Goal: Task Accomplishment & Management: Complete application form

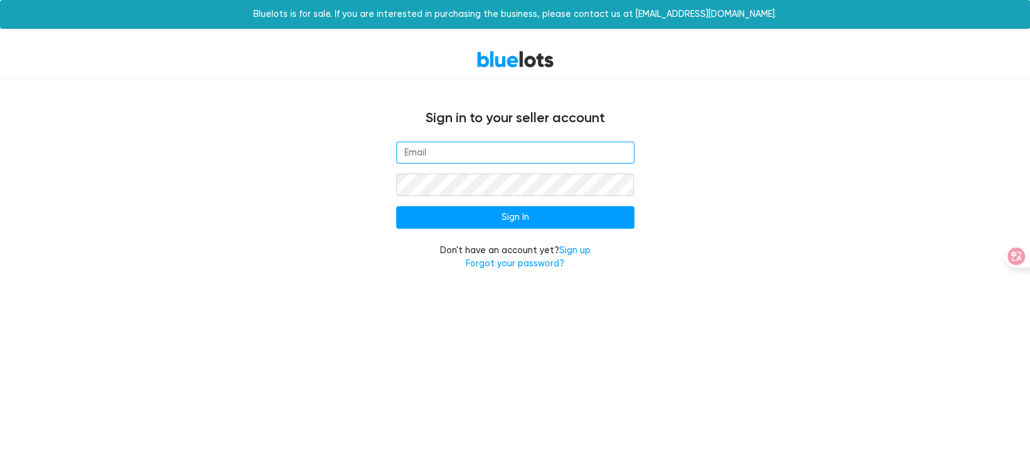
drag, startPoint x: 486, startPoint y: 159, endPoint x: 478, endPoint y: 157, distance: 7.8
click at [486, 159] on input "email" at bounding box center [515, 153] width 238 height 23
type input "[EMAIL_ADDRESS][DOMAIN_NAME]"
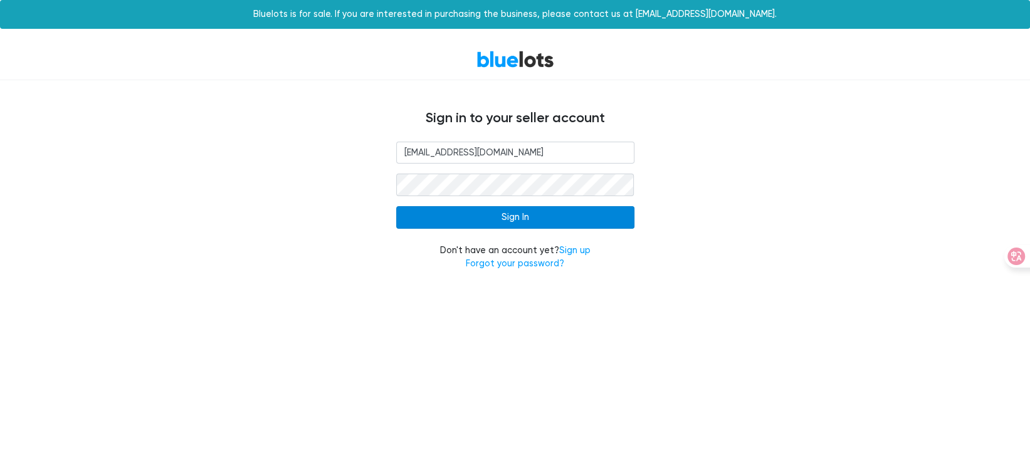
click at [451, 226] on input "Sign In" at bounding box center [515, 217] width 238 height 23
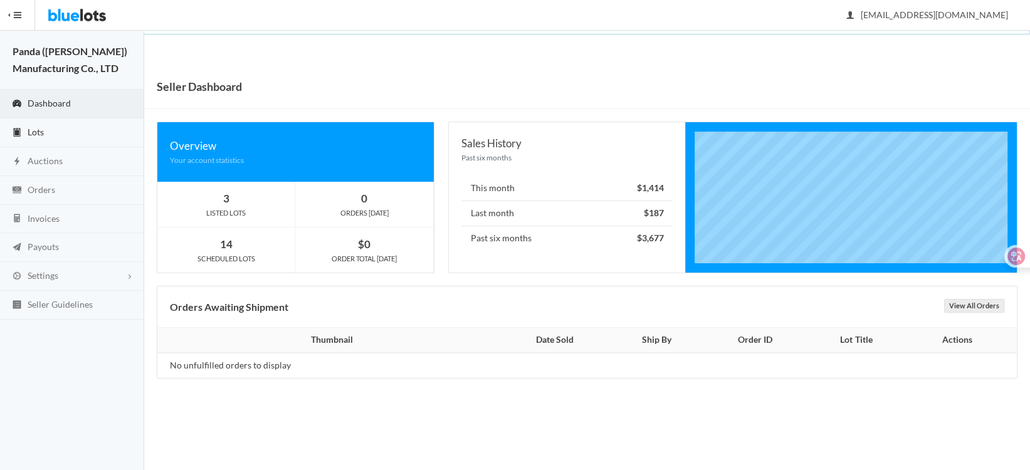
click at [42, 129] on span "Lots" at bounding box center [36, 132] width 16 height 11
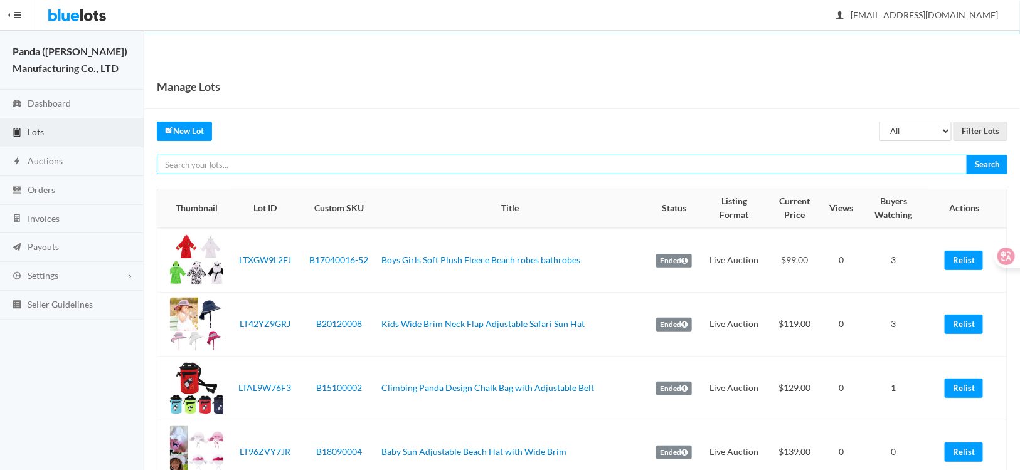
paste input "LT7VHF7XF3"
click at [269, 163] on input "LT7VHF7XF3" at bounding box center [562, 164] width 810 height 19
type input "LT7VHF7XF3"
click at [966, 155] on input "Search" at bounding box center [986, 164] width 41 height 19
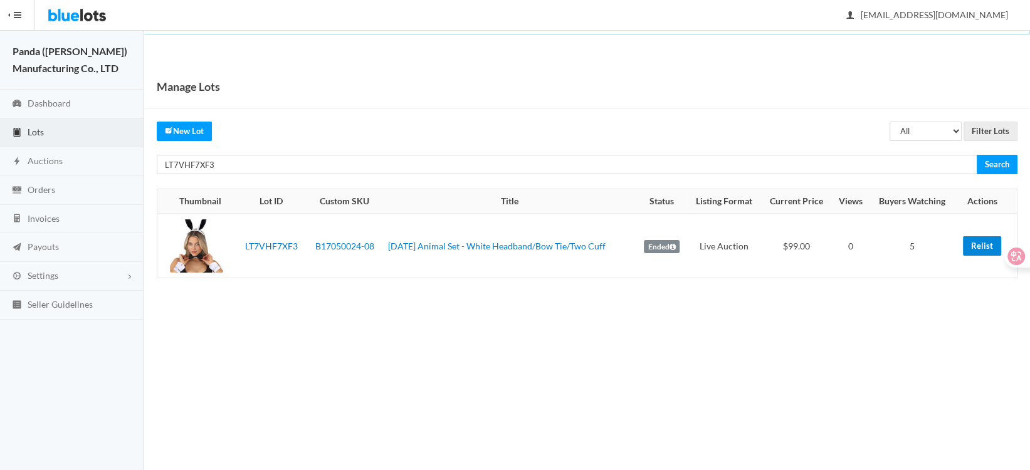
drag, startPoint x: 980, startPoint y: 245, endPoint x: 591, endPoint y: 36, distance: 441.8
click at [980, 245] on link "Relist" at bounding box center [982, 245] width 38 height 19
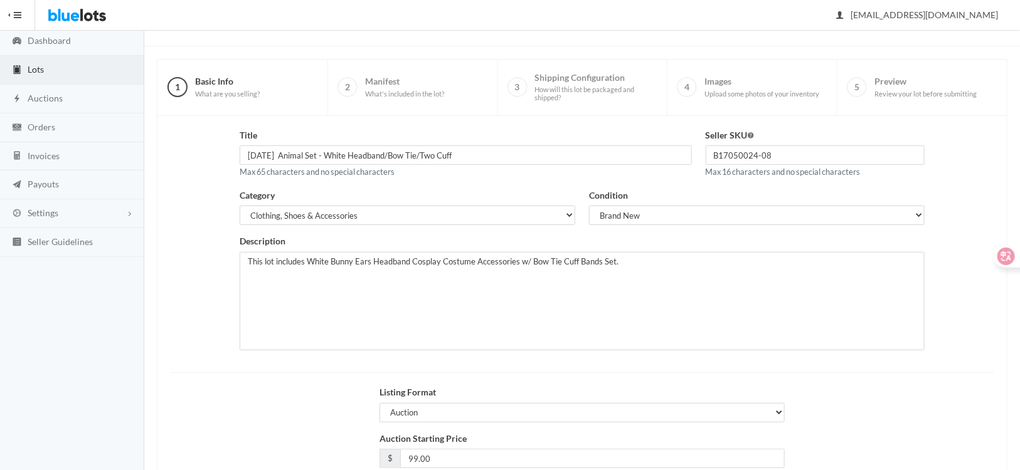
scroll to position [125, 0]
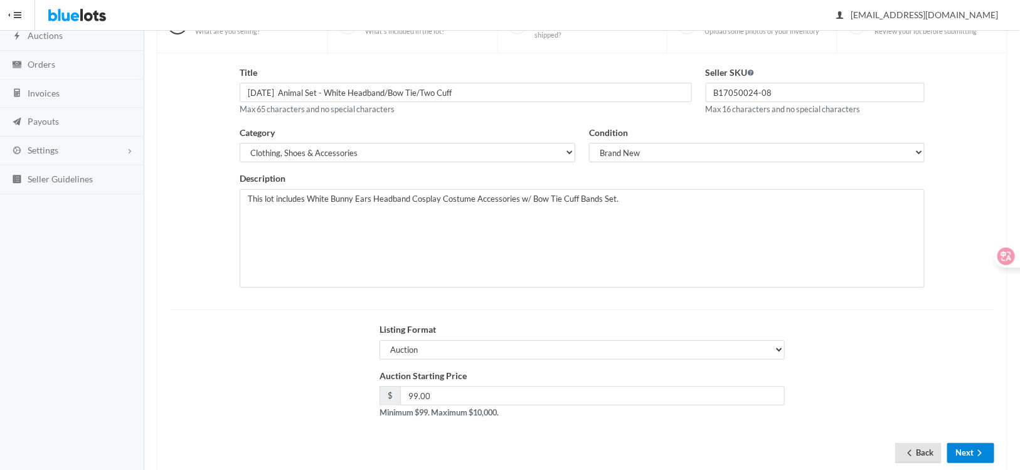
drag, startPoint x: 959, startPoint y: 453, endPoint x: 920, endPoint y: 443, distance: 40.1
click at [959, 453] on button "Next" at bounding box center [970, 452] width 47 height 19
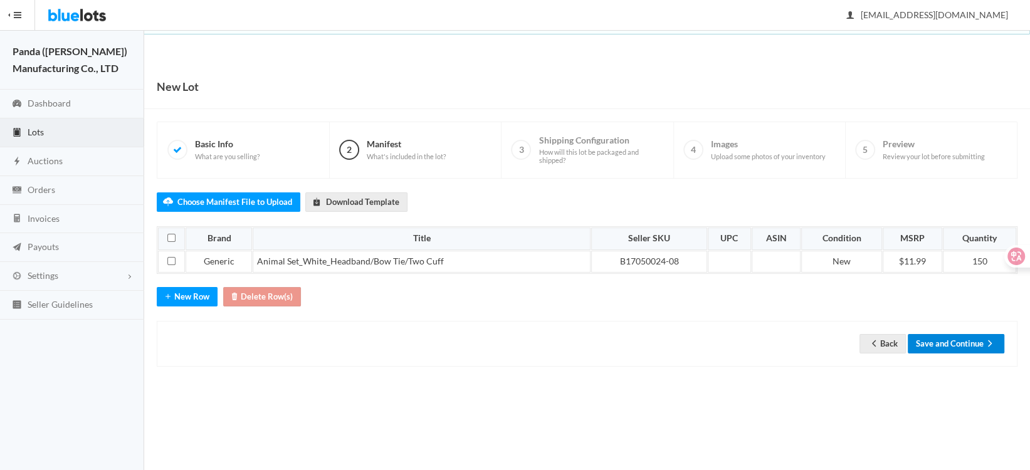
click at [972, 342] on button "Save and Continue" at bounding box center [956, 343] width 97 height 19
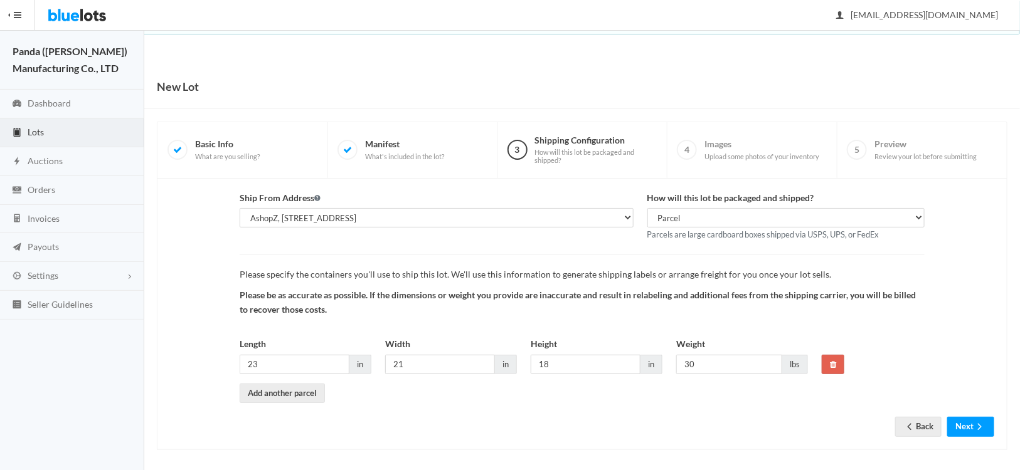
scroll to position [3, 0]
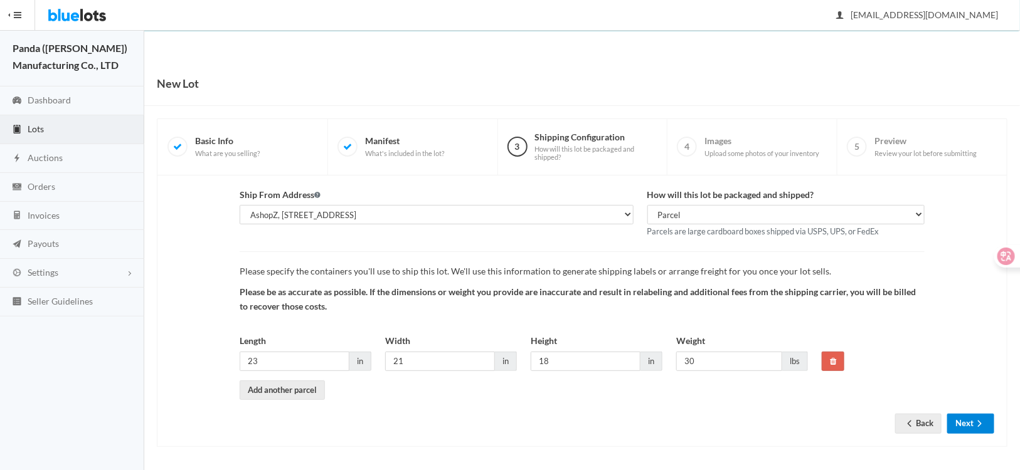
click at [963, 420] on button "Next" at bounding box center [970, 423] width 47 height 19
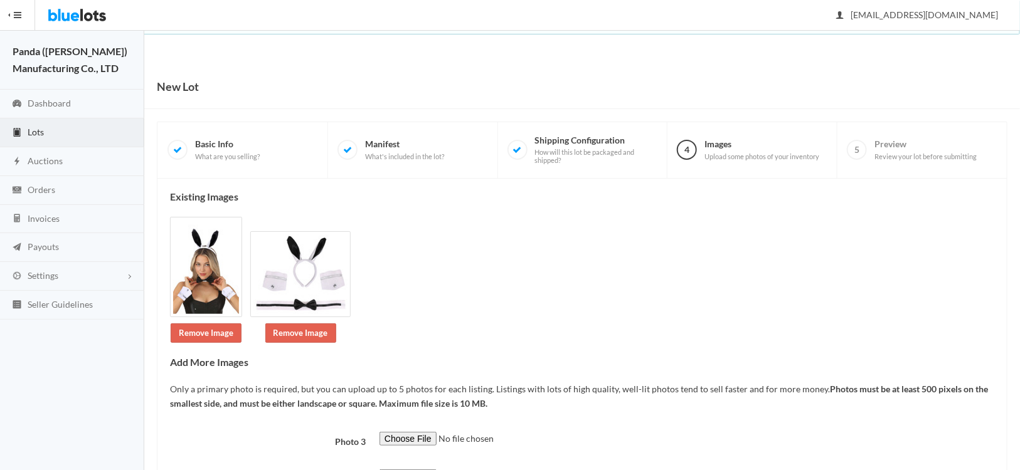
scroll to position [145, 0]
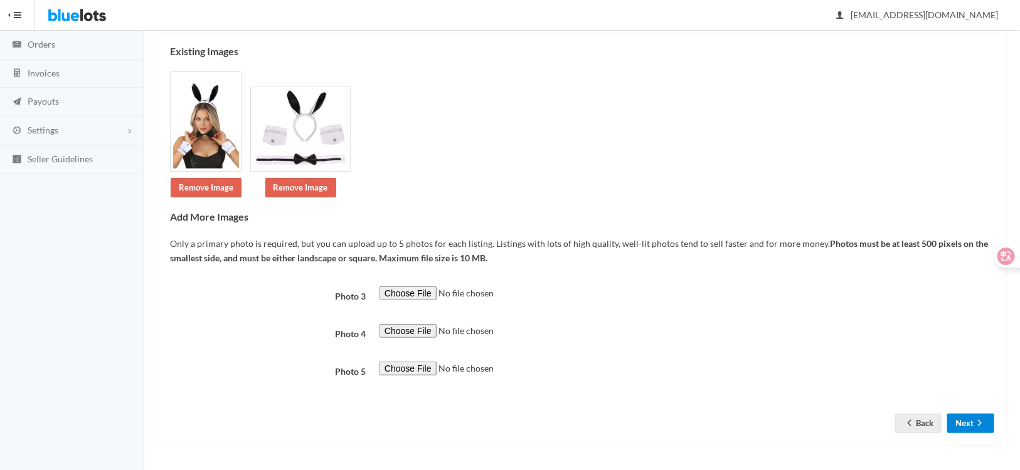
click at [971, 425] on button "Next" at bounding box center [970, 423] width 47 height 19
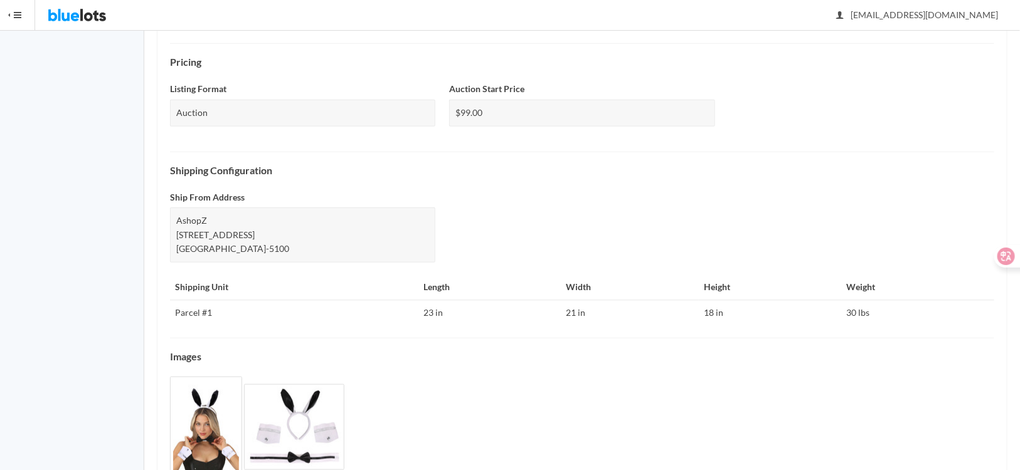
scroll to position [439, 0]
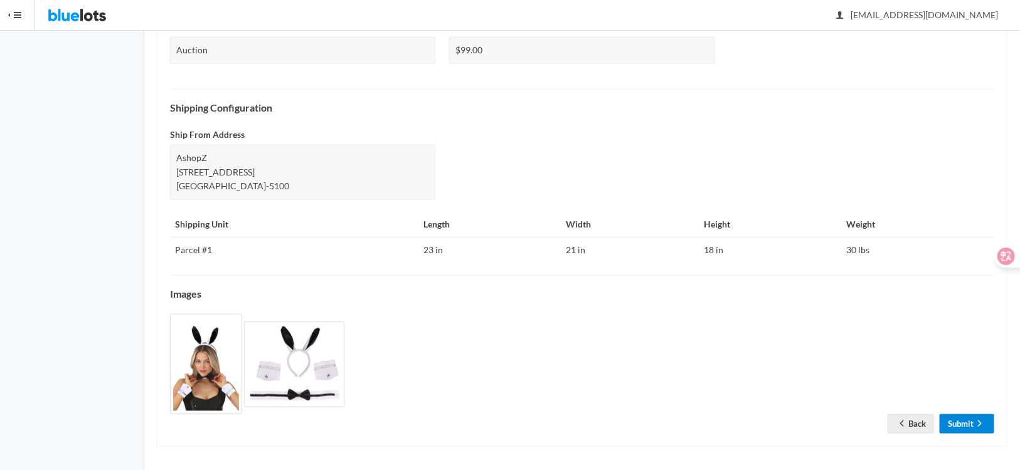
click at [956, 423] on link "Submit" at bounding box center [966, 423] width 55 height 19
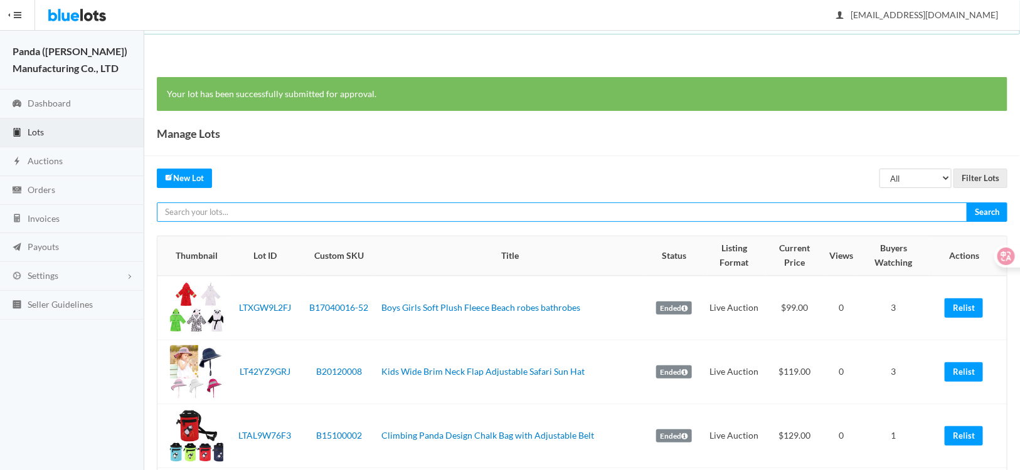
click at [273, 210] on input "text" at bounding box center [562, 212] width 810 height 19
paste input "LTP9RVKWLY"
type input "LTP9RVKWLY"
click at [966, 203] on input "Search" at bounding box center [986, 212] width 41 height 19
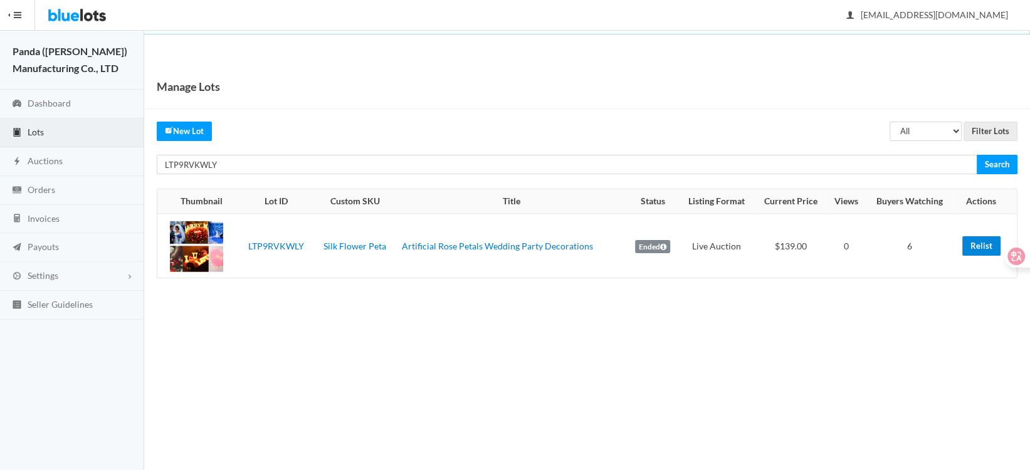
click at [980, 245] on link "Relist" at bounding box center [981, 245] width 38 height 19
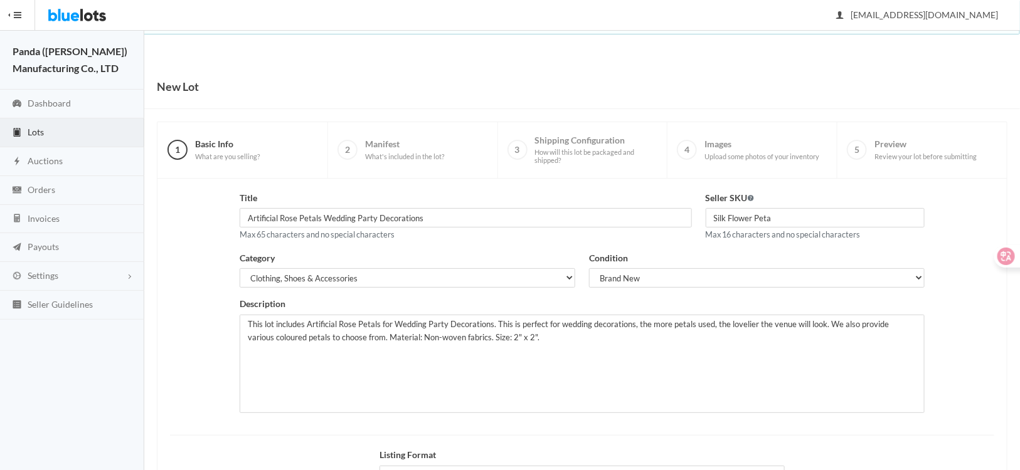
scroll to position [155, 0]
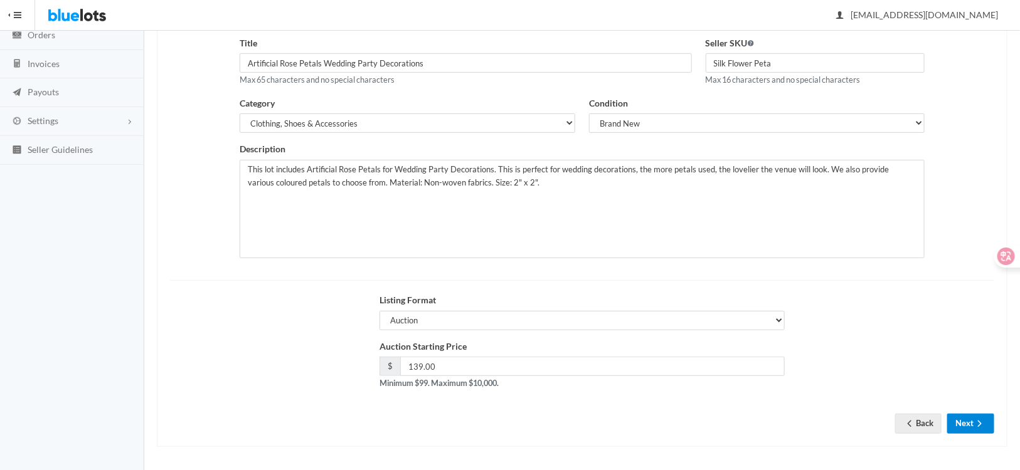
click at [963, 421] on button "Next" at bounding box center [970, 423] width 47 height 19
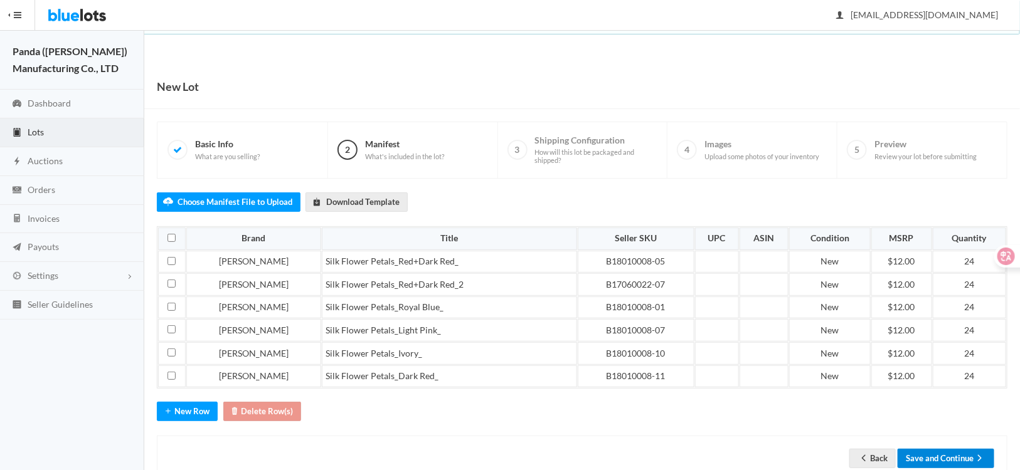
click at [942, 460] on button "Save and Continue" at bounding box center [945, 458] width 97 height 19
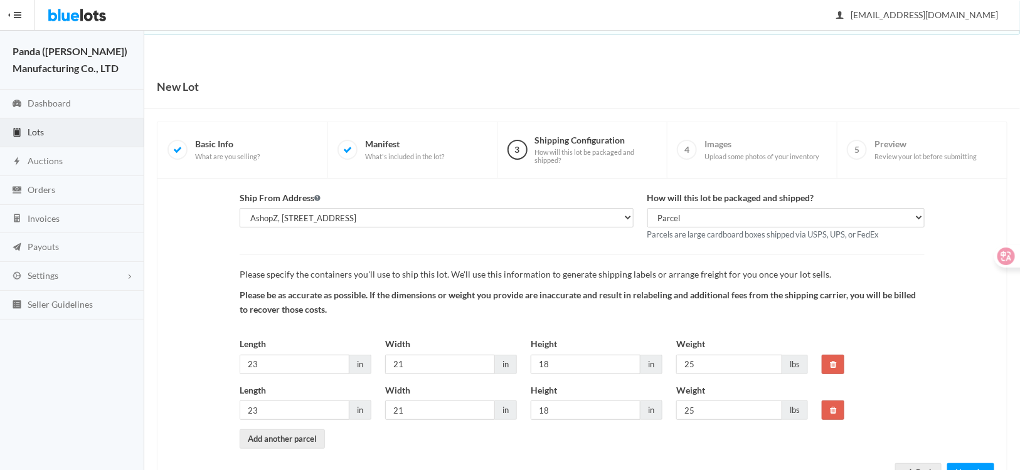
scroll to position [50, 0]
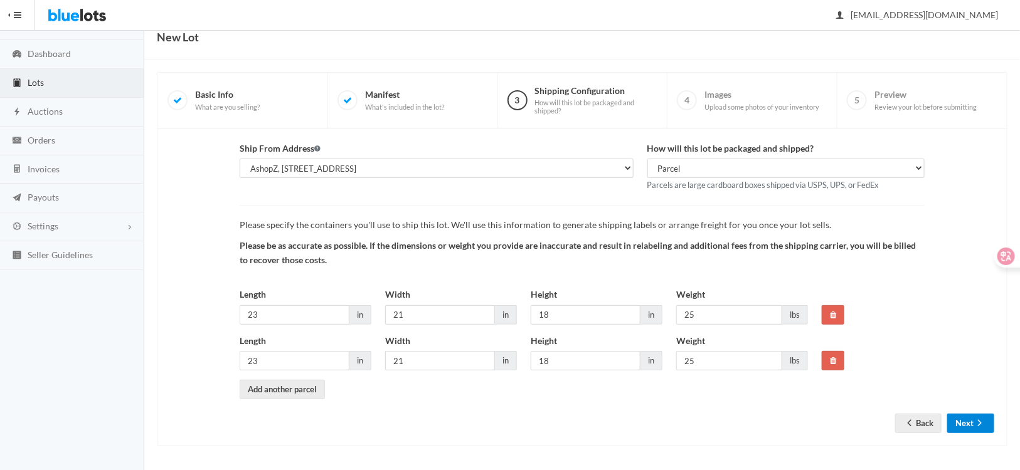
click at [966, 426] on button "Next" at bounding box center [970, 423] width 47 height 19
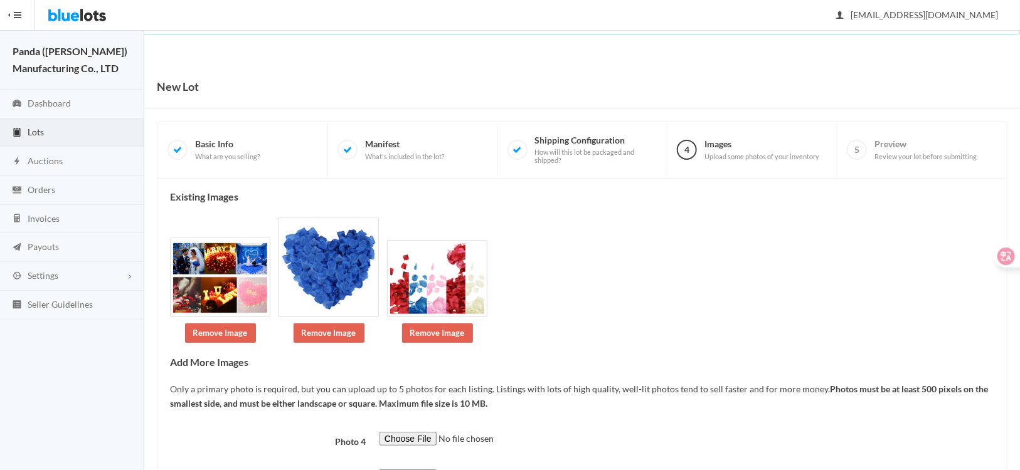
scroll to position [107, 0]
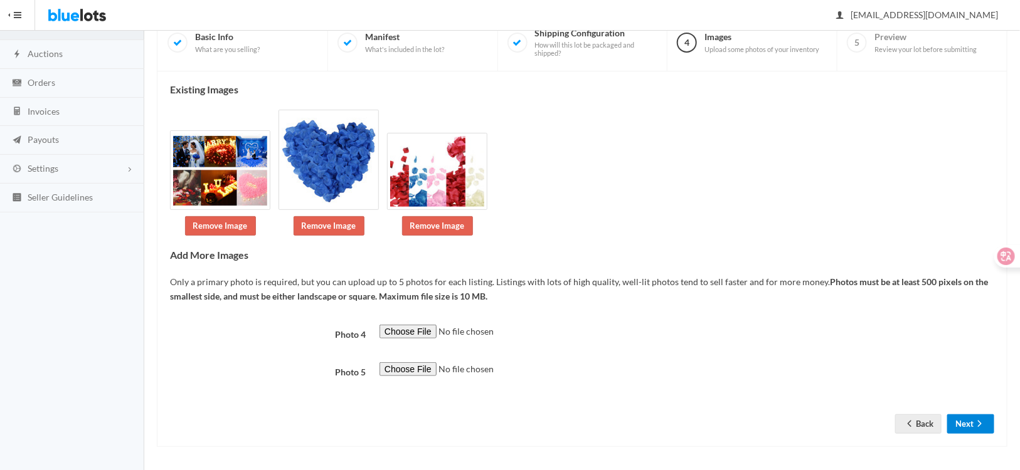
click at [961, 422] on button "Next" at bounding box center [970, 423] width 47 height 19
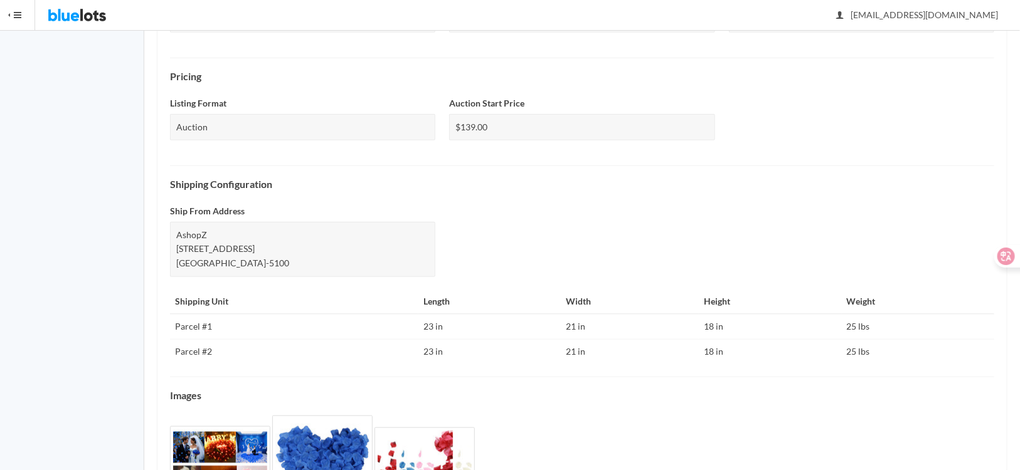
scroll to position [477, 0]
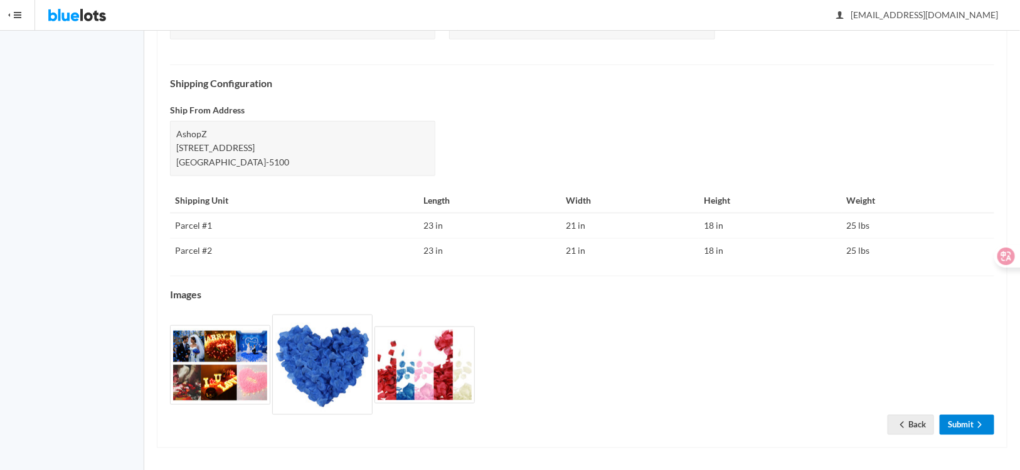
click at [964, 421] on link "Submit" at bounding box center [966, 424] width 55 height 19
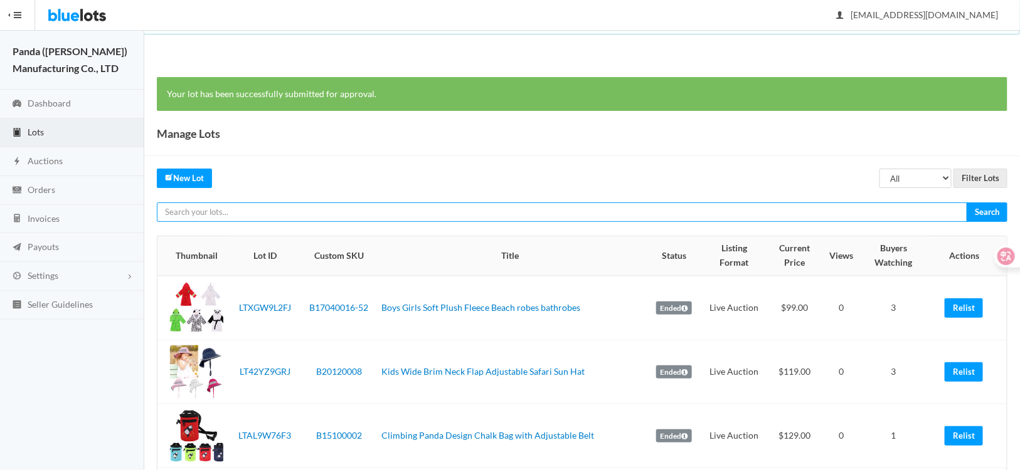
click at [341, 219] on input "text" at bounding box center [562, 212] width 810 height 19
paste input "LTCXTKG2TT"
type input "LTCXTKG2TT"
click at [966, 203] on input "Search" at bounding box center [986, 212] width 41 height 19
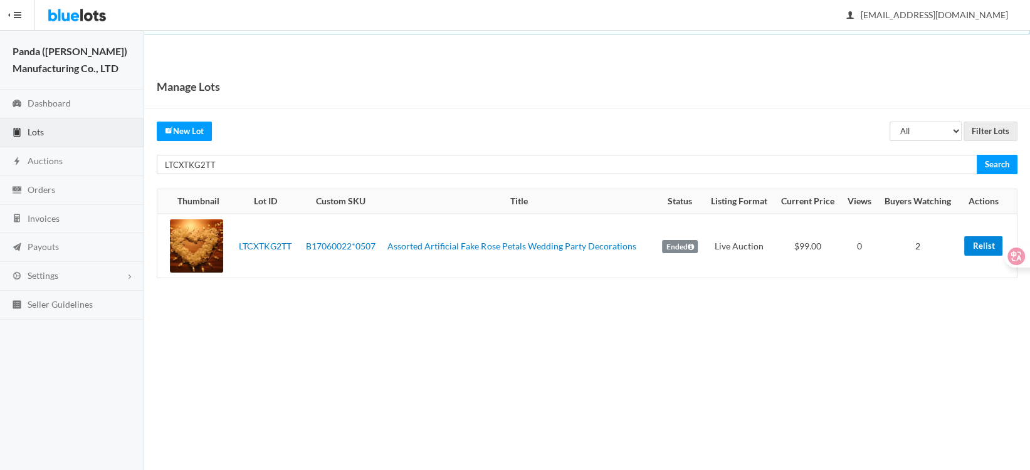
click at [973, 247] on link "Relist" at bounding box center [983, 245] width 38 height 19
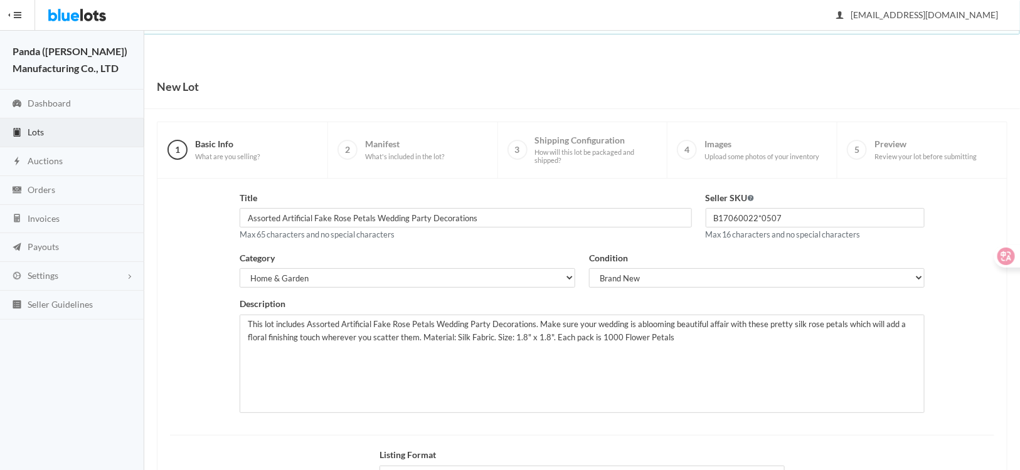
scroll to position [155, 0]
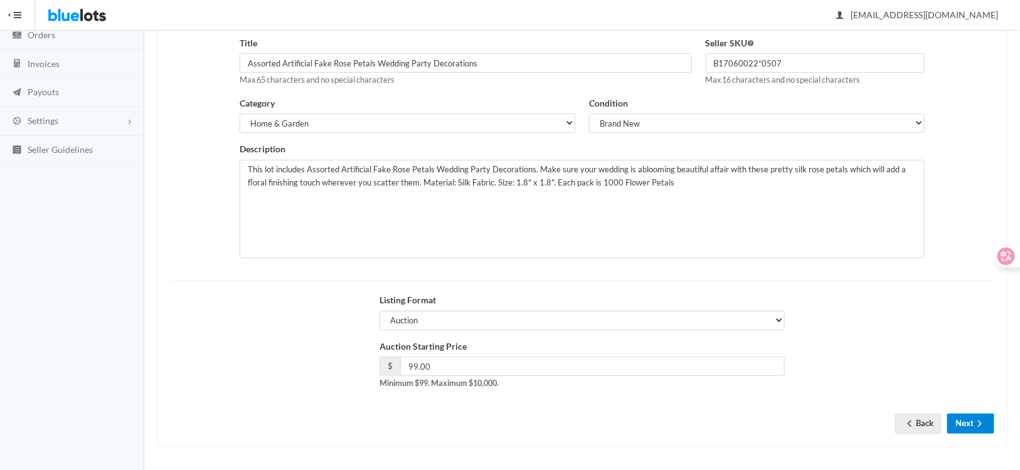
click at [962, 420] on button "Next" at bounding box center [970, 423] width 47 height 19
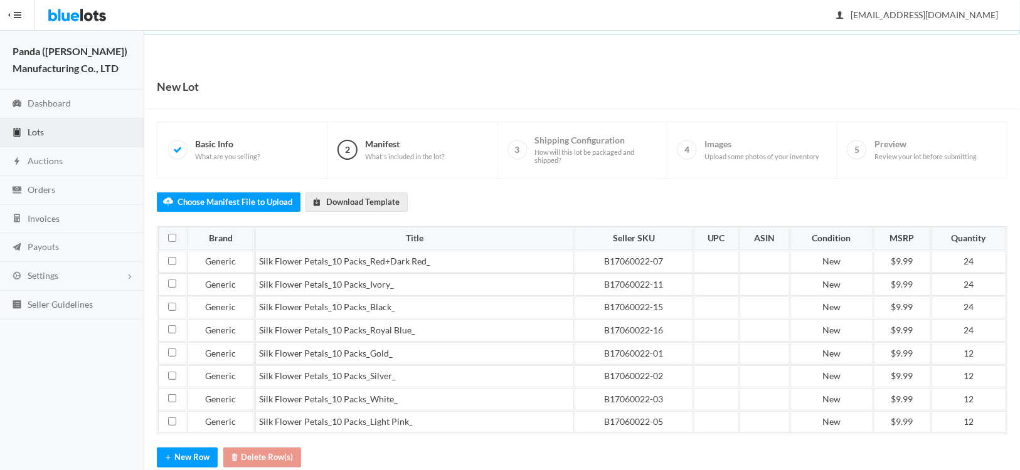
scroll to position [77, 0]
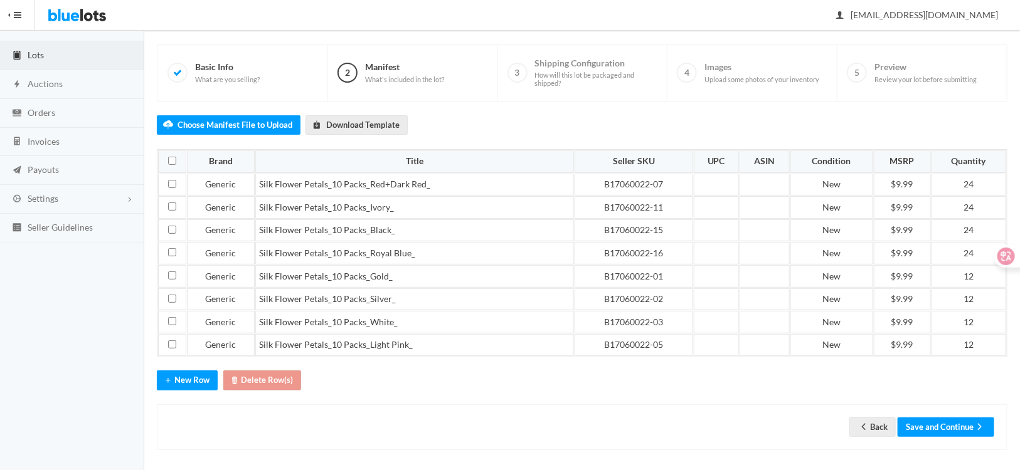
click at [933, 431] on div "Save and Continue" at bounding box center [945, 427] width 97 height 19
click at [931, 424] on button "Save and Continue" at bounding box center [945, 427] width 97 height 19
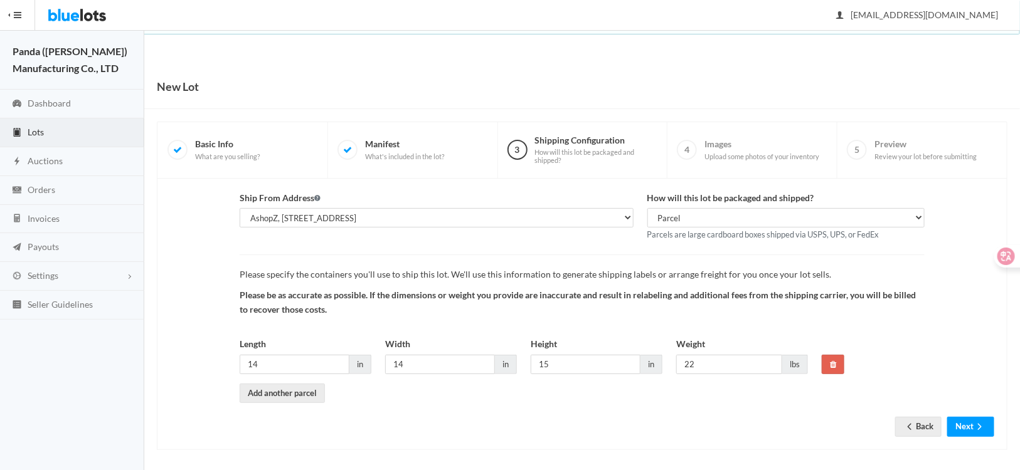
scroll to position [3, 0]
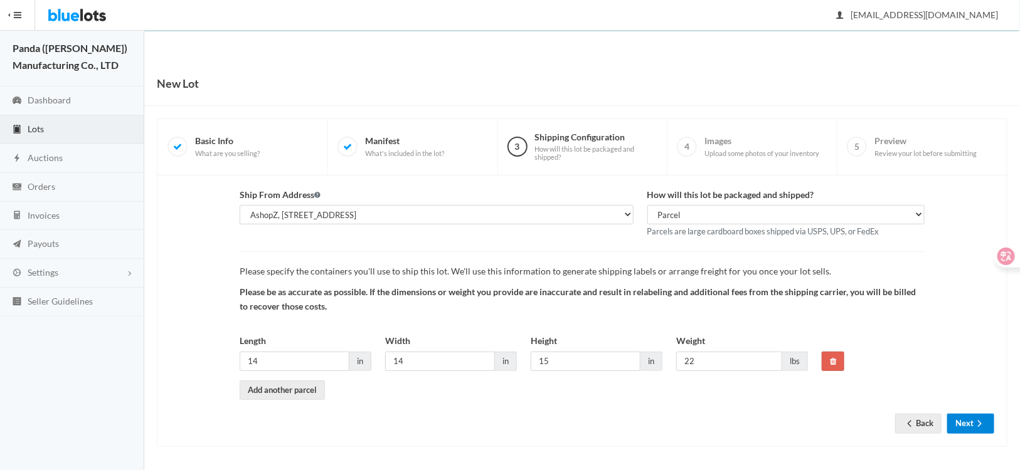
click at [966, 420] on button "Next" at bounding box center [970, 423] width 47 height 19
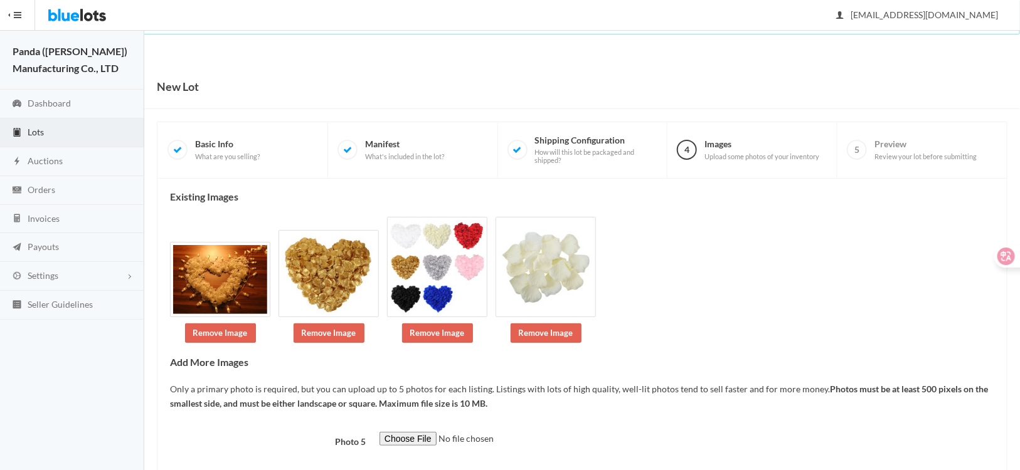
scroll to position [45, 0]
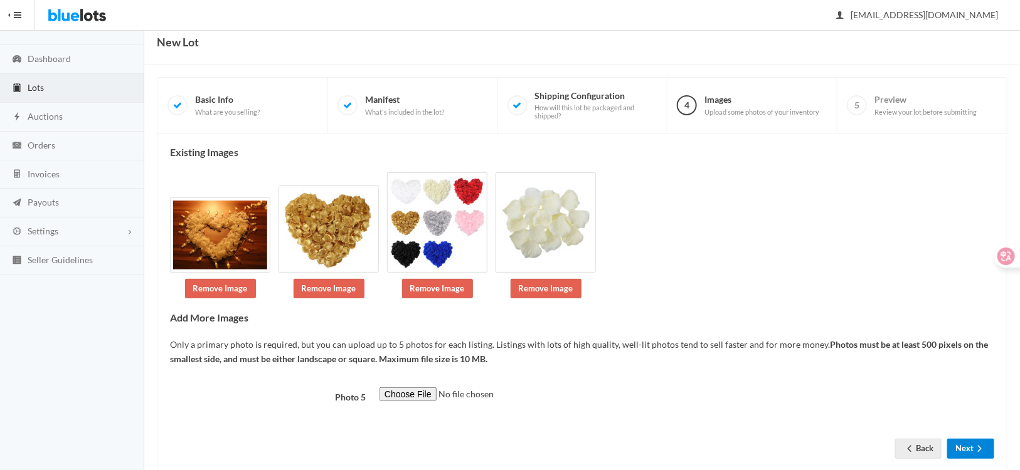
click at [966, 439] on button "Next" at bounding box center [970, 448] width 47 height 19
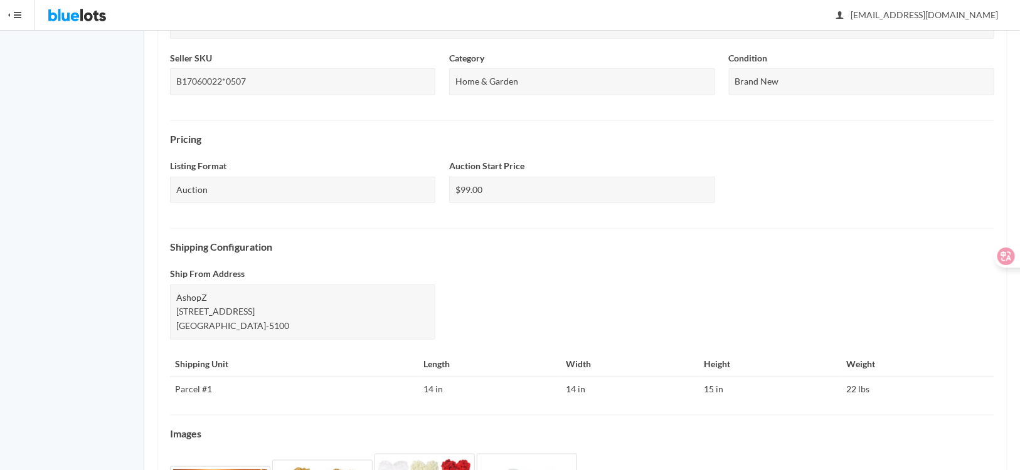
scroll to position [453, 0]
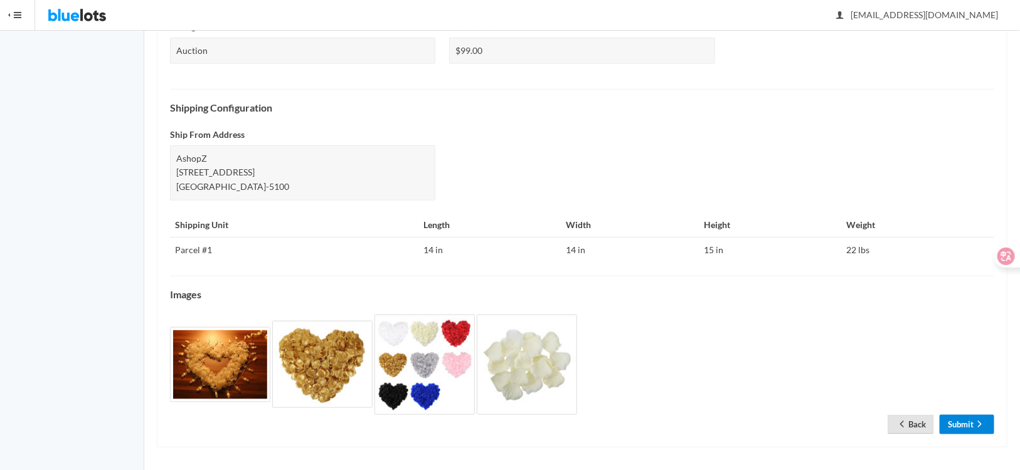
drag, startPoint x: 971, startPoint y: 418, endPoint x: 918, endPoint y: 414, distance: 52.8
click at [971, 418] on link "Submit" at bounding box center [966, 424] width 55 height 19
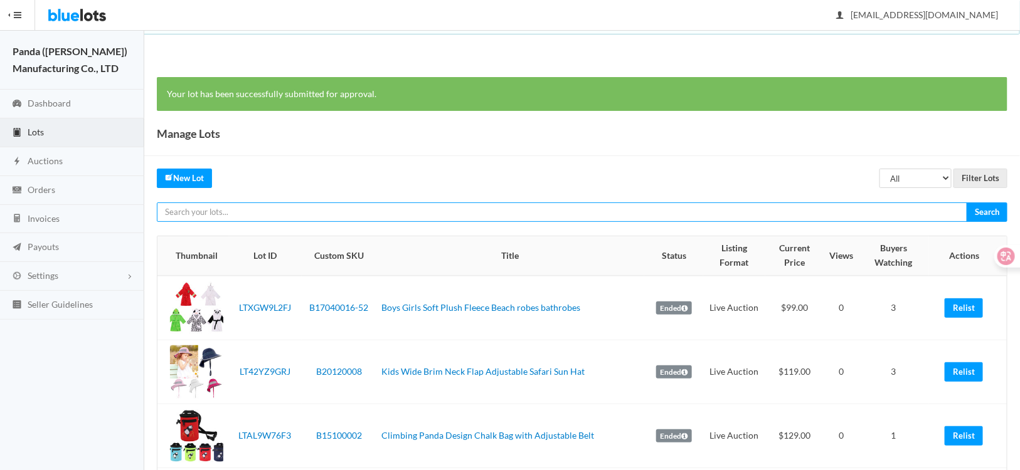
click at [245, 209] on input "text" at bounding box center [562, 212] width 810 height 19
paste input "LT4AXF9TZY"
type input "LT4AXF9TZY"
click at [966, 203] on input "Search" at bounding box center [986, 212] width 41 height 19
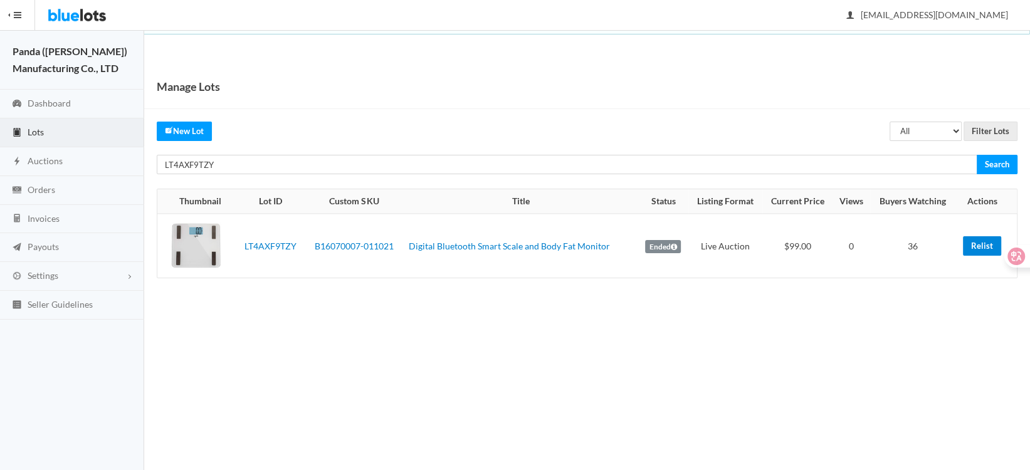
click at [974, 243] on link "Relist" at bounding box center [982, 245] width 38 height 19
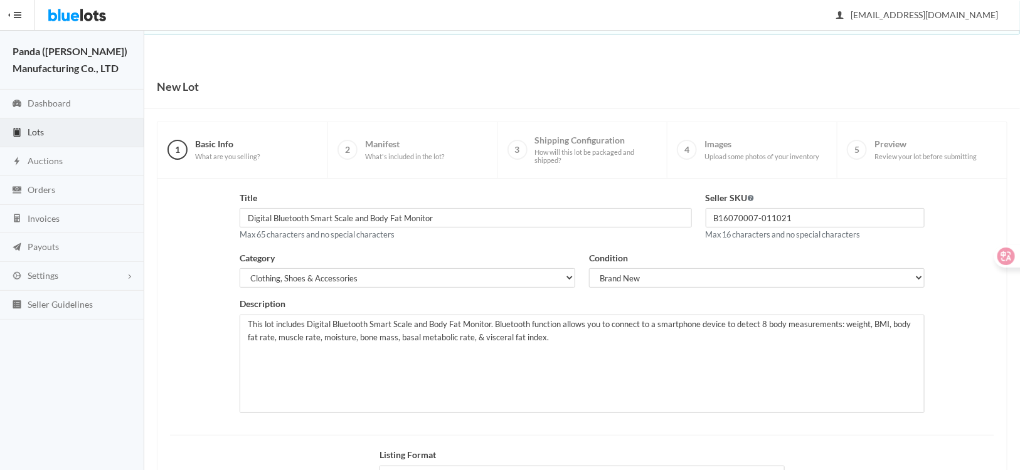
scroll to position [155, 0]
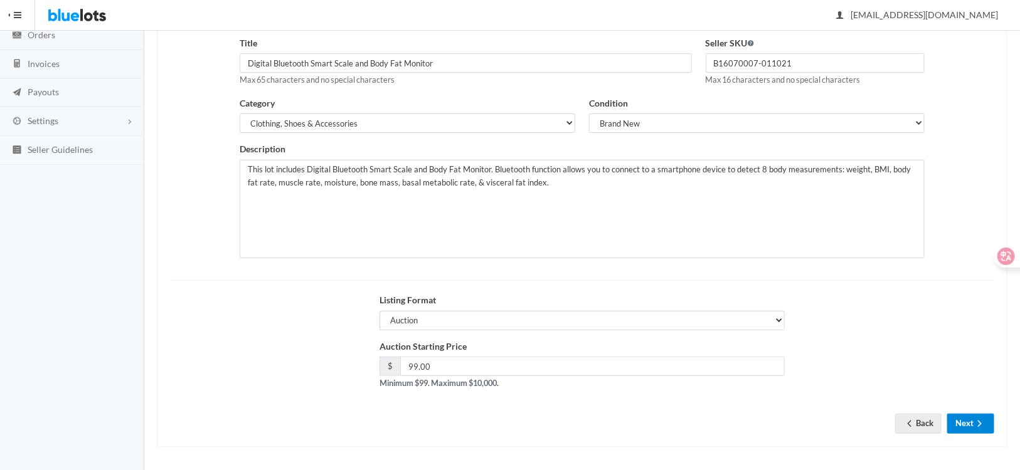
click at [968, 423] on button "Next" at bounding box center [970, 423] width 47 height 19
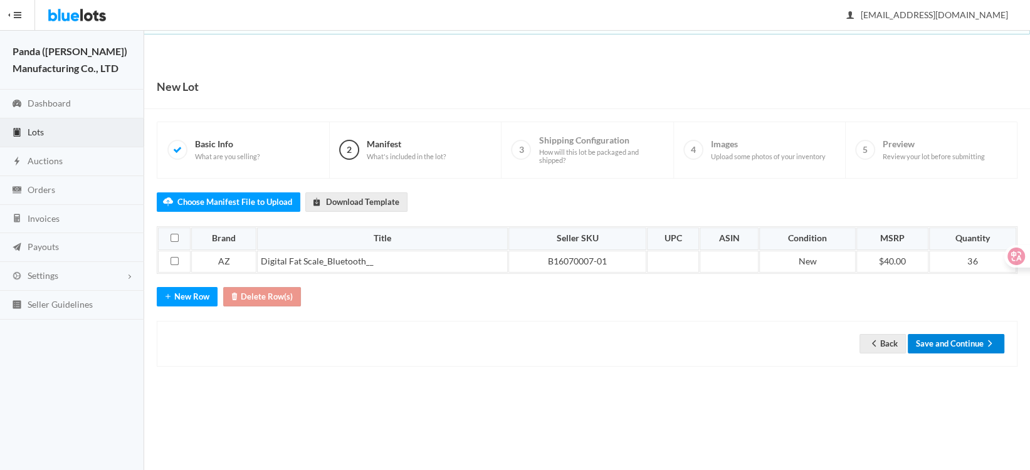
click at [925, 337] on button "Save and Continue" at bounding box center [956, 343] width 97 height 19
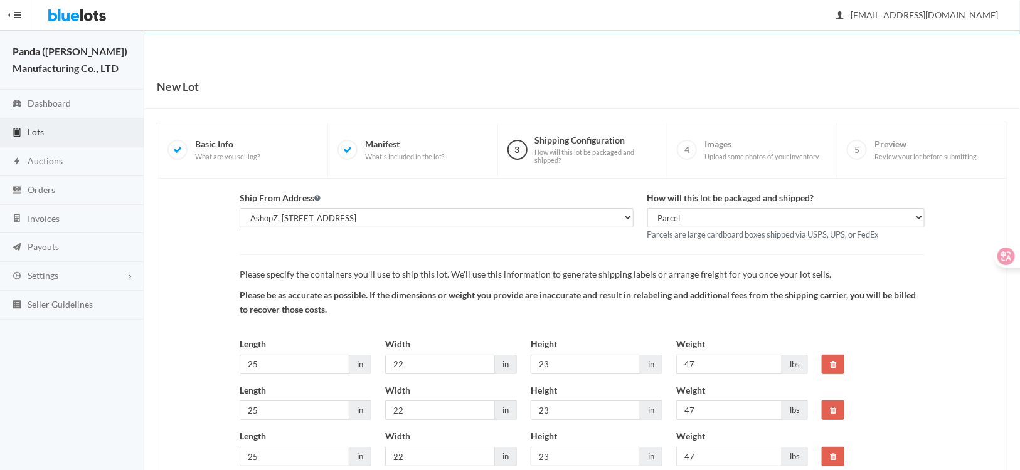
scroll to position [96, 0]
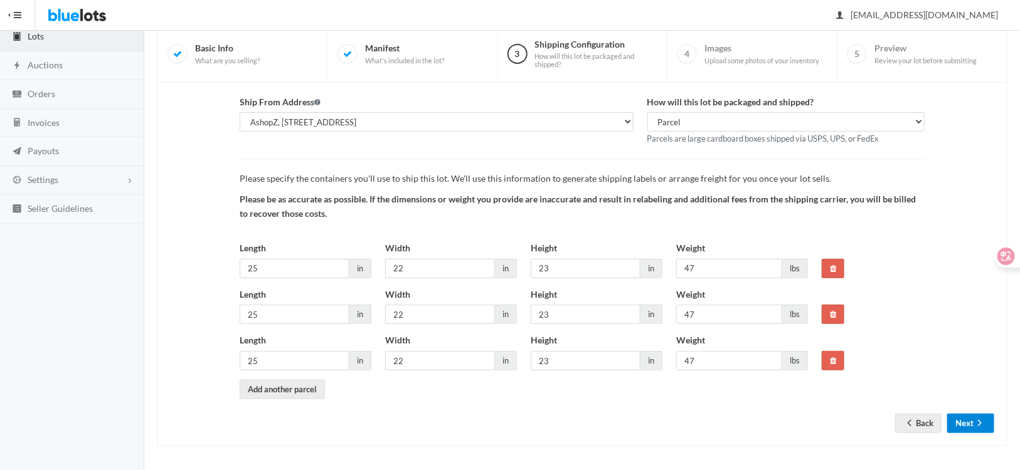
click at [967, 422] on button "Next" at bounding box center [970, 423] width 47 height 19
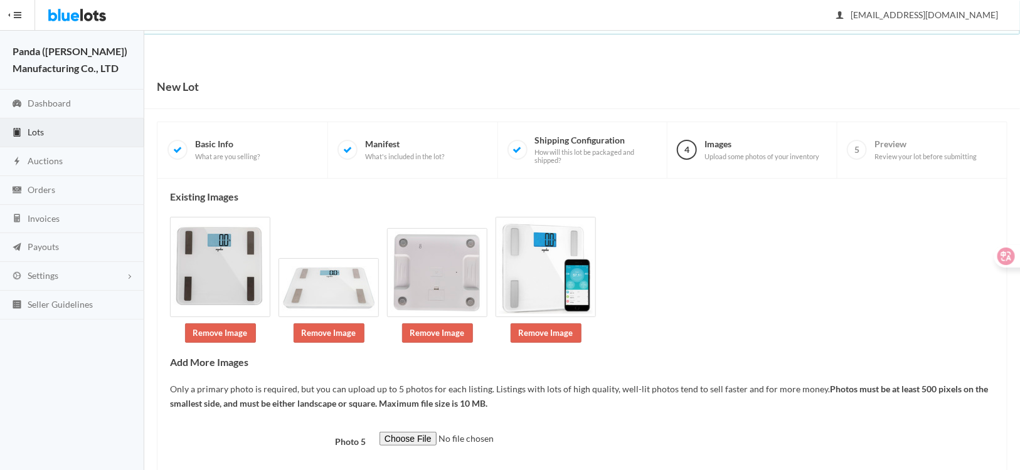
scroll to position [70, 0]
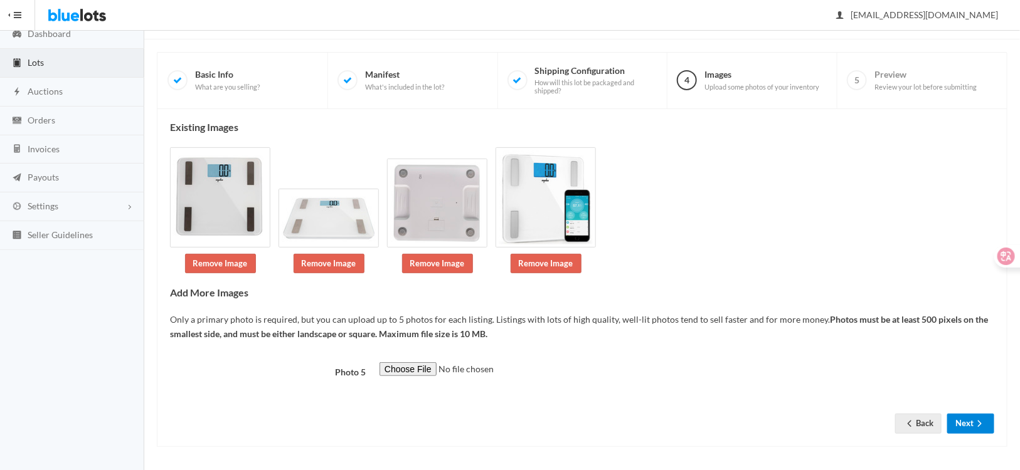
click at [983, 421] on icon "arrow forward" at bounding box center [979, 424] width 13 height 10
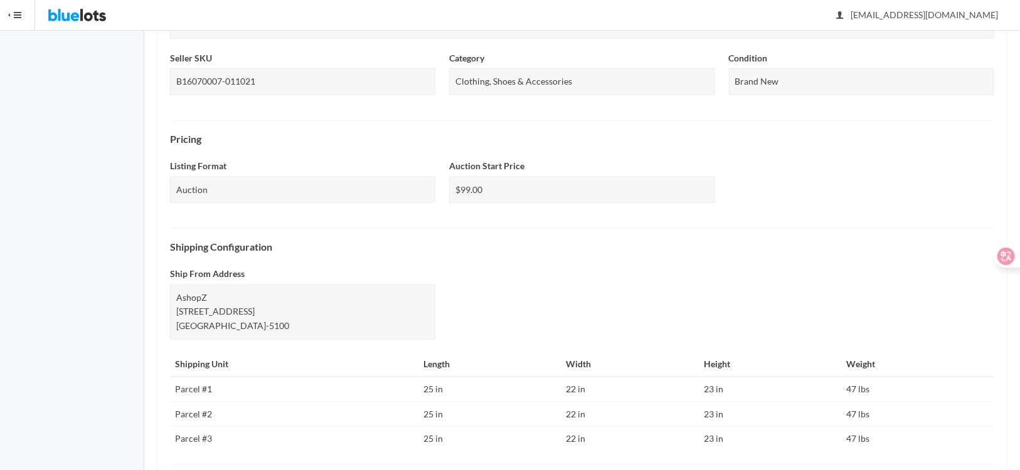
scroll to position [502, 0]
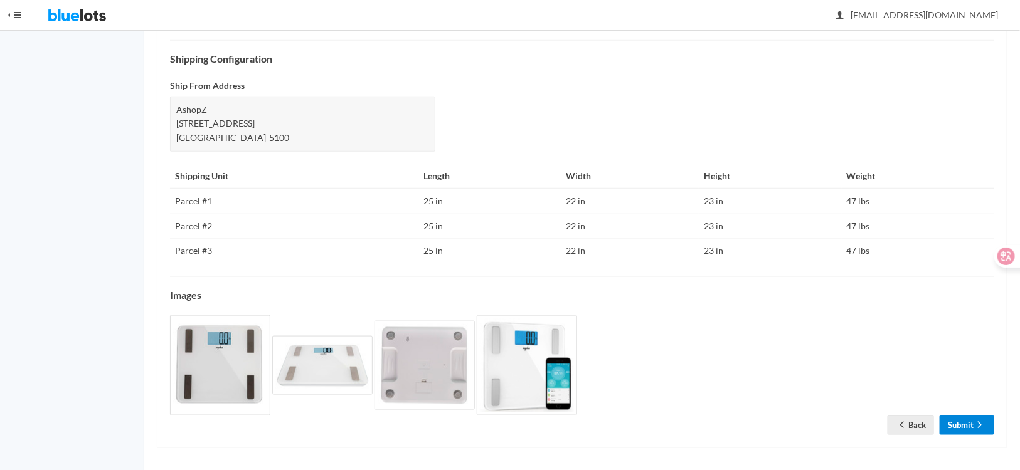
click at [956, 425] on link "Submit" at bounding box center [966, 425] width 55 height 19
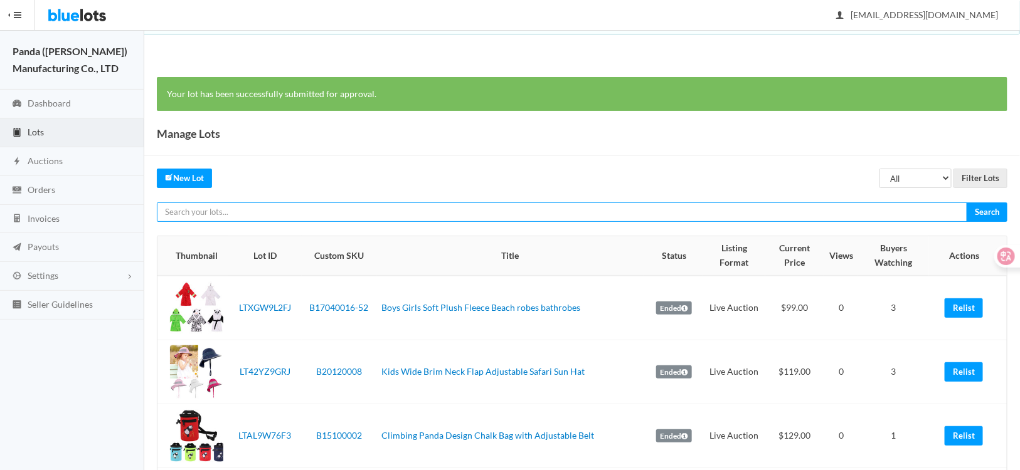
click at [366, 209] on input "text" at bounding box center [562, 212] width 810 height 19
paste input "LTCTY3736X"
type input "LTCTY3736X"
click at [966, 203] on input "Search" at bounding box center [986, 212] width 41 height 19
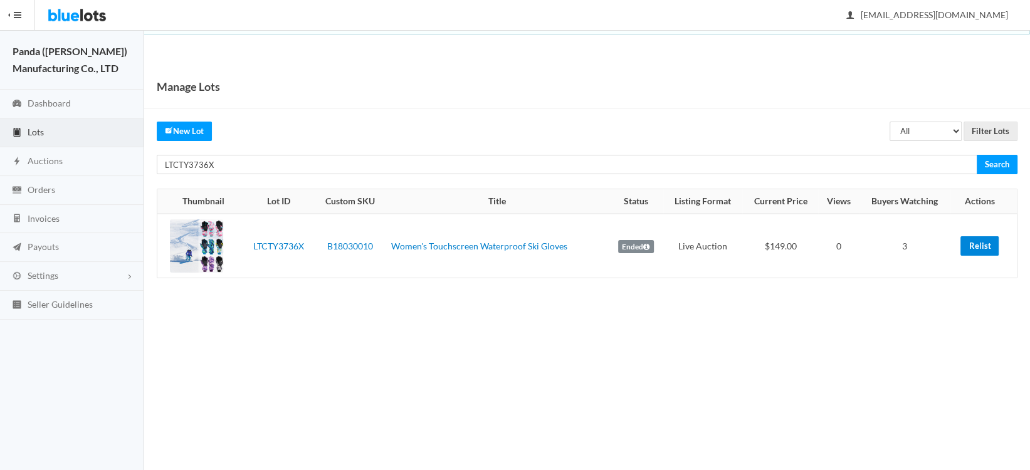
click at [962, 243] on link "Relist" at bounding box center [980, 245] width 38 height 19
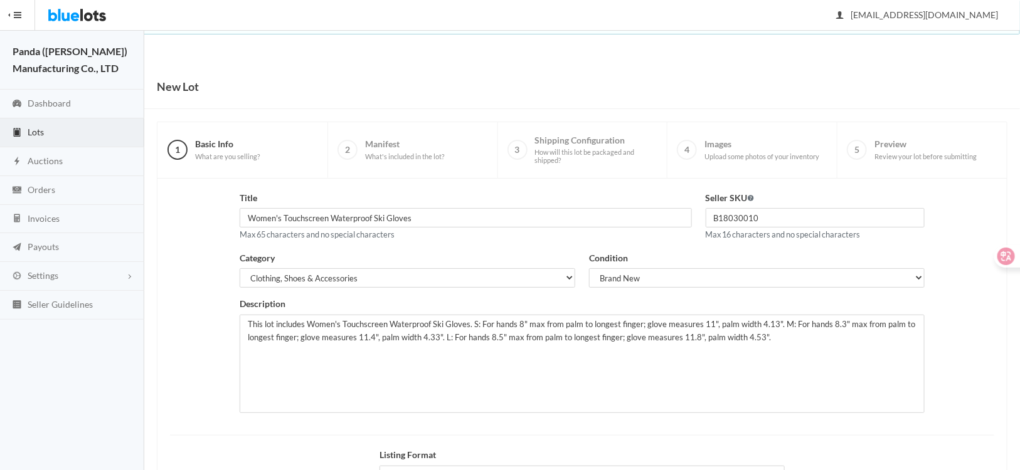
scroll to position [155, 0]
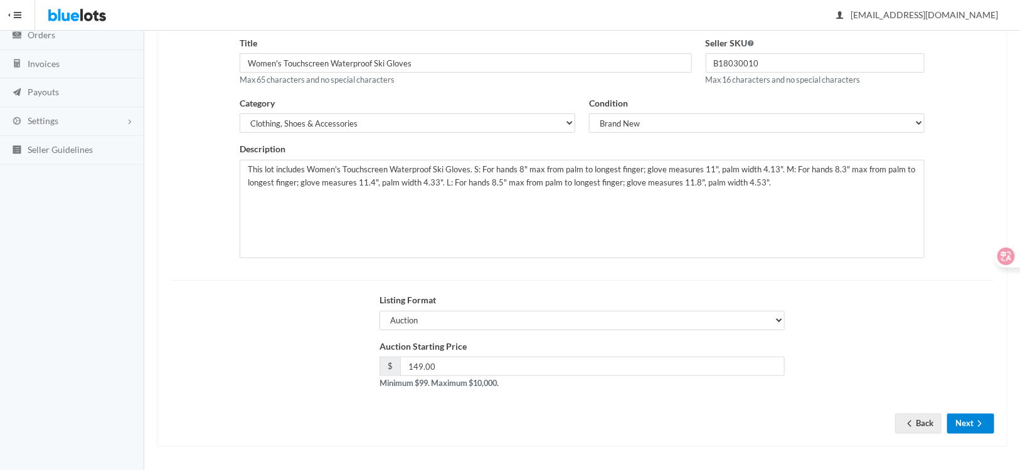
click at [968, 418] on button "Next" at bounding box center [970, 423] width 47 height 19
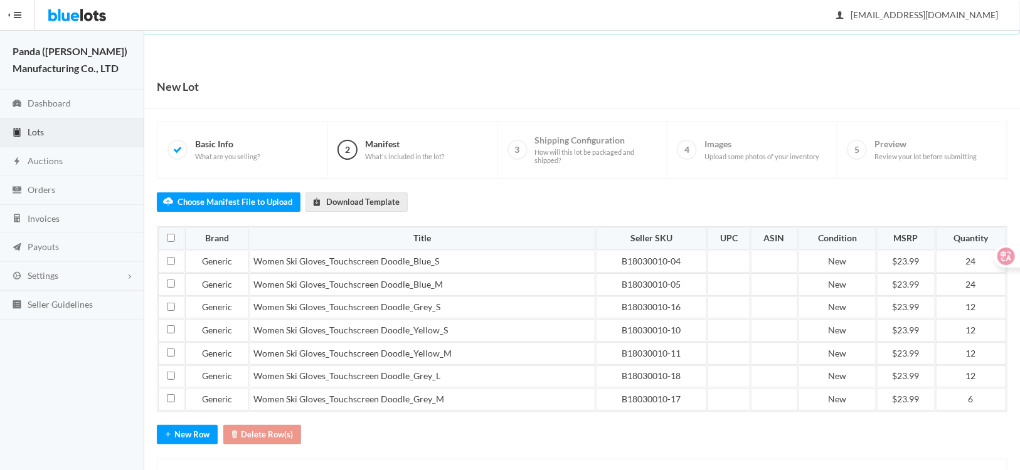
scroll to position [55, 0]
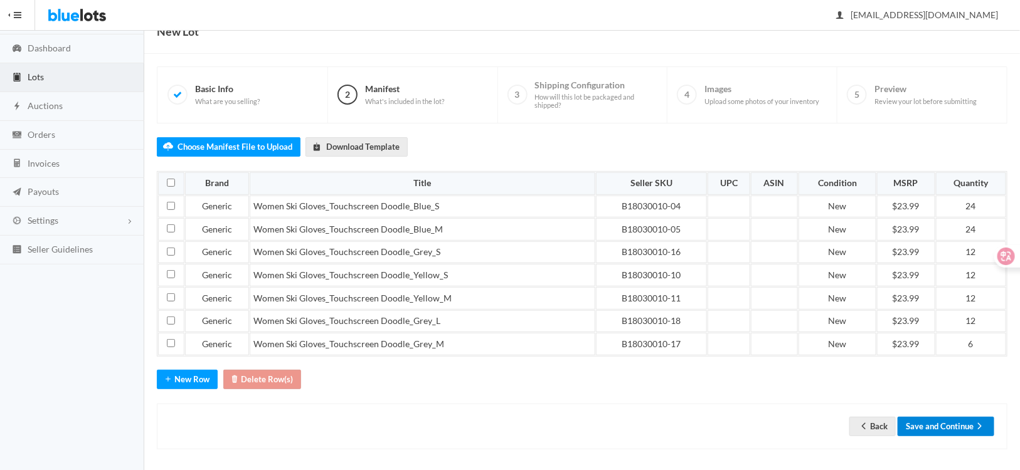
click at [926, 421] on button "Save and Continue" at bounding box center [945, 426] width 97 height 19
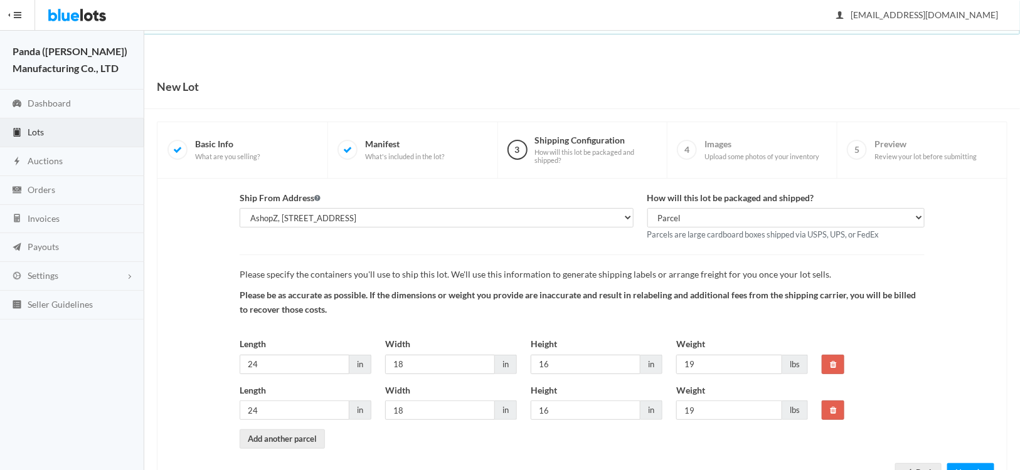
scroll to position [50, 0]
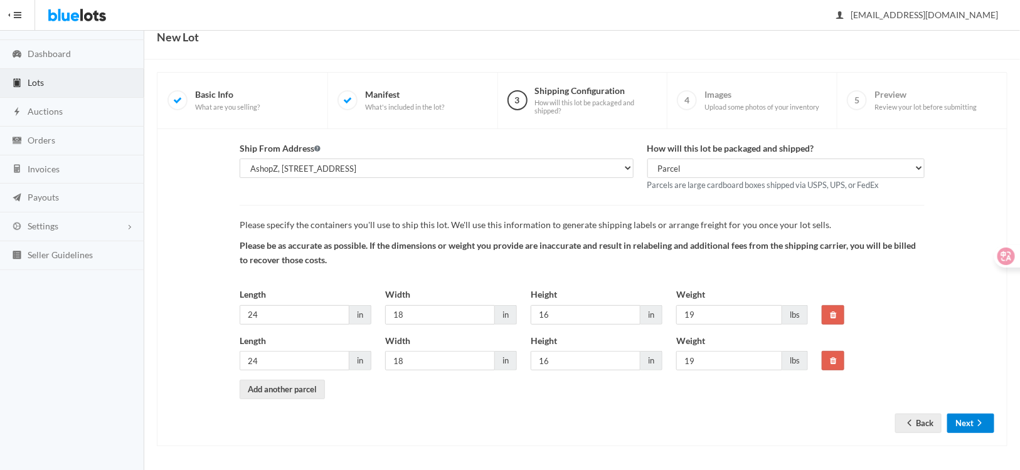
click at [959, 423] on button "Next" at bounding box center [970, 423] width 47 height 19
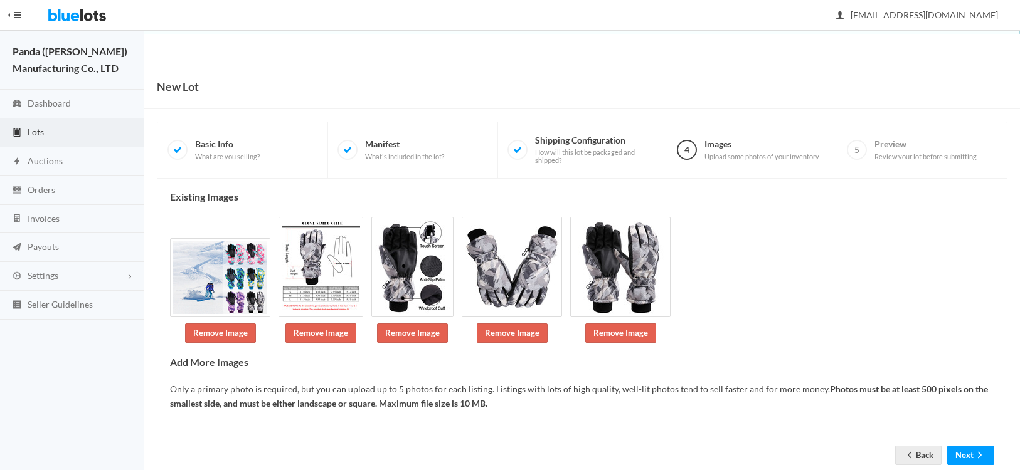
scroll to position [11, 0]
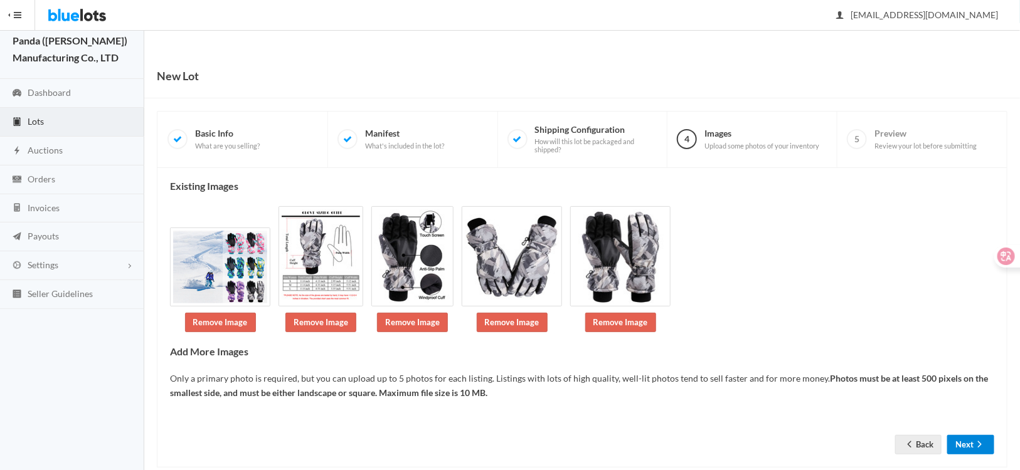
click at [970, 435] on button "Next" at bounding box center [970, 444] width 47 height 19
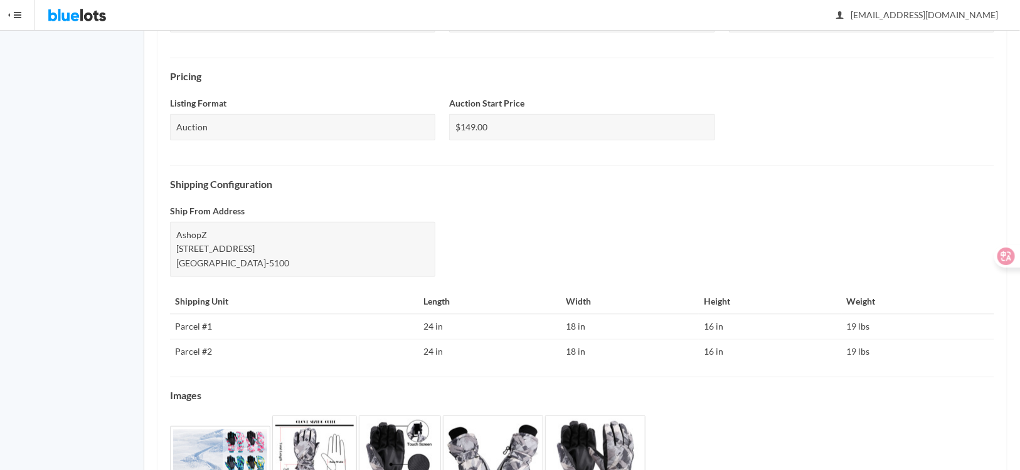
scroll to position [477, 0]
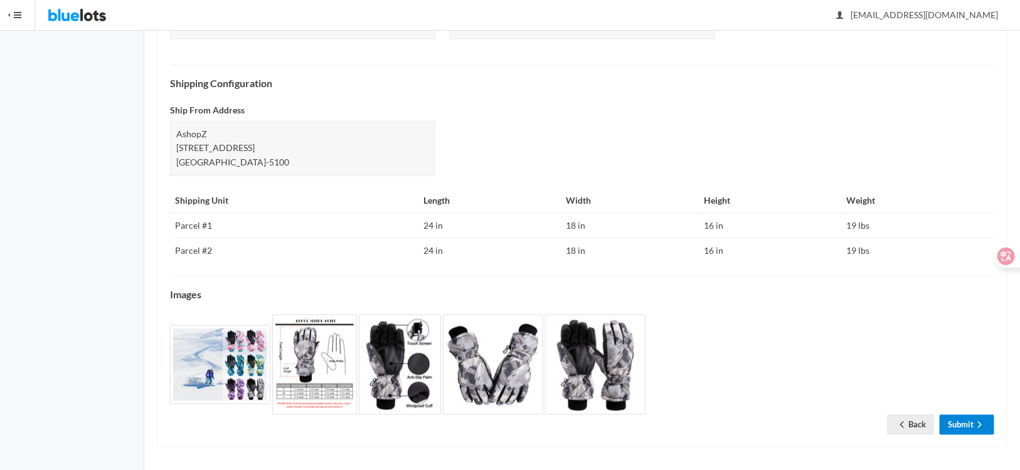
click at [959, 423] on link "Submit" at bounding box center [966, 424] width 55 height 19
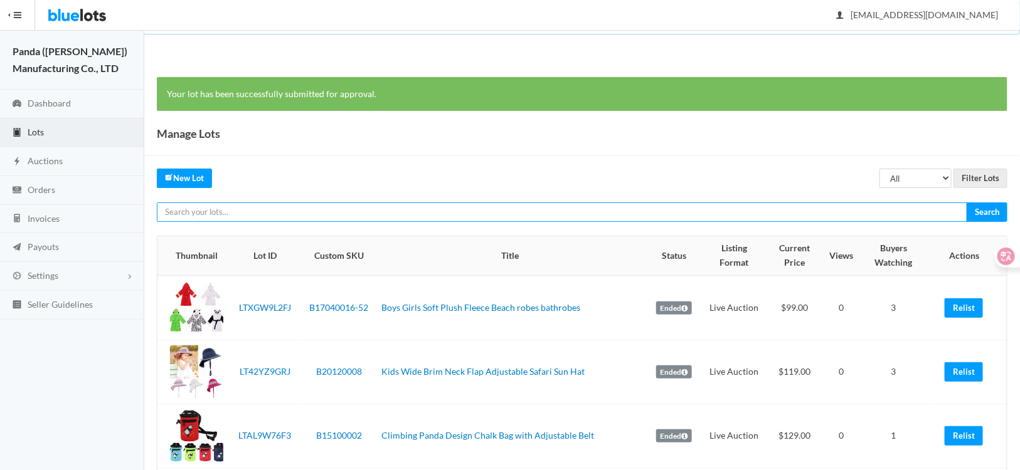
paste input "LTT9L3ZZRJ"
click at [363, 216] on input "LTT9L3ZZRJ" at bounding box center [562, 212] width 810 height 19
type input "LTT9L3ZZRJ"
click at [966, 203] on input "Search" at bounding box center [986, 212] width 41 height 19
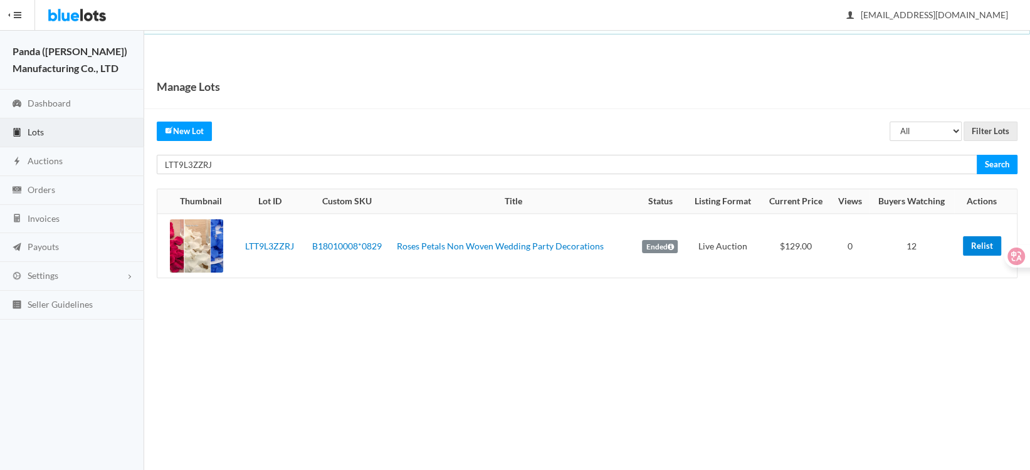
click at [971, 247] on link "Relist" at bounding box center [982, 245] width 38 height 19
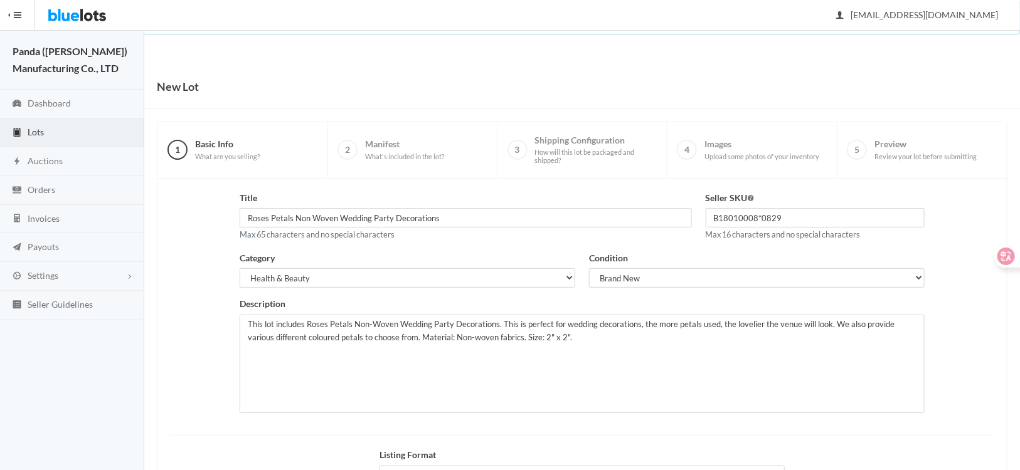
scroll to position [155, 0]
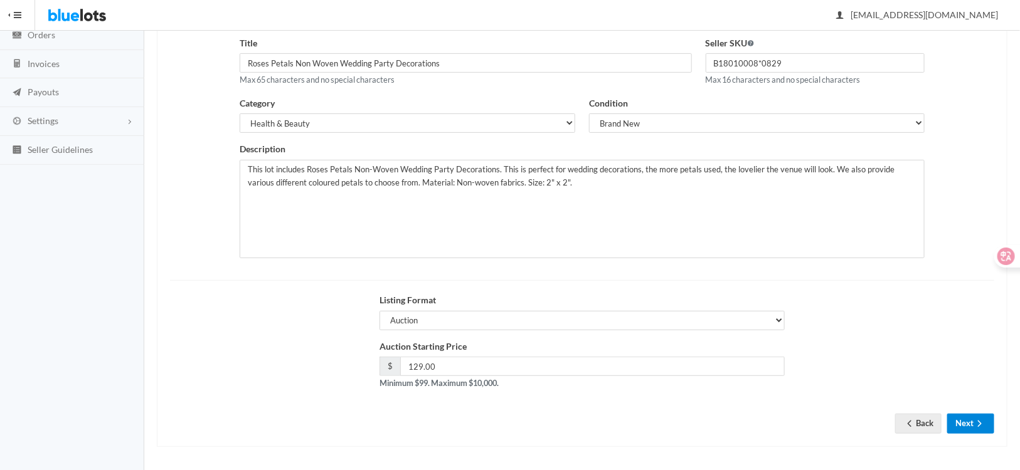
click at [975, 423] on icon "arrow forward" at bounding box center [979, 424] width 13 height 10
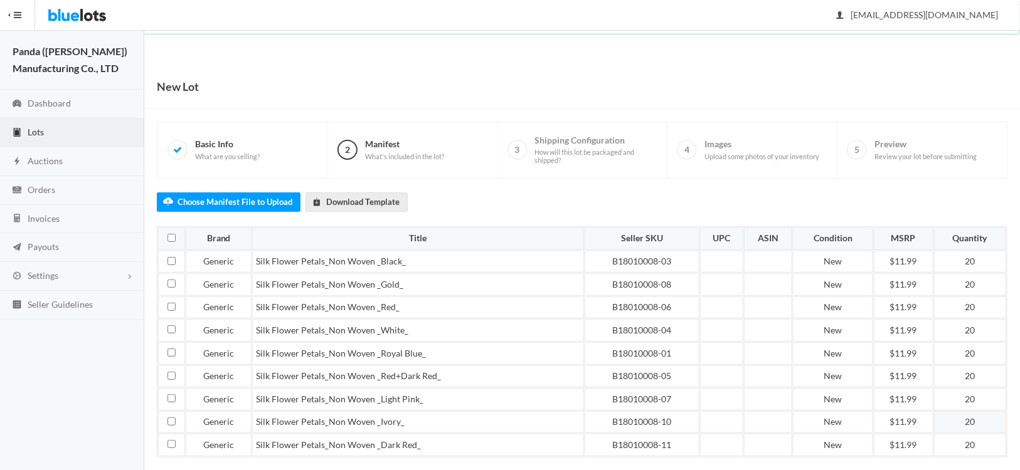
scroll to position [100, 0]
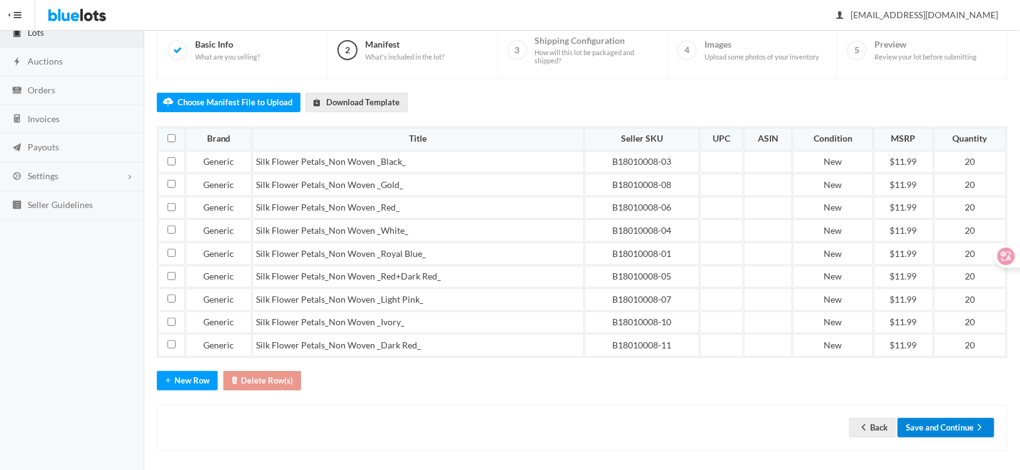
click at [966, 418] on button "Save and Continue" at bounding box center [945, 427] width 97 height 19
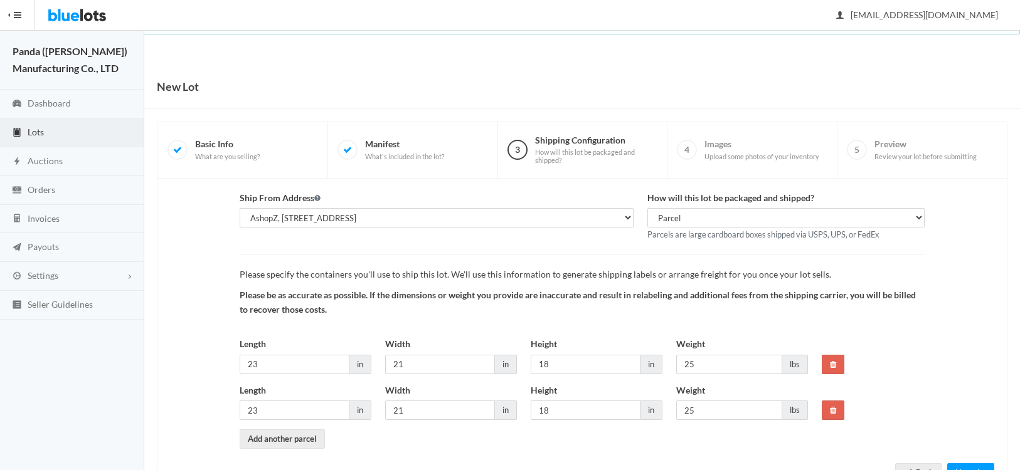
scroll to position [50, 0]
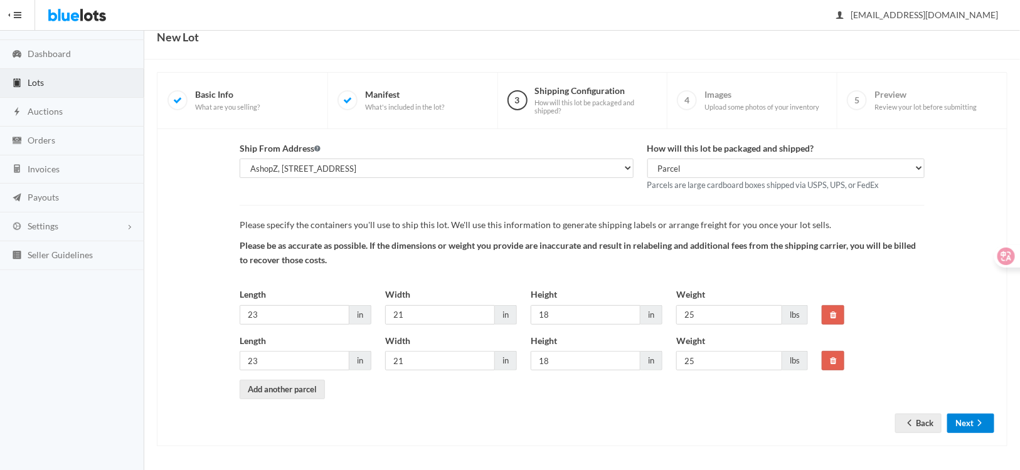
click at [967, 430] on button "Next" at bounding box center [970, 423] width 47 height 19
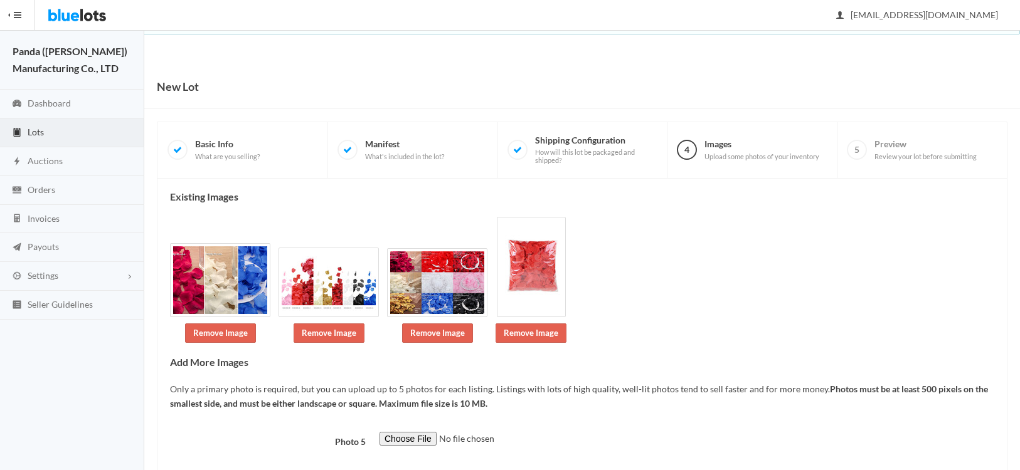
scroll to position [44, 0]
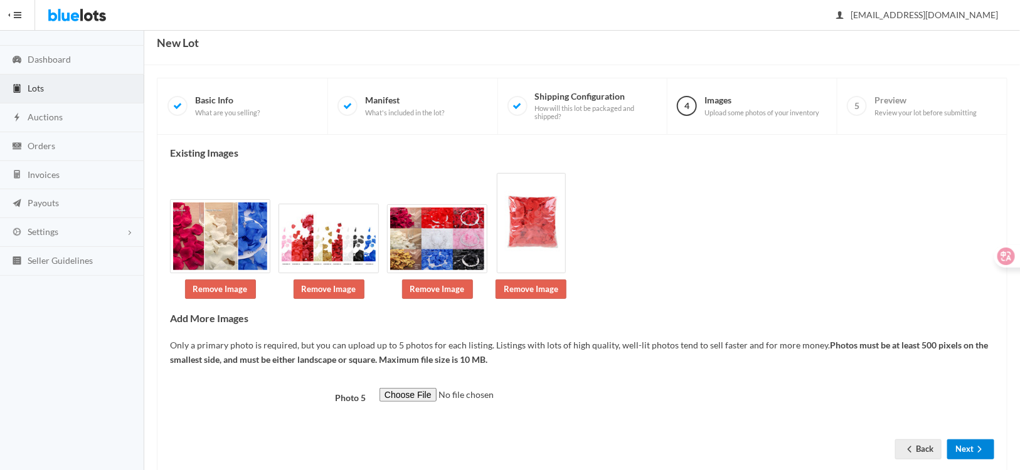
click at [967, 440] on button "Next" at bounding box center [970, 449] width 47 height 19
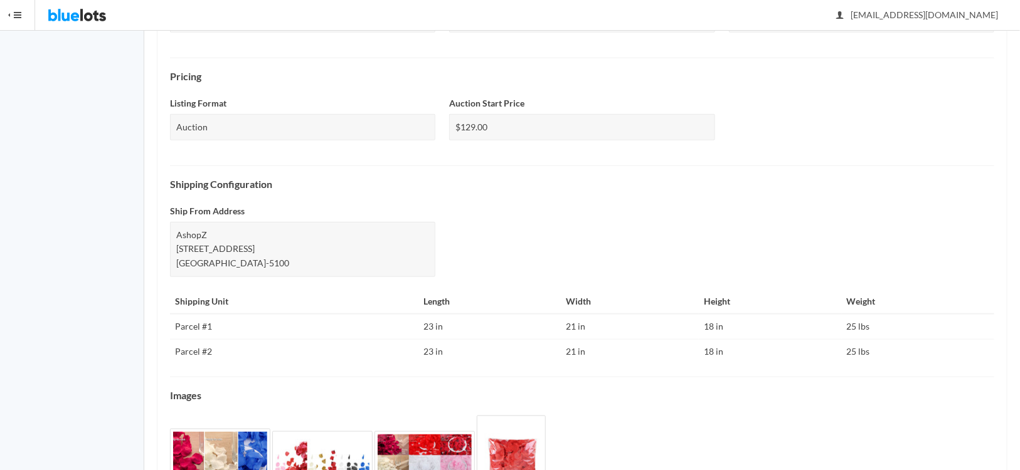
scroll to position [477, 0]
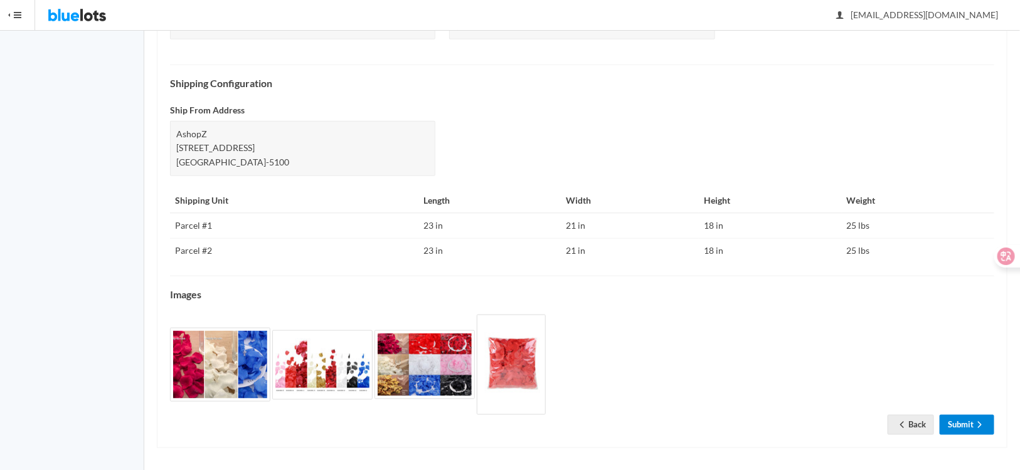
click at [959, 423] on link "Submit" at bounding box center [966, 424] width 55 height 19
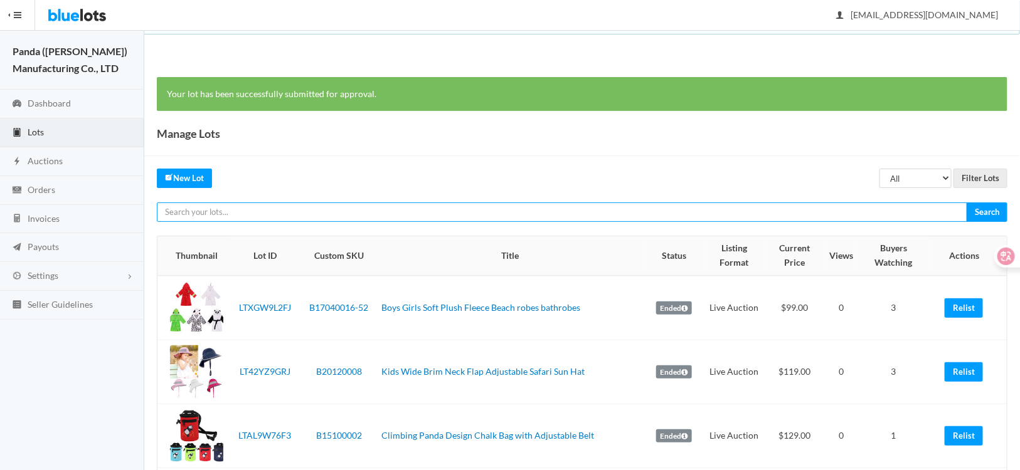
paste input "LTZTPCWY4Y"
click at [328, 217] on input "LTZTPCWY4Y" at bounding box center [562, 212] width 810 height 19
type input "LTZTPCWY4Y"
click at [966, 203] on input "Search" at bounding box center [986, 212] width 41 height 19
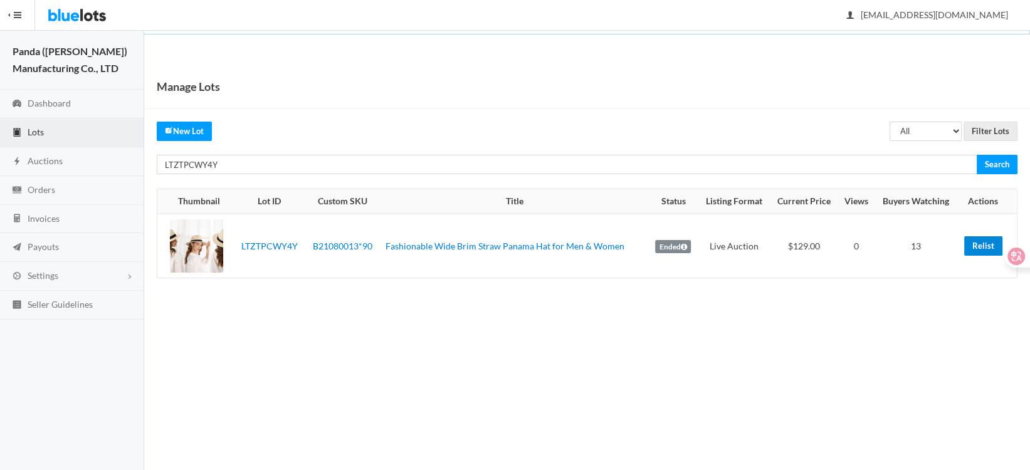
click at [980, 248] on link "Relist" at bounding box center [983, 245] width 38 height 19
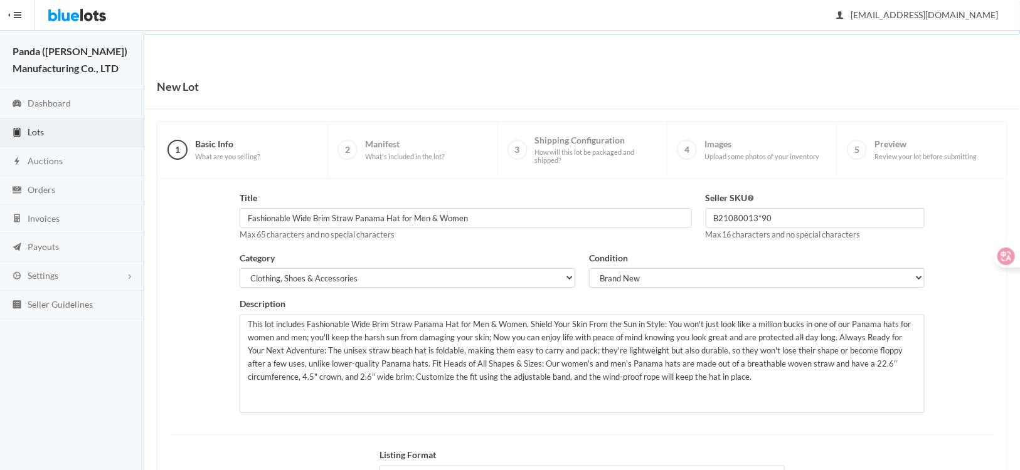
scroll to position [155, 0]
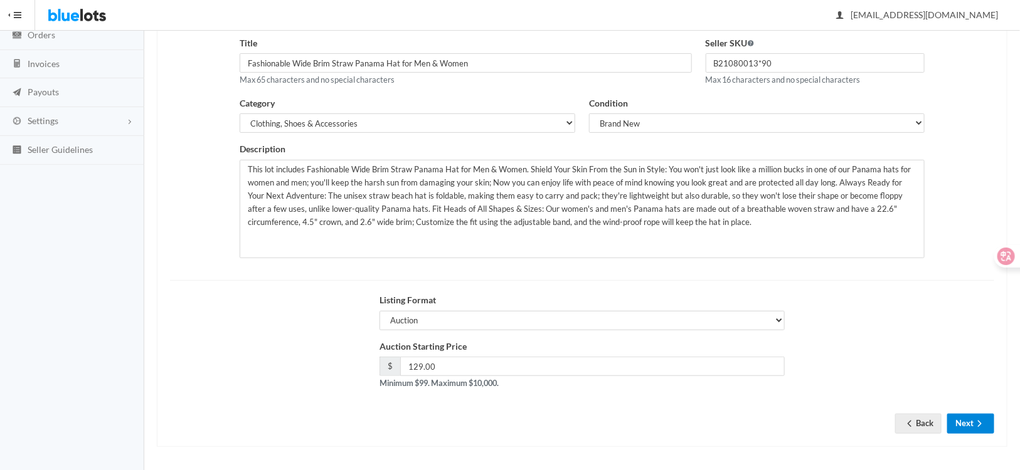
click at [962, 424] on button "Next" at bounding box center [970, 423] width 47 height 19
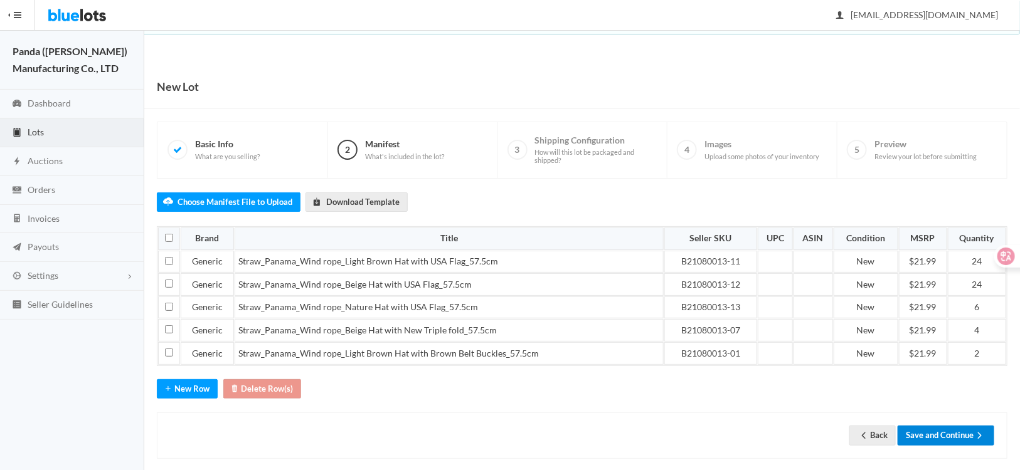
click at [926, 429] on button "Save and Continue" at bounding box center [945, 435] width 97 height 19
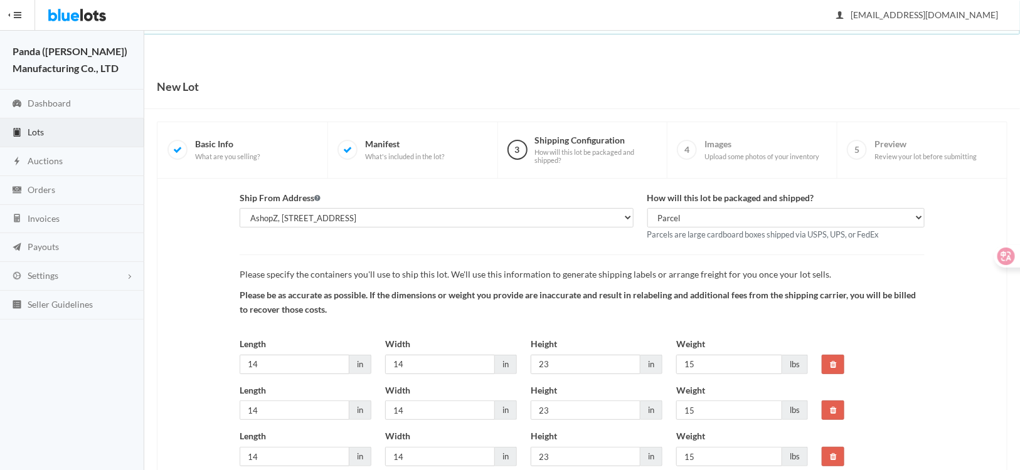
scroll to position [142, 0]
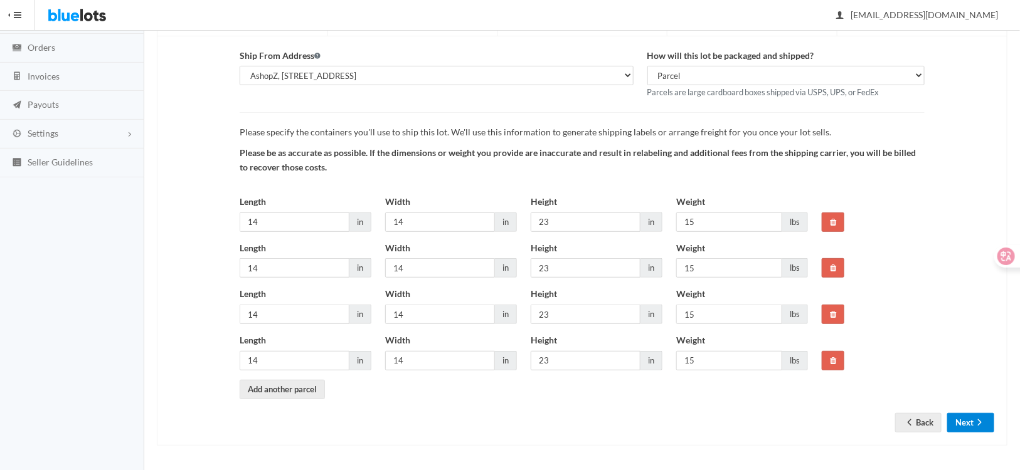
click at [967, 418] on button "Next" at bounding box center [970, 422] width 47 height 19
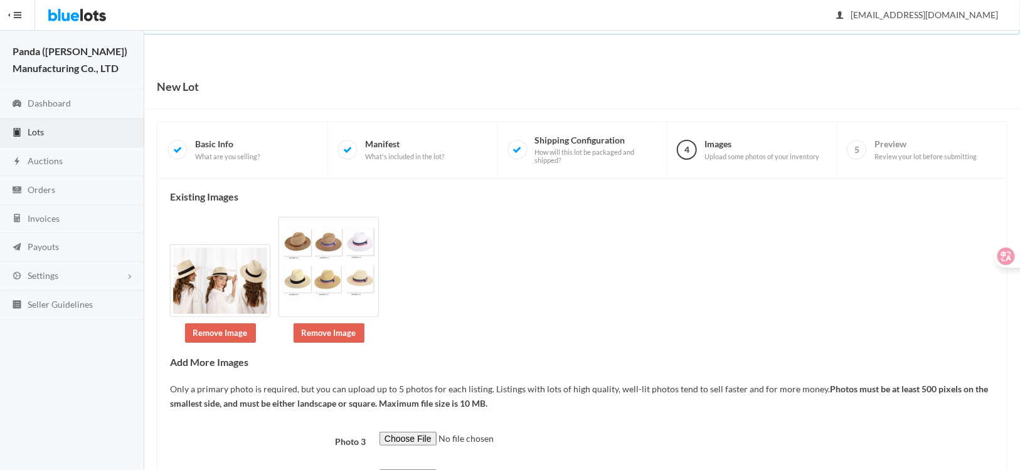
scroll to position [145, 0]
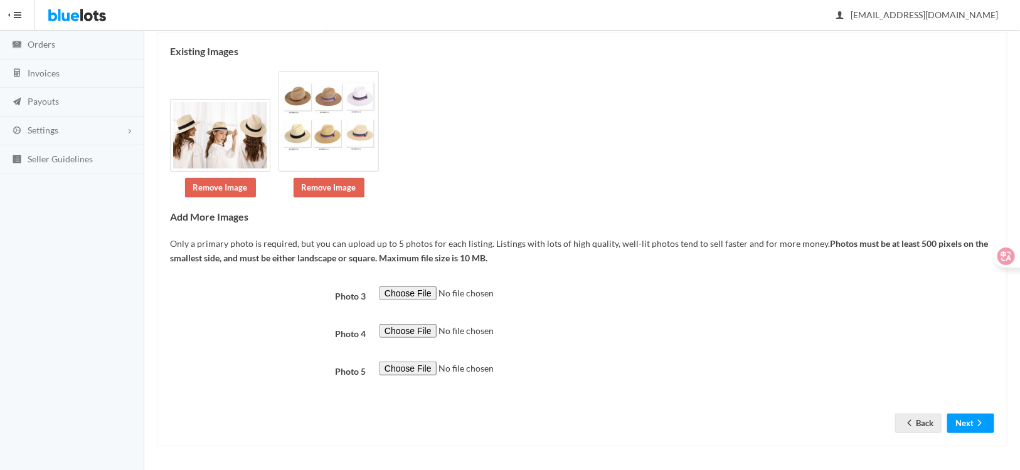
click at [955, 411] on form "Photo 3 Photo 4 Photo 5 Back Next" at bounding box center [582, 350] width 824 height 127
click at [958, 415] on button "Next" at bounding box center [970, 423] width 47 height 19
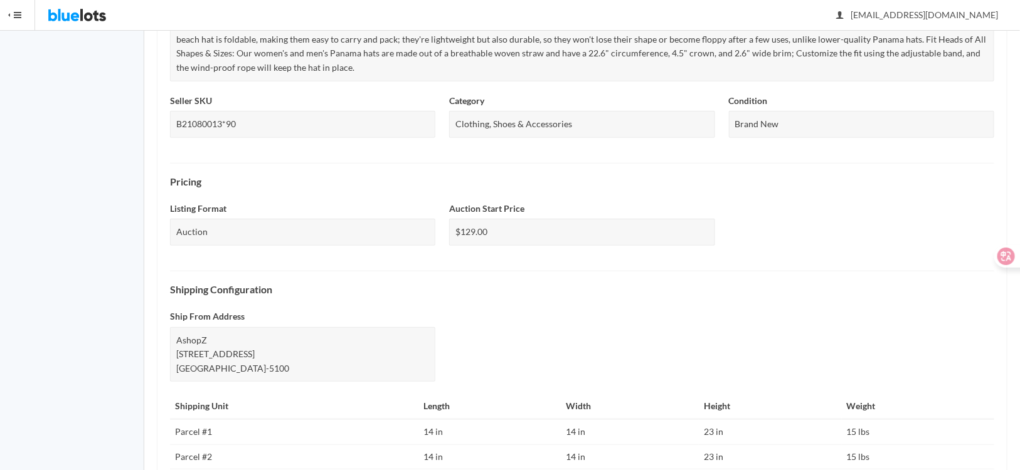
scroll to position [569, 0]
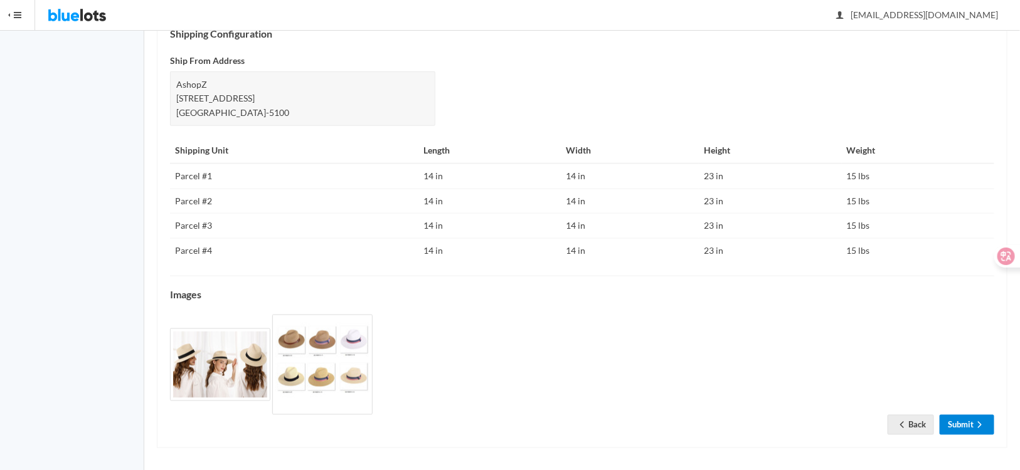
click at [945, 415] on link "Submit" at bounding box center [966, 424] width 55 height 19
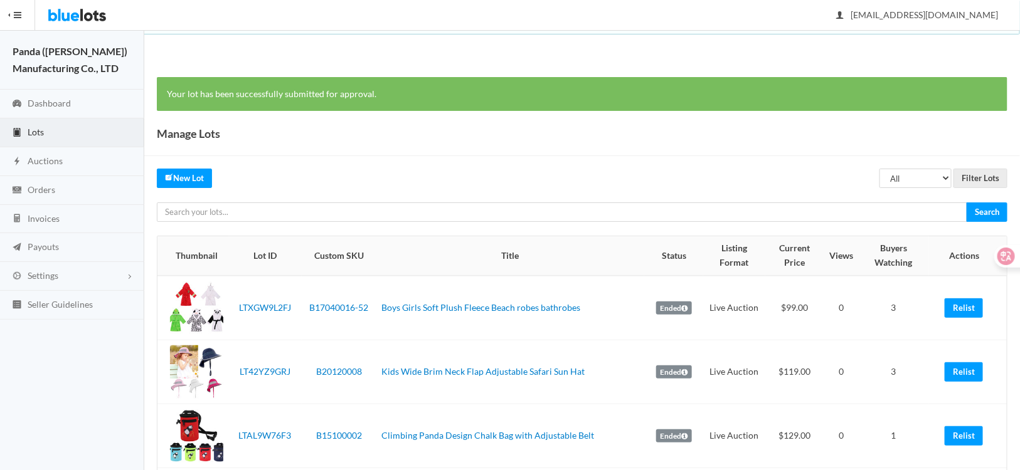
click at [241, 212] on input "text" at bounding box center [562, 212] width 810 height 19
paste input "LTZTPCWY4Y"
type input "LTZTPCWY4Y"
click at [966, 203] on input "Search" at bounding box center [986, 212] width 41 height 19
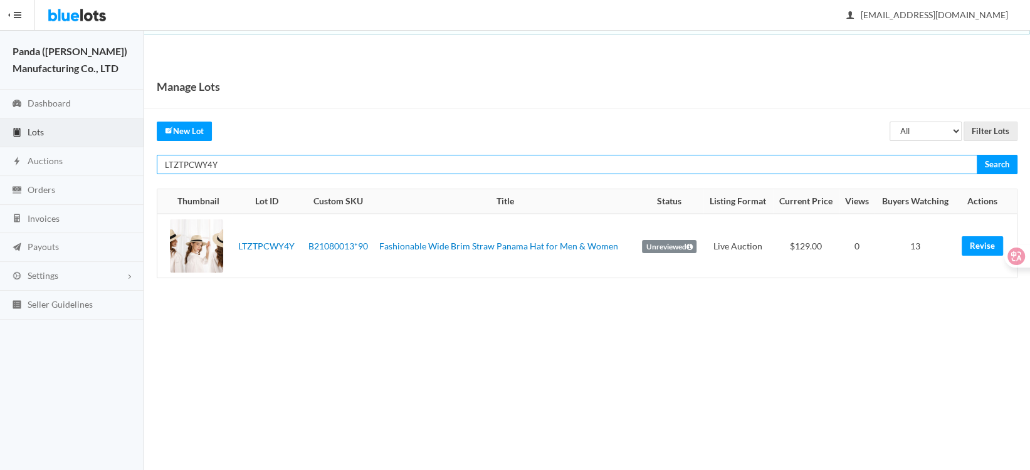
click at [255, 164] on input "LTZTPCWY4Y" at bounding box center [567, 164] width 821 height 19
paste input "6TVR639T"
type input "LT6TVR639T"
click at [977, 155] on input "Search" at bounding box center [997, 164] width 41 height 19
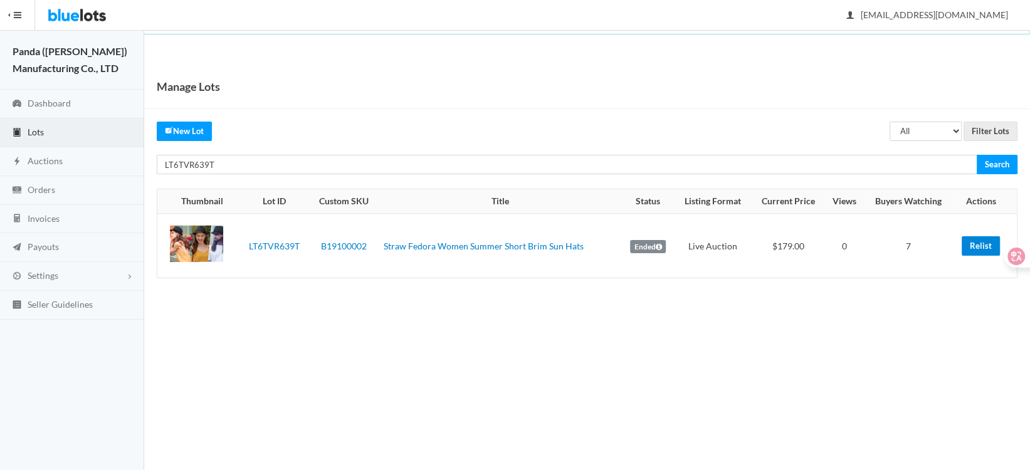
click at [965, 241] on link "Relist" at bounding box center [981, 245] width 38 height 19
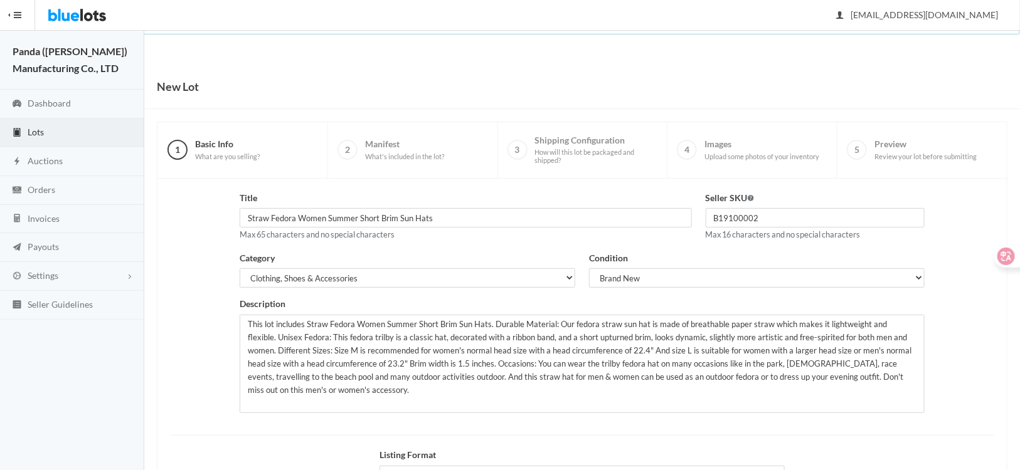
scroll to position [155, 0]
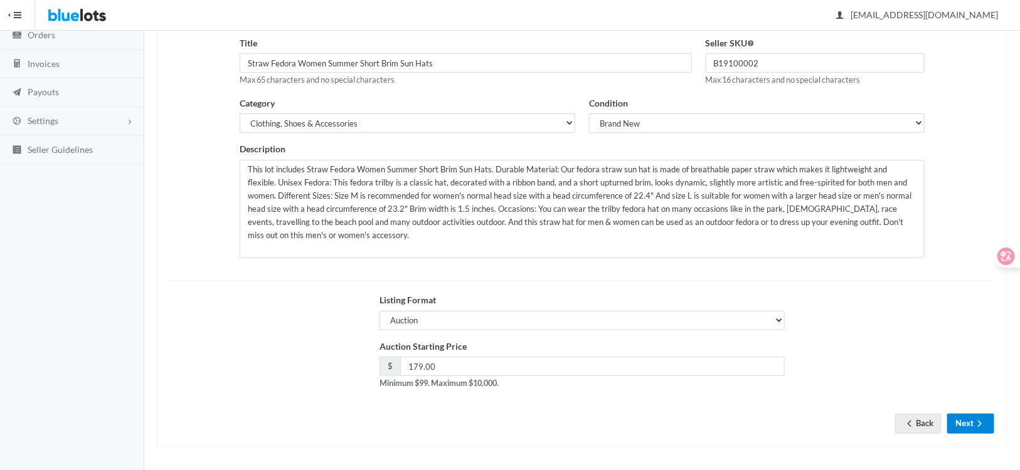
click at [971, 421] on button "Next" at bounding box center [970, 423] width 47 height 19
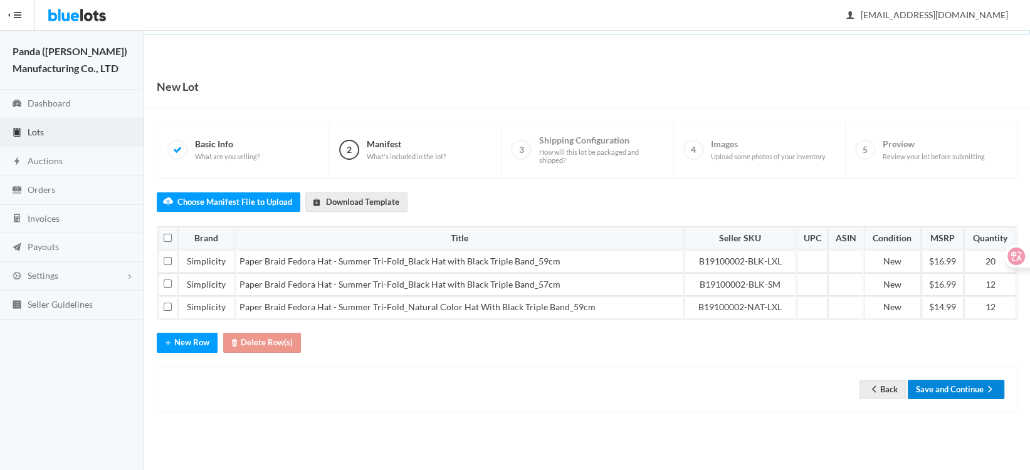
click at [959, 382] on button "Save and Continue" at bounding box center [956, 389] width 97 height 19
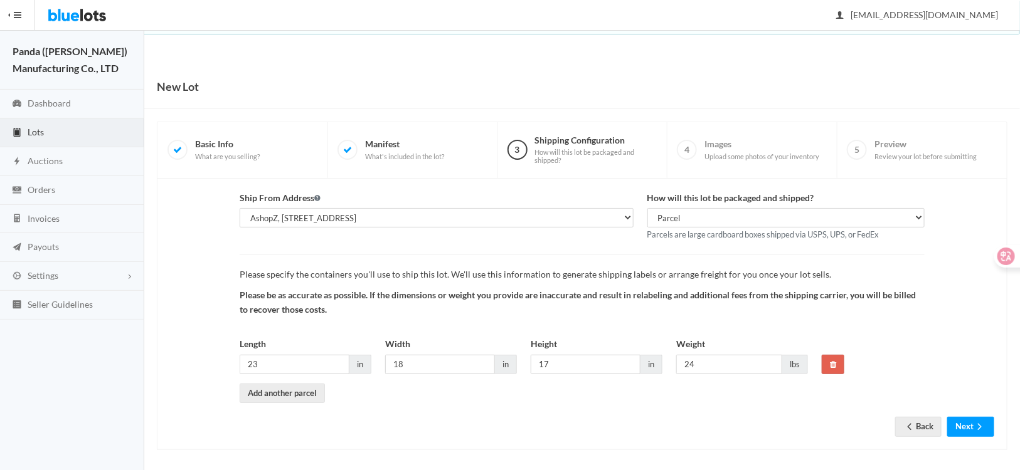
scroll to position [3, 0]
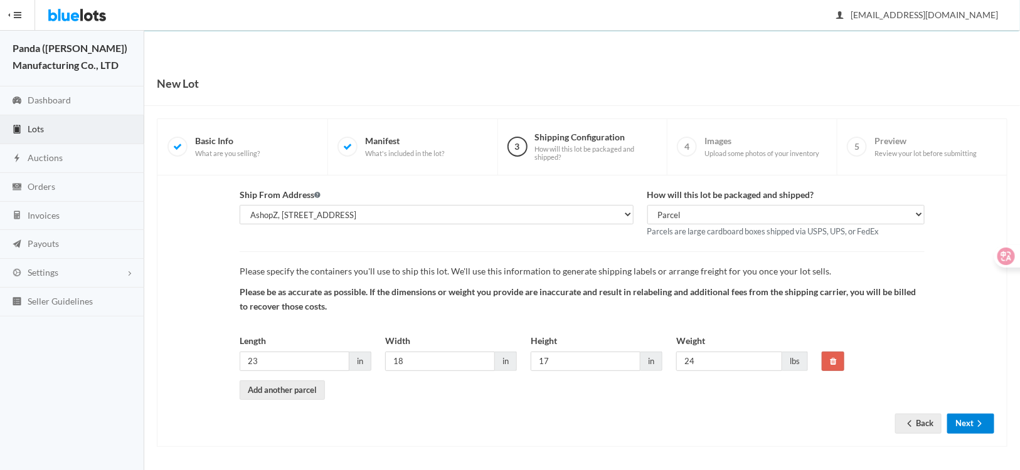
click at [960, 422] on button "Next" at bounding box center [970, 423] width 47 height 19
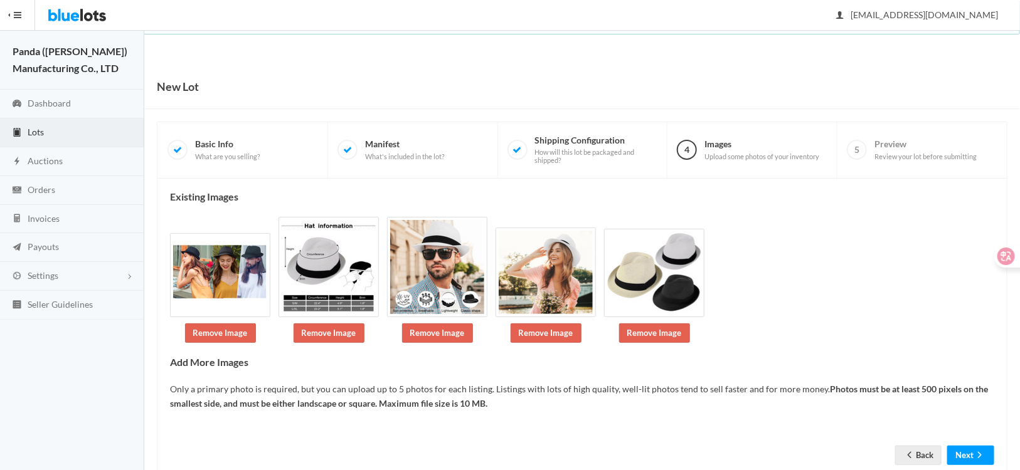
scroll to position [33, 0]
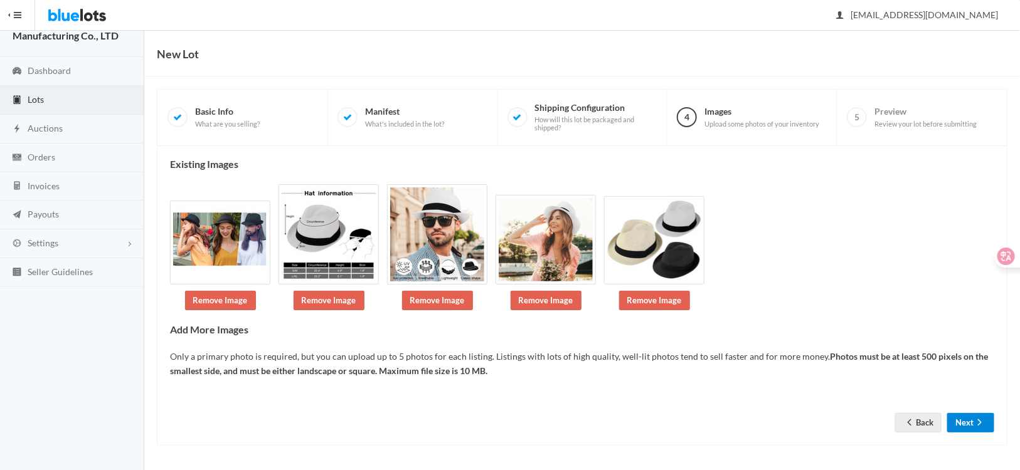
click at [962, 422] on button "Next" at bounding box center [970, 422] width 47 height 19
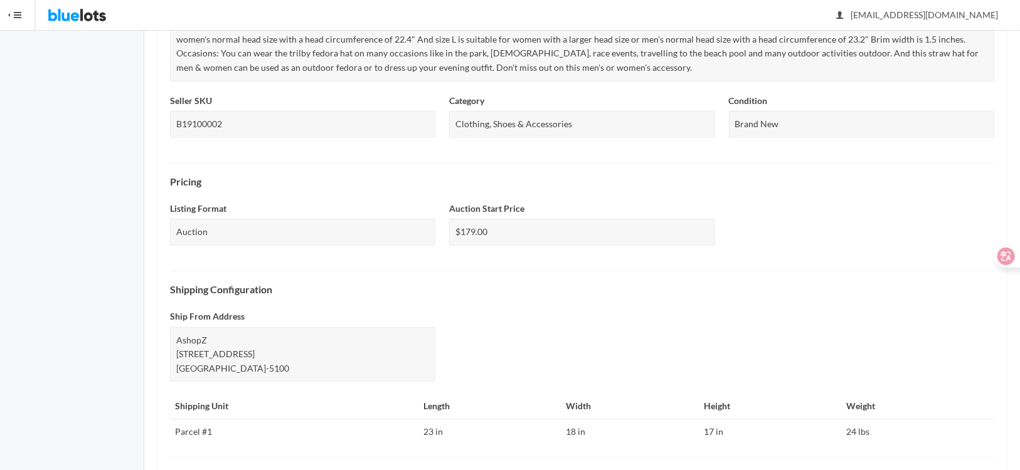
scroll to position [495, 0]
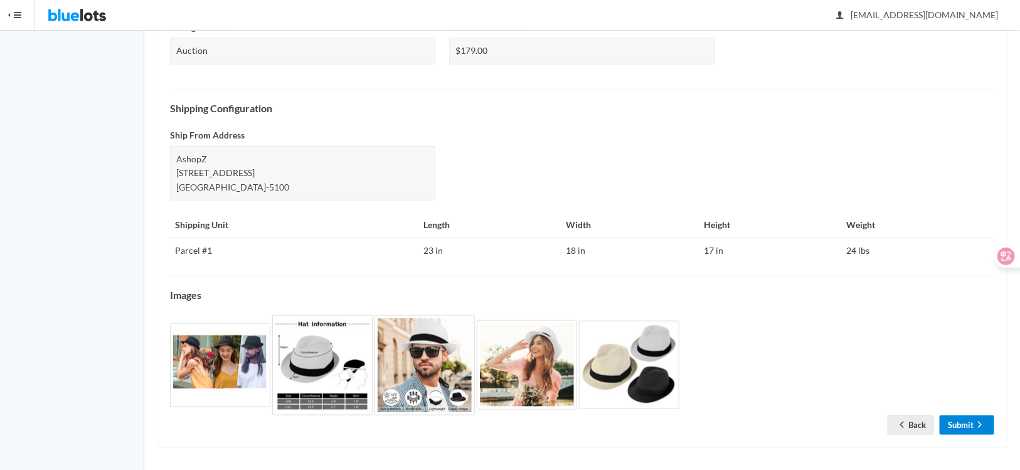
click at [964, 424] on link "Submit" at bounding box center [966, 425] width 55 height 19
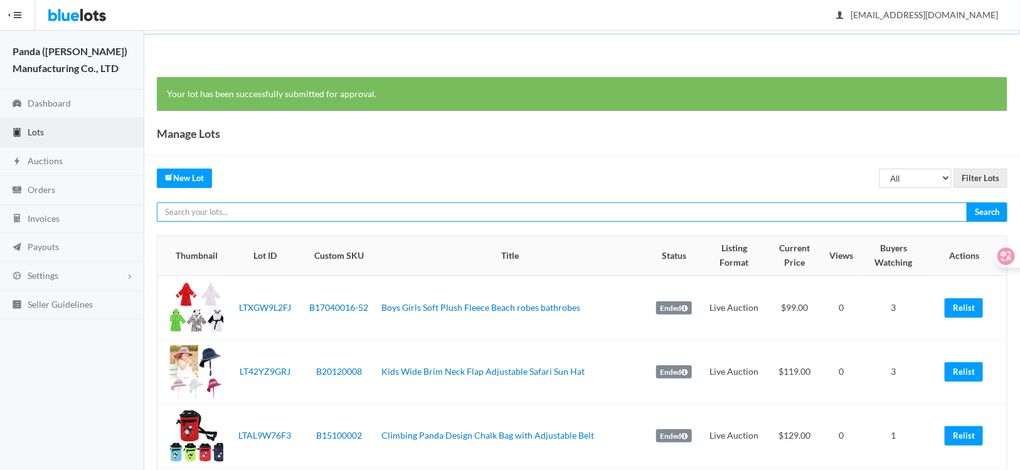
click at [394, 215] on input "text" at bounding box center [562, 212] width 810 height 19
paste input "LT7FYHCFGG"
type input "LT7FYHCFGG"
click at [966, 203] on input "Search" at bounding box center [986, 212] width 41 height 19
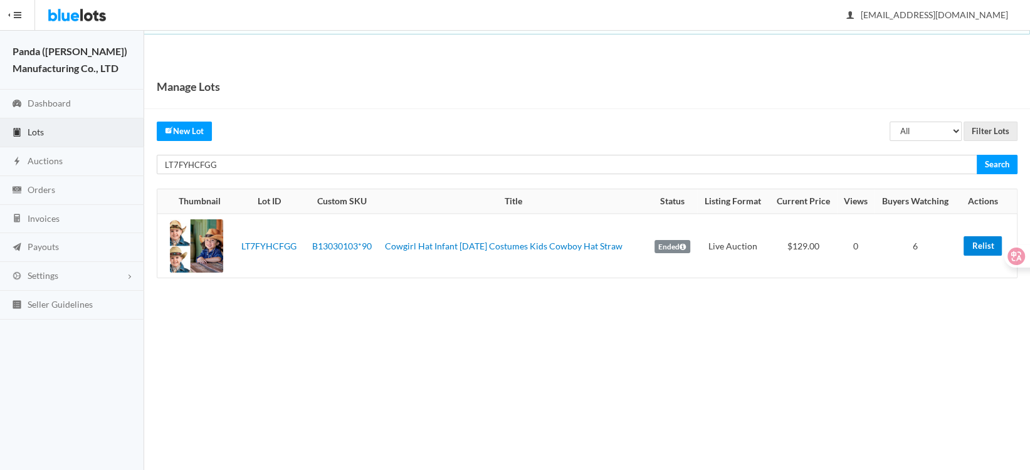
click at [976, 247] on link "Relist" at bounding box center [983, 245] width 38 height 19
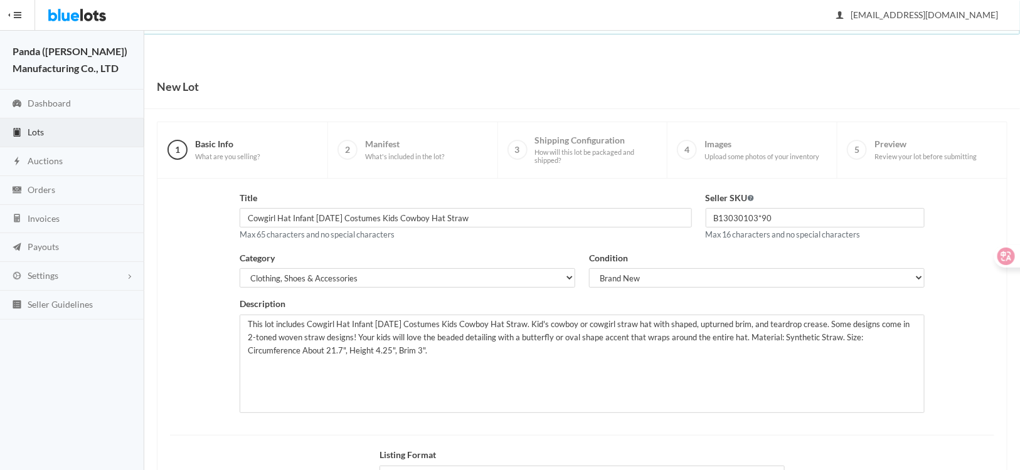
scroll to position [155, 0]
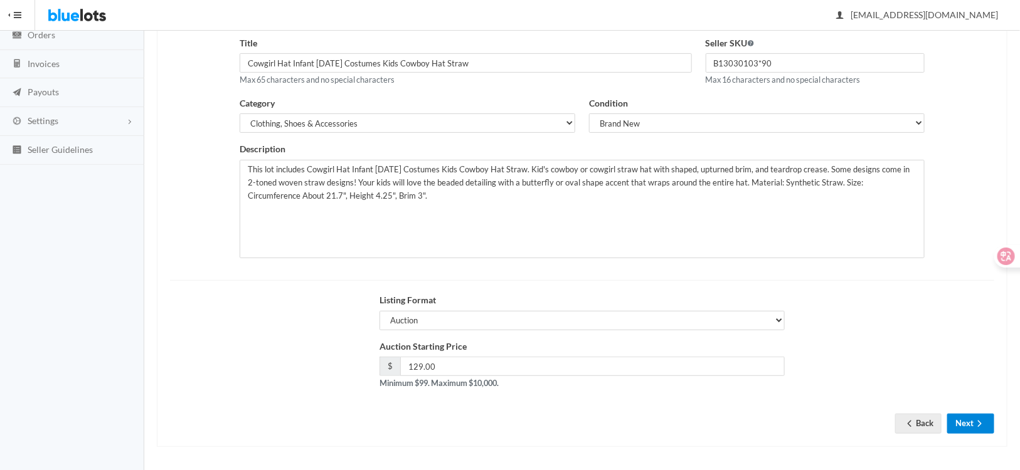
click at [962, 425] on button "Next" at bounding box center [970, 423] width 47 height 19
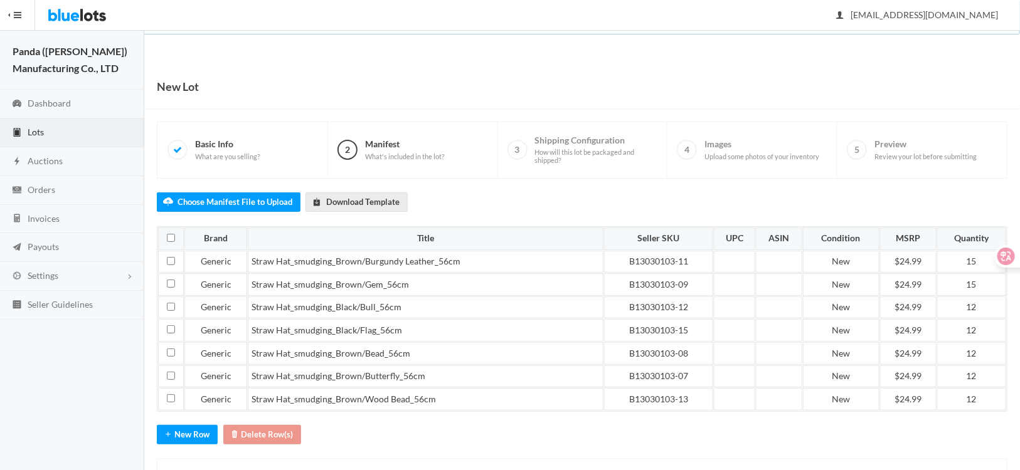
scroll to position [55, 0]
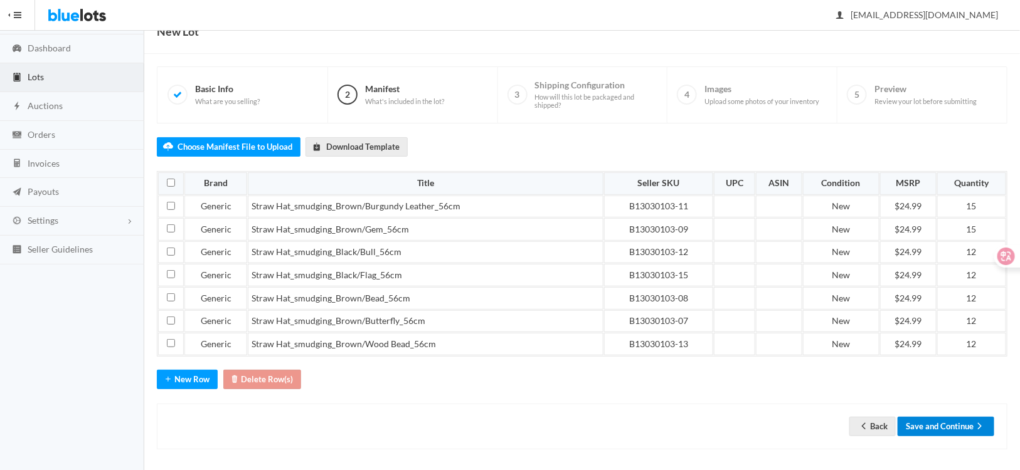
click at [931, 424] on button "Save and Continue" at bounding box center [945, 426] width 97 height 19
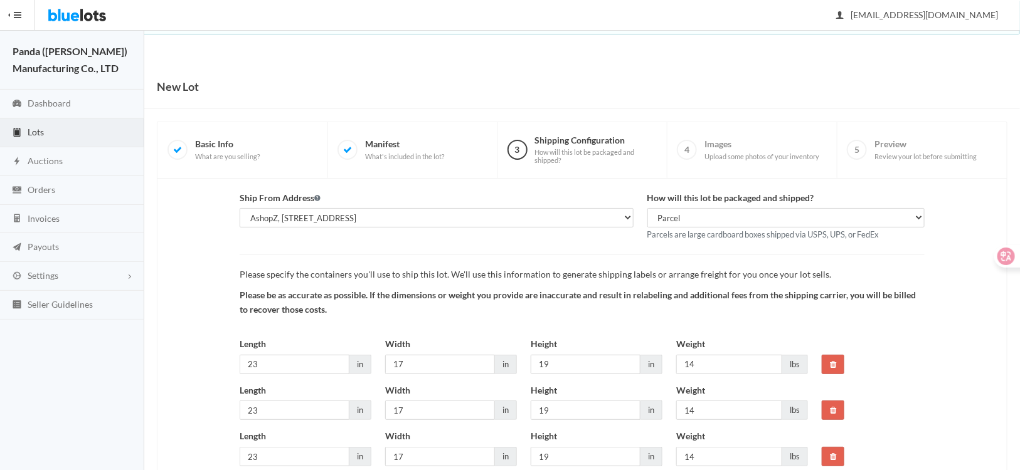
scroll to position [188, 0]
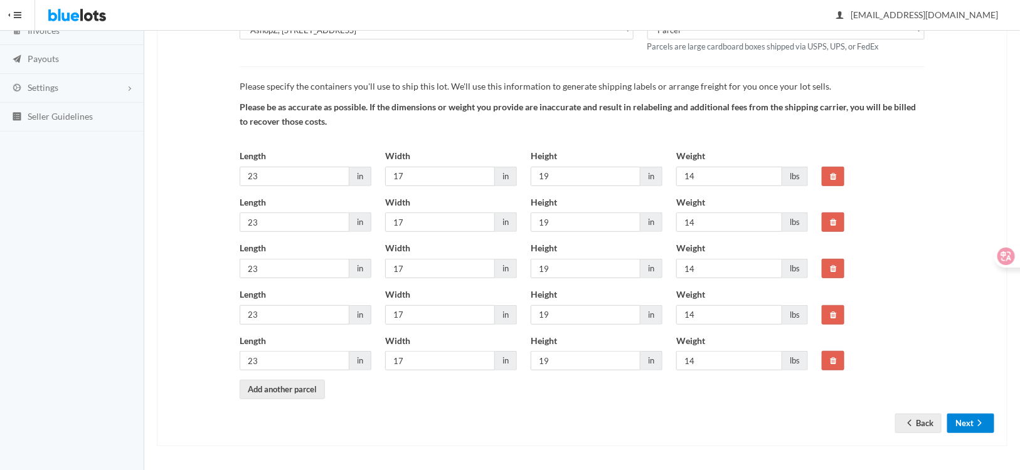
click at [969, 423] on button "Next" at bounding box center [970, 423] width 47 height 19
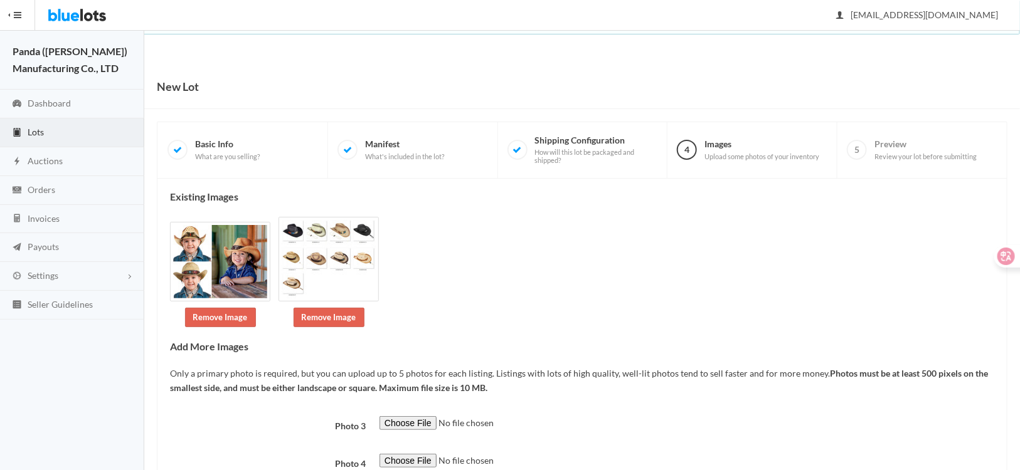
scroll to position [130, 0]
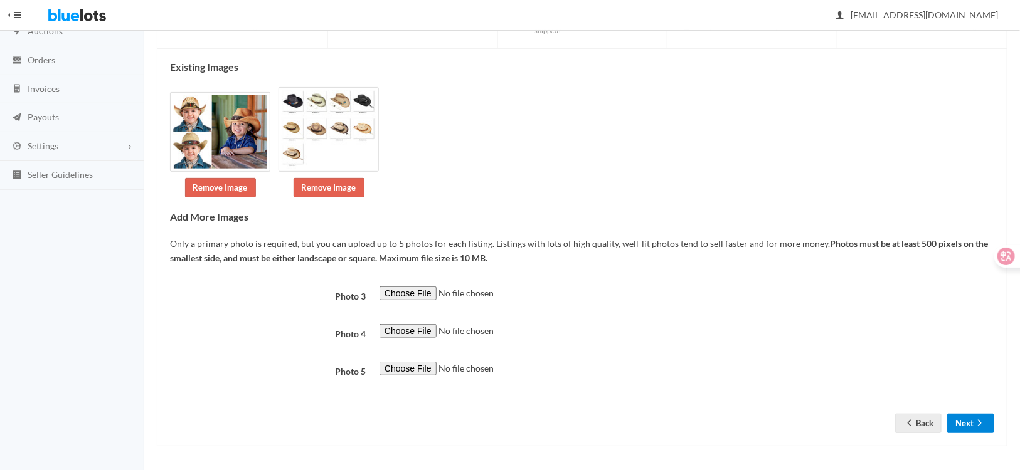
click at [968, 423] on button "Next" at bounding box center [970, 423] width 47 height 19
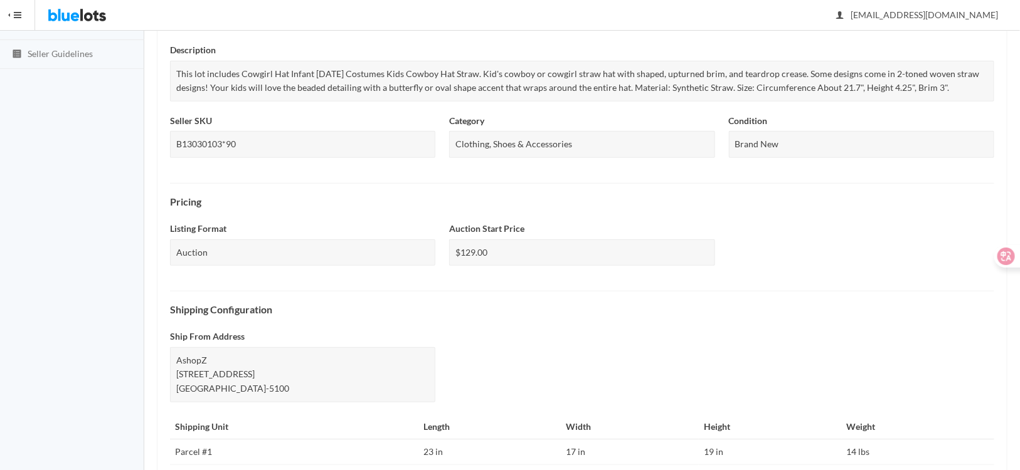
scroll to position [535, 0]
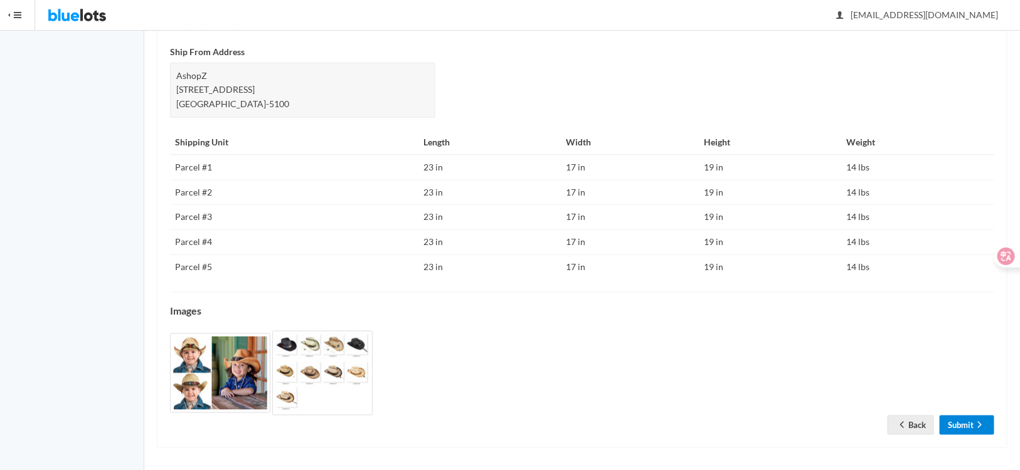
click at [956, 425] on link "Submit" at bounding box center [966, 425] width 55 height 19
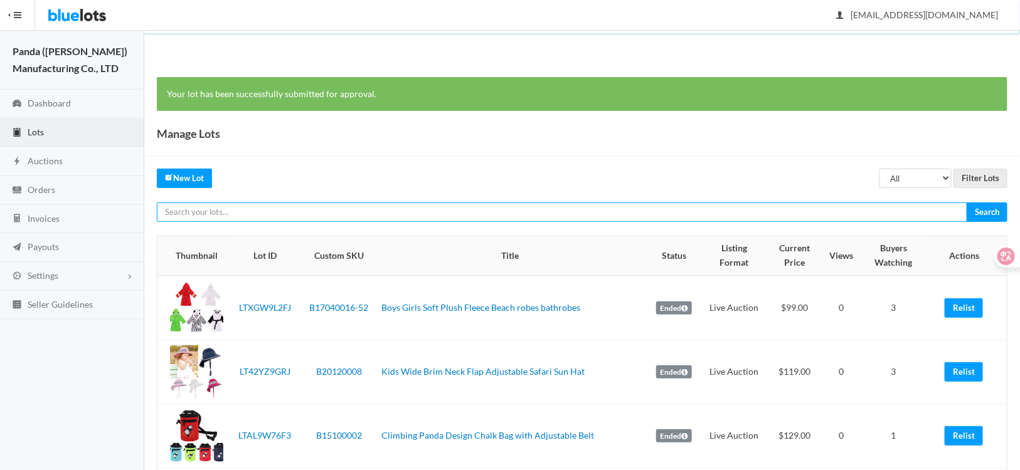
click at [284, 205] on input "text" at bounding box center [562, 212] width 810 height 19
paste input "LTATHCVYZW"
type input "LTATHCVYZW"
click at [966, 203] on input "Search" at bounding box center [986, 212] width 41 height 19
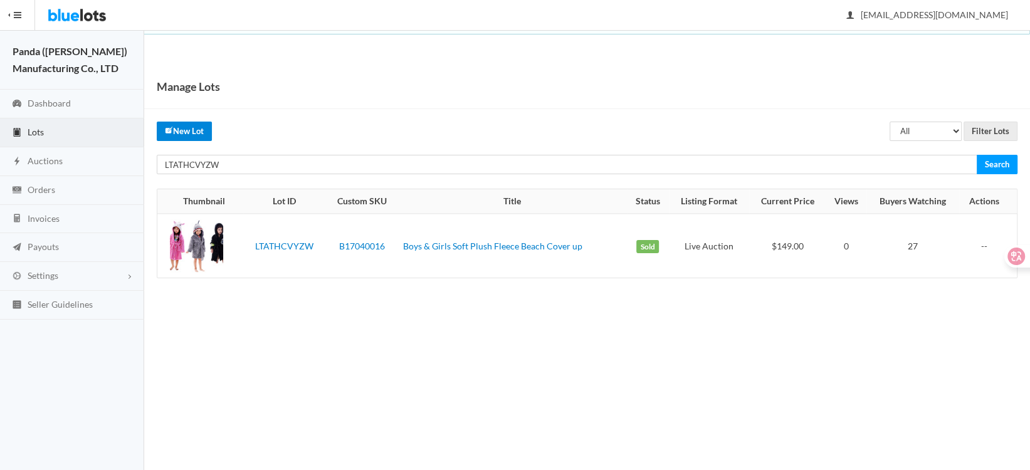
click at [194, 134] on link "New Lot" at bounding box center [184, 131] width 55 height 19
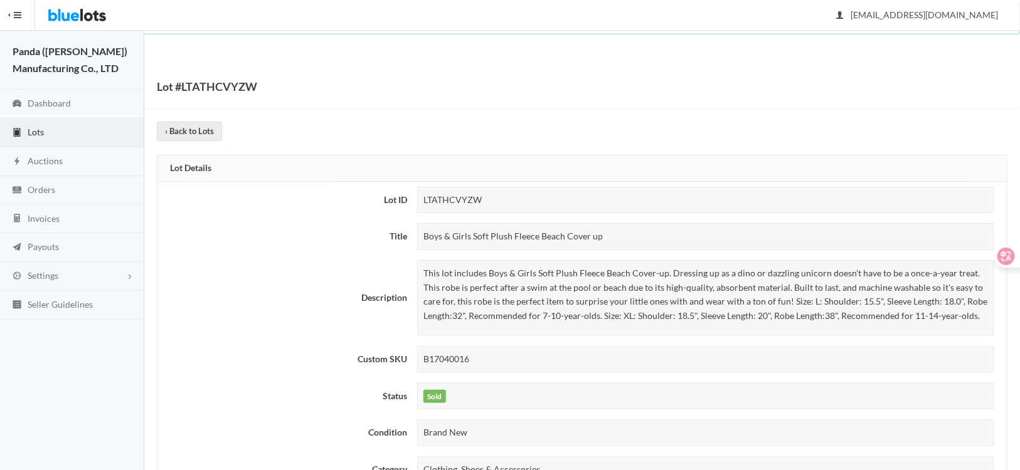
drag, startPoint x: 601, startPoint y: 237, endPoint x: 412, endPoint y: 235, distance: 189.4
click at [412, 235] on td "Boys & Girls Soft Plush Fleece Beach Cover up" at bounding box center [709, 236] width 594 height 37
copy tr "Boys & Girls Soft Plush Fleece Beach Cover up"
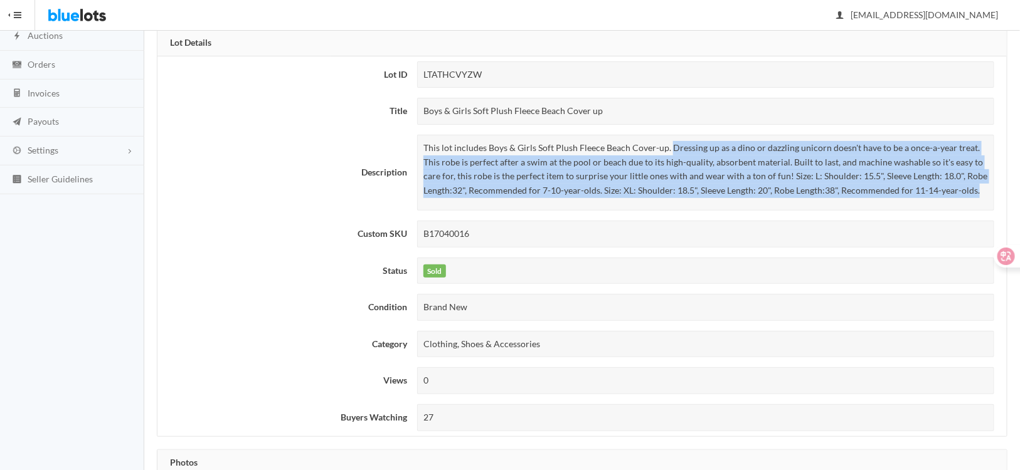
drag, startPoint x: 668, startPoint y: 145, endPoint x: 984, endPoint y: 203, distance: 321.9
click at [984, 203] on div "This lot includes Boys & Girls Soft Plush Fleece Beach Cover-up. Dressing up as…" at bounding box center [705, 173] width 577 height 76
copy p "Dressing up as a dino or dazzling unicorn doesn't have to be a once-a-year trea…"
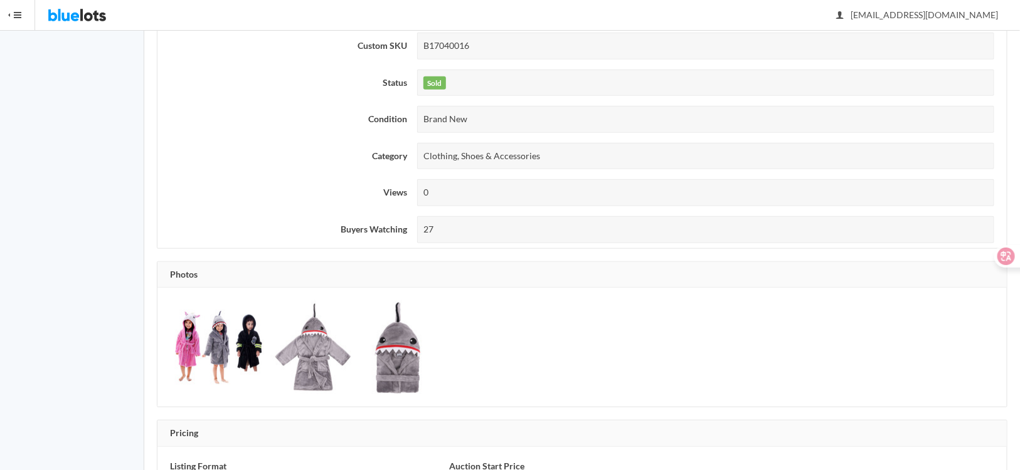
scroll to position [439, 0]
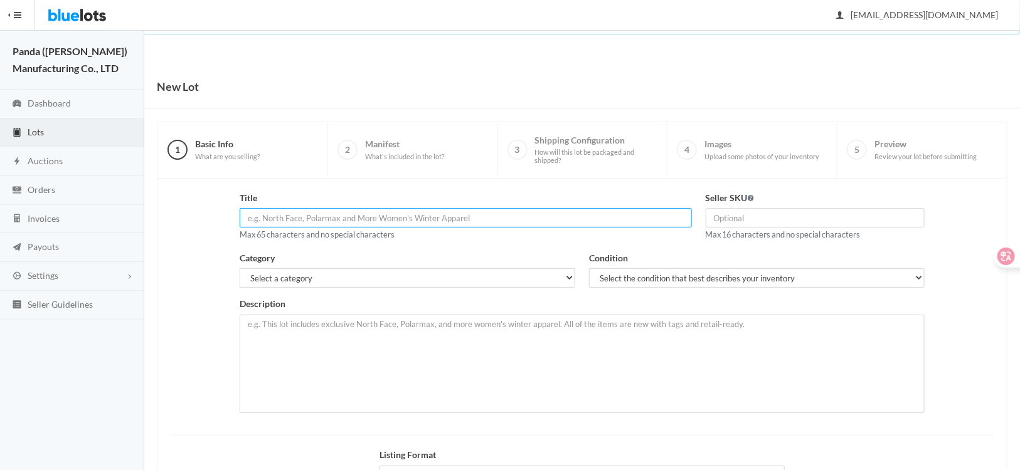
click at [409, 219] on input "text" at bounding box center [465, 217] width 451 height 19
paste input "Boys & Girls Soft Plush Fleece Beach Cover up"
drag, startPoint x: 263, startPoint y: 216, endPoint x: 226, endPoint y: 209, distance: 37.0
click at [228, 211] on div "Title Boys & Girls Soft Plush Fleece Beach Cover up Max 65 characters and no sp…" at bounding box center [582, 306] width 838 height 231
type input "Boys & Girls Soft Plush Fleece Beach Cover up"
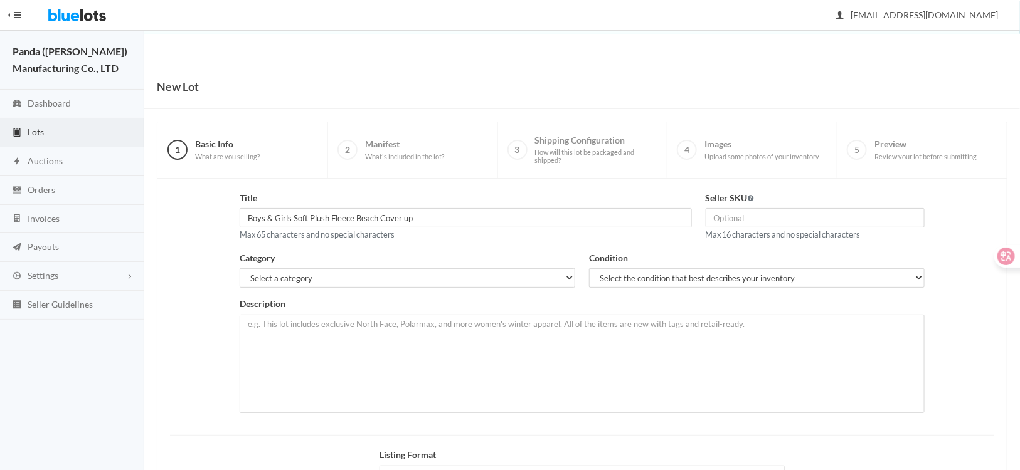
click at [226, 208] on div "Title Boys & Girls Soft Plush Fleece Beach Cover up Max 65 characters and no sp…" at bounding box center [582, 306] width 838 height 231
click at [751, 223] on input "text" at bounding box center [814, 217] width 219 height 19
paste input "B17040016"
type input "B17040016"
click at [594, 192] on div "Title Boys & Girls Soft Plush Fleece Beach Cover up Max 65 characters and no sp…" at bounding box center [465, 216] width 451 height 51
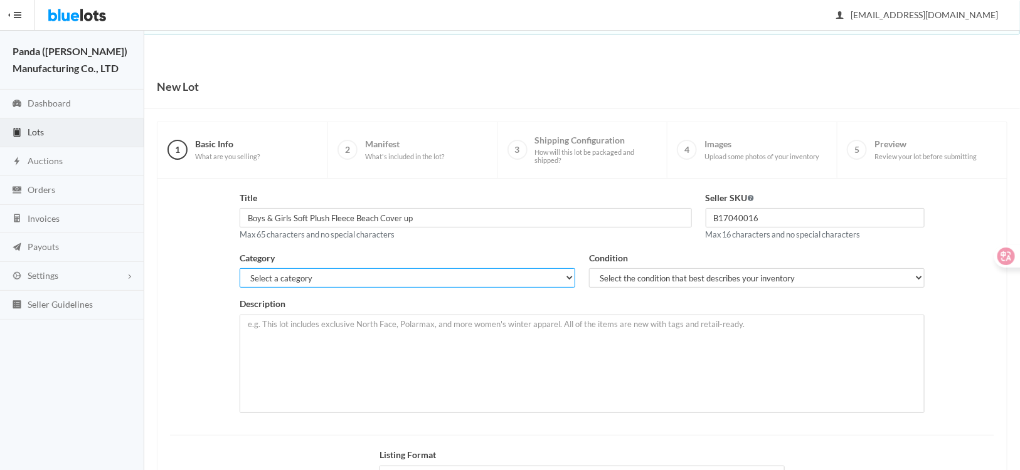
click at [290, 283] on select "Select a category Electronics Clothing, Shoes & Accessories Appliances Home & G…" at bounding box center [407, 277] width 335 height 19
select select "2"
click at [240, 268] on select "Select a category Electronics Clothing, Shoes & Accessories Appliances Home & G…" at bounding box center [407, 277] width 335 height 19
click at [644, 280] on select "Select the condition that best describes your inventory Brand New Shelf Pulls C…" at bounding box center [756, 277] width 335 height 19
select select "1"
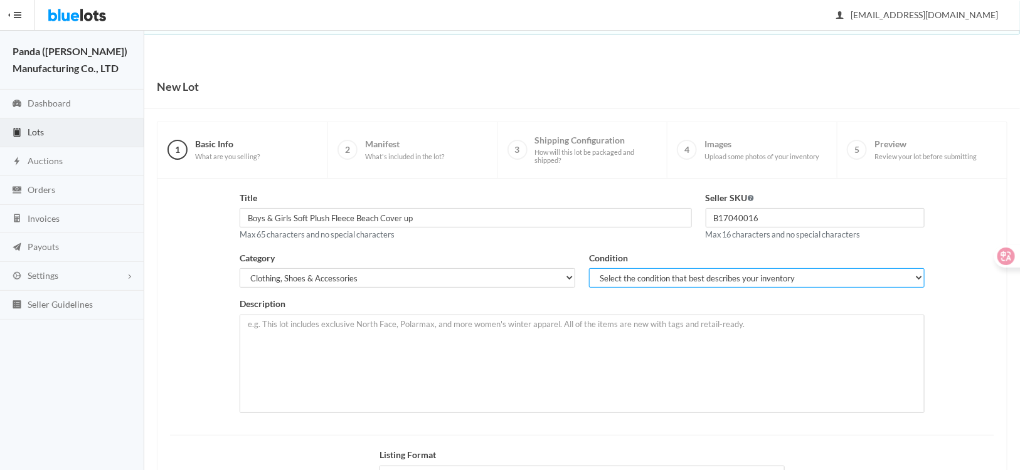
click at [589, 268] on select "Select the condition that best describes your inventory Brand New Shelf Pulls C…" at bounding box center [756, 277] width 335 height 19
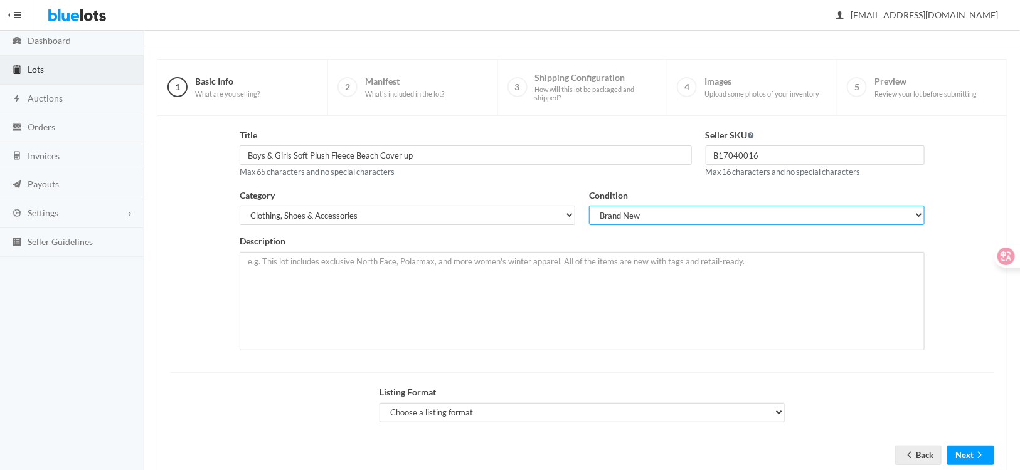
scroll to position [95, 0]
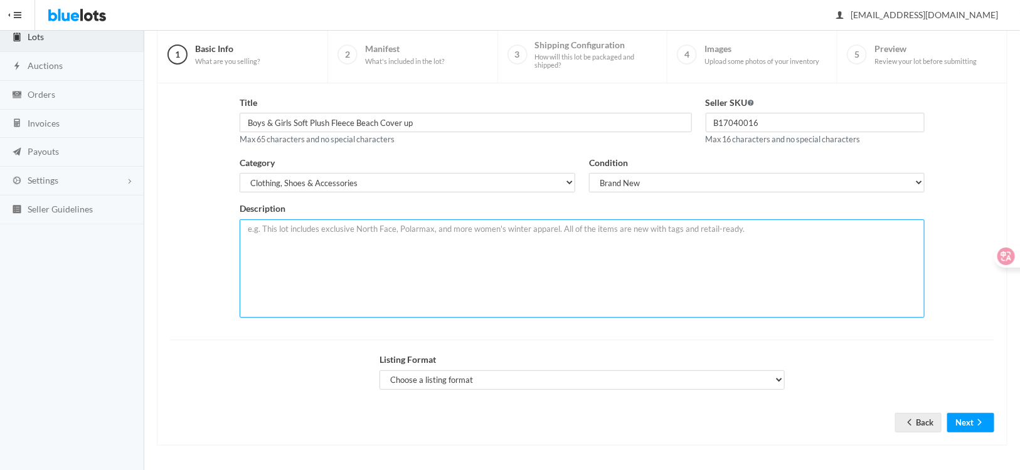
click at [343, 248] on textarea at bounding box center [582, 268] width 684 height 98
paste textarea "Dressing up as a dino or dazzling unicorn doesn't have to be a once-a-year trea…"
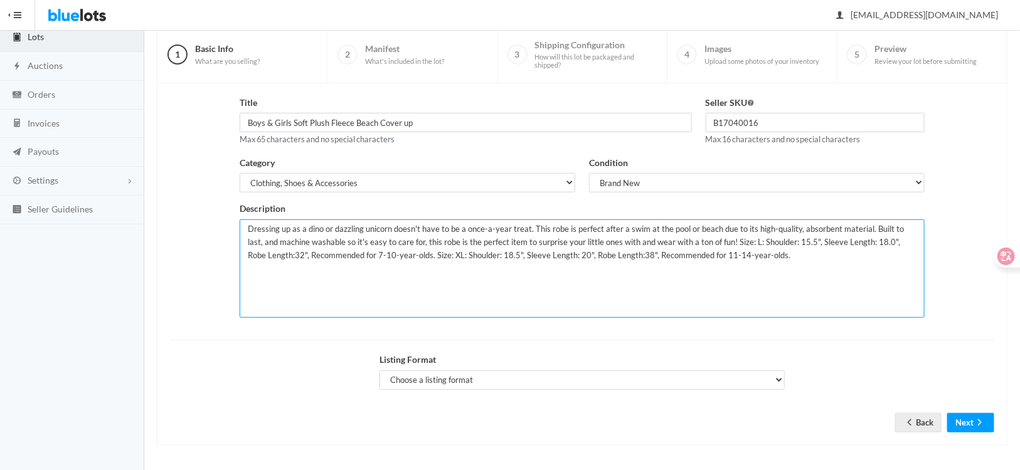
type textarea "Dressing up as a dino or dazzling unicorn doesn't have to be a once-a-year trea…"
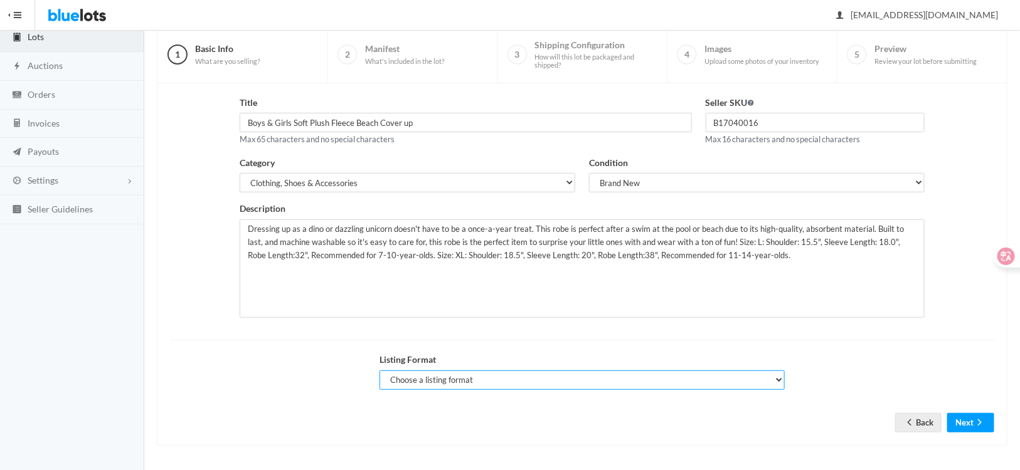
drag, startPoint x: 490, startPoint y: 381, endPoint x: 473, endPoint y: 384, distance: 17.2
click at [490, 381] on select "Choose a listing format Auction Buy Now" at bounding box center [581, 380] width 405 height 19
select select "true"
click at [379, 371] on select "Choose a listing format Auction Buy Now" at bounding box center [581, 380] width 405 height 19
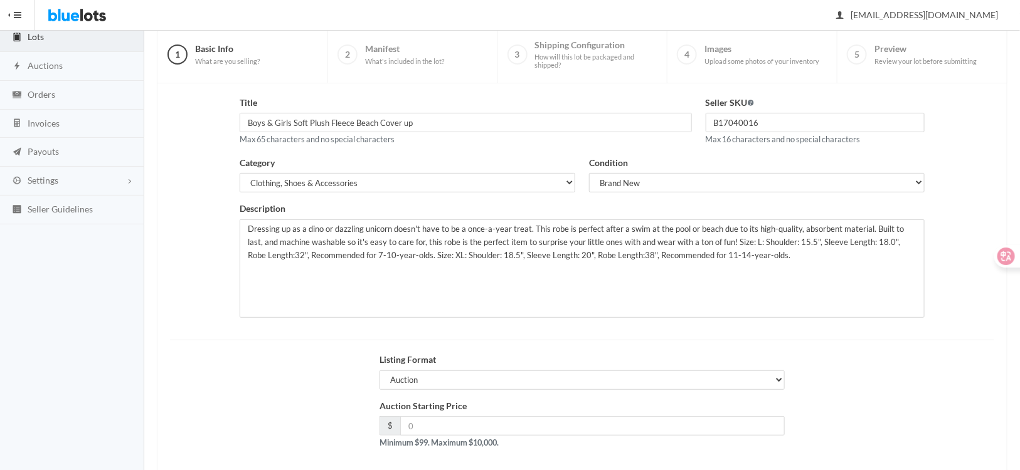
scroll to position [155, 0]
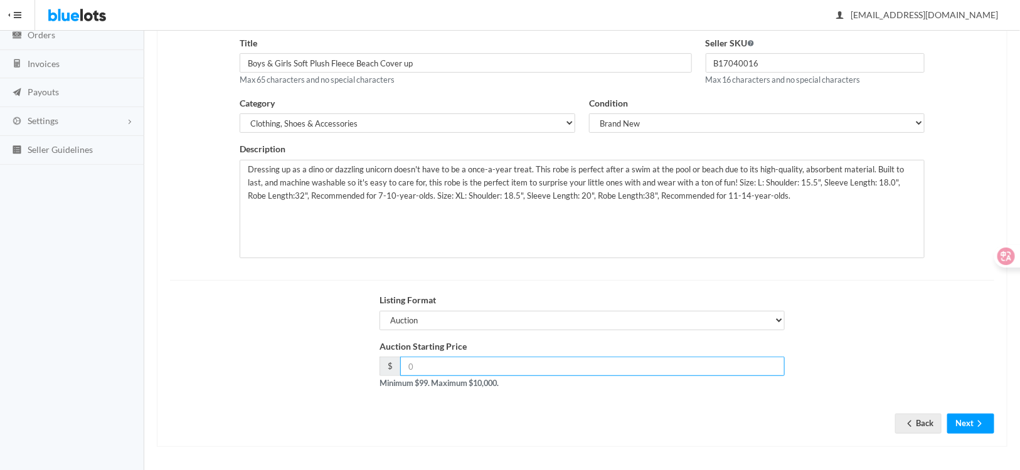
drag, startPoint x: 436, startPoint y: 371, endPoint x: 430, endPoint y: 368, distance: 6.8
click at [435, 370] on input "number" at bounding box center [592, 366] width 384 height 19
type input "148"
click at [976, 427] on ion-icon "arrow forward" at bounding box center [979, 425] width 13 height 12
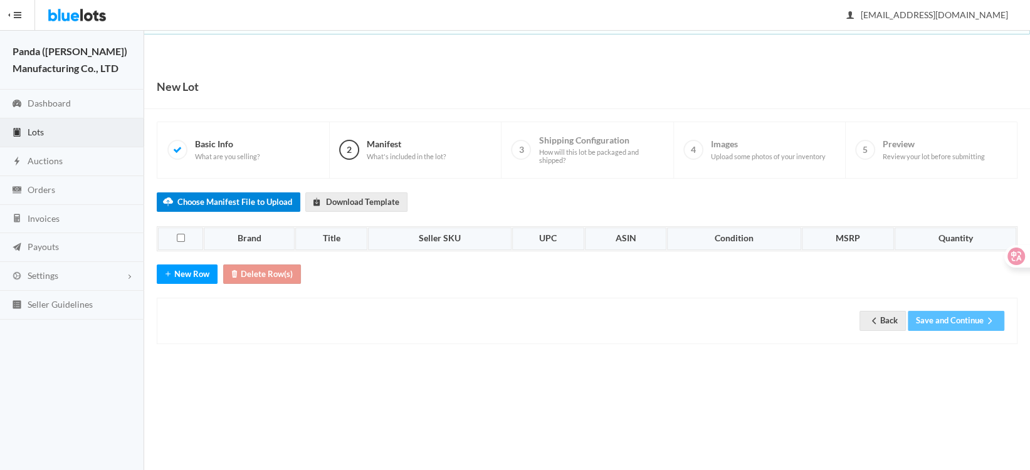
click at [202, 208] on label "Choose Manifest File to Upload" at bounding box center [229, 201] width 144 height 19
click at [0, 0] on input "Choose Manifest File to Upload" at bounding box center [0, 0] width 0 height 0
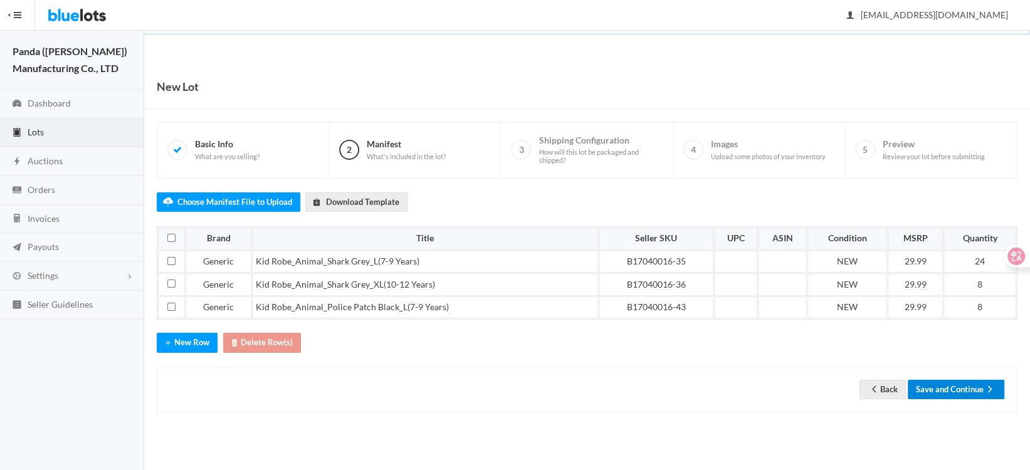
click at [954, 391] on button "Save and Continue" at bounding box center [956, 389] width 97 height 19
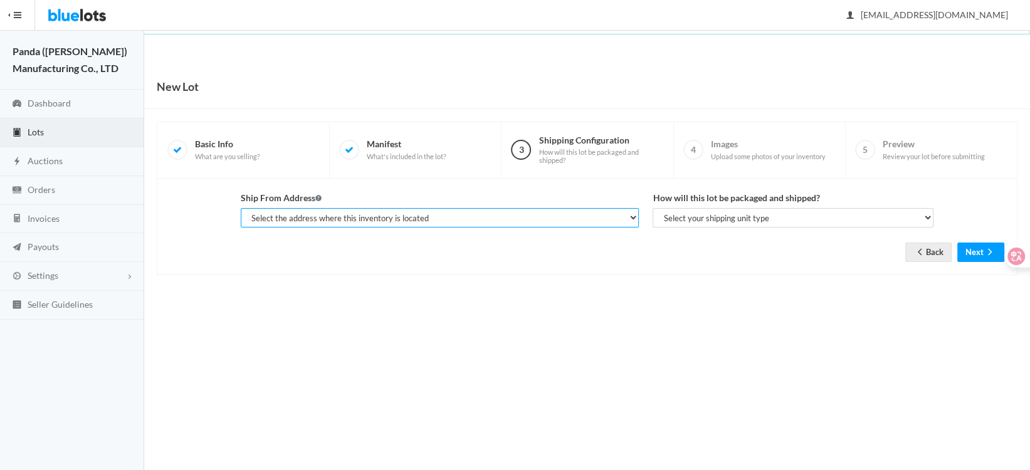
drag, startPoint x: 572, startPoint y: 213, endPoint x: 528, endPoint y: 221, distance: 44.5
click at [572, 213] on select "Select the address where this inventory is located AshopZ, [STREET_ADDRESS]" at bounding box center [440, 217] width 399 height 19
select select "6528"
click at [241, 208] on select "Select the address where this inventory is located AshopZ, [STREET_ADDRESS]" at bounding box center [440, 217] width 399 height 19
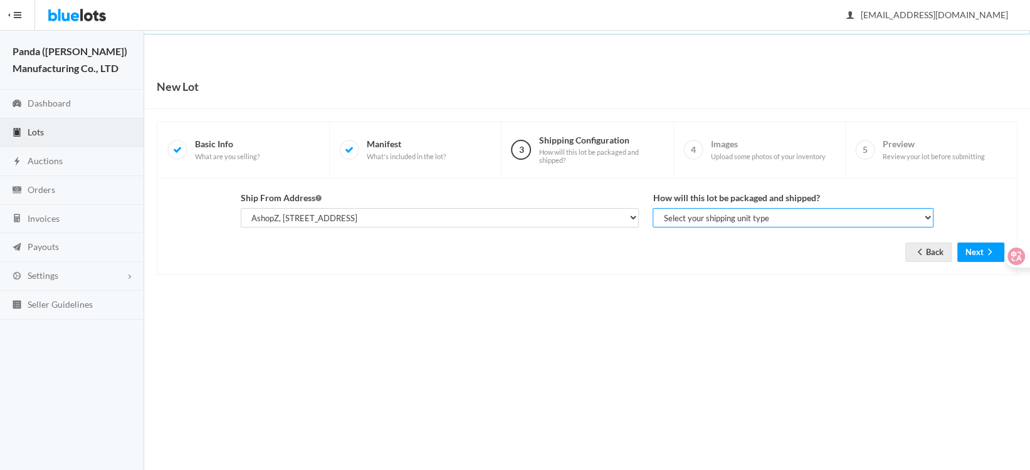
click at [687, 215] on select "Select your shipping unit type Parcel Pallet Truckload" at bounding box center [793, 217] width 281 height 19
select select "parcel"
click at [653, 208] on select "Select your shipping unit type Parcel Pallet Truckload" at bounding box center [793, 217] width 281 height 19
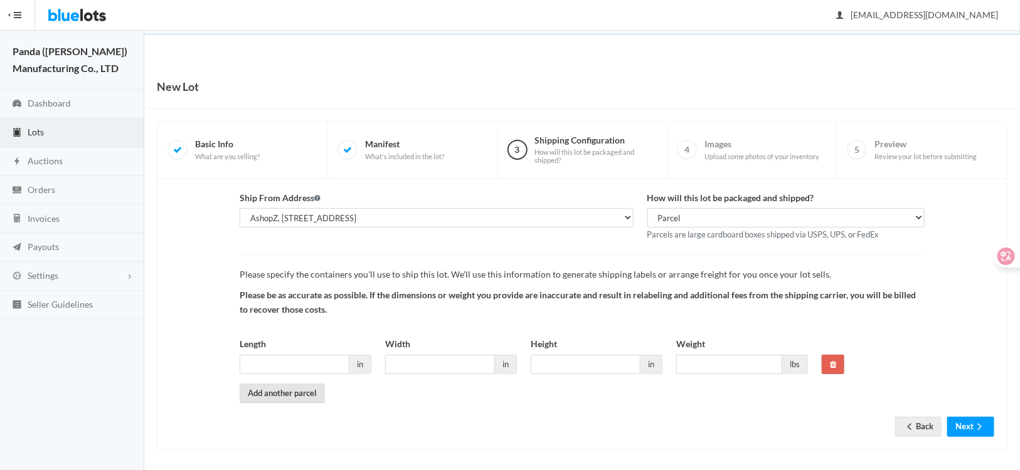
click at [274, 400] on link "Add another parcel" at bounding box center [282, 393] width 85 height 19
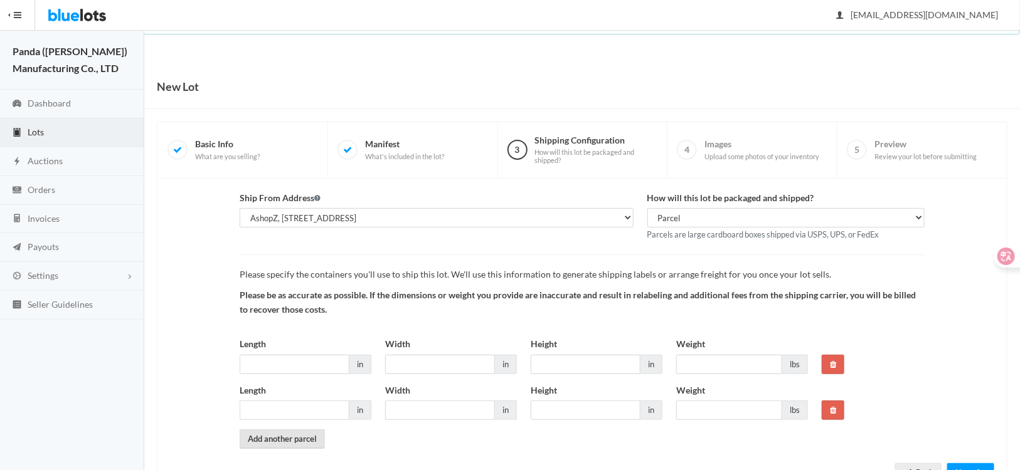
scroll to position [50, 0]
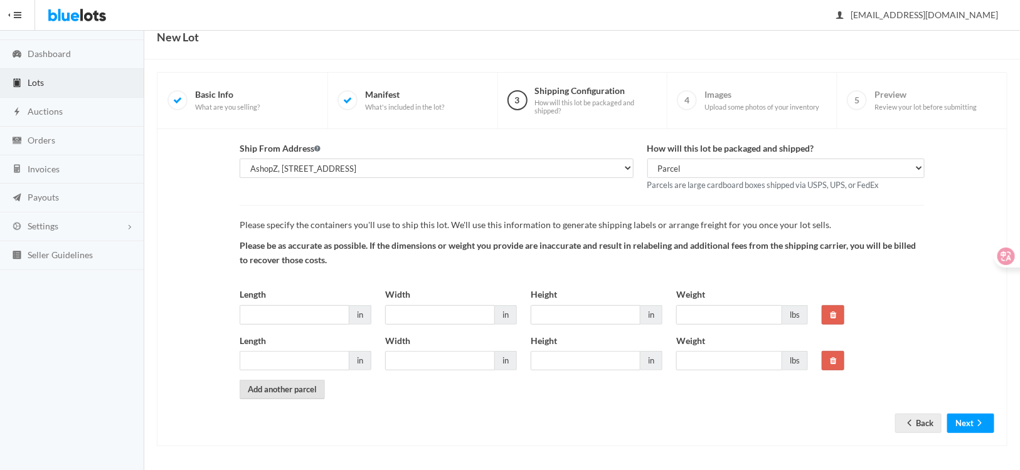
click at [284, 391] on link "Add another parcel" at bounding box center [282, 389] width 85 height 19
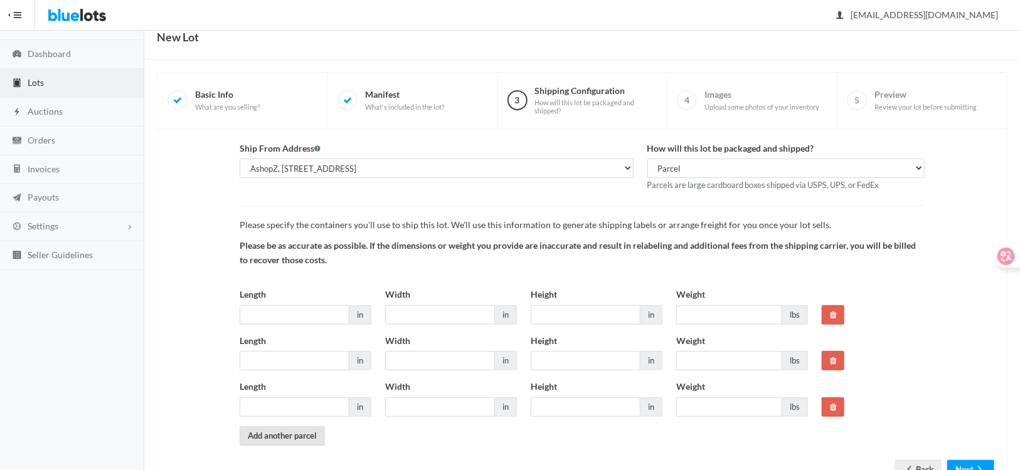
click at [288, 436] on link "Add another parcel" at bounding box center [282, 435] width 85 height 19
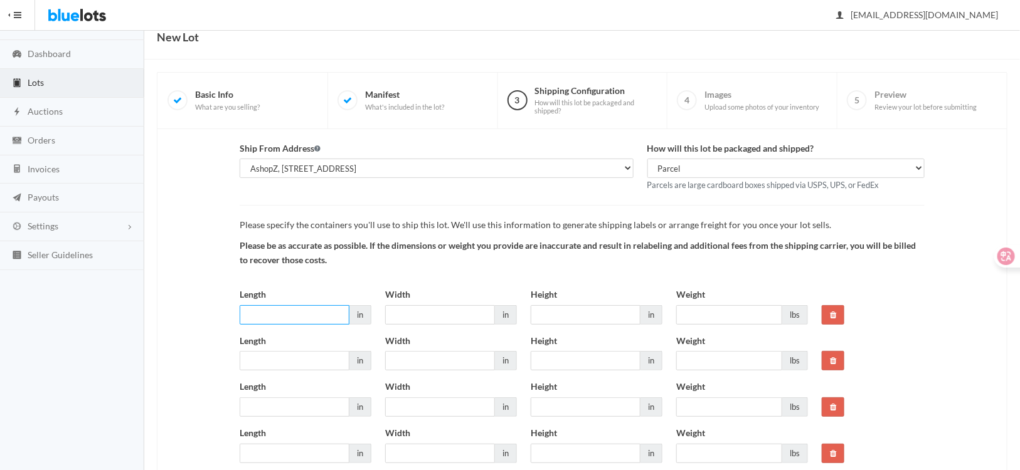
click at [280, 317] on input "Length" at bounding box center [295, 314] width 110 height 19
click at [317, 314] on input "Length" at bounding box center [295, 314] width 110 height 19
type input "21"
click at [431, 316] on input "Width" at bounding box center [440, 314] width 110 height 19
type input "12"
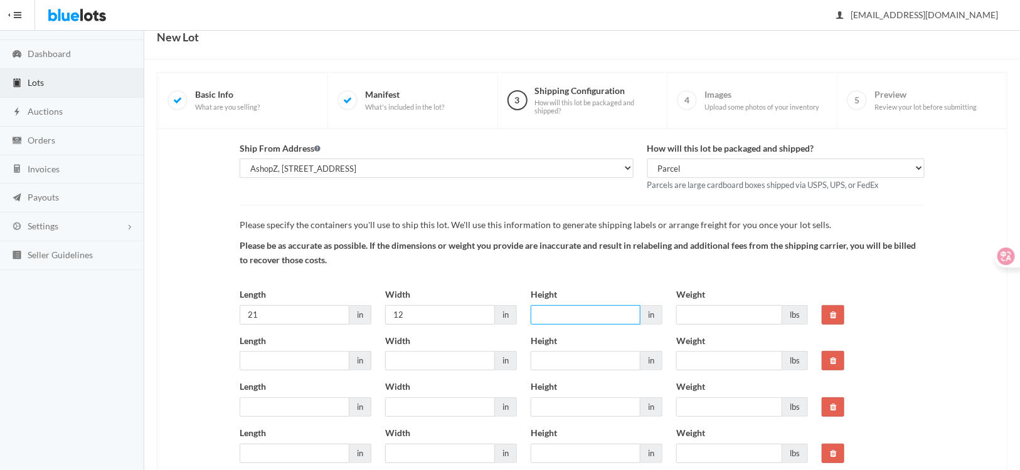
click at [559, 314] on input "Height" at bounding box center [585, 314] width 110 height 19
type input "11"
click at [705, 309] on input "Weight" at bounding box center [729, 314] width 106 height 19
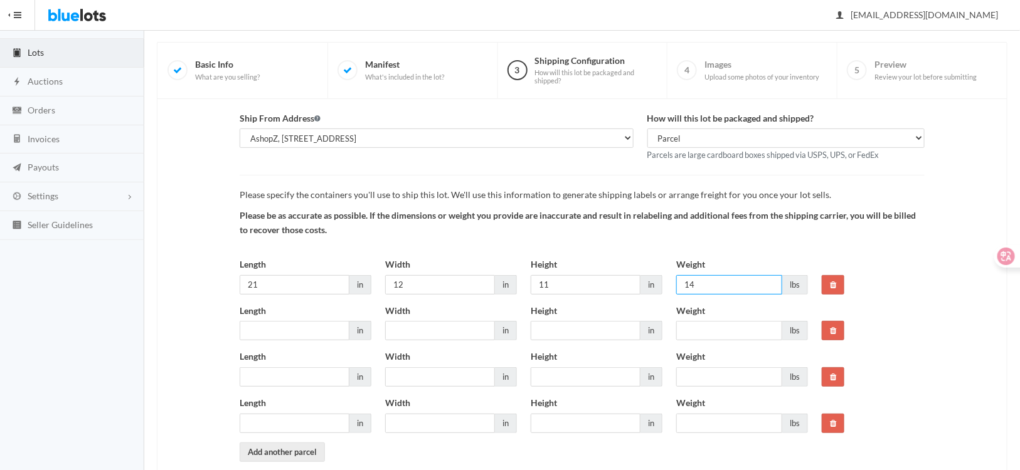
scroll to position [142, 0]
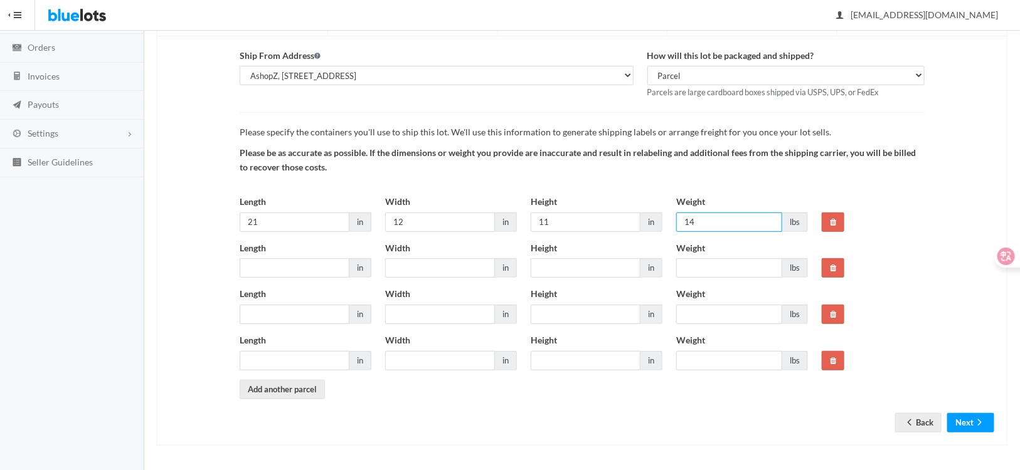
drag, startPoint x: 702, startPoint y: 225, endPoint x: 643, endPoint y: 212, distance: 60.4
click at [643, 212] on div "Length 21 in Width 12 in Height 11 in Weight 14 lbs" at bounding box center [524, 218] width 582 height 46
type input "14"
click at [722, 270] on input "Weight" at bounding box center [729, 267] width 106 height 19
paste input "14"
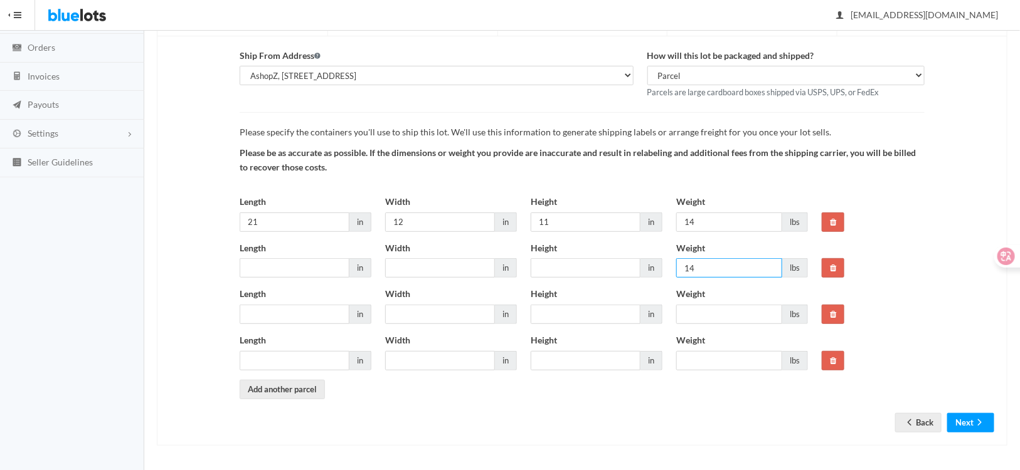
type input "14"
click at [722, 309] on input "Weight" at bounding box center [729, 314] width 106 height 19
paste input "14"
type input "14"
click at [722, 355] on input "Weight" at bounding box center [729, 360] width 106 height 19
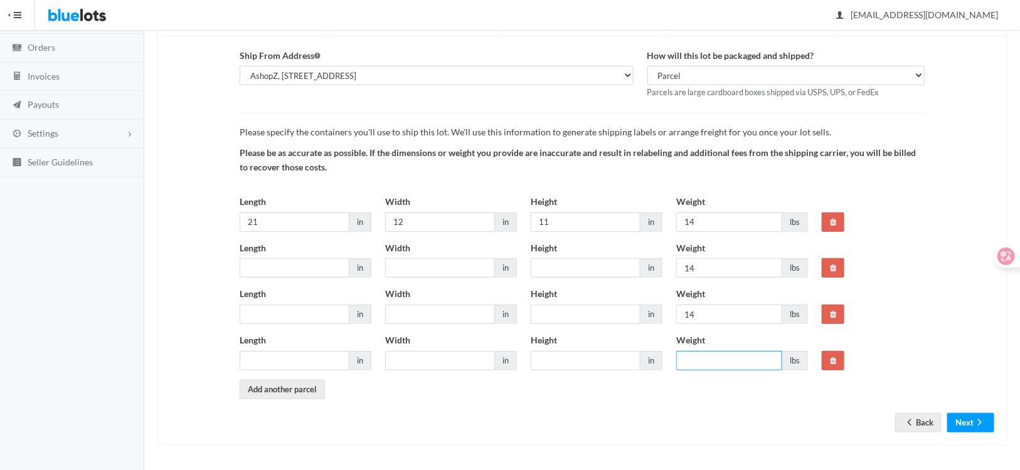
paste input "14"
type input "14"
click at [467, 213] on div "Length 21 in Width 12 in Height 11 in Weight 14 lbs" at bounding box center [524, 218] width 582 height 46
click at [572, 264] on input "Height" at bounding box center [585, 267] width 110 height 19
paste input "11"
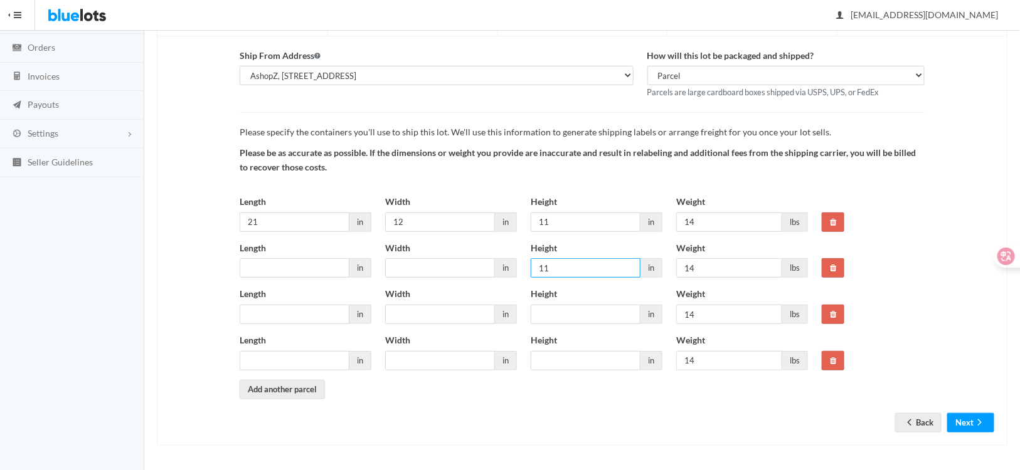
type input "11"
click at [574, 315] on input "Height" at bounding box center [585, 314] width 110 height 19
paste input "11"
type input "11"
click at [572, 359] on input "Height" at bounding box center [585, 360] width 110 height 19
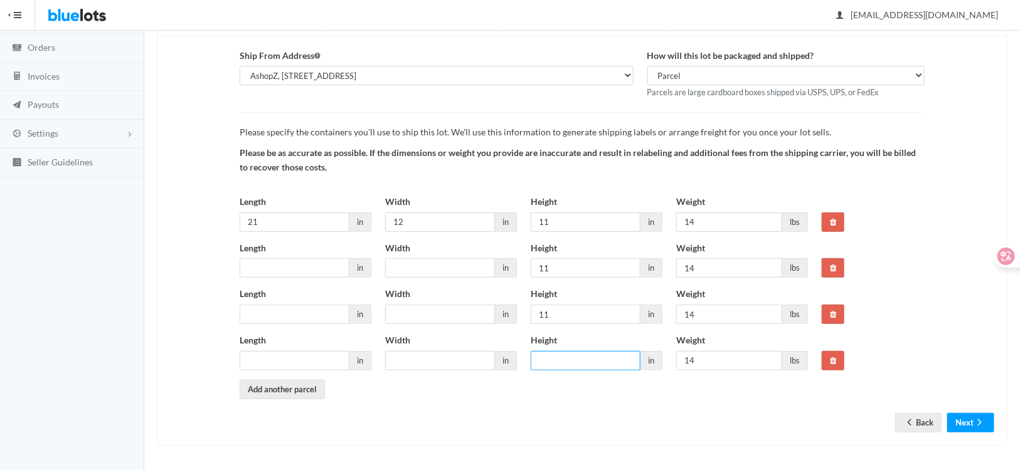
paste input "11"
type input "11"
drag, startPoint x: 399, startPoint y: 223, endPoint x: 336, endPoint y: 213, distance: 63.4
click at [336, 213] on div "Length 21 in Width 12 in Height 11 in Weight 14 lbs" at bounding box center [524, 218] width 582 height 46
click at [443, 266] on input "Width" at bounding box center [440, 267] width 110 height 19
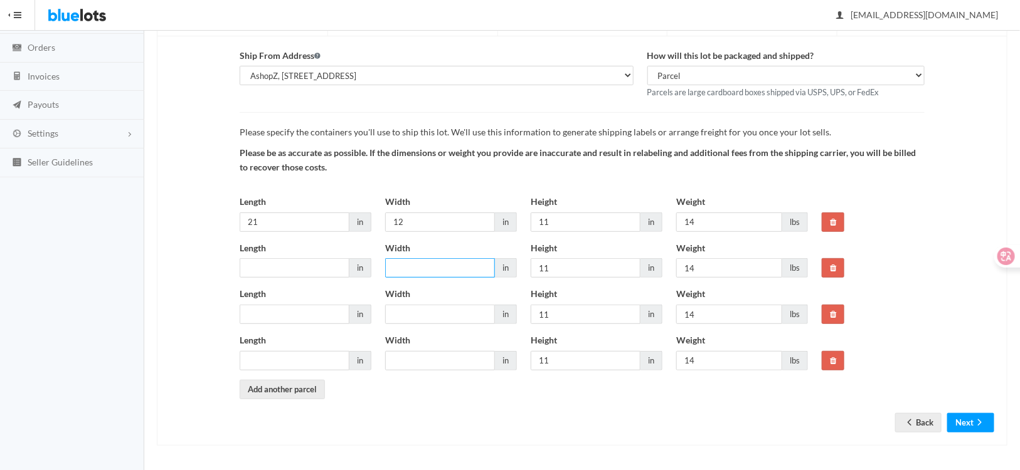
paste input "12"
type input "12"
click at [443, 311] on input "Width" at bounding box center [440, 314] width 110 height 19
paste input "12"
type input "12"
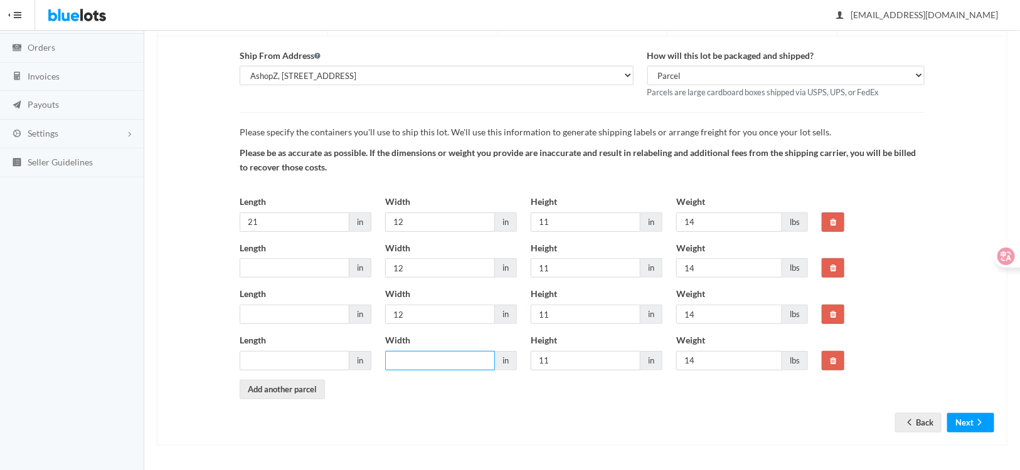
click at [428, 354] on input "Width" at bounding box center [440, 360] width 110 height 19
paste input "12"
type input "12"
drag, startPoint x: 259, startPoint y: 223, endPoint x: 213, endPoint y: 211, distance: 47.1
click at [213, 211] on div "Ship From Address Select the address where this inventory is located AshopZ, 80…" at bounding box center [582, 224] width 838 height 351
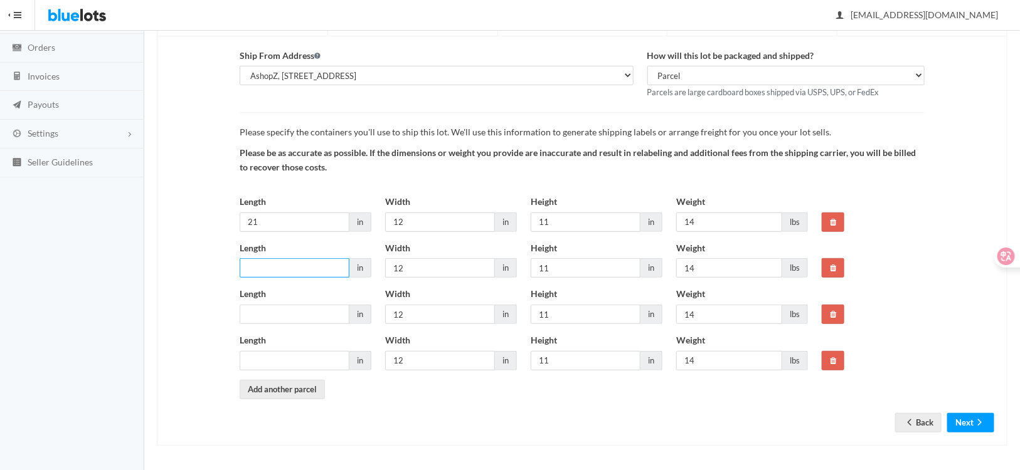
click at [310, 268] on input "Length" at bounding box center [295, 267] width 110 height 19
paste input "21"
type input "21"
click at [290, 319] on input "Length" at bounding box center [295, 314] width 110 height 19
paste input "21"
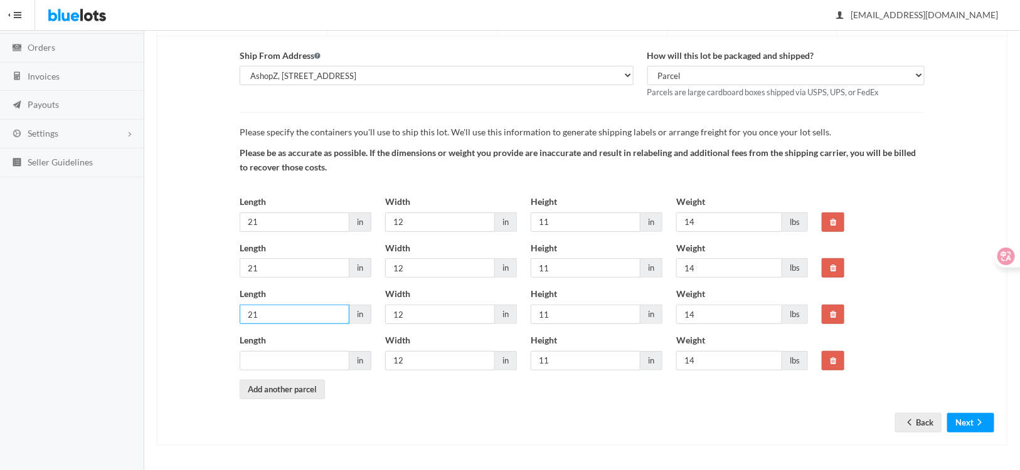
type input "21"
click at [287, 362] on input "Length" at bounding box center [295, 360] width 110 height 19
paste input "21"
type input "21"
click at [974, 425] on icon "arrow forward" at bounding box center [979, 423] width 13 height 10
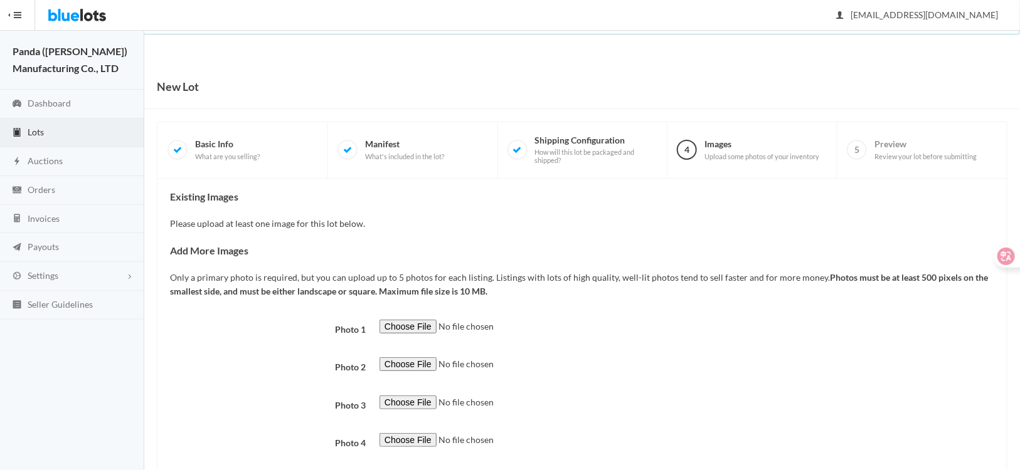
scroll to position [63, 0]
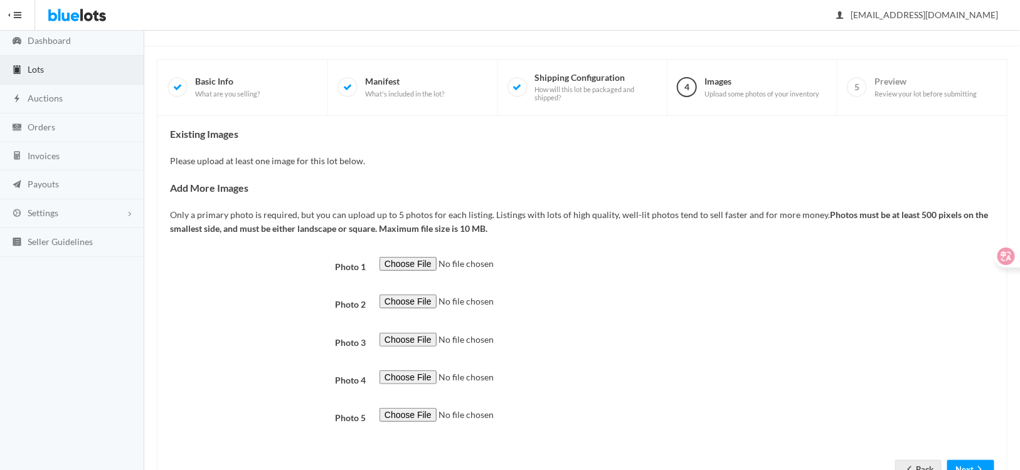
type input "C:\fakepath\B17040016-35_AZ_D03.jpg"
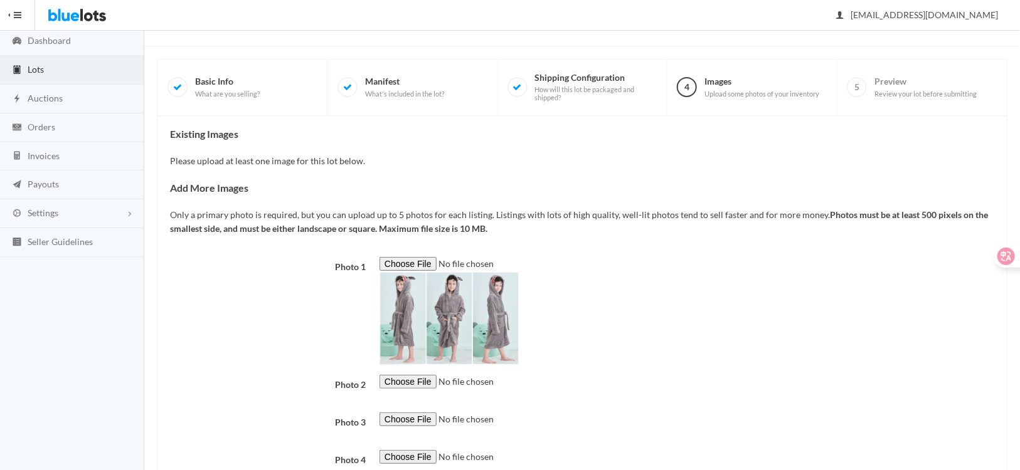
scroll to position [125, 0]
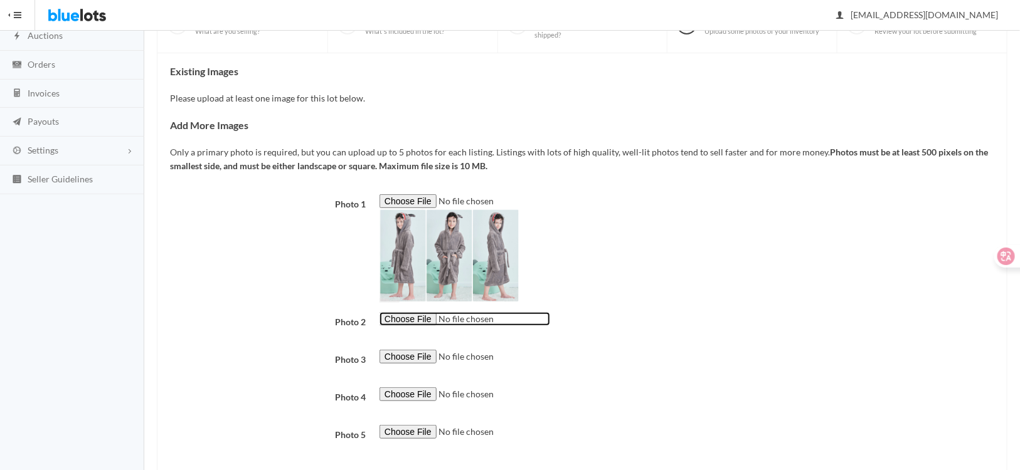
click at [419, 317] on input "file" at bounding box center [464, 319] width 171 height 14
type input "C:\fakepath\B17040016-36_AZ_D04.jpg"
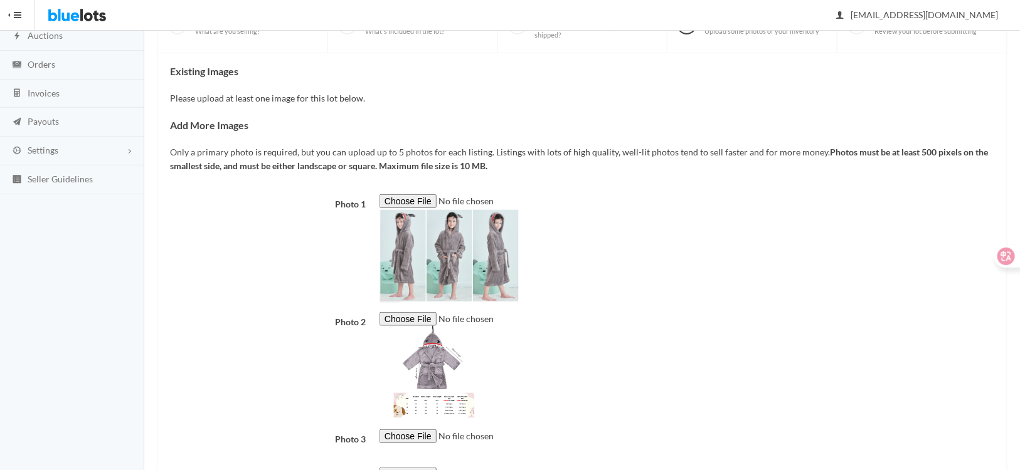
scroll to position [269, 0]
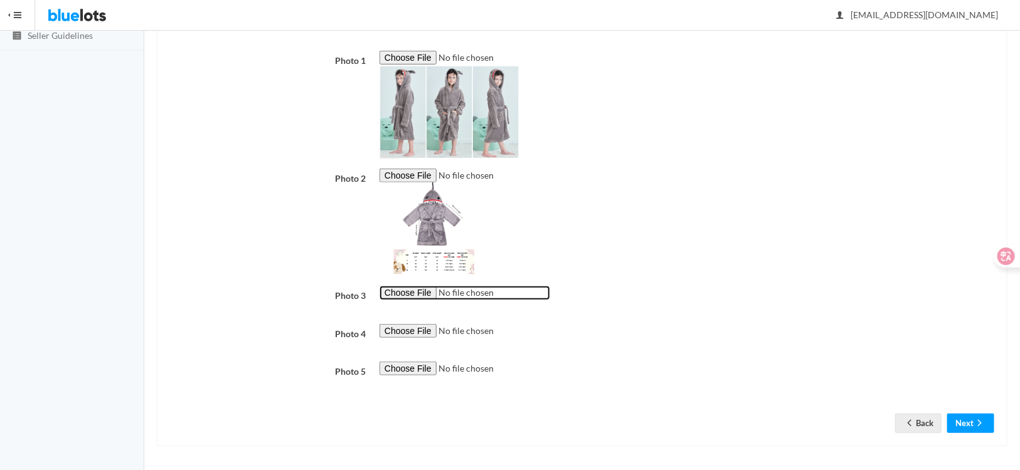
click at [407, 289] on input "file" at bounding box center [464, 293] width 171 height 14
type input "C:\fakepath\B17040016-36_AZ_S01.jpg"
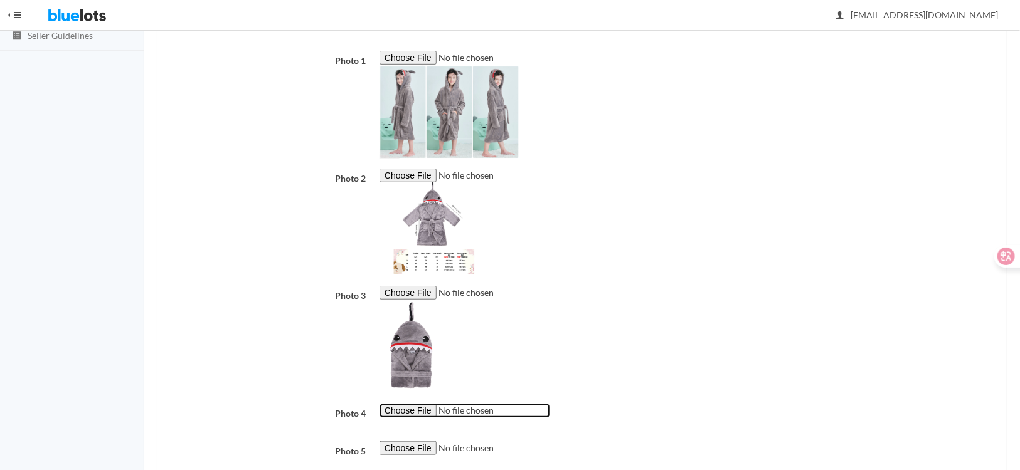
click at [426, 409] on input "file" at bounding box center [464, 411] width 171 height 14
type input "C:\fakepath\B17040016-43_AZ_D04.jpg"
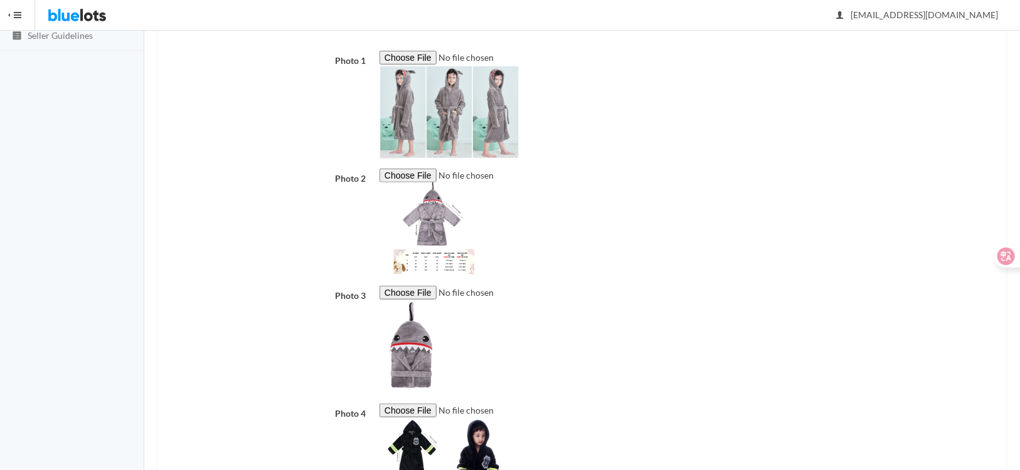
scroll to position [429, 0]
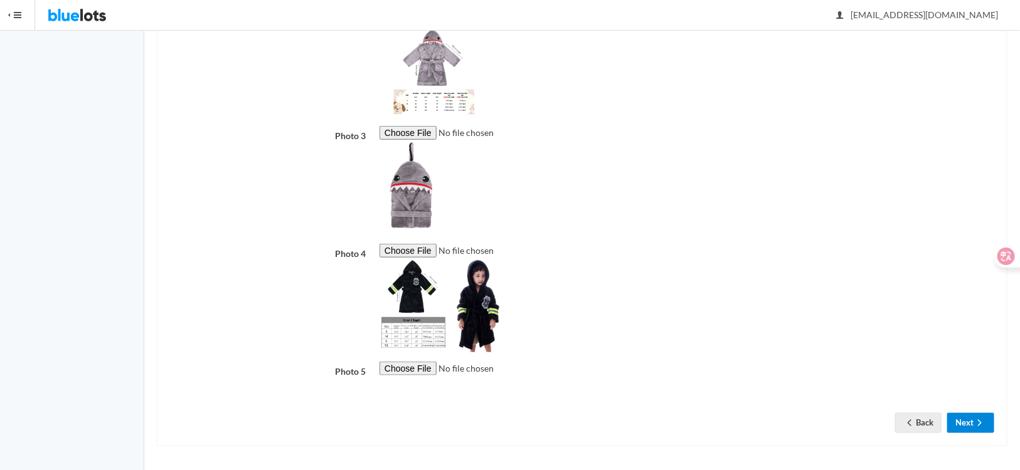
click at [978, 425] on icon "arrow forward" at bounding box center [979, 423] width 13 height 10
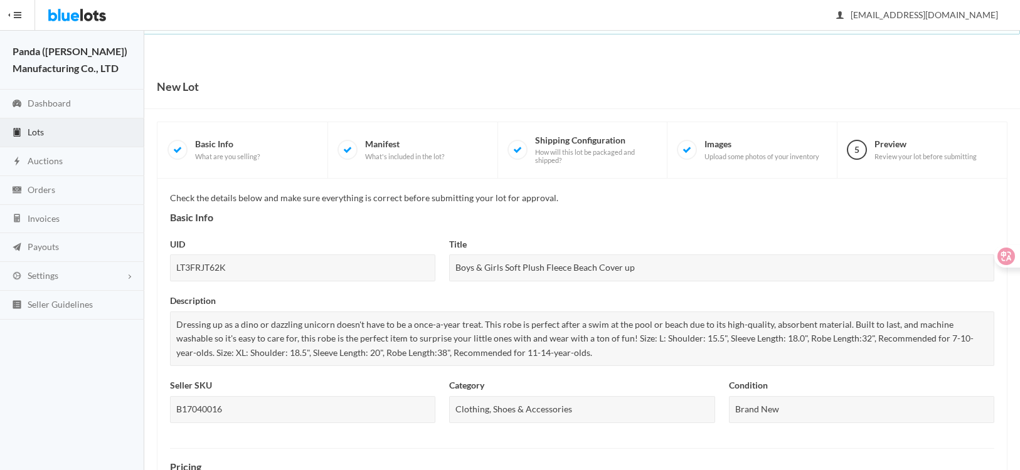
scroll to position [529, 0]
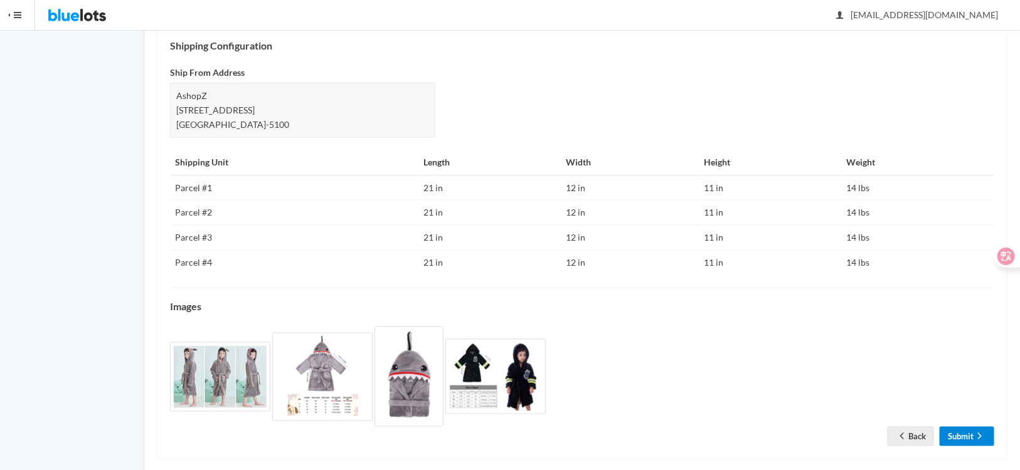
click at [948, 431] on link "Submit" at bounding box center [966, 436] width 55 height 19
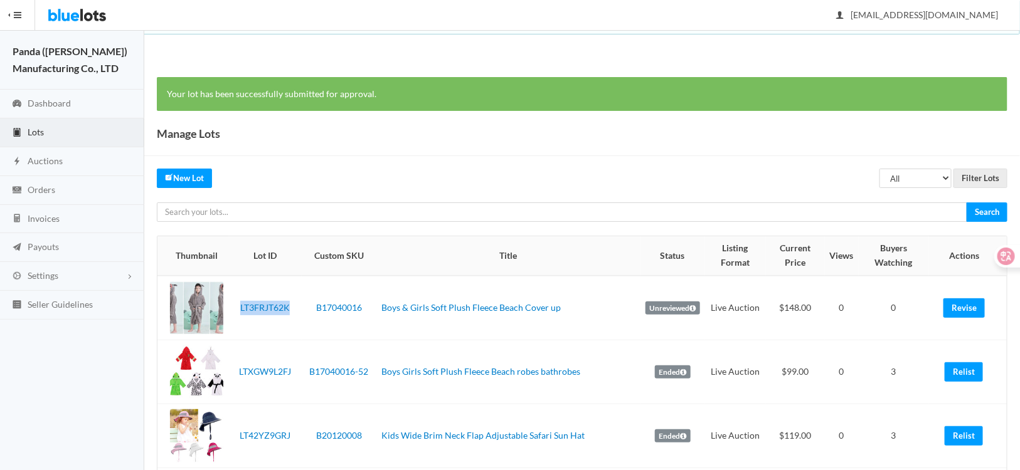
drag, startPoint x: 292, startPoint y: 319, endPoint x: 234, endPoint y: 314, distance: 58.5
click at [234, 314] on td "LT3FRJT62K" at bounding box center [264, 308] width 73 height 65
copy link "LT3FRJT62K"
click at [245, 215] on input "text" at bounding box center [562, 212] width 810 height 19
paste input "LTYP7CF9TH"
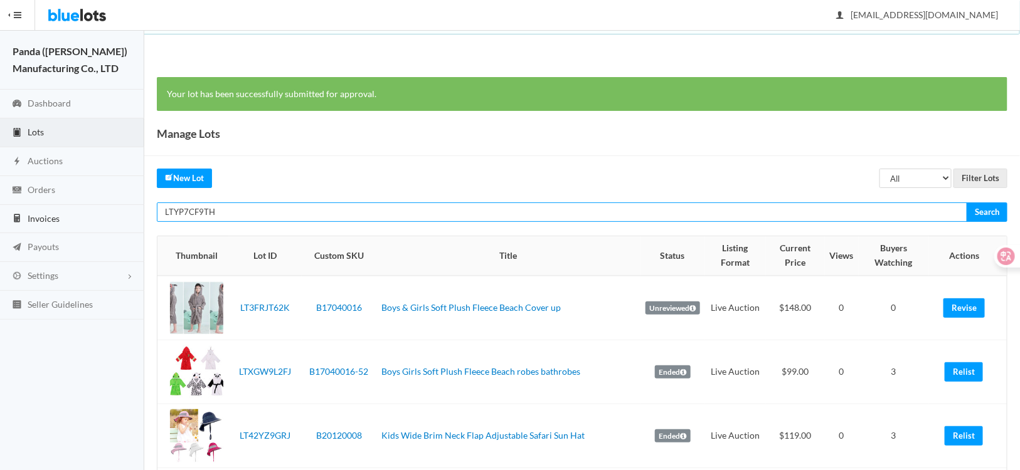
type input "LTYP7CF9TH"
click at [966, 203] on input "Search" at bounding box center [986, 212] width 41 height 19
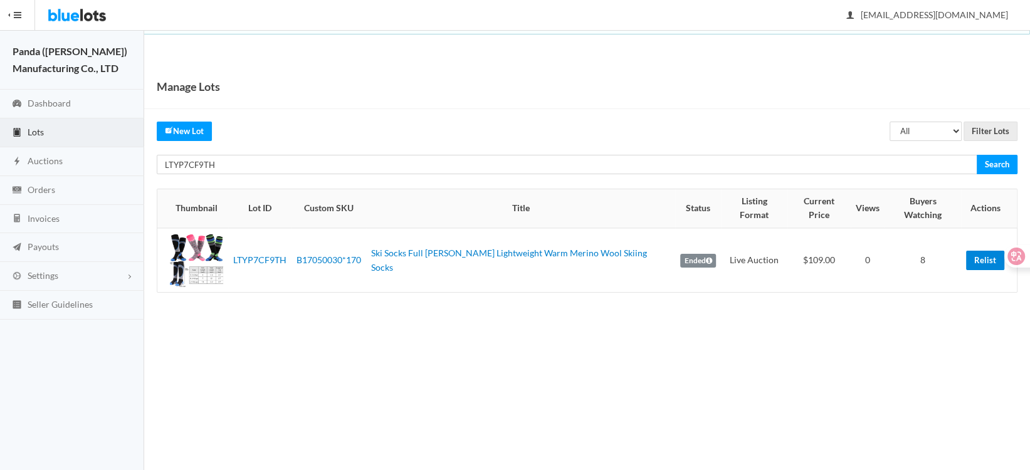
drag, startPoint x: 981, startPoint y: 246, endPoint x: 583, endPoint y: 28, distance: 453.7
click at [981, 251] on link "Relist" at bounding box center [985, 260] width 38 height 19
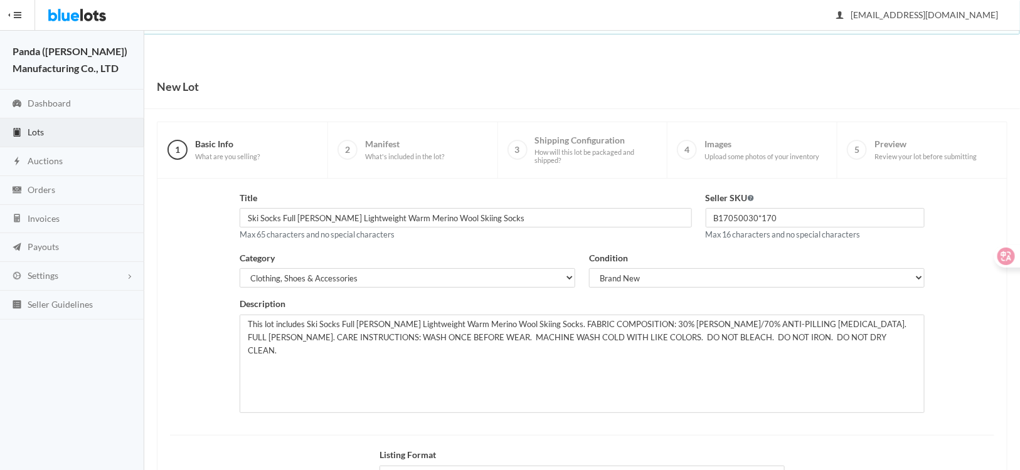
scroll to position [155, 0]
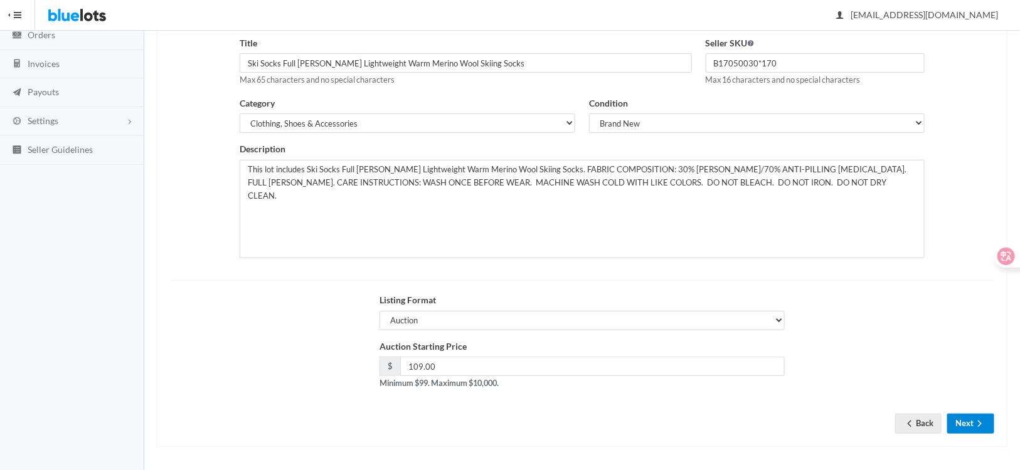
click at [966, 424] on button "Next" at bounding box center [970, 423] width 47 height 19
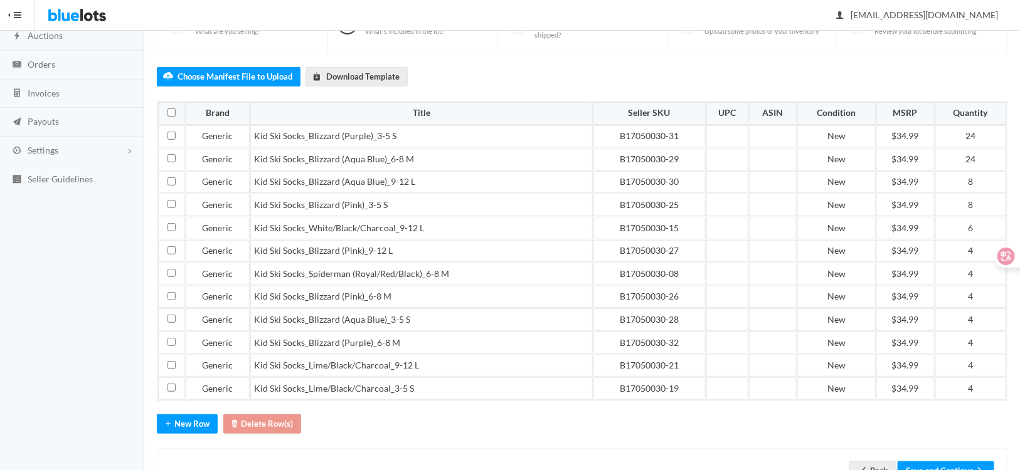
scroll to position [167, 0]
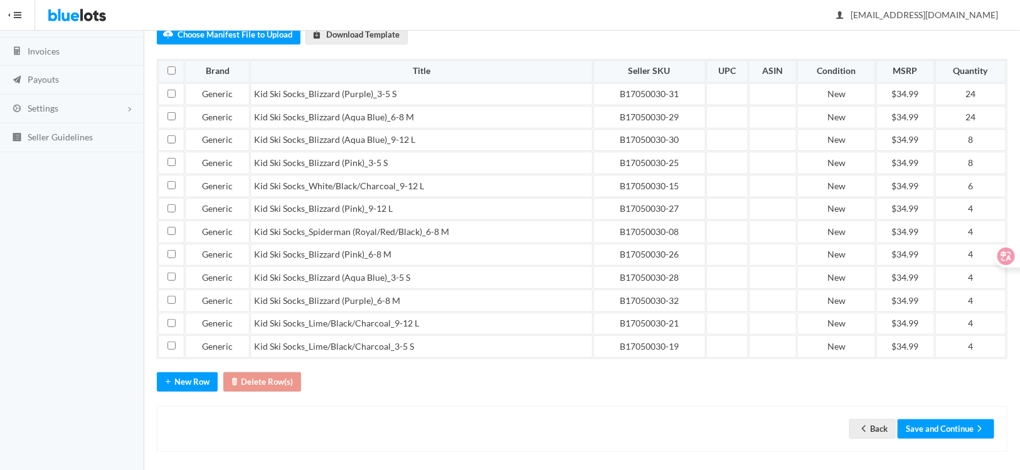
click at [966, 436] on div "Back Save and Continue" at bounding box center [582, 429] width 850 height 46
click at [959, 425] on button "Save and Continue" at bounding box center [945, 428] width 97 height 19
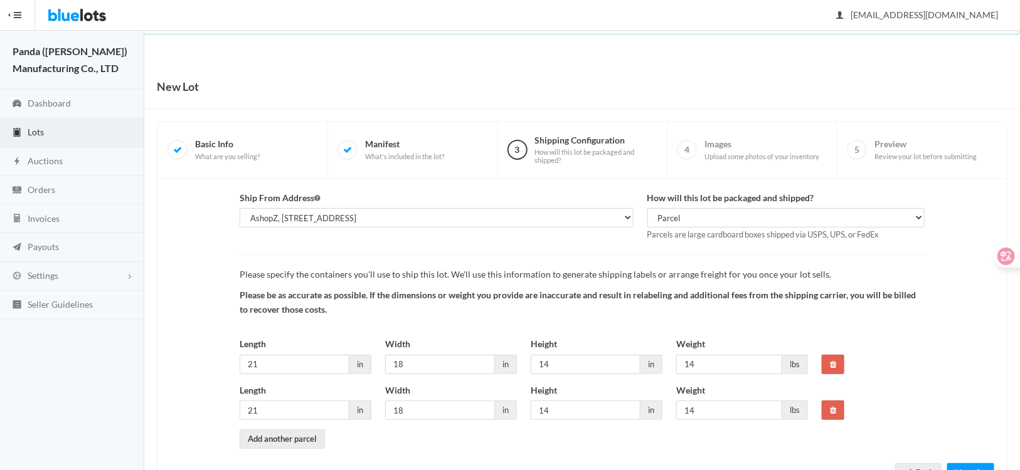
scroll to position [50, 0]
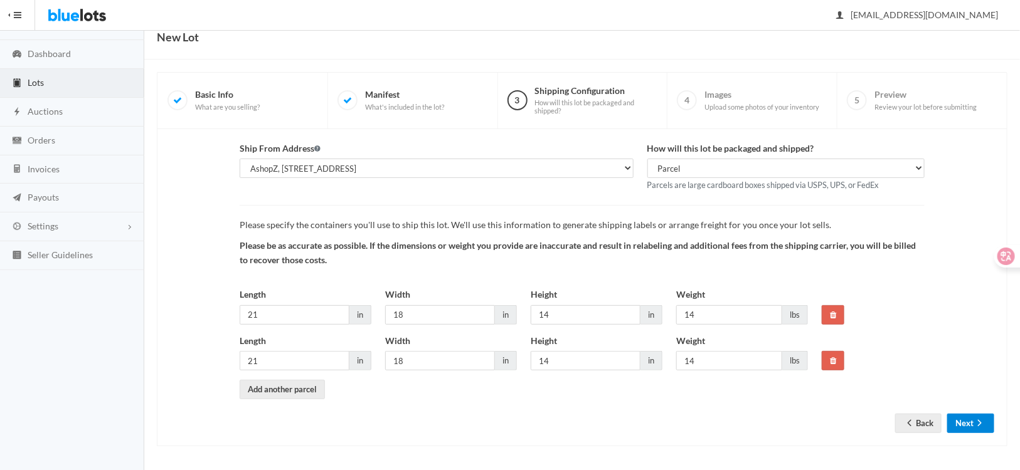
click at [973, 421] on button "Next" at bounding box center [970, 423] width 47 height 19
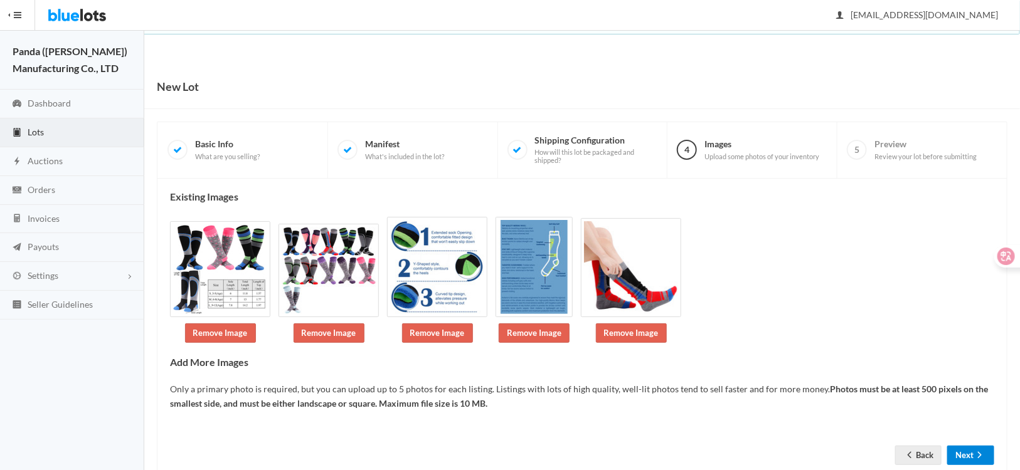
click at [973, 453] on button "Next" at bounding box center [970, 455] width 47 height 19
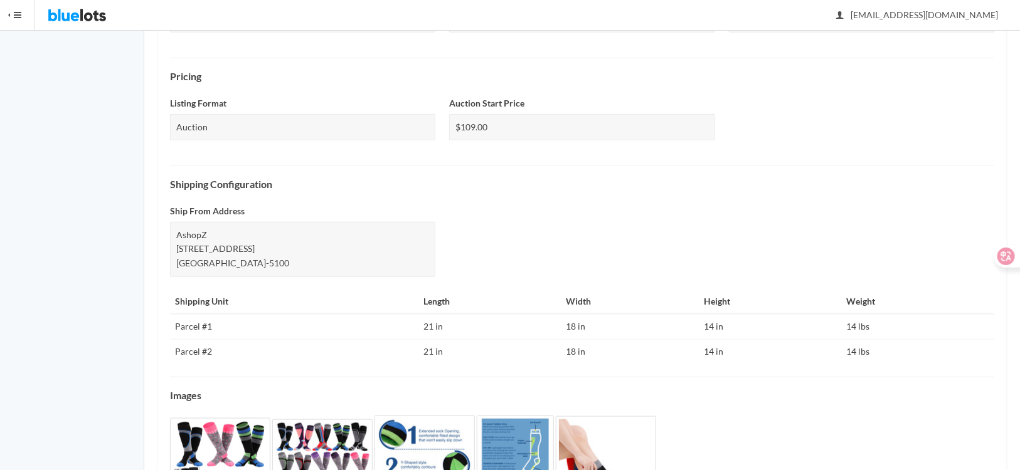
scroll to position [477, 0]
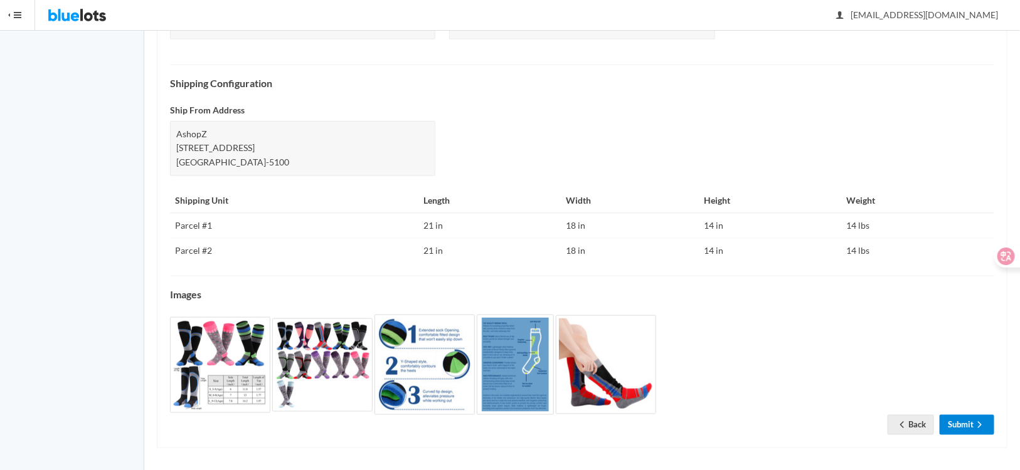
click at [941, 421] on link "Submit" at bounding box center [966, 424] width 55 height 19
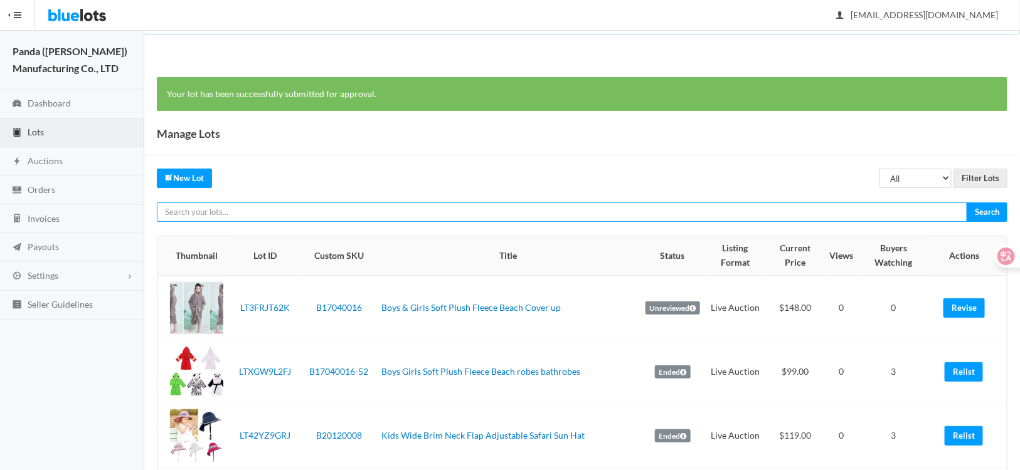
click at [300, 204] on input "text" at bounding box center [562, 212] width 810 height 19
paste input "LTRVJ7Z9Z7"
type input "LTRVJ7Z9Z7"
click at [966, 203] on input "Search" at bounding box center [986, 212] width 41 height 19
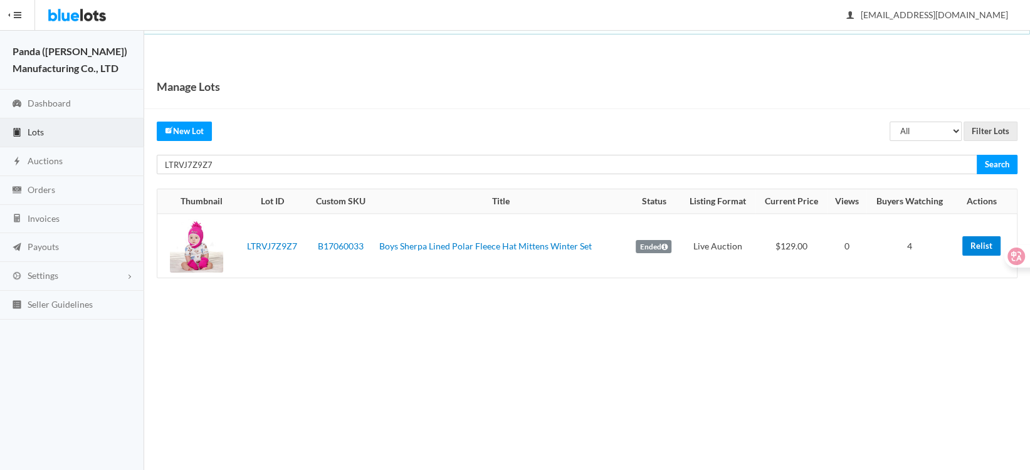
click at [974, 245] on link "Relist" at bounding box center [981, 245] width 38 height 19
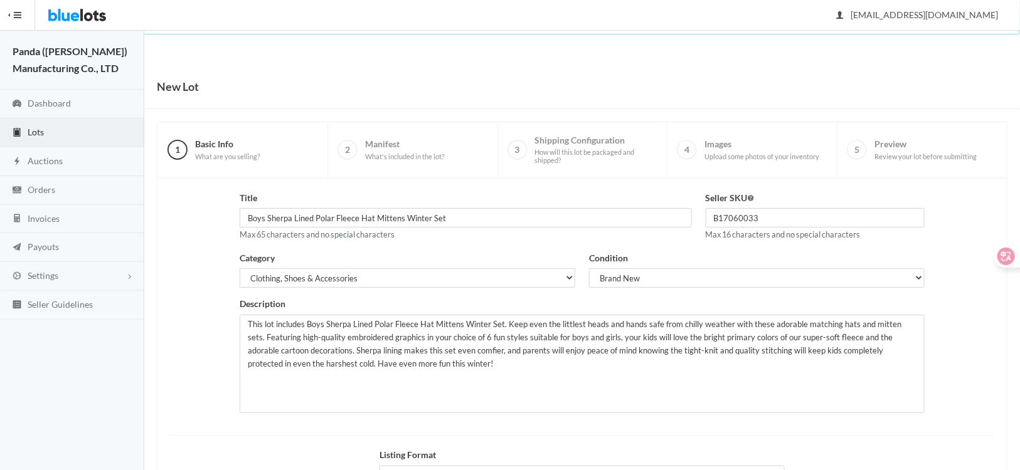
scroll to position [155, 0]
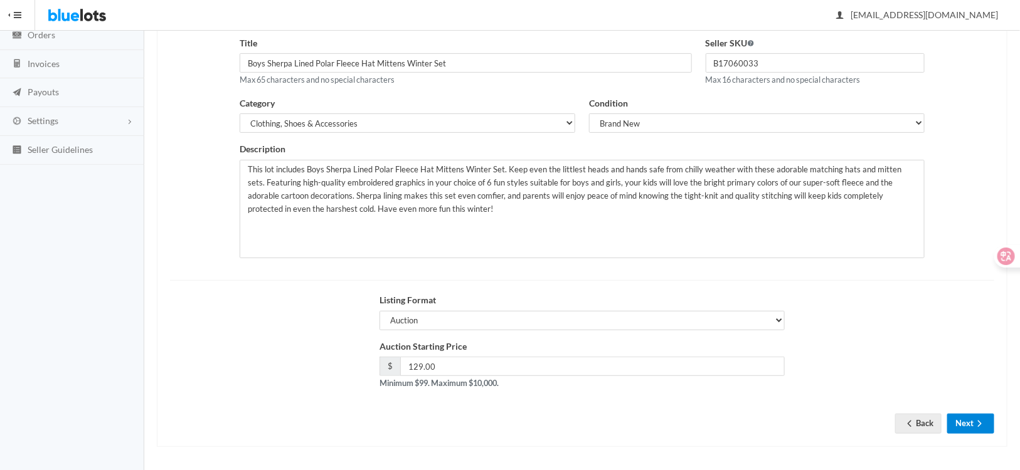
click at [962, 428] on button "Next" at bounding box center [970, 423] width 47 height 19
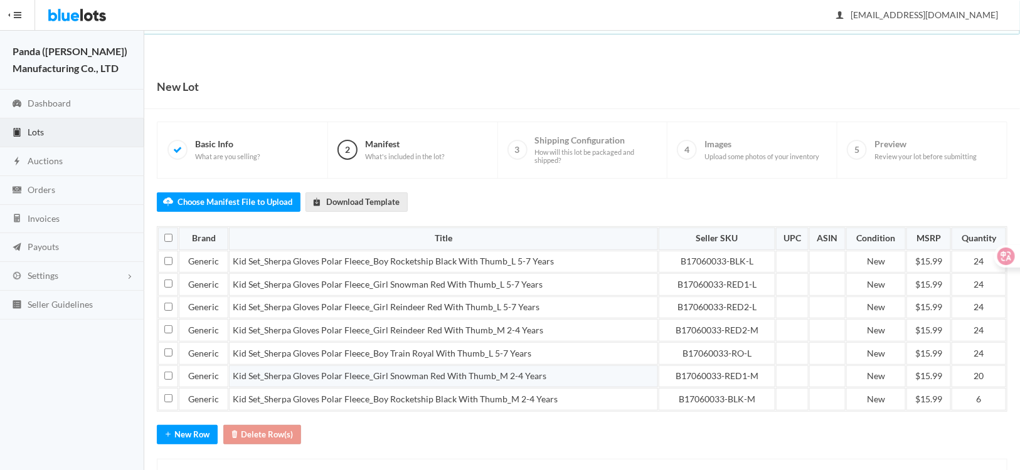
scroll to position [55, 0]
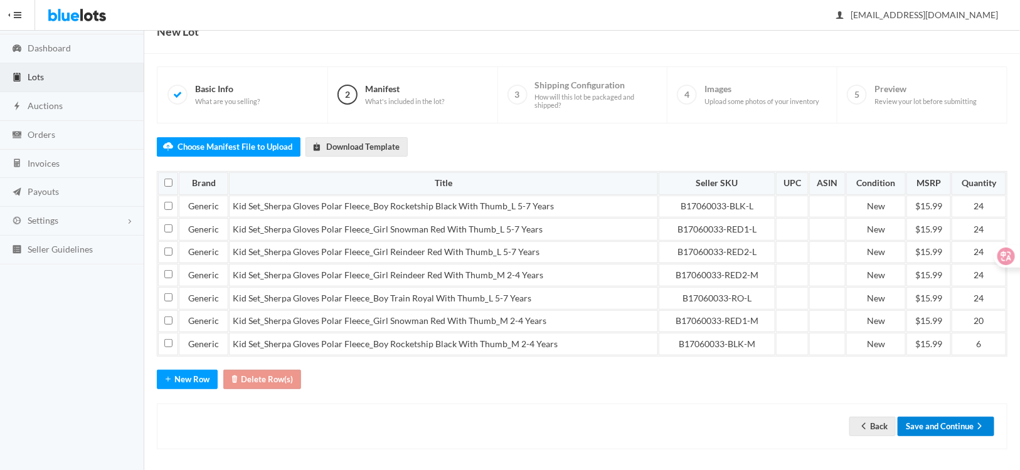
drag, startPoint x: 926, startPoint y: 417, endPoint x: 551, endPoint y: 430, distance: 375.8
click at [926, 418] on button "Save and Continue" at bounding box center [945, 426] width 97 height 19
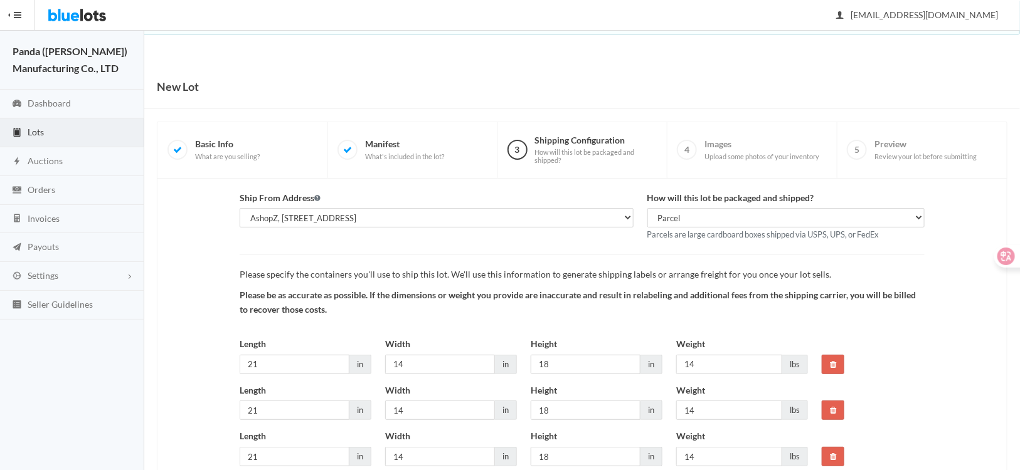
scroll to position [96, 0]
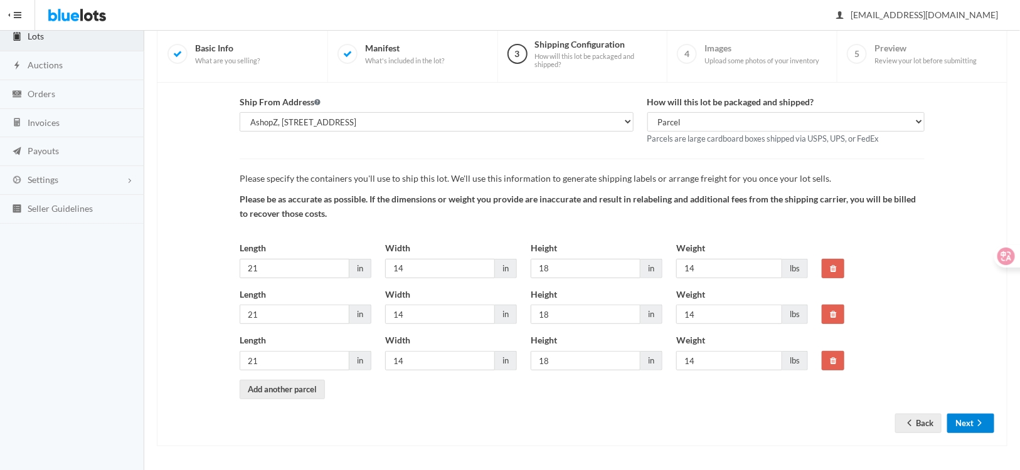
click at [970, 423] on button "Next" at bounding box center [970, 423] width 47 height 19
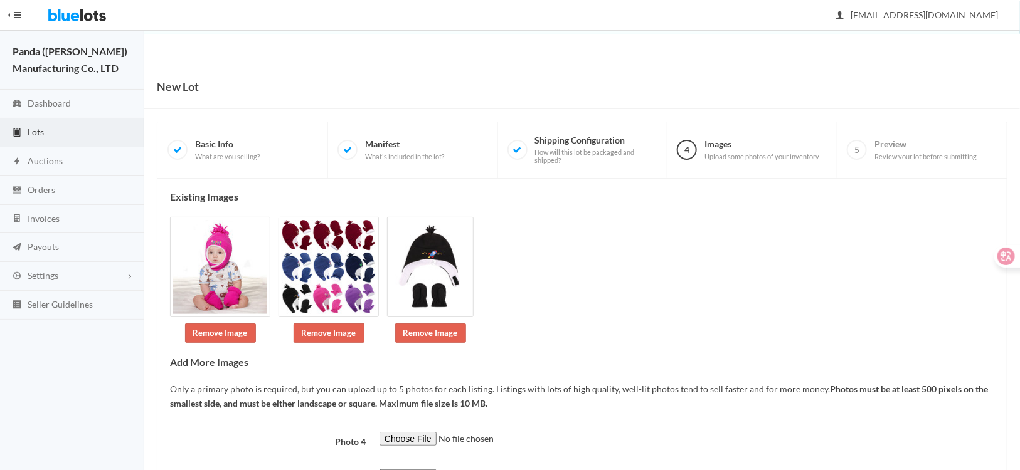
scroll to position [107, 0]
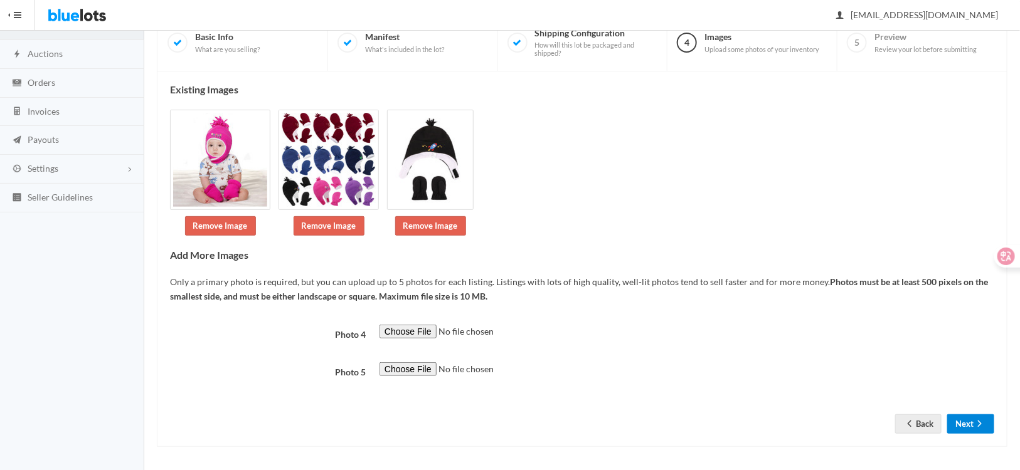
click at [974, 430] on button "Next" at bounding box center [970, 423] width 47 height 19
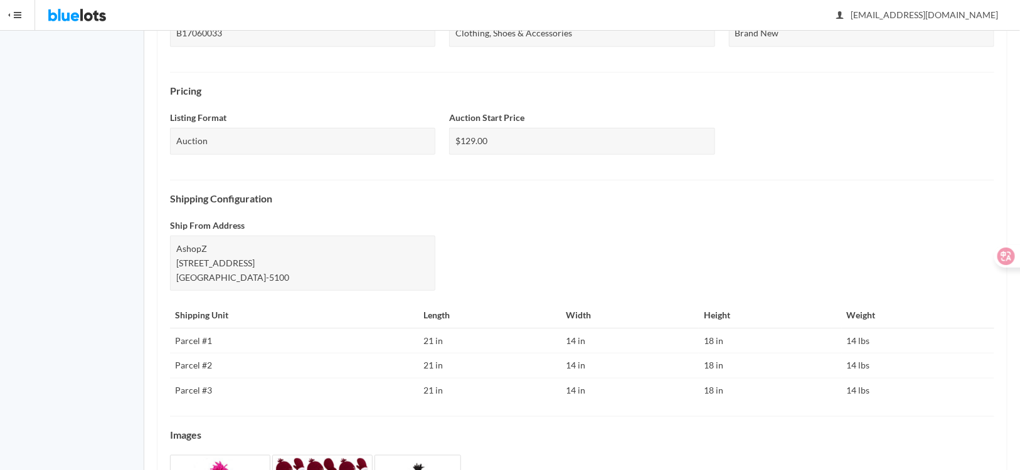
scroll to position [516, 0]
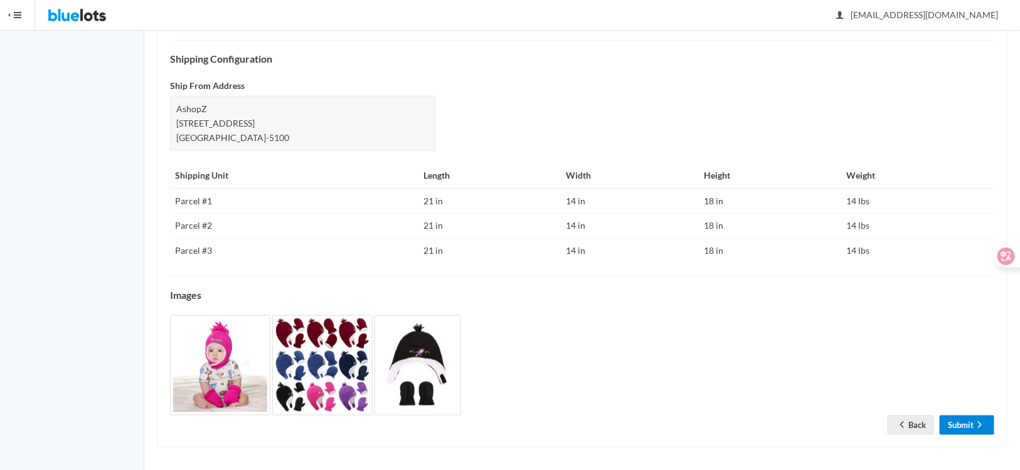
click at [955, 416] on link "Submit" at bounding box center [966, 425] width 55 height 19
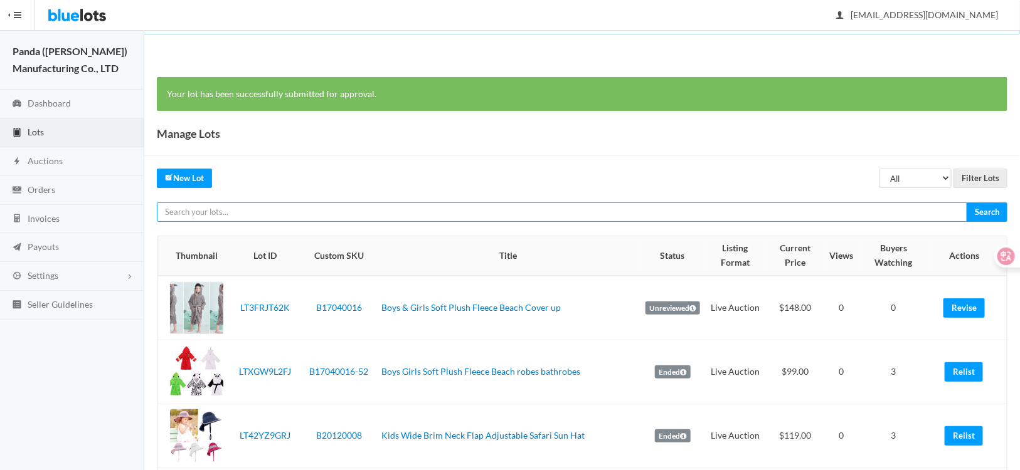
click at [351, 216] on input "text" at bounding box center [562, 212] width 810 height 19
paste input "LT3P7JYA74"
type input "LT3P7JYA74"
click at [966, 203] on input "Search" at bounding box center [986, 212] width 41 height 19
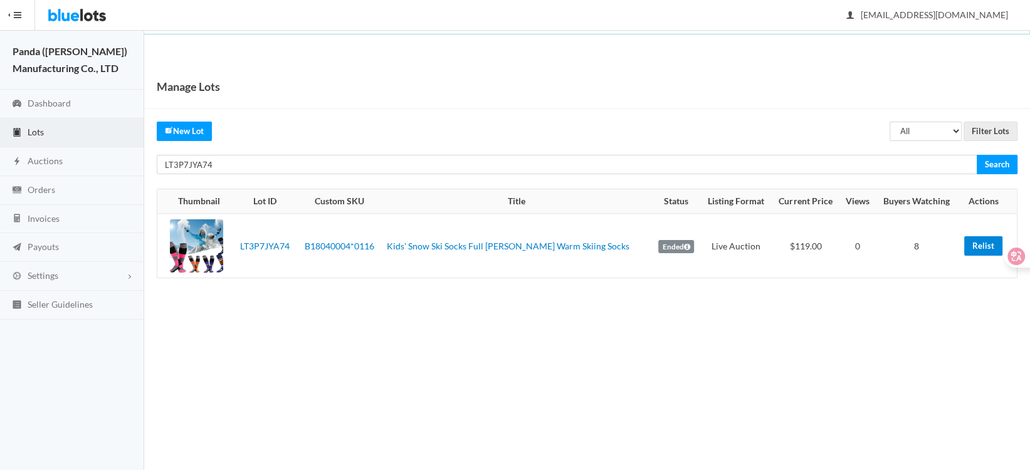
click at [981, 247] on link "Relist" at bounding box center [983, 245] width 38 height 19
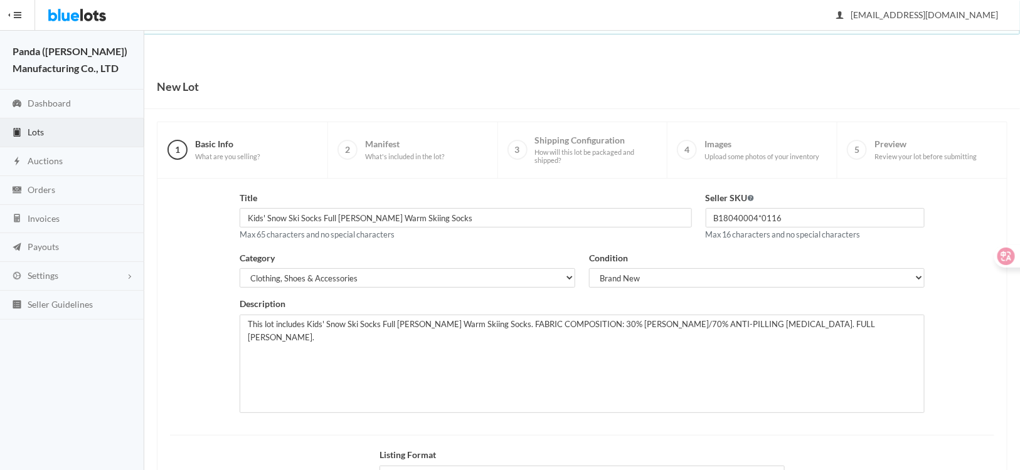
scroll to position [155, 0]
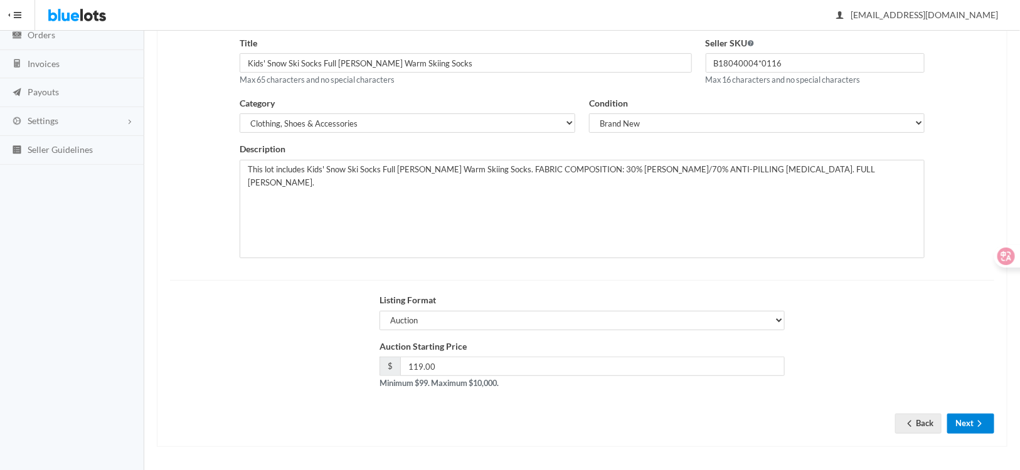
click at [964, 424] on button "Next" at bounding box center [970, 423] width 47 height 19
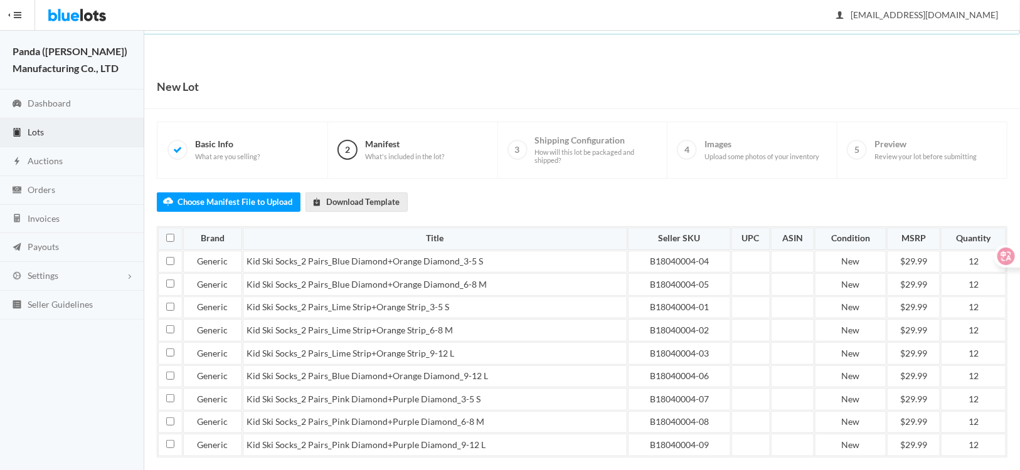
scroll to position [100, 0]
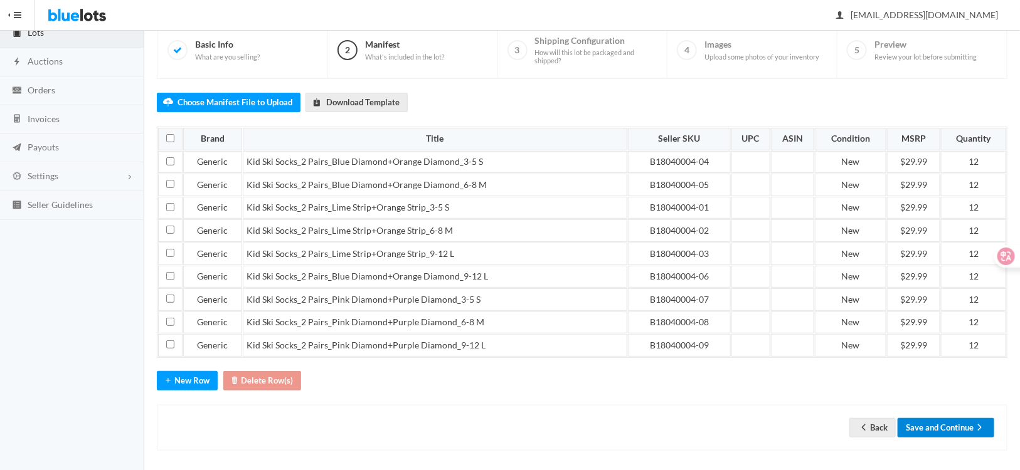
click at [957, 425] on button "Save and Continue" at bounding box center [945, 427] width 97 height 19
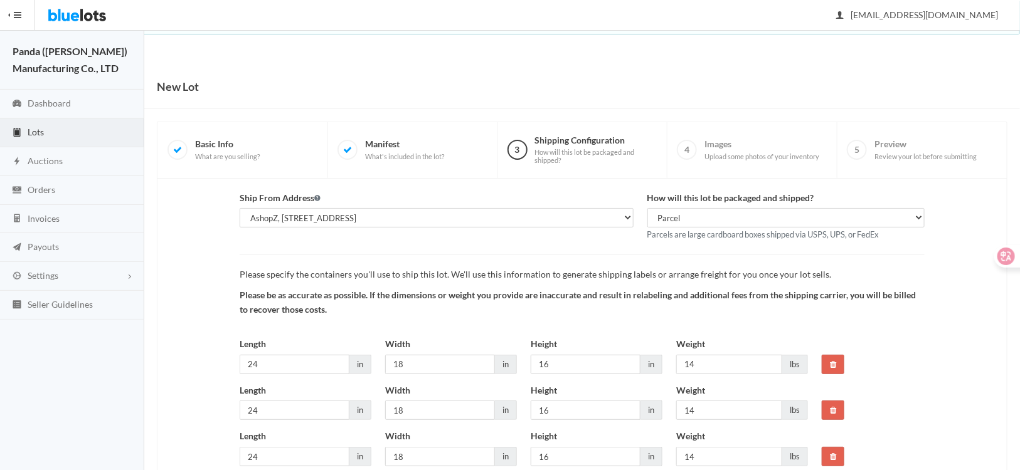
scroll to position [142, 0]
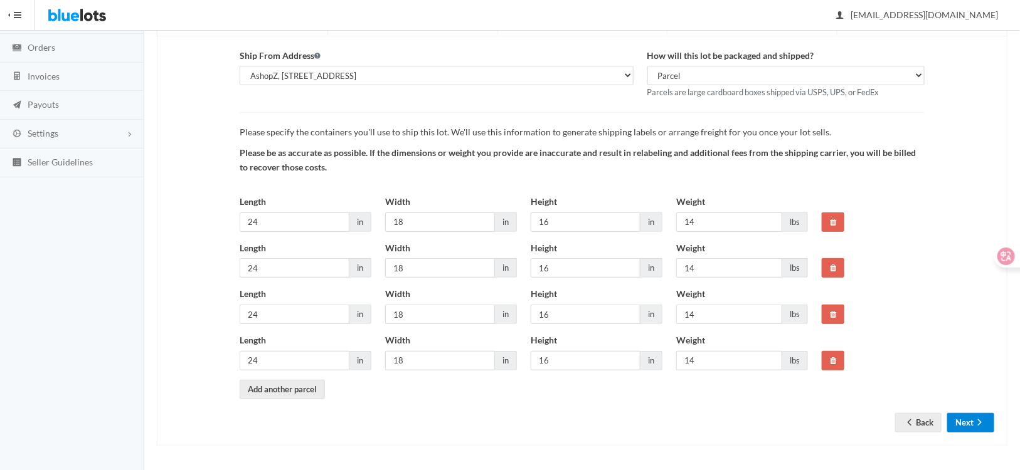
click at [962, 428] on button "Next" at bounding box center [970, 422] width 47 height 19
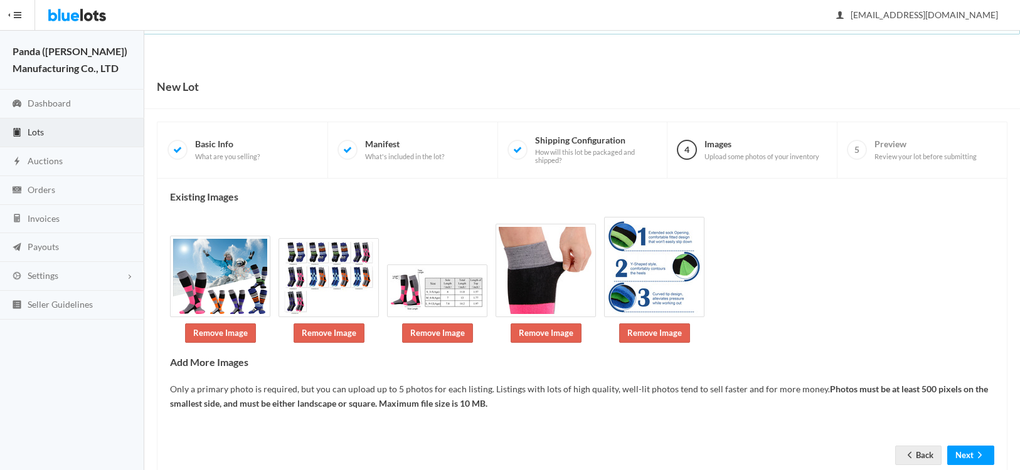
scroll to position [14, 0]
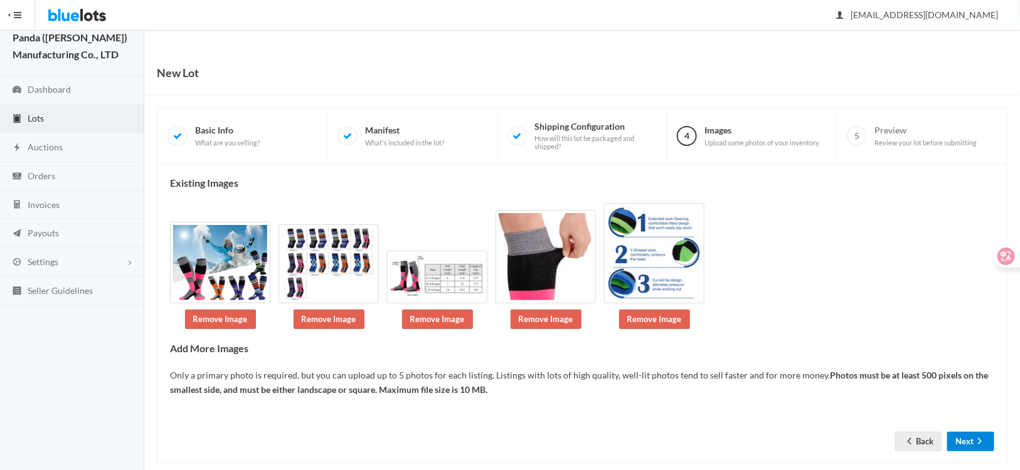
click at [968, 432] on button "Next" at bounding box center [970, 441] width 47 height 19
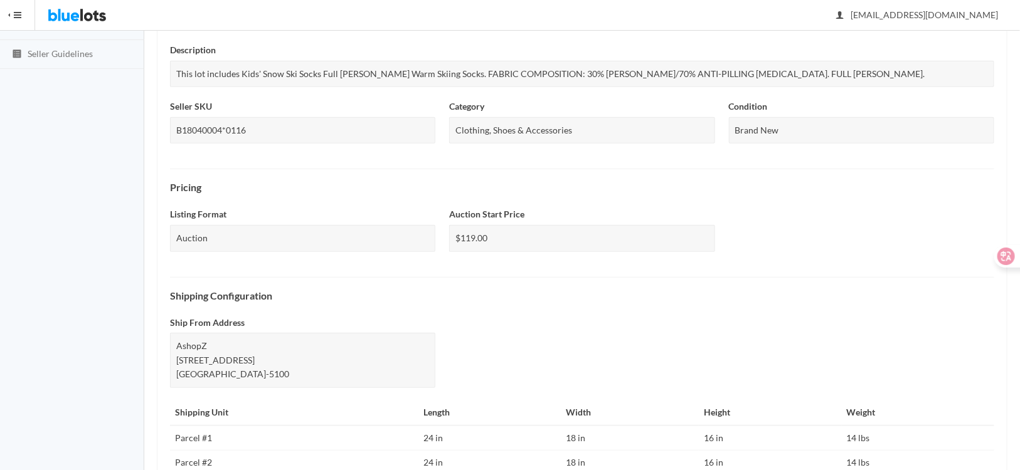
scroll to position [502, 0]
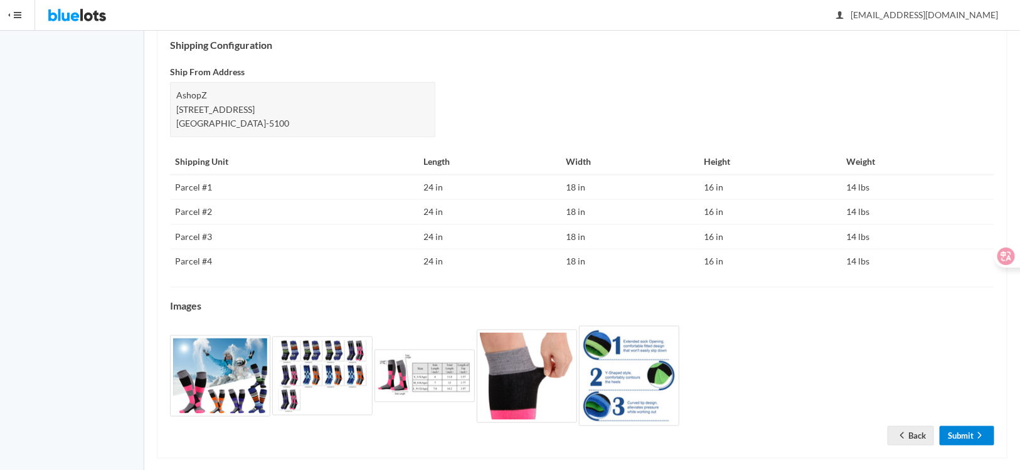
click at [969, 434] on link "Submit" at bounding box center [966, 435] width 55 height 19
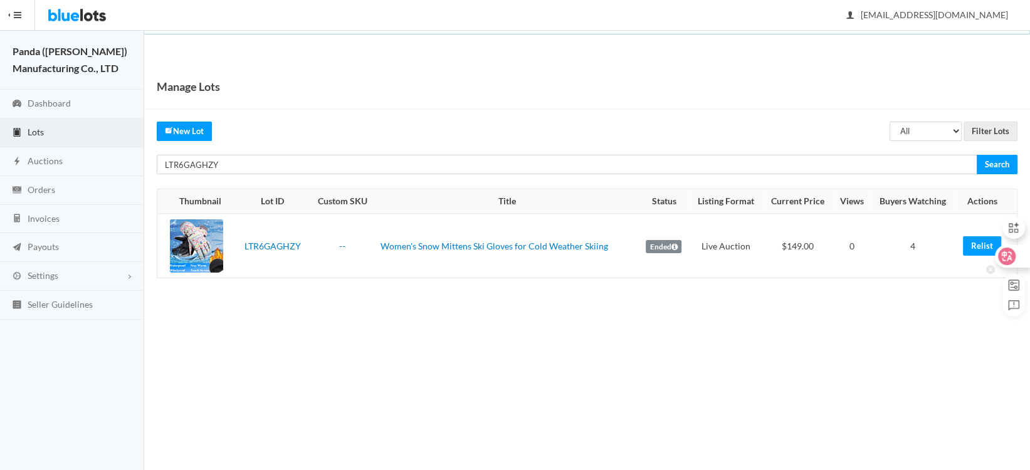
click at [991, 249] on div at bounding box center [1008, 256] width 44 height 23
click at [976, 246] on link "Relist" at bounding box center [982, 245] width 38 height 19
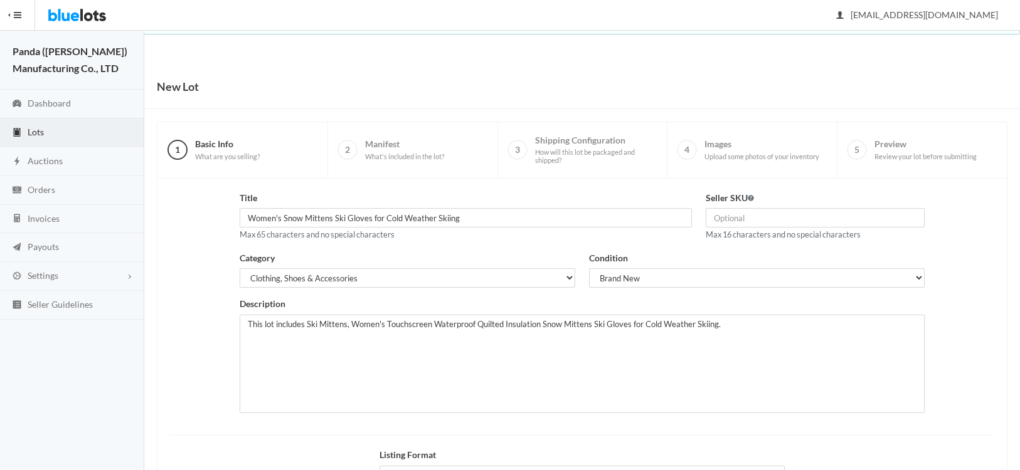
scroll to position [155, 0]
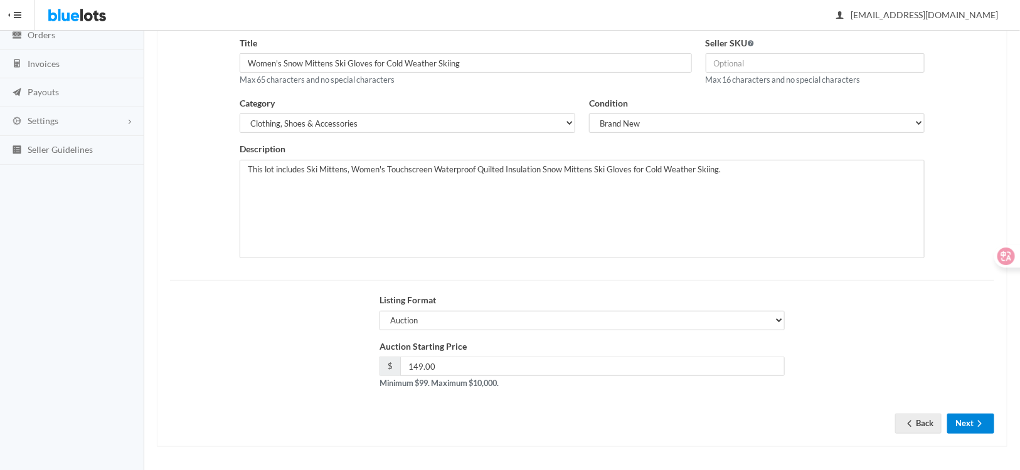
click at [964, 425] on button "Next" at bounding box center [970, 423] width 47 height 19
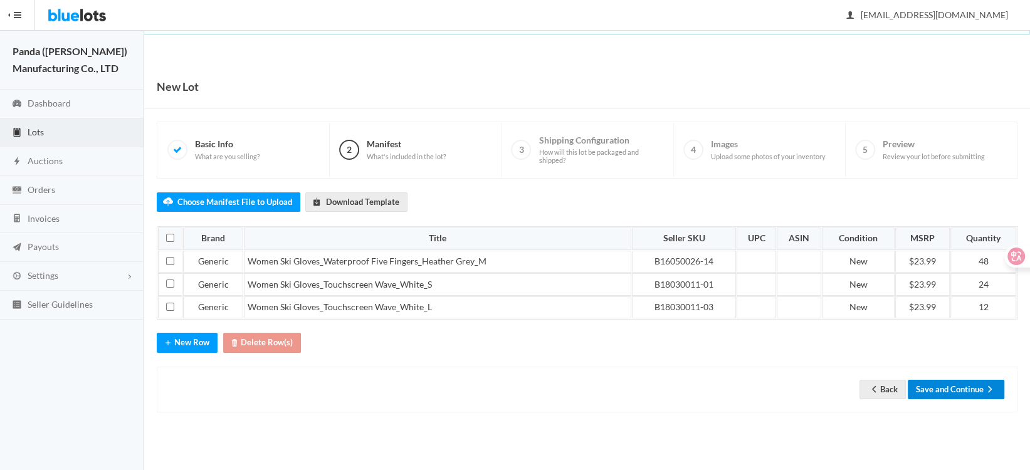
click at [951, 392] on button "Save and Continue" at bounding box center [956, 389] width 97 height 19
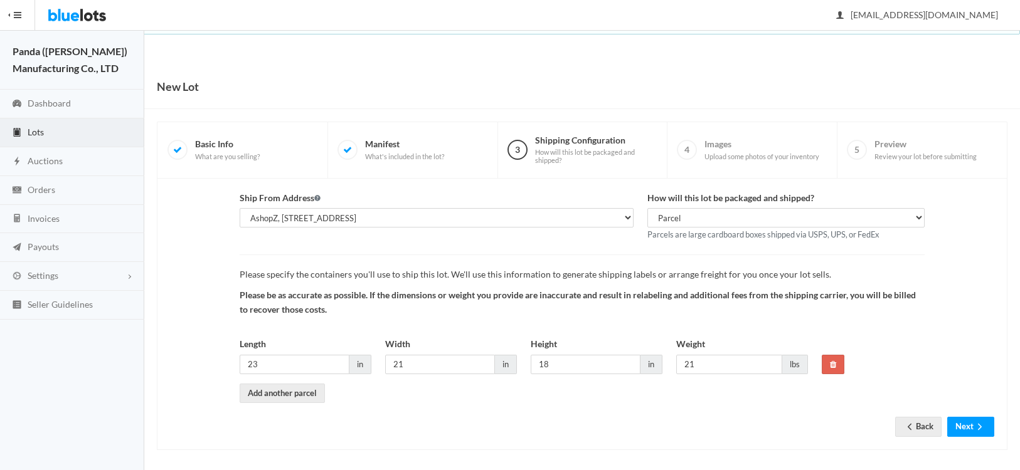
scroll to position [3, 0]
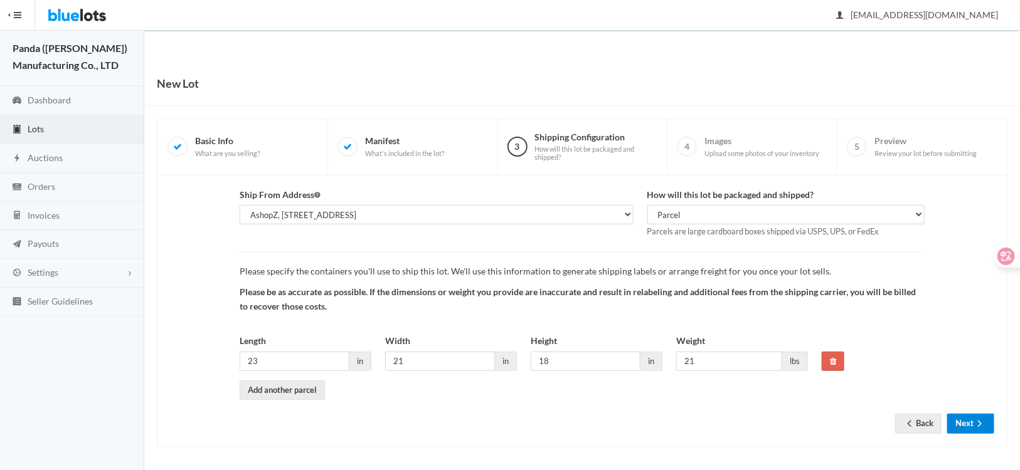
click at [950, 421] on button "Next" at bounding box center [970, 423] width 47 height 19
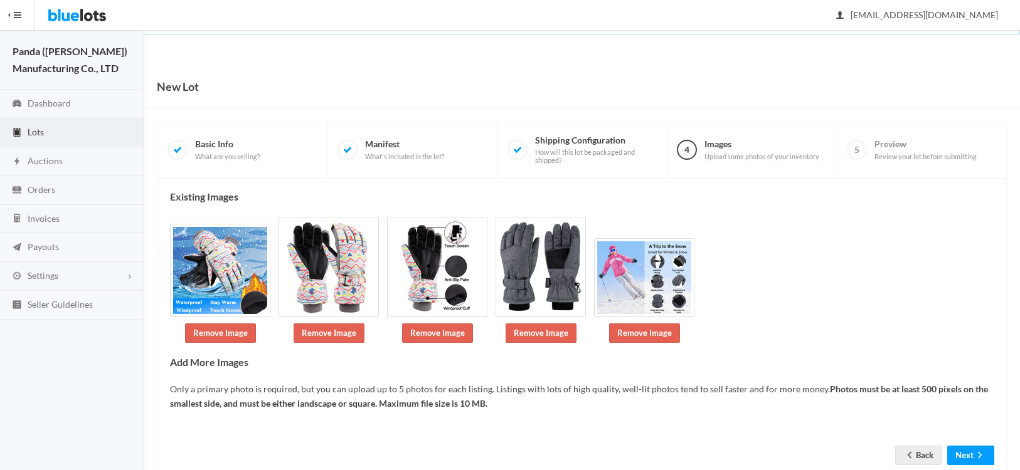
scroll to position [26, 0]
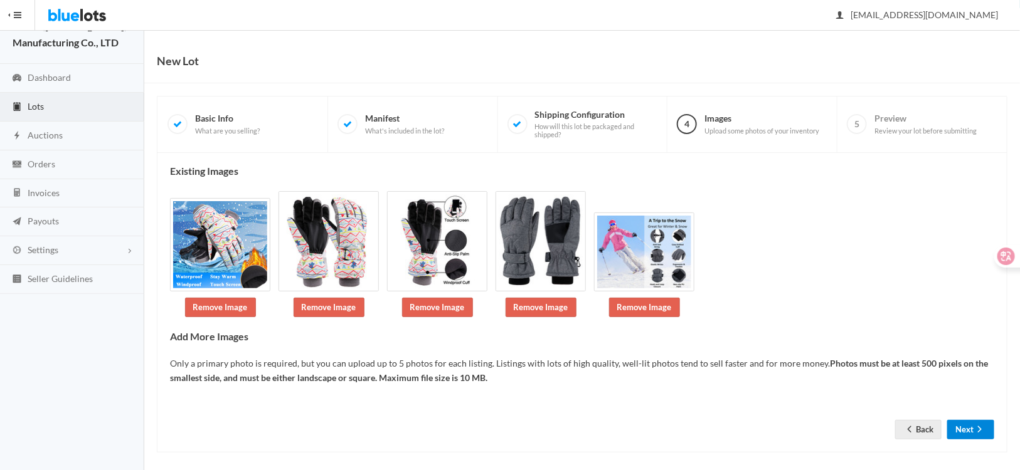
click at [957, 421] on button "Next" at bounding box center [970, 429] width 47 height 19
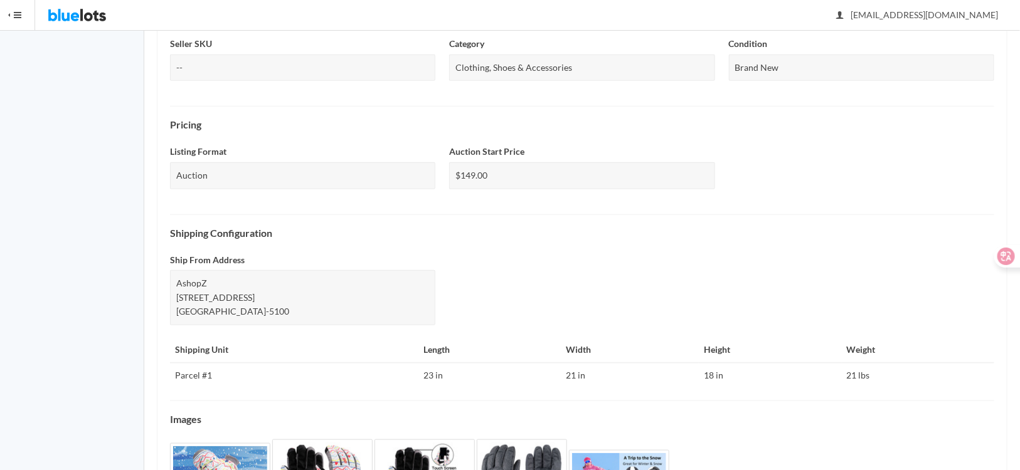
scroll to position [439, 0]
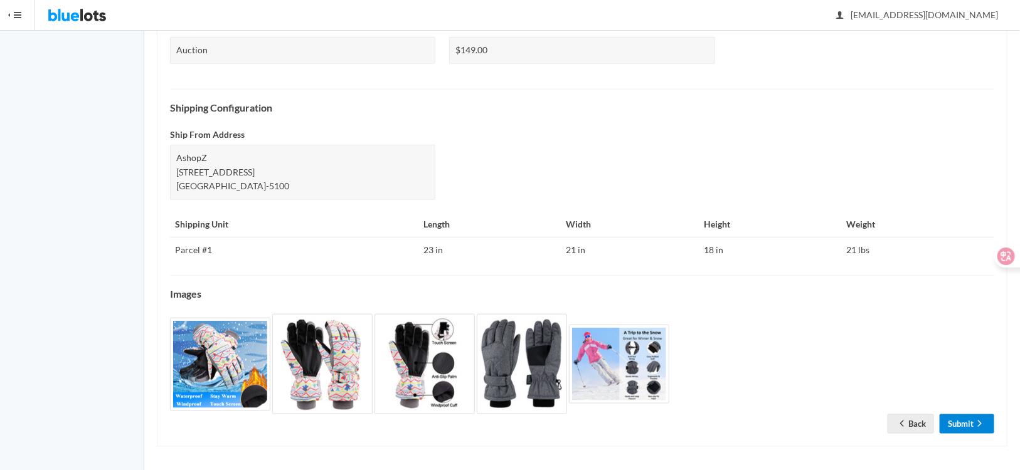
drag, startPoint x: 963, startPoint y: 423, endPoint x: 690, endPoint y: 403, distance: 274.1
click at [963, 423] on link "Submit" at bounding box center [966, 423] width 55 height 19
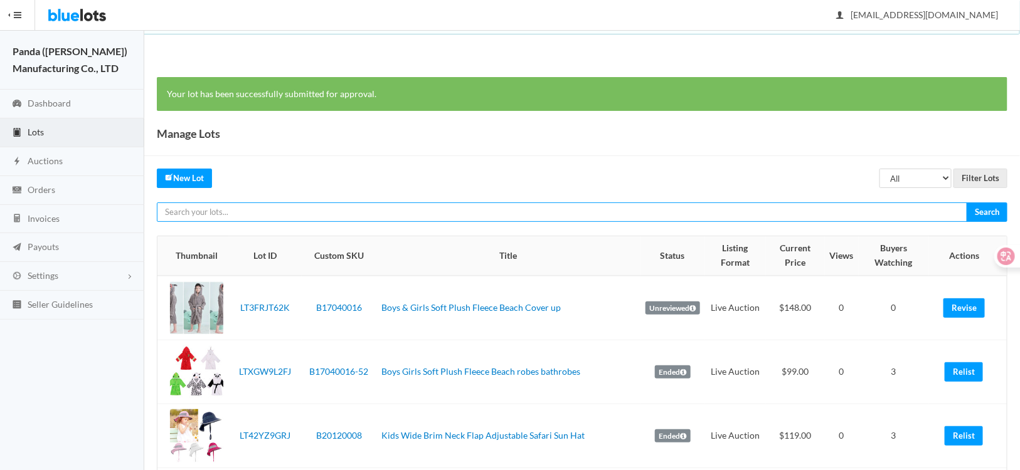
click at [277, 212] on input "text" at bounding box center [562, 212] width 810 height 19
paste input "LT7PK73WZH"
type input "LT7PK73WZH"
click at [966, 203] on input "Search" at bounding box center [986, 212] width 41 height 19
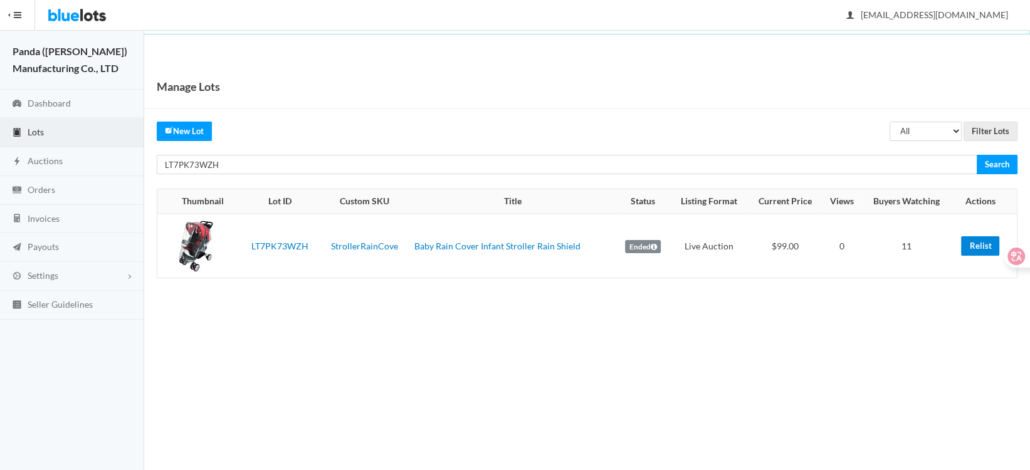
drag, startPoint x: 969, startPoint y: 246, endPoint x: 579, endPoint y: 39, distance: 441.5
click at [969, 246] on link "Relist" at bounding box center [980, 245] width 38 height 19
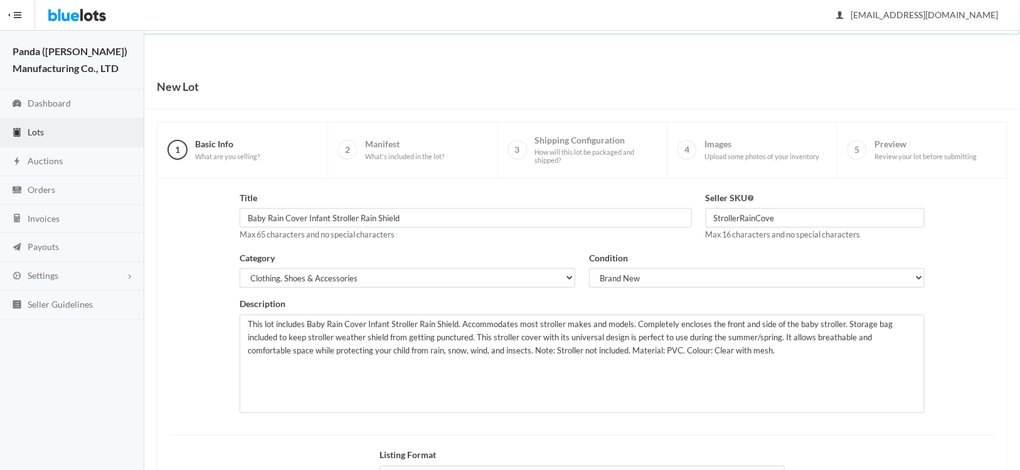
scroll to position [155, 0]
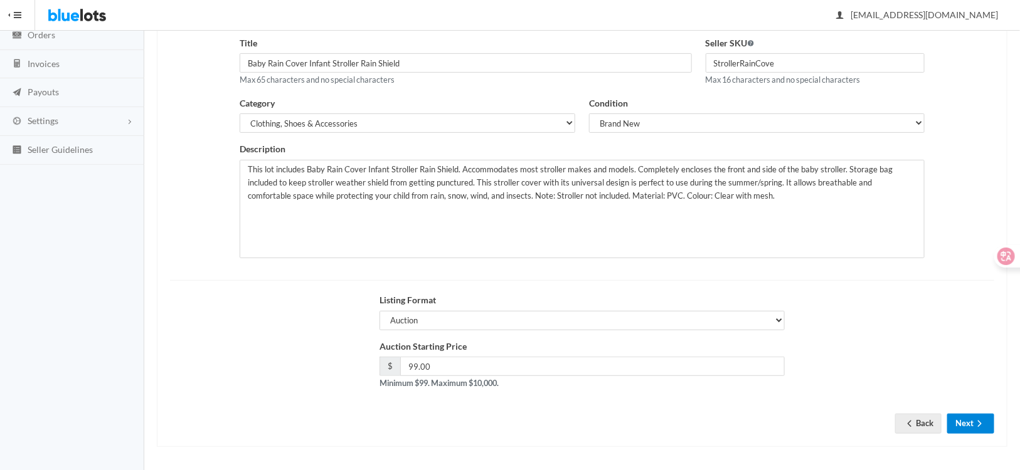
click at [949, 424] on button "Next" at bounding box center [970, 423] width 47 height 19
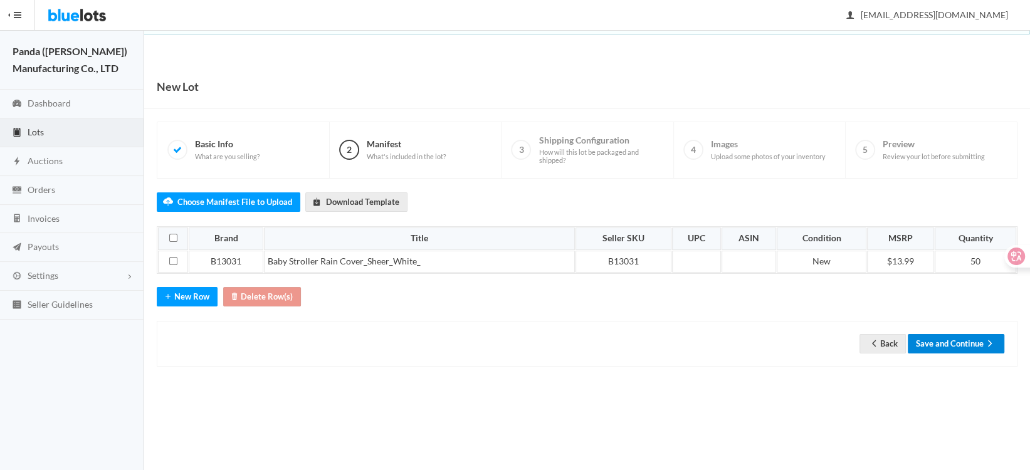
click at [931, 350] on button "Save and Continue" at bounding box center [956, 343] width 97 height 19
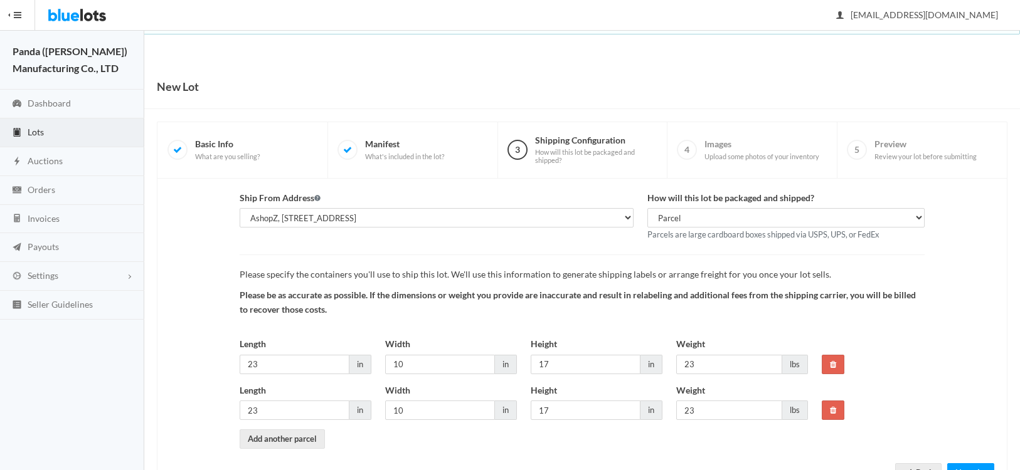
scroll to position [50, 0]
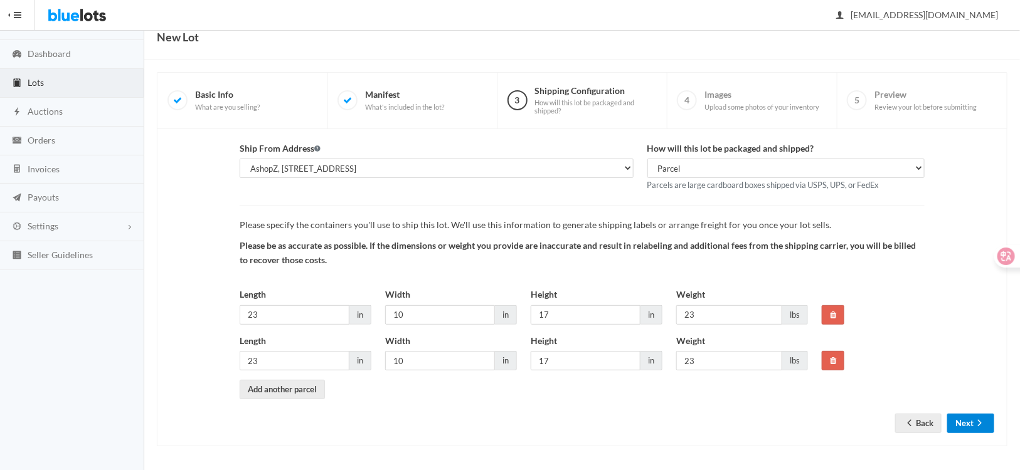
click at [971, 414] on button "Next" at bounding box center [970, 423] width 47 height 19
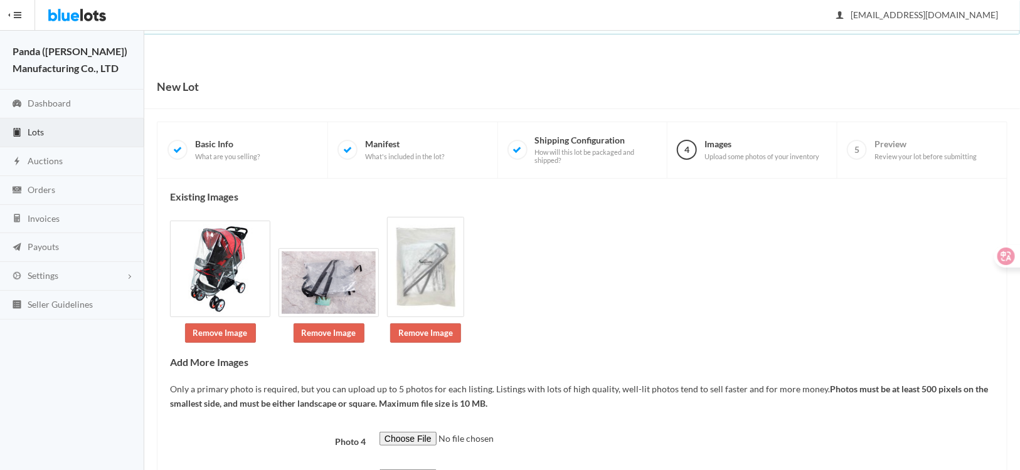
scroll to position [103, 0]
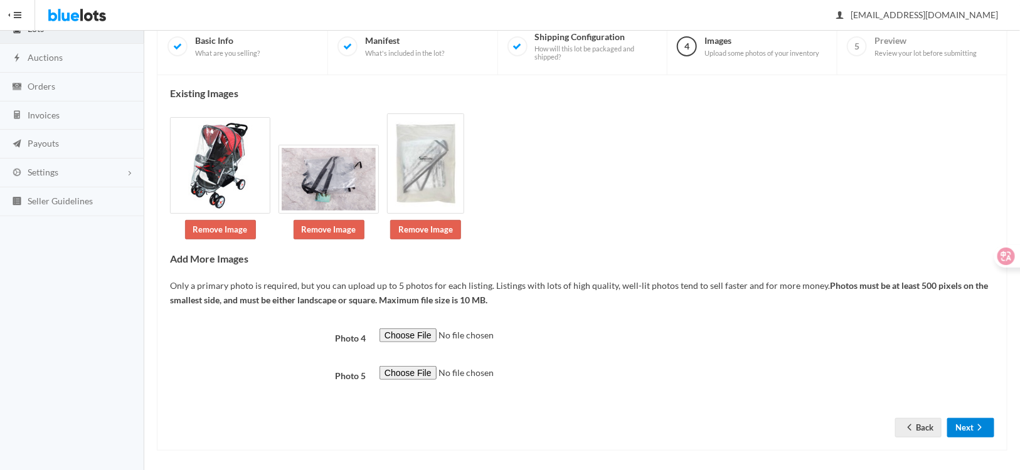
click at [959, 425] on button "Next" at bounding box center [970, 427] width 47 height 19
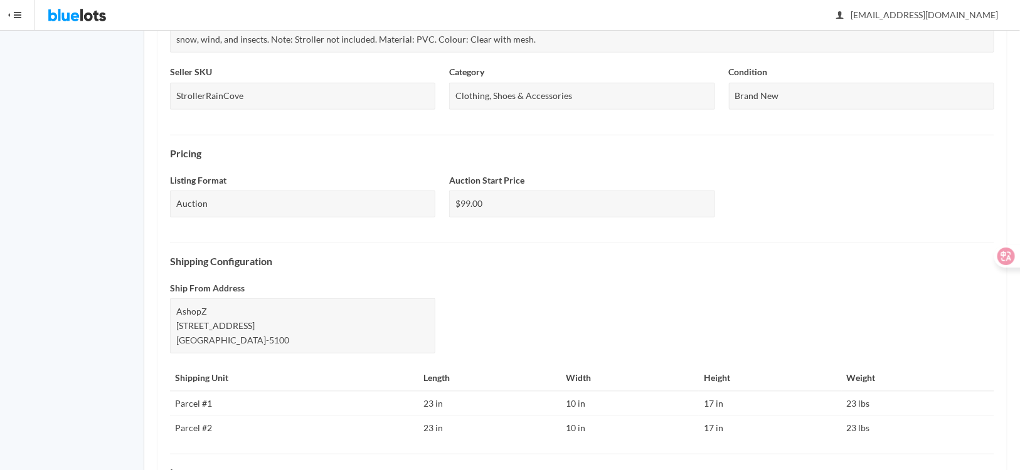
scroll to position [492, 0]
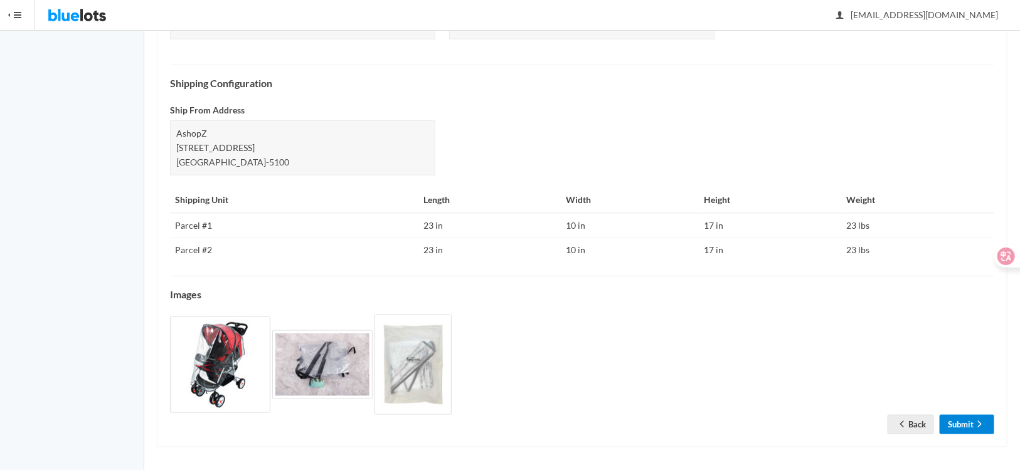
drag, startPoint x: 963, startPoint y: 416, endPoint x: 936, endPoint y: 418, distance: 27.7
click at [963, 416] on link "Submit" at bounding box center [966, 424] width 55 height 19
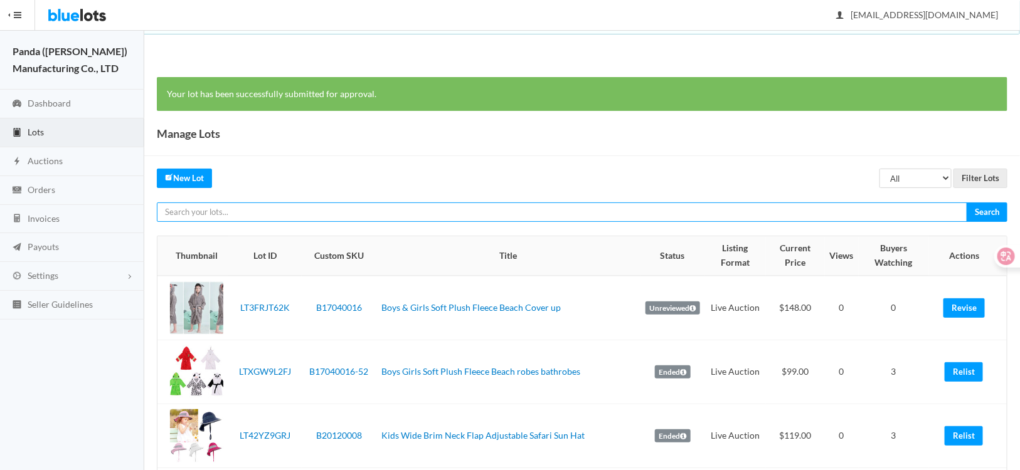
click at [229, 215] on input "text" at bounding box center [562, 212] width 810 height 19
paste input "LTXZ2JRAXV"
type input "LTXZ2JRAXV"
click at [966, 203] on input "Search" at bounding box center [986, 212] width 41 height 19
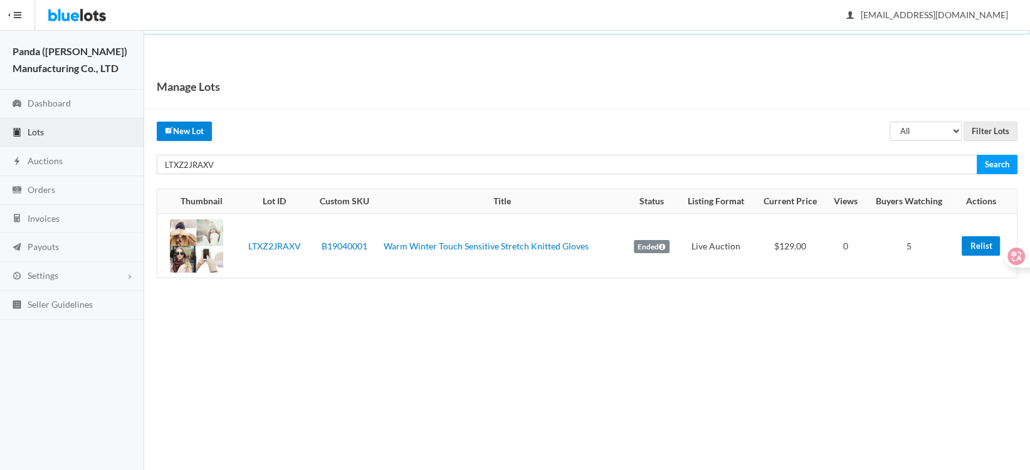
click at [974, 245] on link "Relist" at bounding box center [981, 245] width 38 height 19
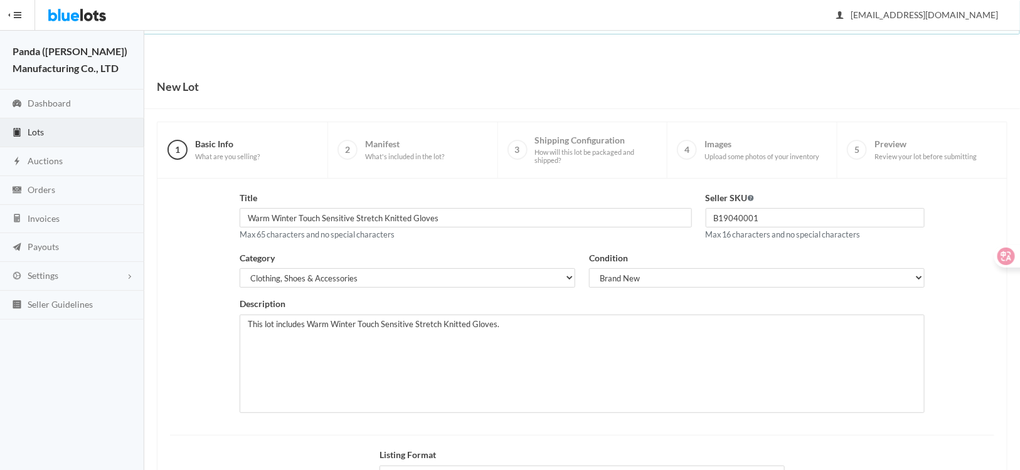
scroll to position [155, 0]
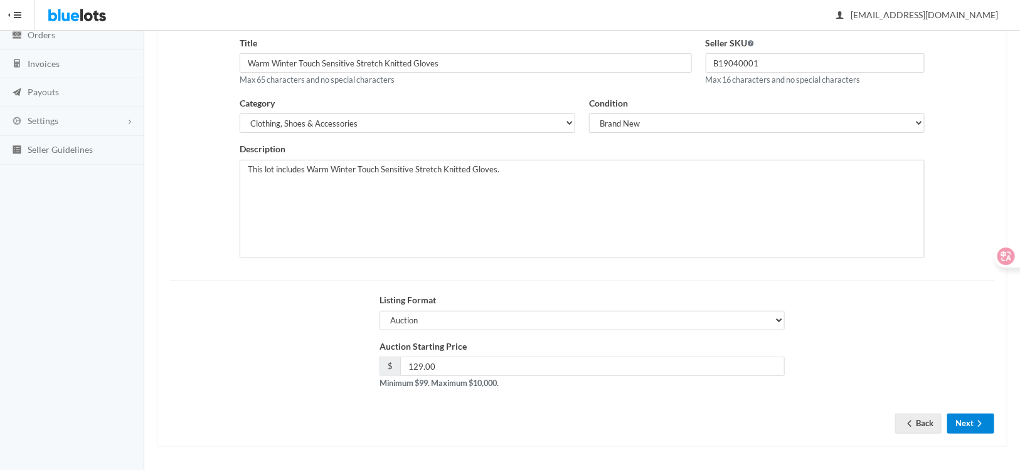
click at [961, 414] on button "Next" at bounding box center [970, 423] width 47 height 19
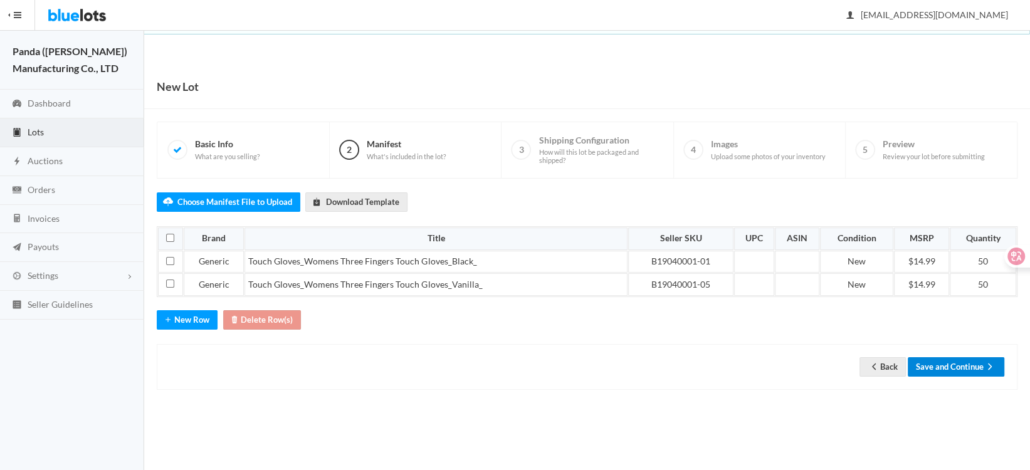
click at [910, 361] on button "Save and Continue" at bounding box center [956, 366] width 97 height 19
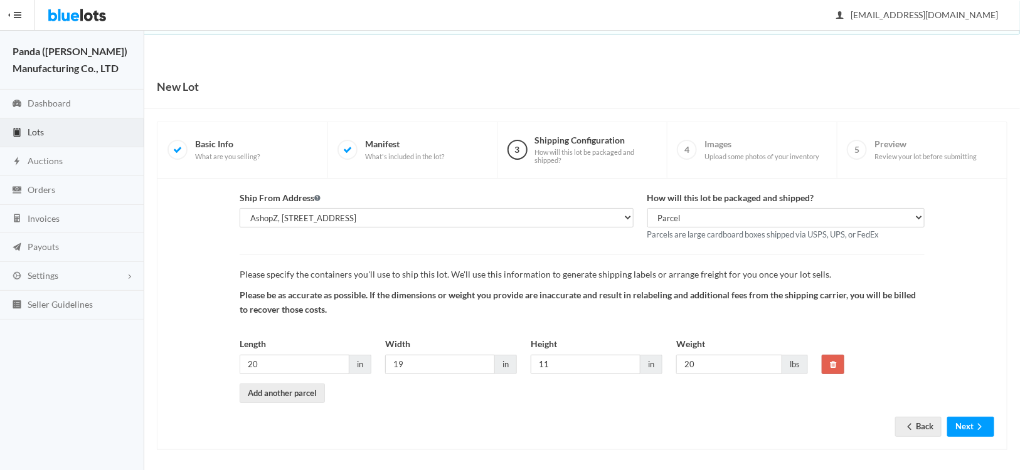
scroll to position [3, 0]
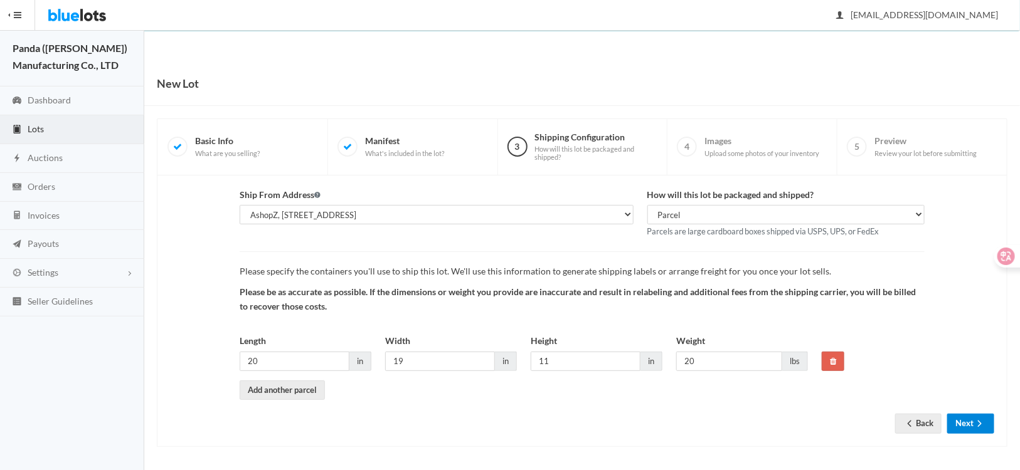
click at [963, 422] on button "Next" at bounding box center [970, 423] width 47 height 19
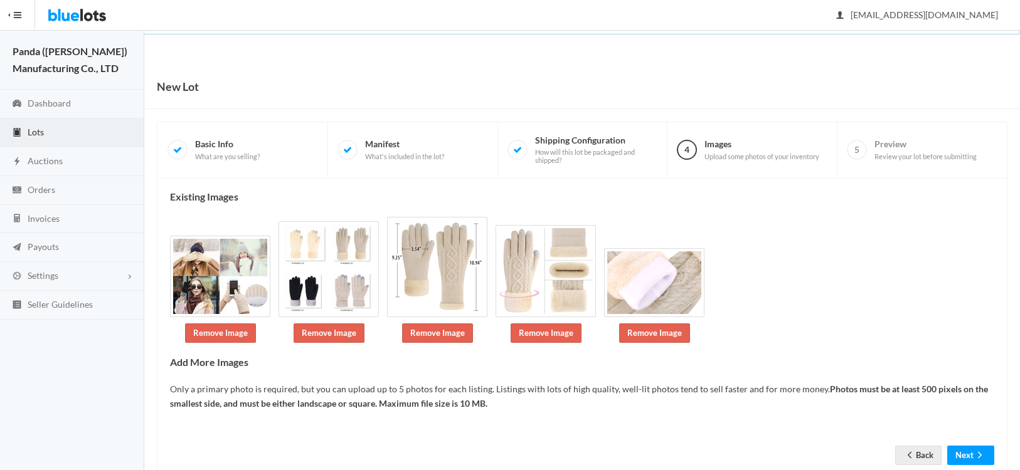
scroll to position [14, 0]
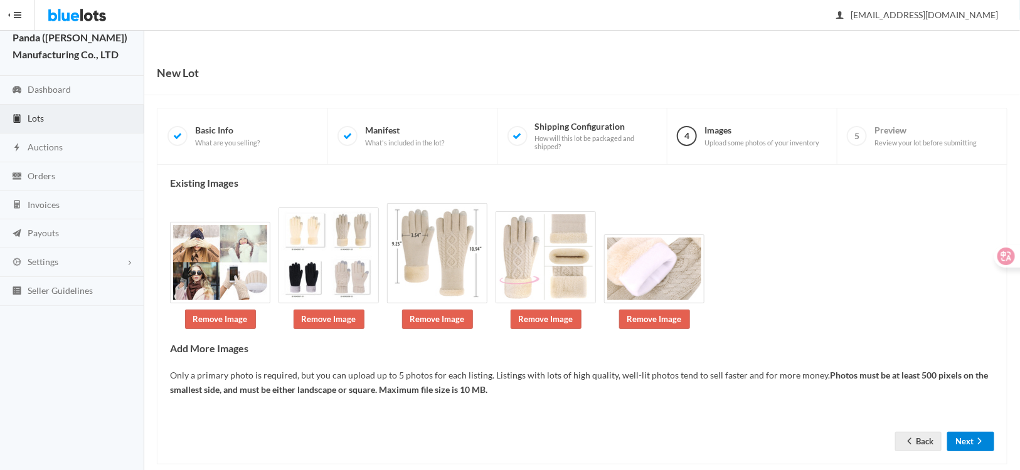
click at [964, 432] on button "Next" at bounding box center [970, 441] width 47 height 19
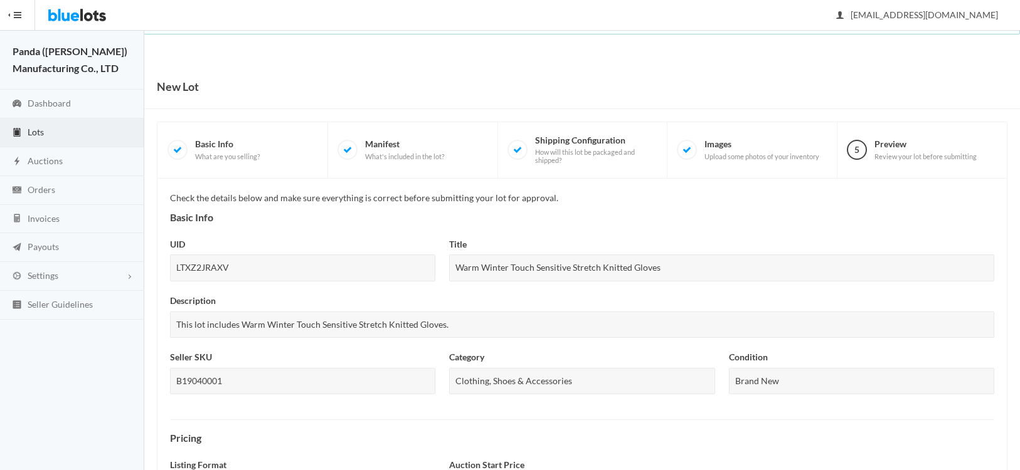
scroll to position [439, 0]
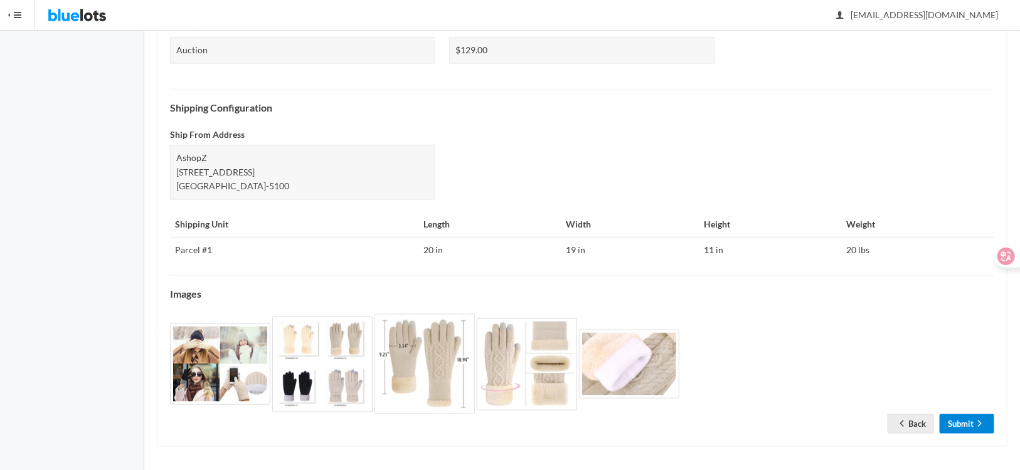
click at [974, 424] on icon "arrow forward" at bounding box center [979, 424] width 13 height 10
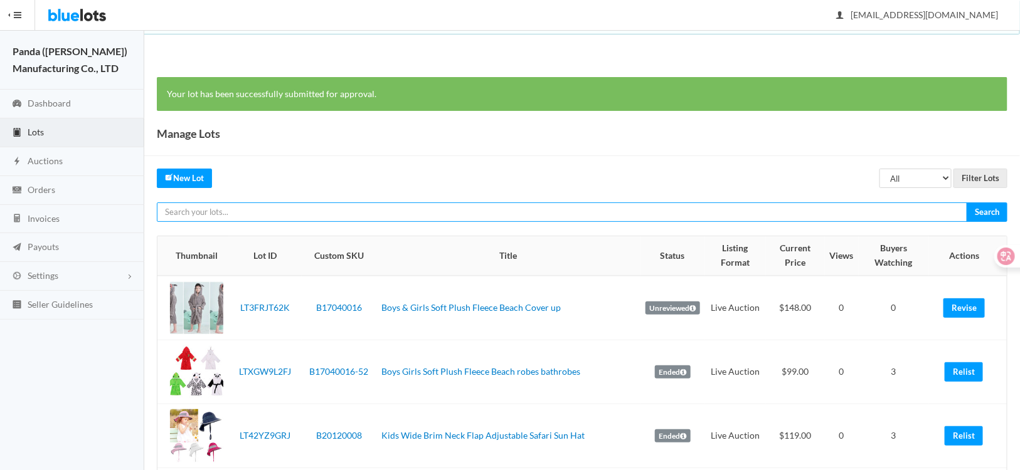
click at [249, 209] on input "text" at bounding box center [562, 212] width 810 height 19
paste input "LTWWTCVVKV"
type input "LTWWTCVVKV"
click at [966, 203] on input "Search" at bounding box center [986, 212] width 41 height 19
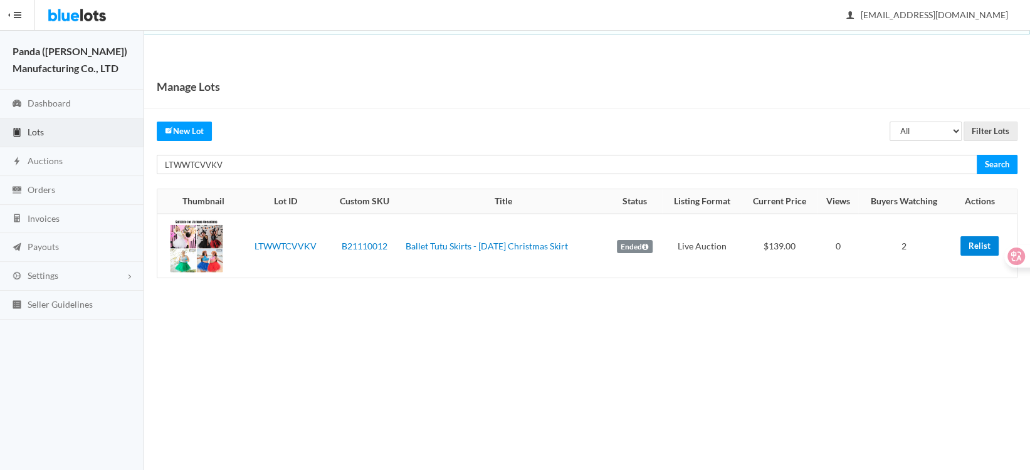
drag, startPoint x: 966, startPoint y: 249, endPoint x: 173, endPoint y: 145, distance: 799.4
click at [966, 249] on link "Relist" at bounding box center [980, 245] width 38 height 19
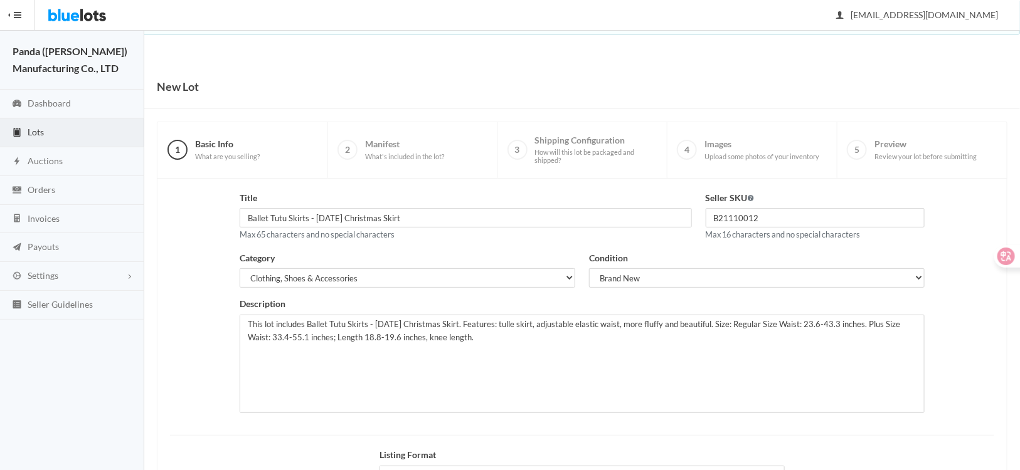
scroll to position [155, 0]
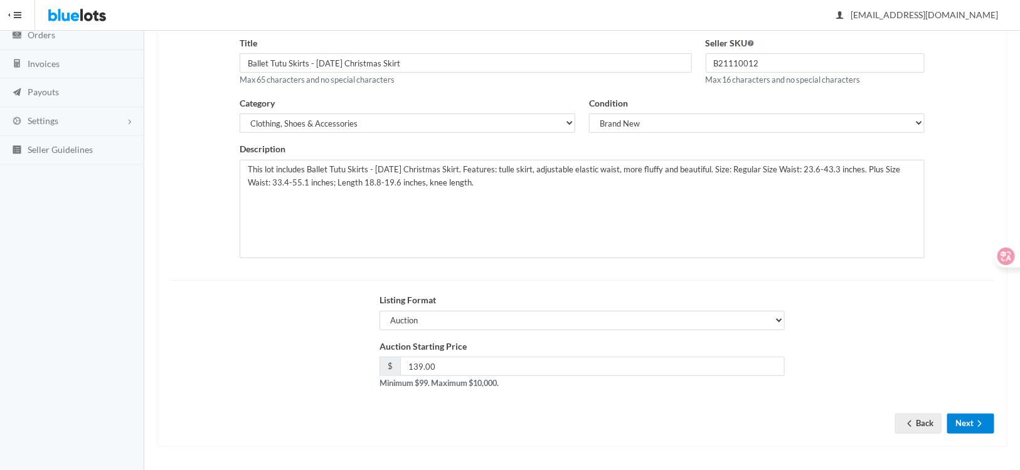
click at [970, 429] on button "Next" at bounding box center [970, 423] width 47 height 19
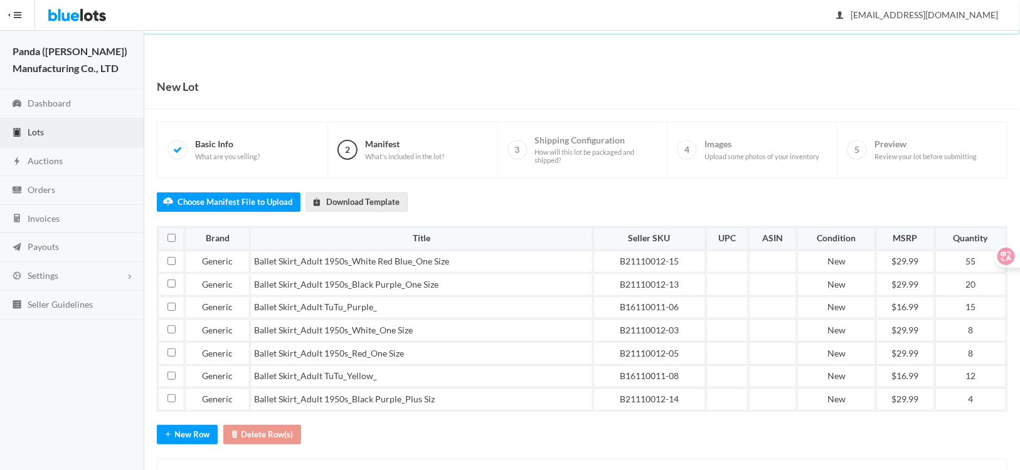
scroll to position [55, 0]
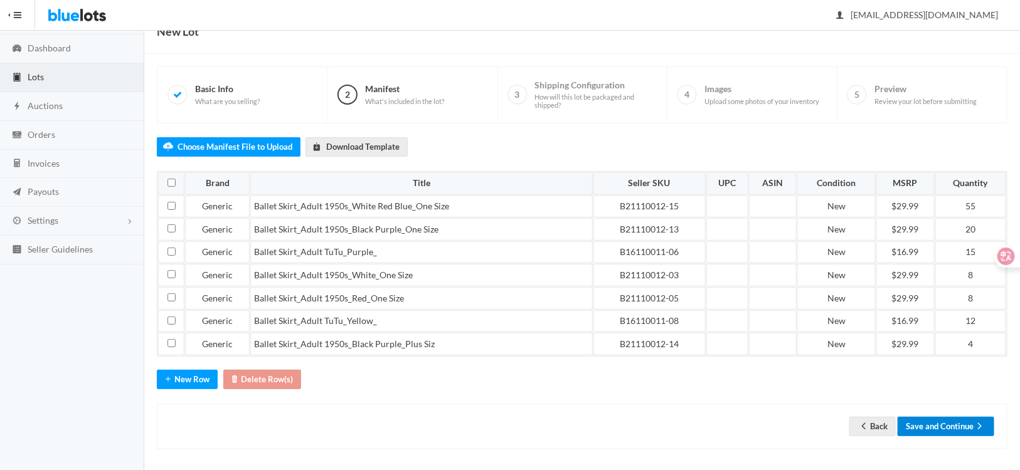
click at [942, 424] on button "Save and Continue" at bounding box center [945, 426] width 97 height 19
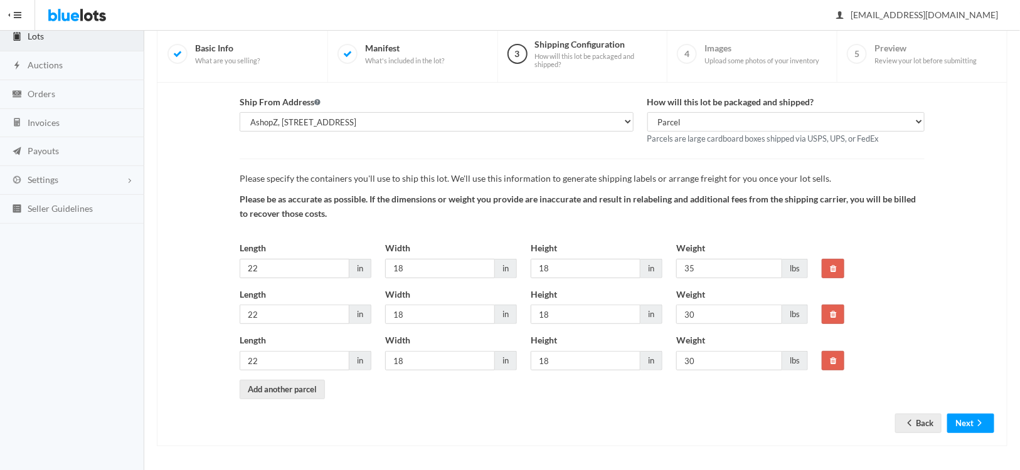
scroll to position [96, 0]
click at [970, 421] on button "Next" at bounding box center [970, 423] width 47 height 19
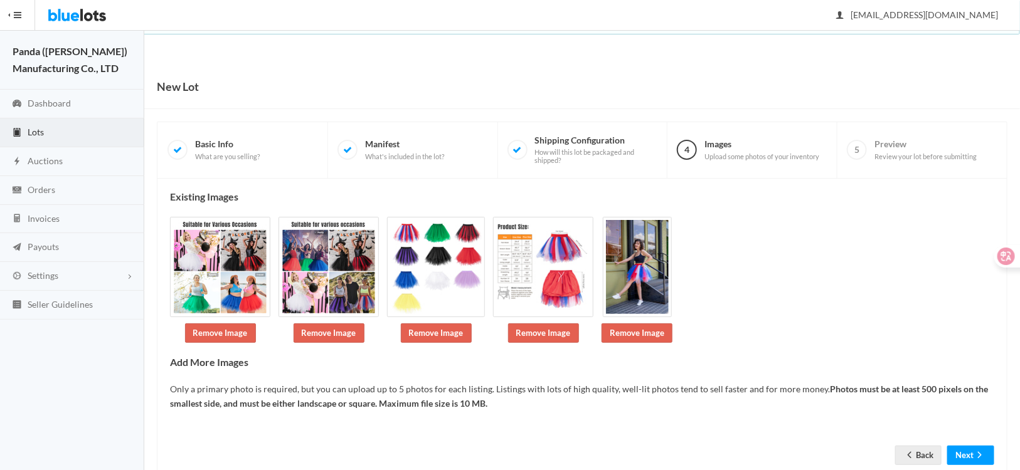
scroll to position [33, 0]
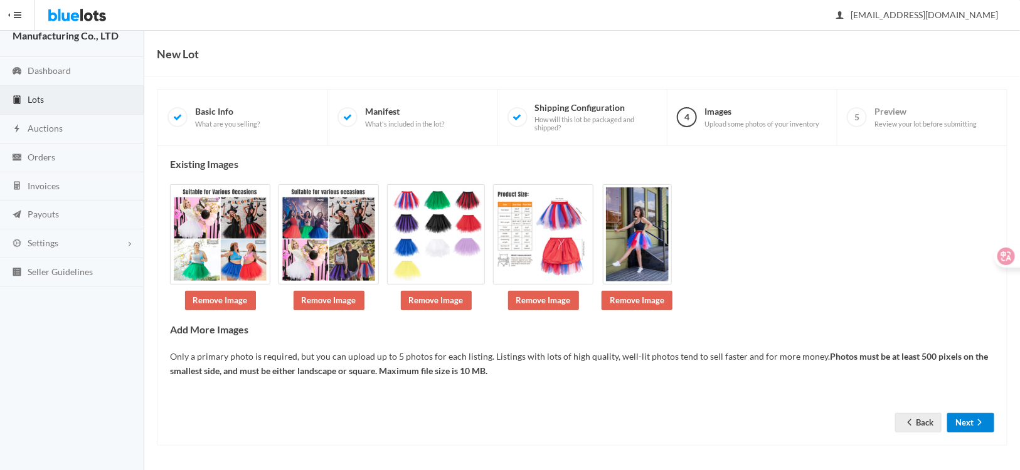
click at [970, 422] on button "Next" at bounding box center [970, 422] width 47 height 19
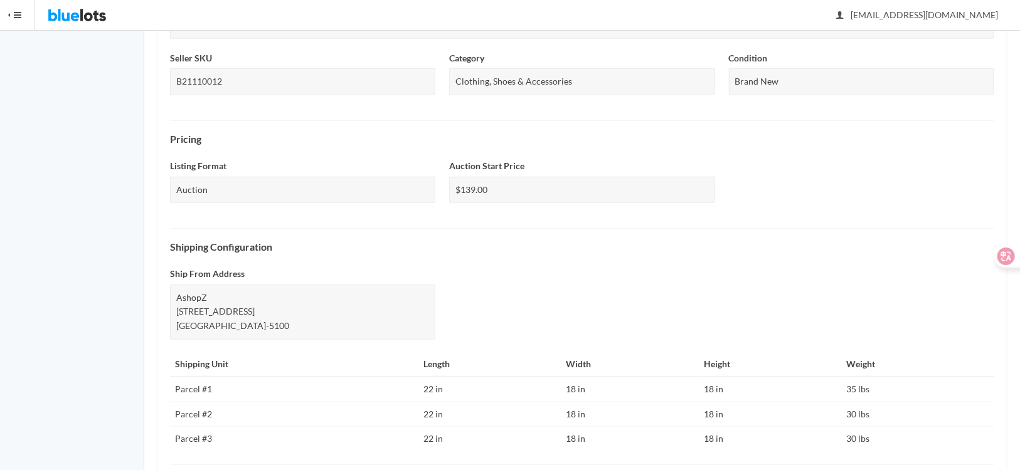
scroll to position [502, 0]
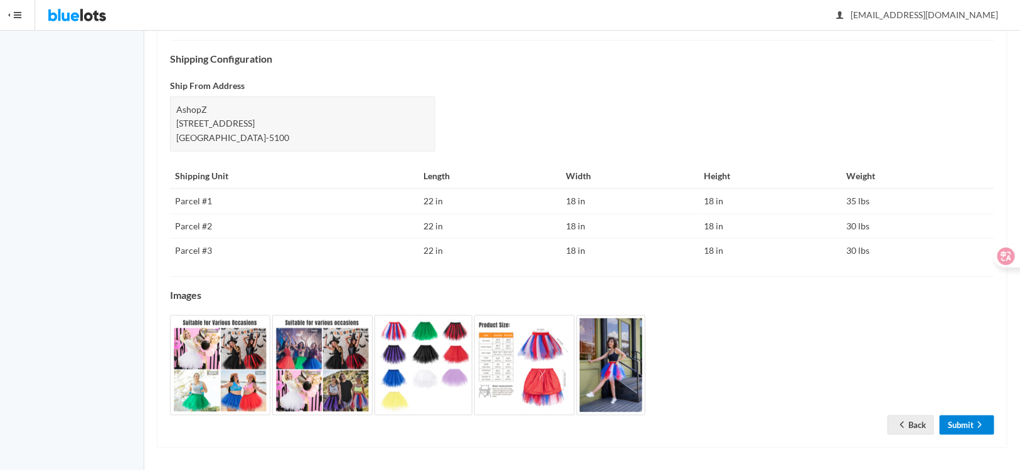
click at [971, 426] on link "Submit" at bounding box center [966, 425] width 55 height 19
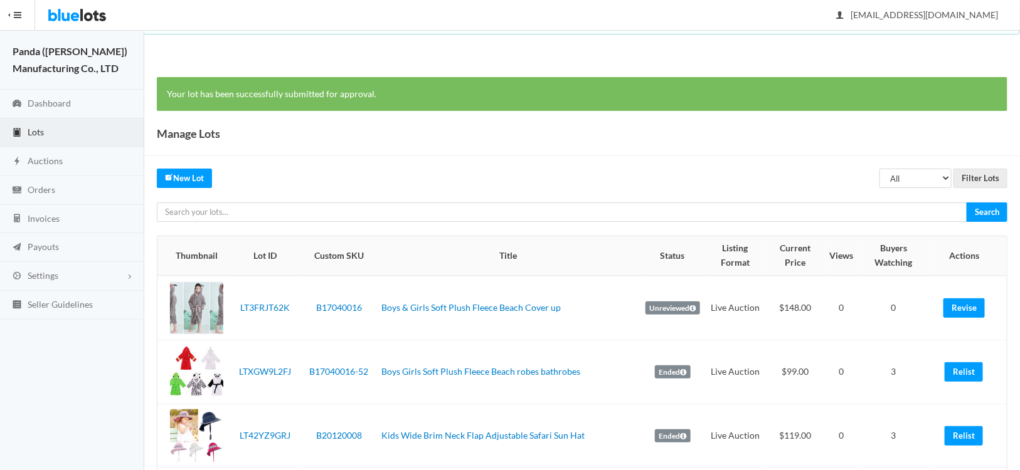
click at [281, 217] on input "text" at bounding box center [562, 212] width 810 height 19
type input "LT9T9WVJ2W"
click at [966, 203] on input "Search" at bounding box center [986, 212] width 41 height 19
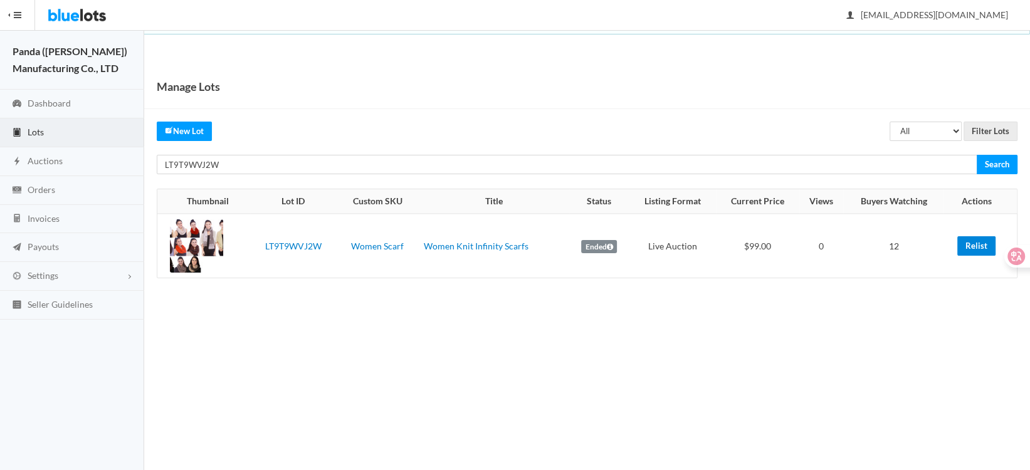
click at [968, 247] on link "Relist" at bounding box center [976, 245] width 38 height 19
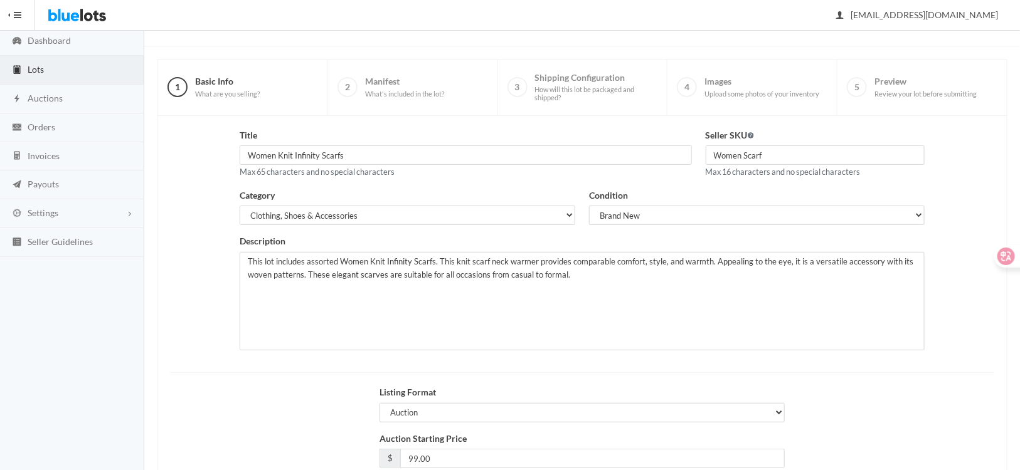
scroll to position [155, 0]
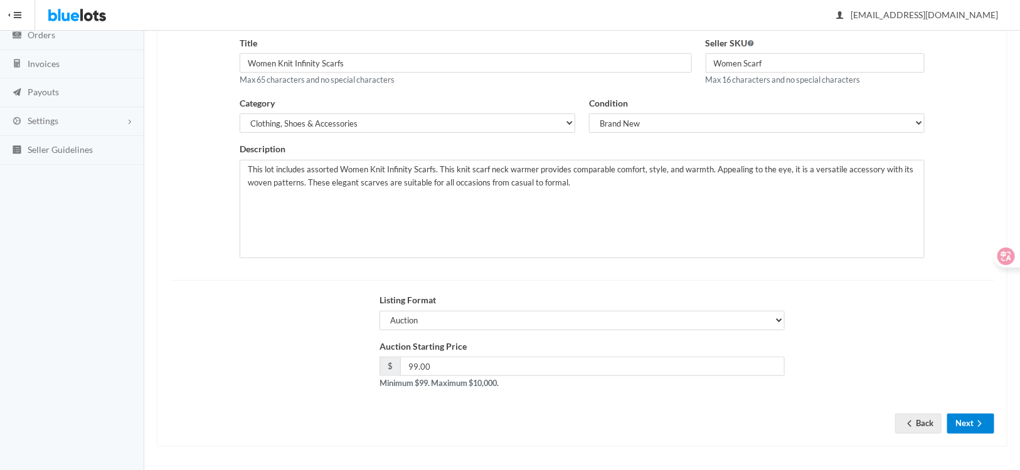
click at [965, 423] on button "Next" at bounding box center [970, 423] width 47 height 19
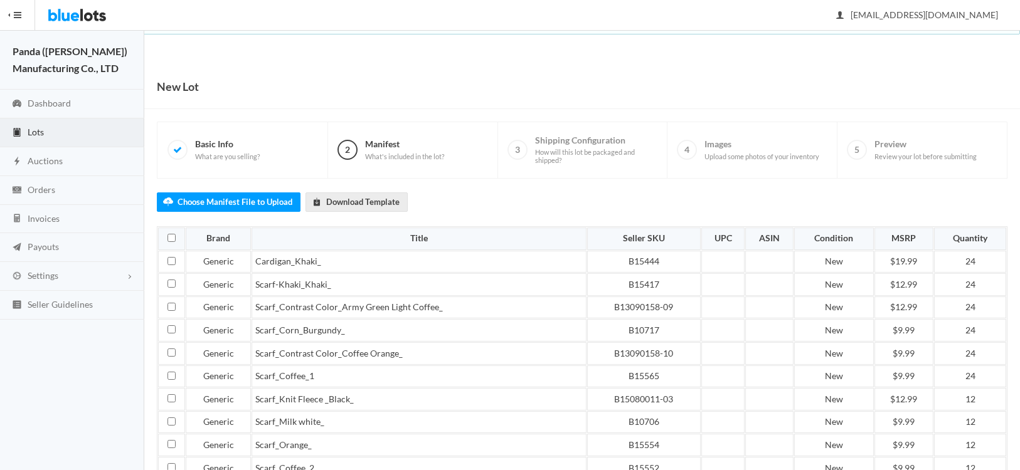
scroll to position [145, 0]
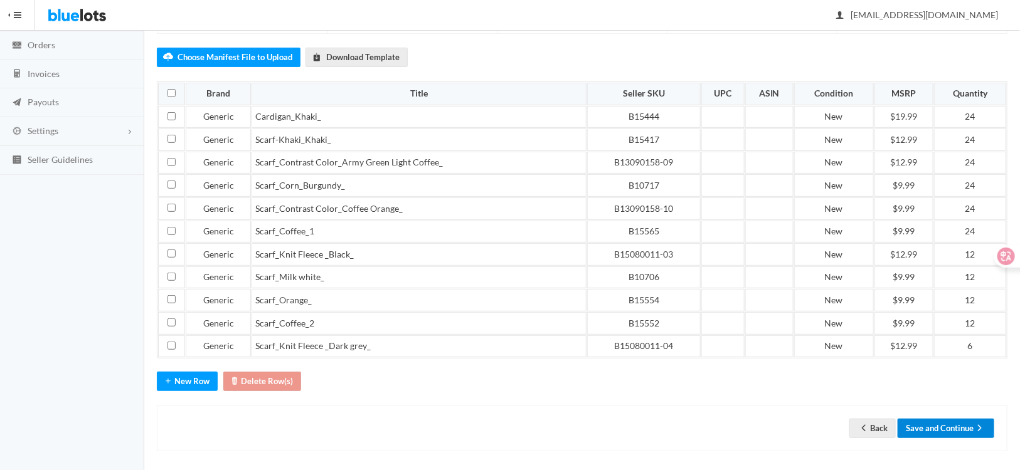
click at [921, 424] on button "Save and Continue" at bounding box center [945, 428] width 97 height 19
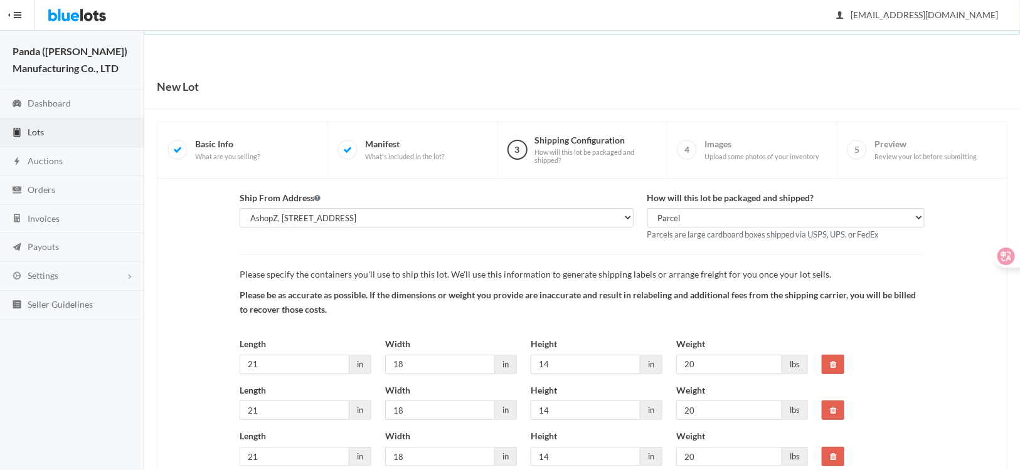
scroll to position [96, 0]
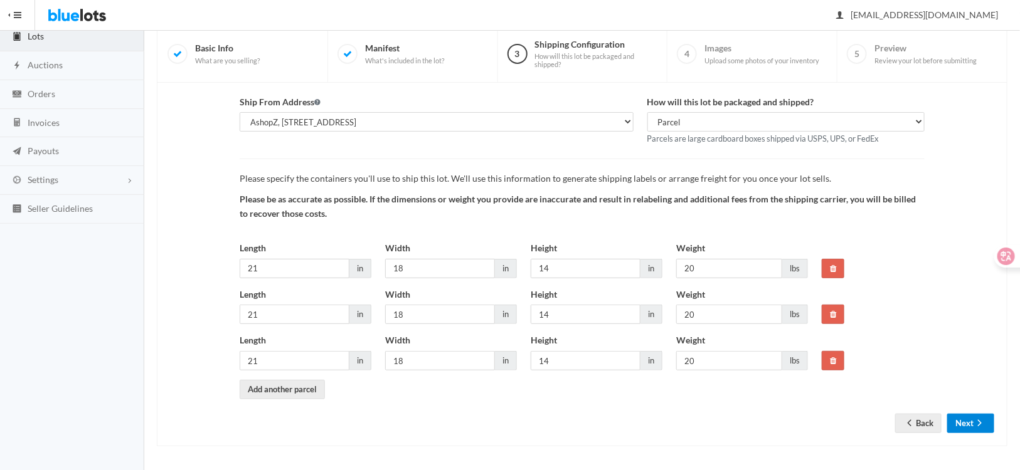
click at [968, 425] on button "Next" at bounding box center [970, 423] width 47 height 19
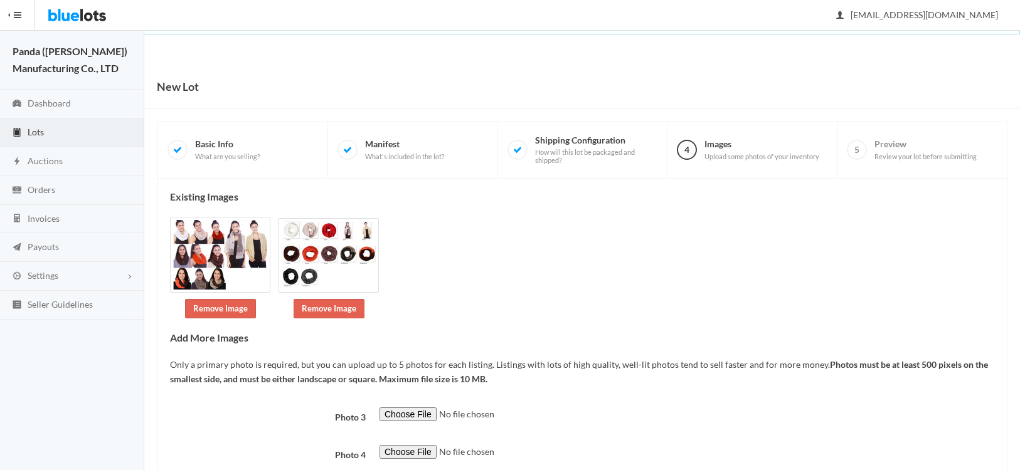
scroll to position [121, 0]
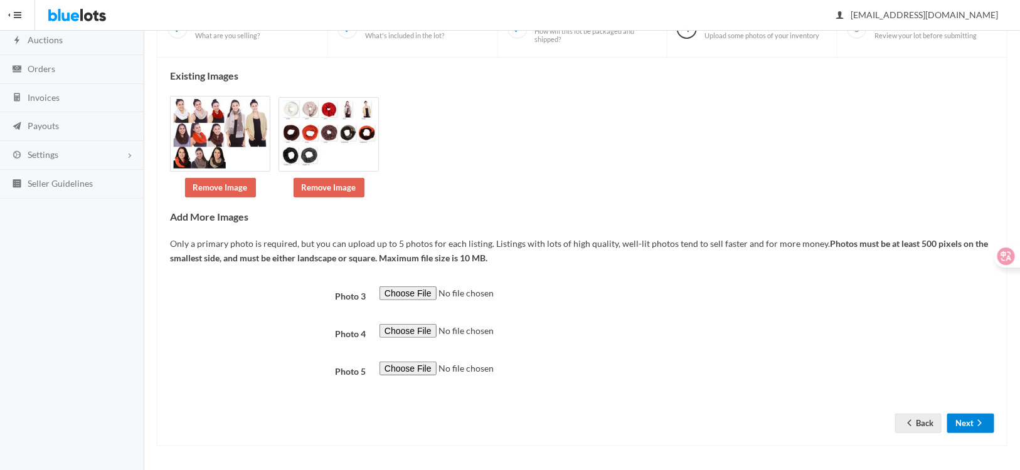
click at [971, 421] on button "Next" at bounding box center [970, 423] width 47 height 19
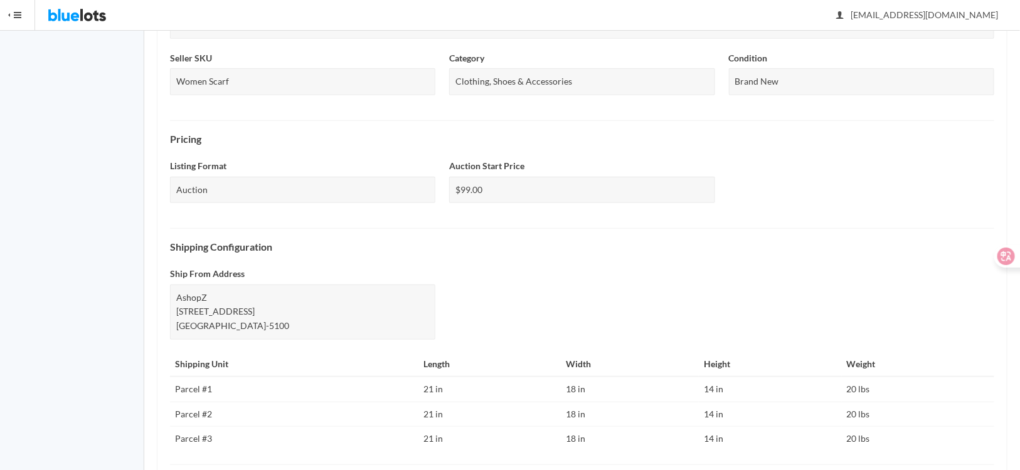
scroll to position [478, 0]
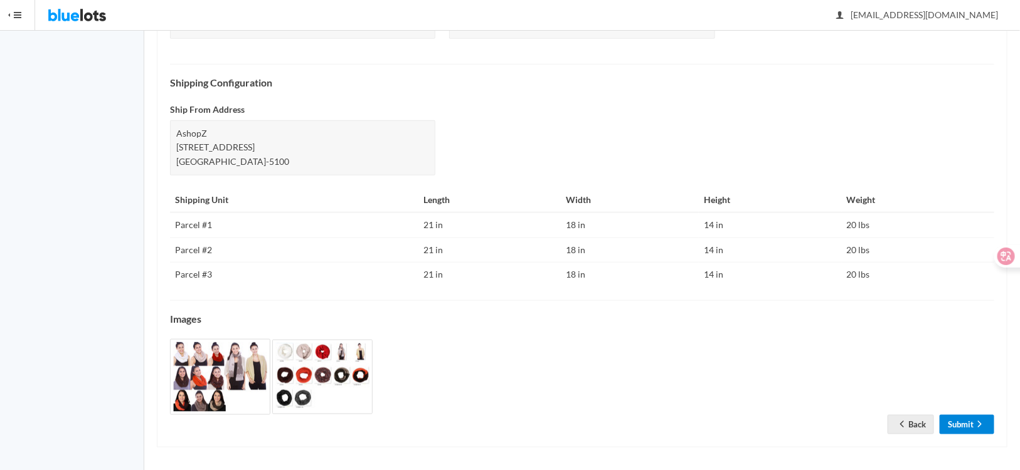
drag, startPoint x: 961, startPoint y: 423, endPoint x: 955, endPoint y: 445, distance: 22.7
click at [961, 423] on link "Submit" at bounding box center [966, 424] width 55 height 19
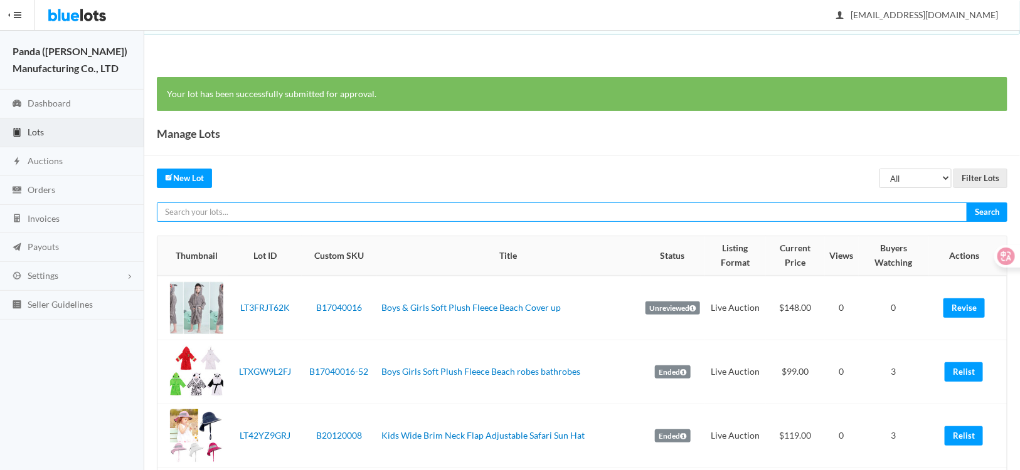
click at [358, 211] on input "text" at bounding box center [562, 212] width 810 height 19
paste input "LT2Y3G9K3R"
type input "LT2Y3G9K3R"
click at [966, 203] on input "Search" at bounding box center [986, 212] width 41 height 19
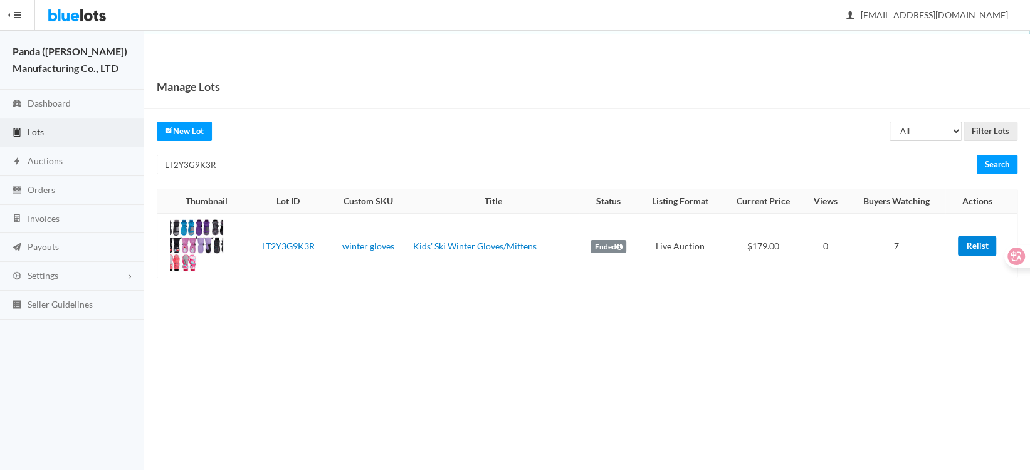
click at [976, 243] on link "Relist" at bounding box center [977, 245] width 38 height 19
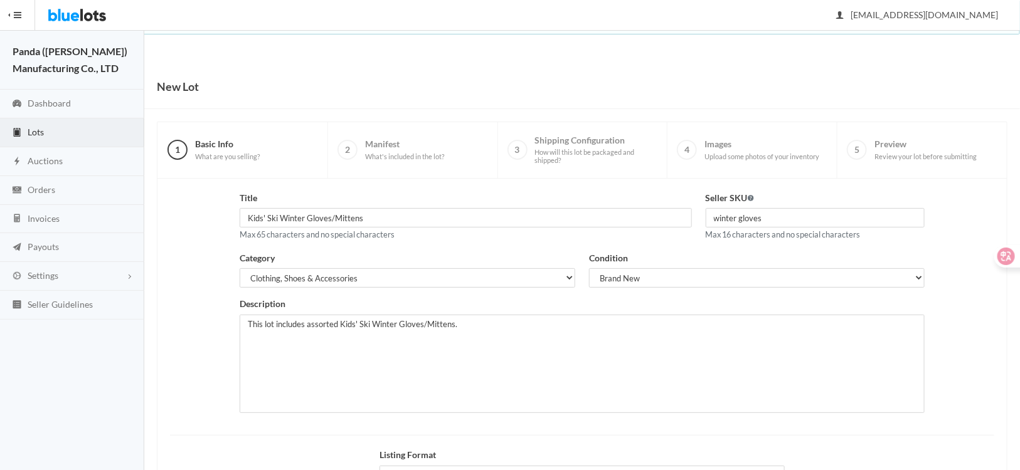
scroll to position [155, 0]
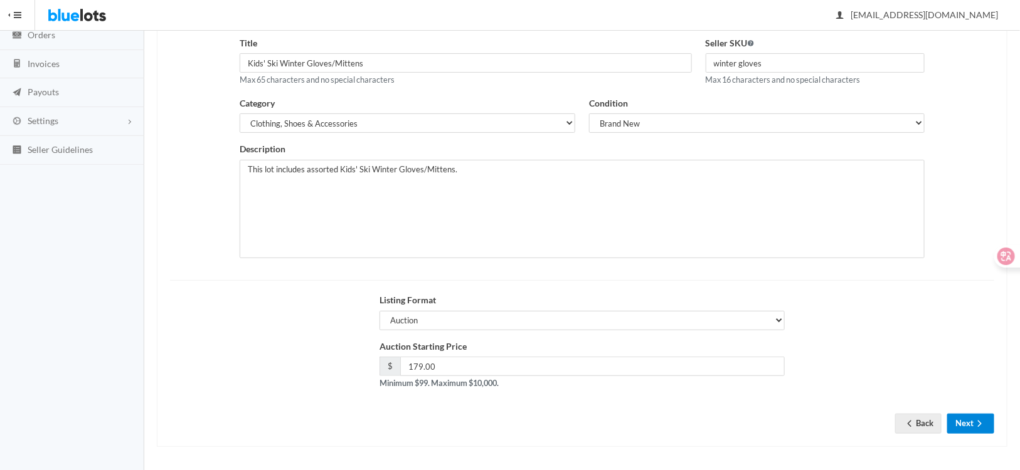
click at [969, 424] on button "Next" at bounding box center [970, 423] width 47 height 19
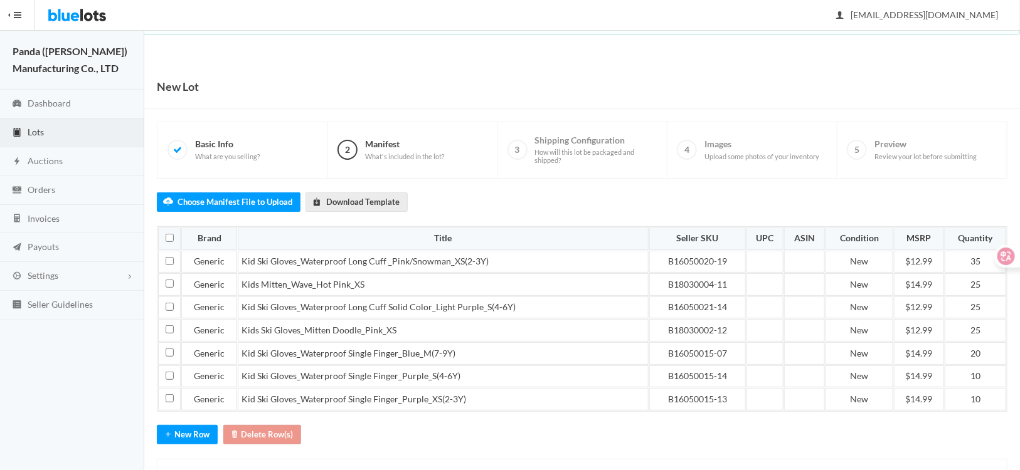
scroll to position [55, 0]
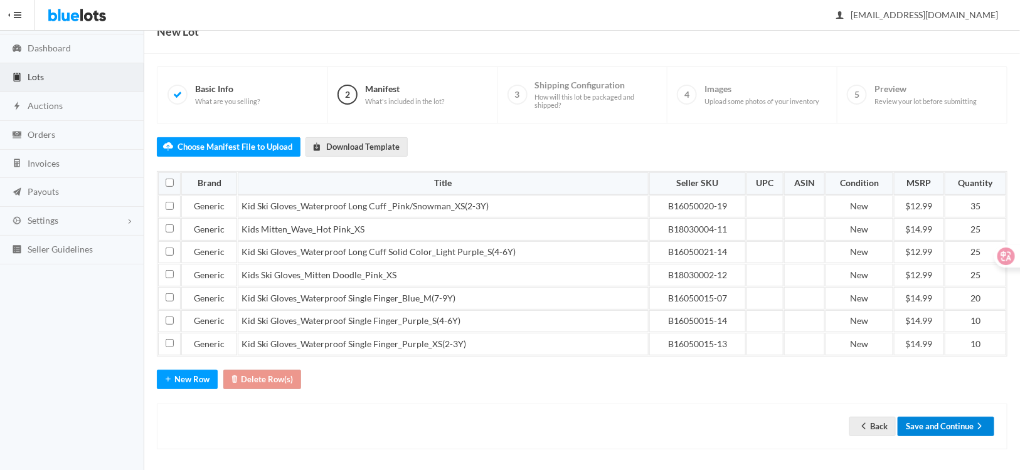
click at [942, 417] on button "Save and Continue" at bounding box center [945, 426] width 97 height 19
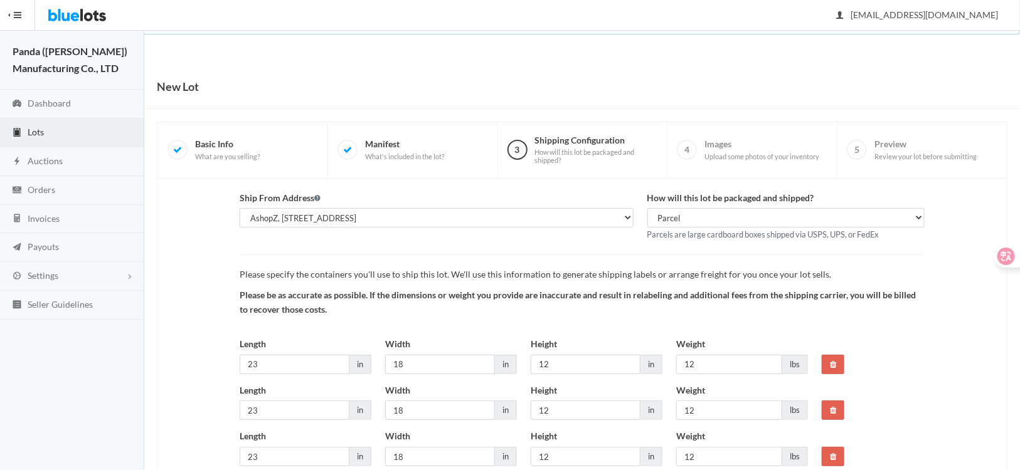
scroll to position [96, 0]
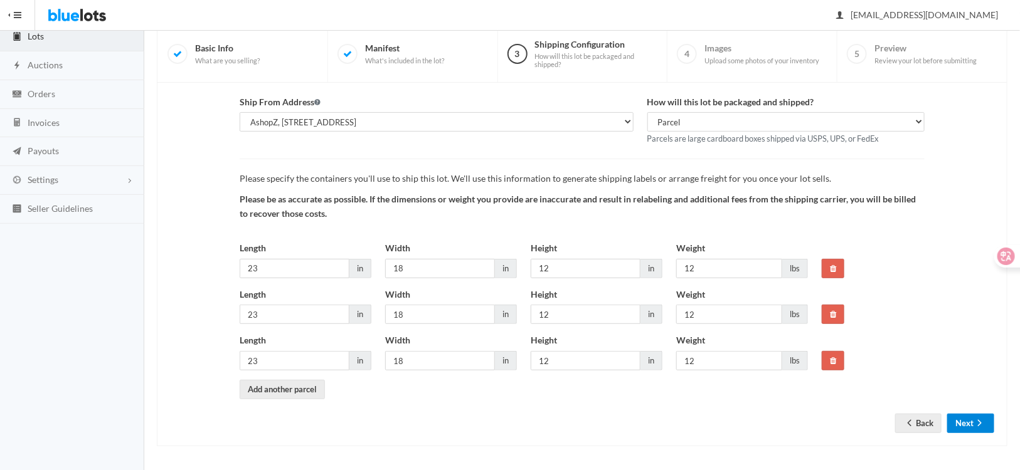
click at [968, 428] on button "Next" at bounding box center [970, 423] width 47 height 19
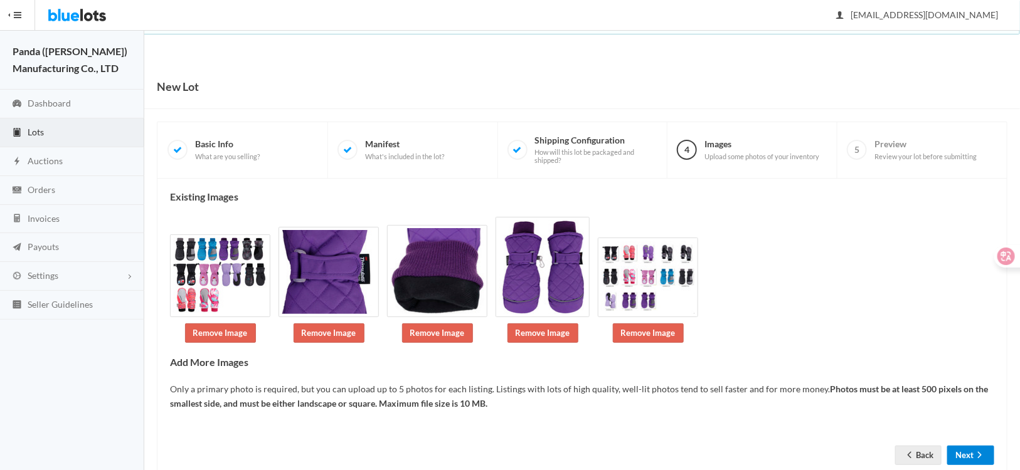
click at [969, 446] on button "Next" at bounding box center [970, 455] width 47 height 19
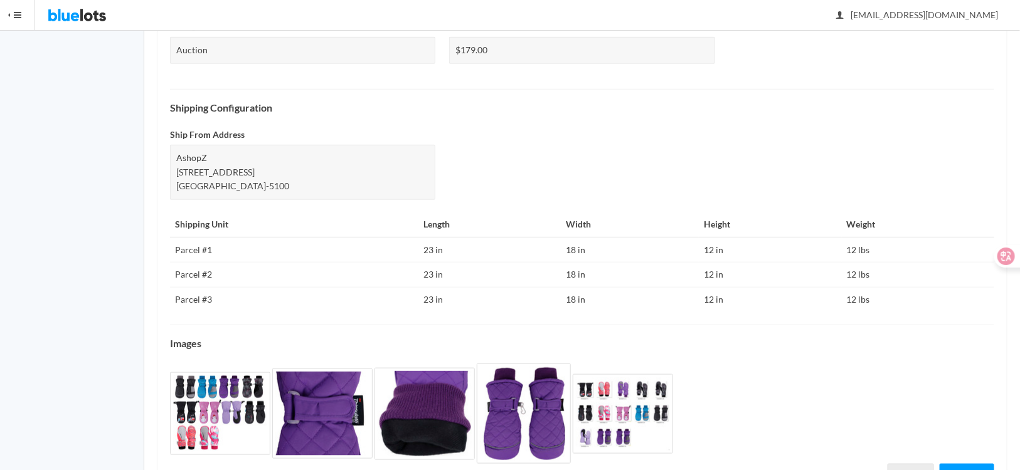
scroll to position [488, 0]
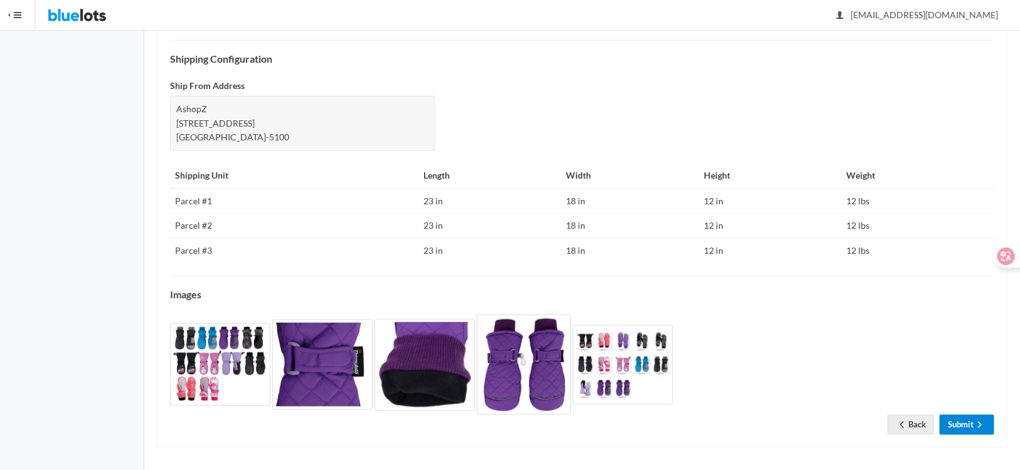
click at [957, 421] on link "Submit" at bounding box center [966, 424] width 55 height 19
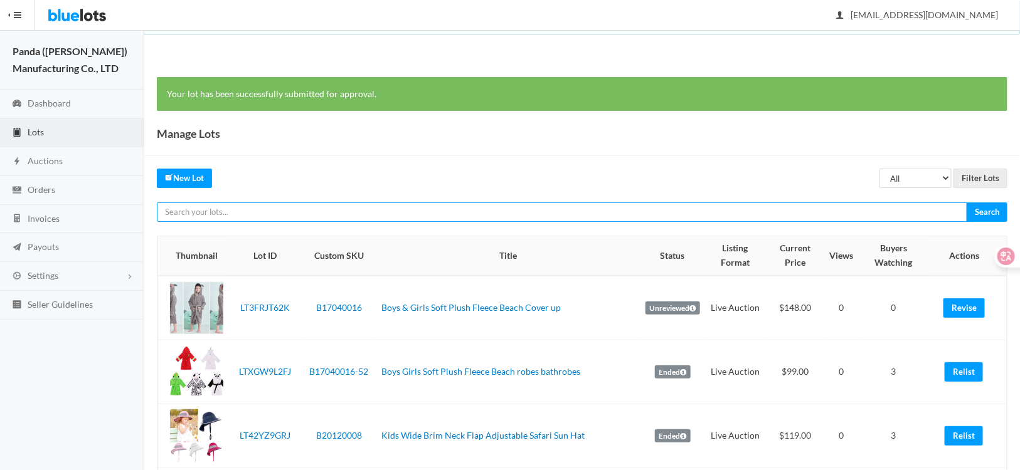
click at [284, 209] on input "text" at bounding box center [562, 212] width 810 height 19
paste input "LTFVTK2FYK"
type input "LTFVTK2FYK"
click at [966, 203] on input "Search" at bounding box center [986, 212] width 41 height 19
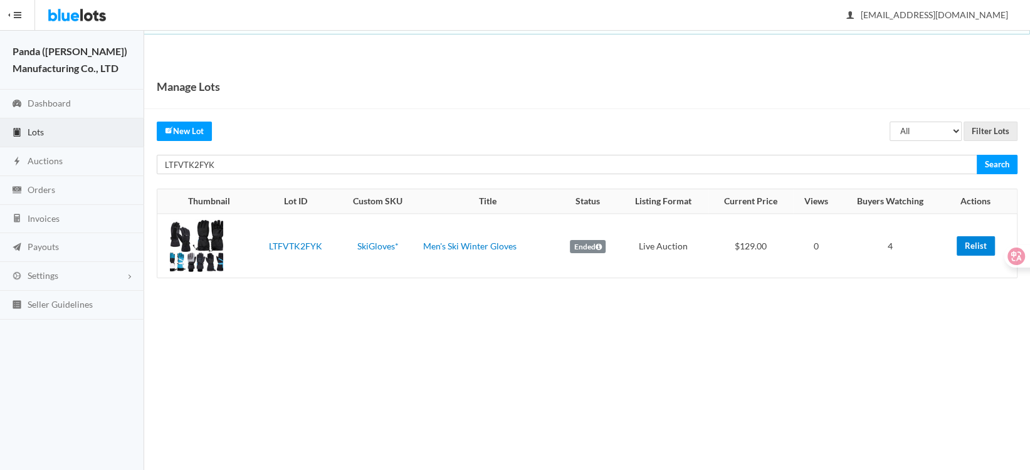
click at [974, 248] on link "Relist" at bounding box center [976, 245] width 38 height 19
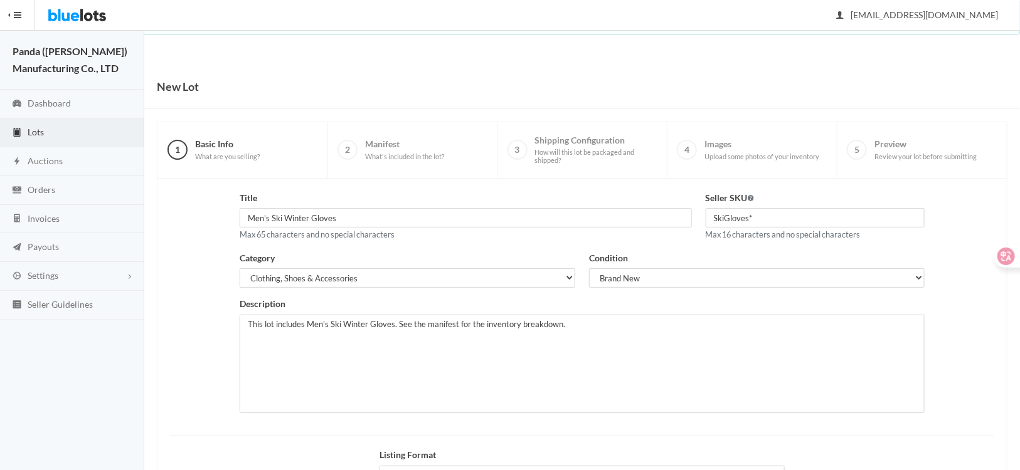
scroll to position [155, 0]
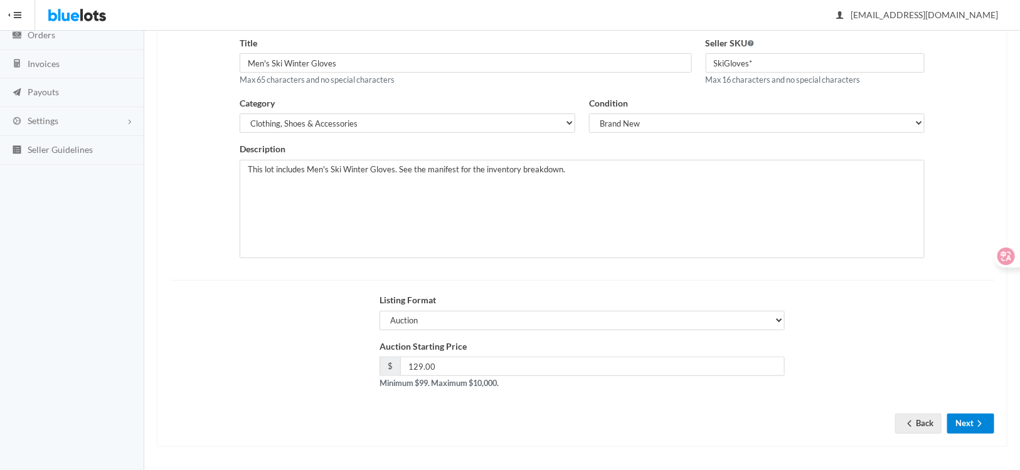
click at [978, 426] on icon "arrow forward" at bounding box center [979, 424] width 13 height 10
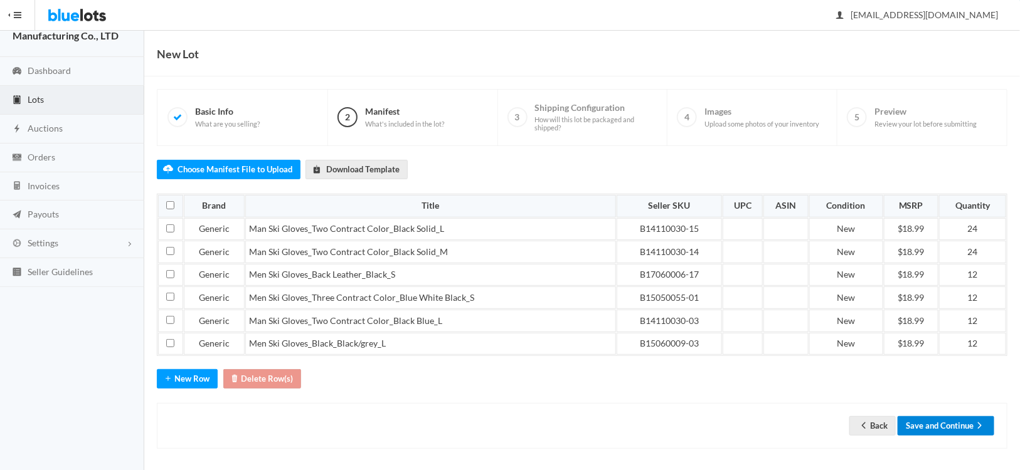
scroll to position [33, 0]
click at [949, 416] on button "Save and Continue" at bounding box center [945, 425] width 97 height 19
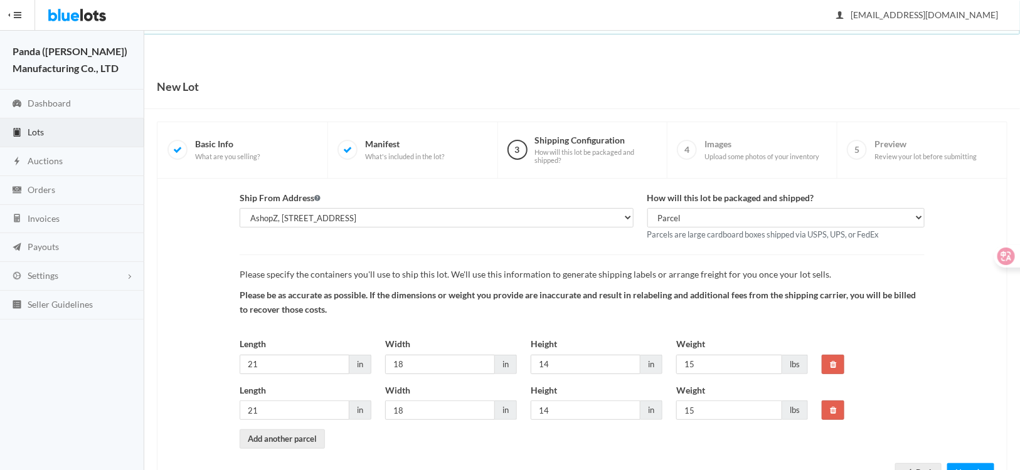
scroll to position [50, 0]
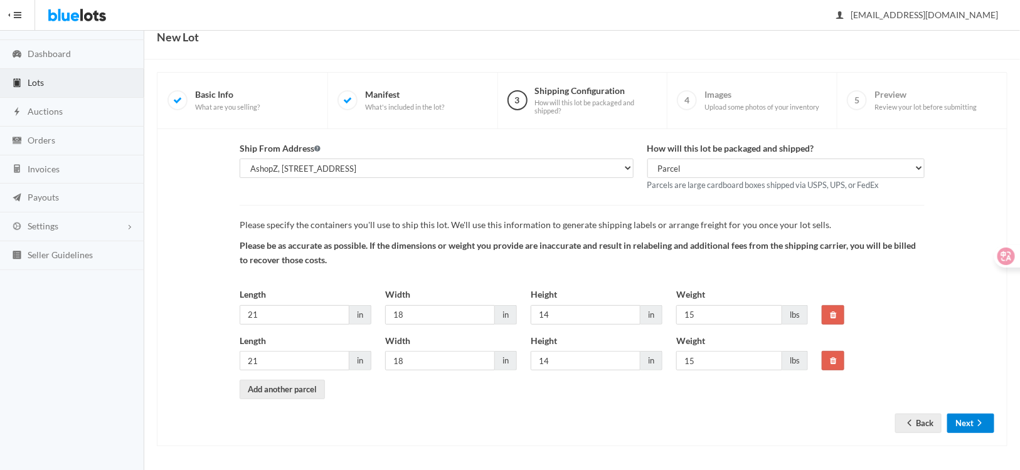
click at [969, 426] on button "Next" at bounding box center [970, 423] width 47 height 19
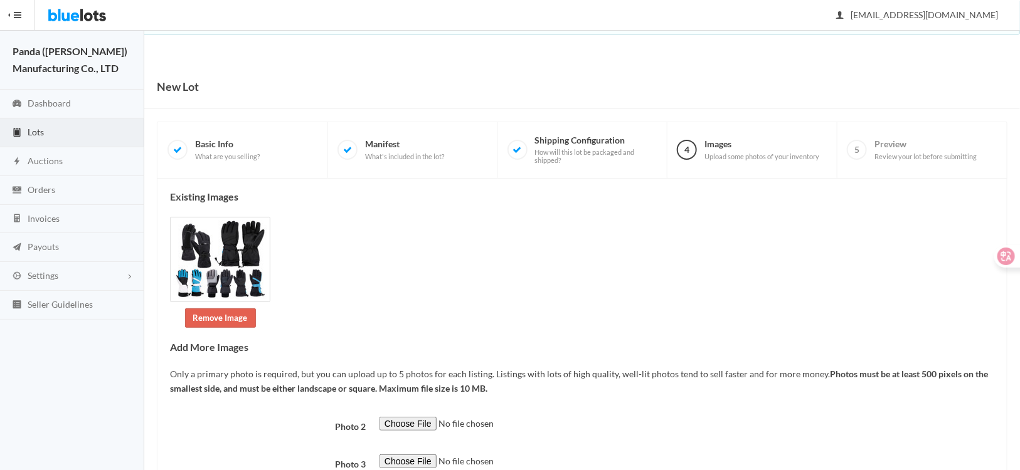
scroll to position [168, 0]
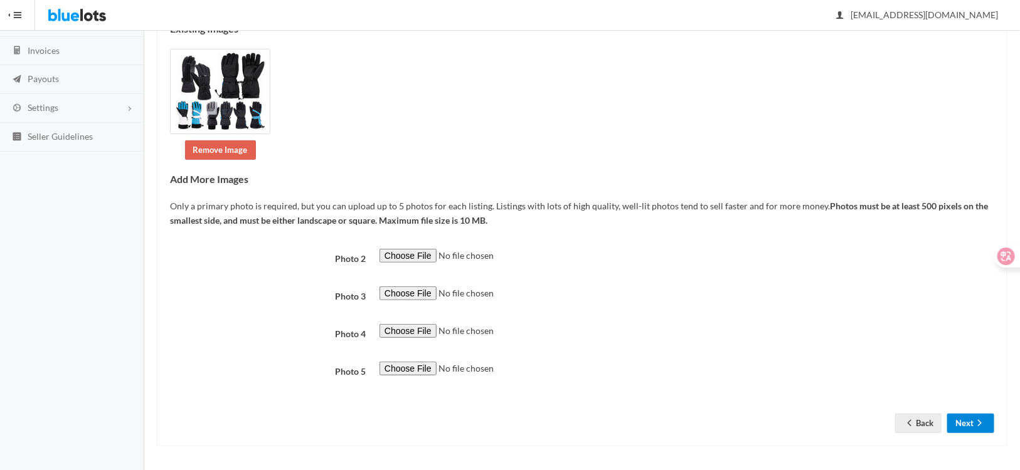
click at [968, 423] on button "Next" at bounding box center [970, 423] width 47 height 19
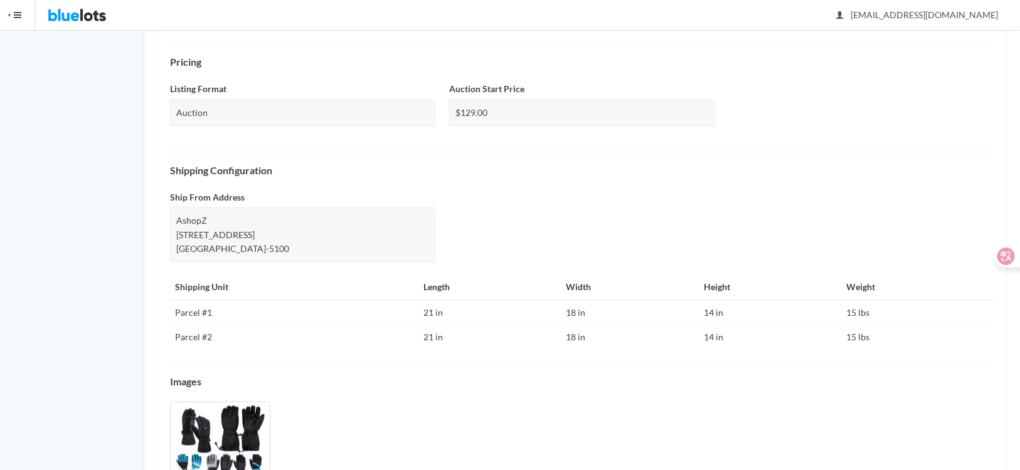
scroll to position [448, 0]
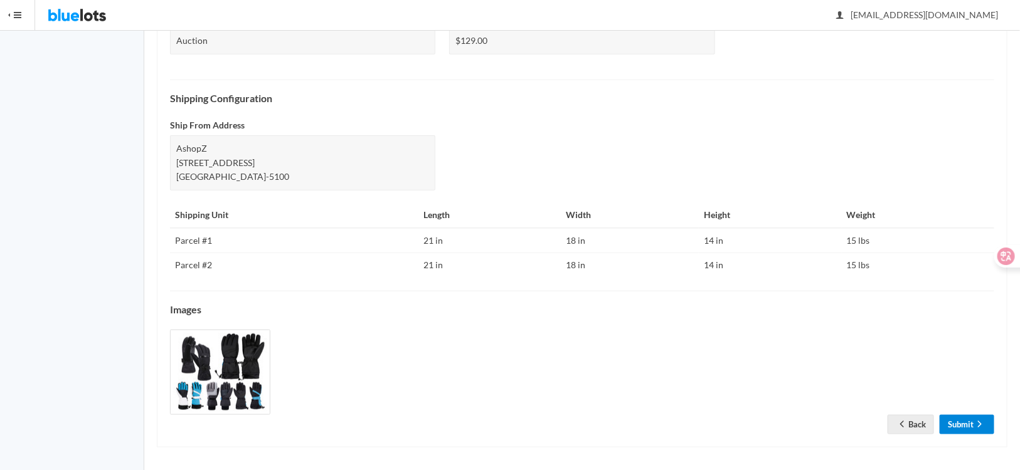
click at [972, 425] on link "Submit" at bounding box center [966, 424] width 55 height 19
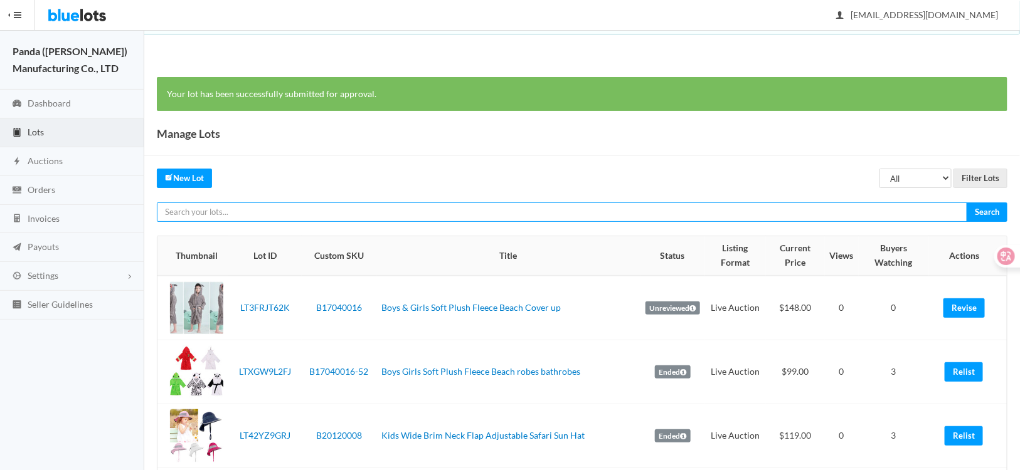
click at [315, 204] on input "text" at bounding box center [562, 212] width 810 height 19
paste input "LT2W4LZWH2"
type input "LT2W4LZWH2"
click at [966, 203] on input "Search" at bounding box center [986, 212] width 41 height 19
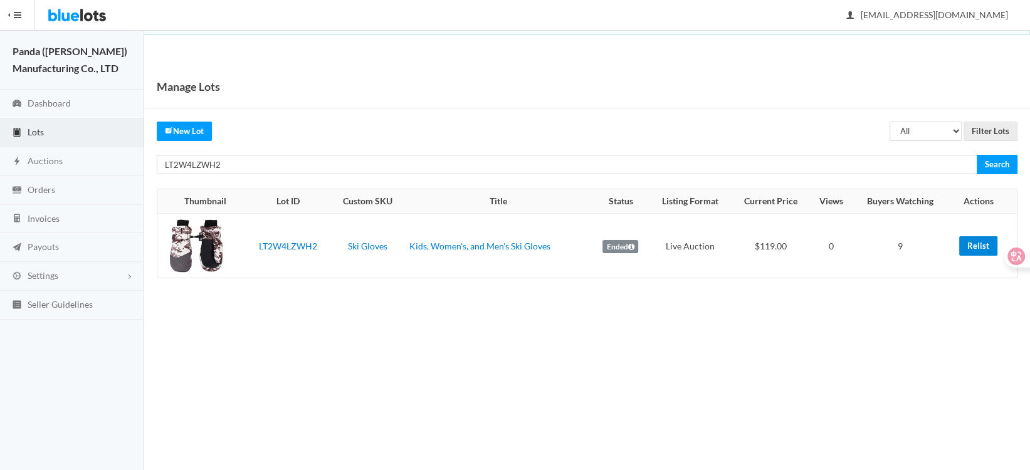
click at [968, 246] on link "Relist" at bounding box center [978, 245] width 38 height 19
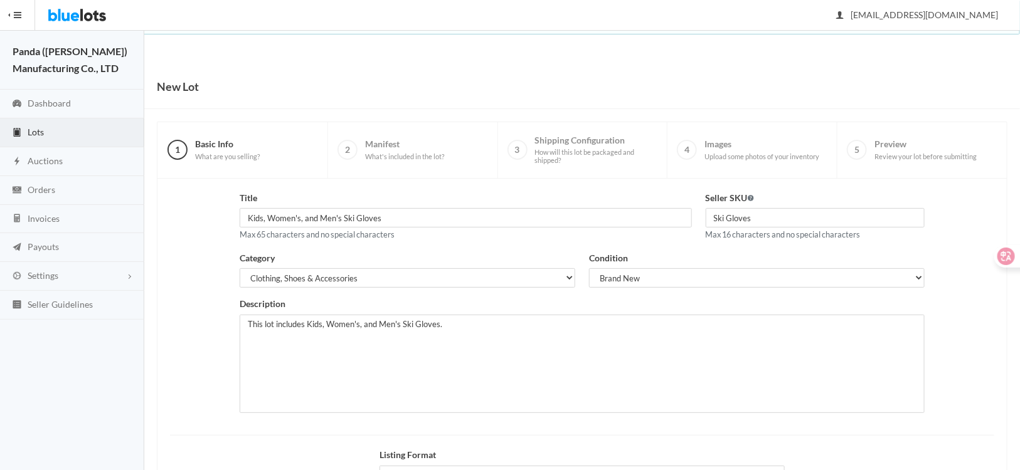
scroll to position [155, 0]
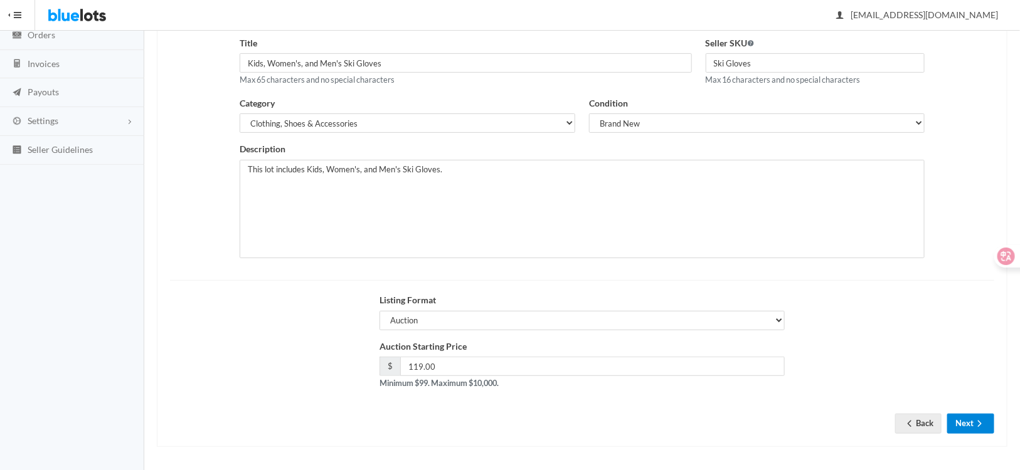
click at [974, 426] on icon "arrow forward" at bounding box center [979, 424] width 13 height 10
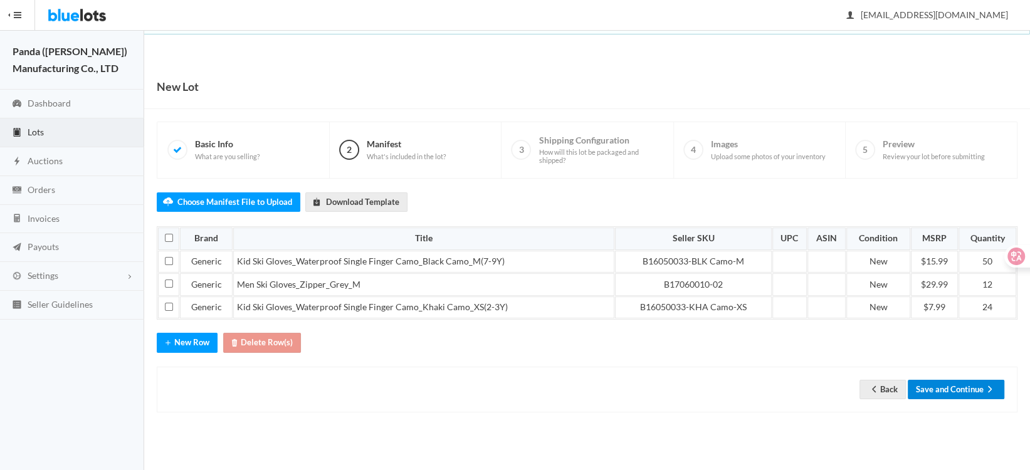
click at [940, 388] on button "Save and Continue" at bounding box center [956, 389] width 97 height 19
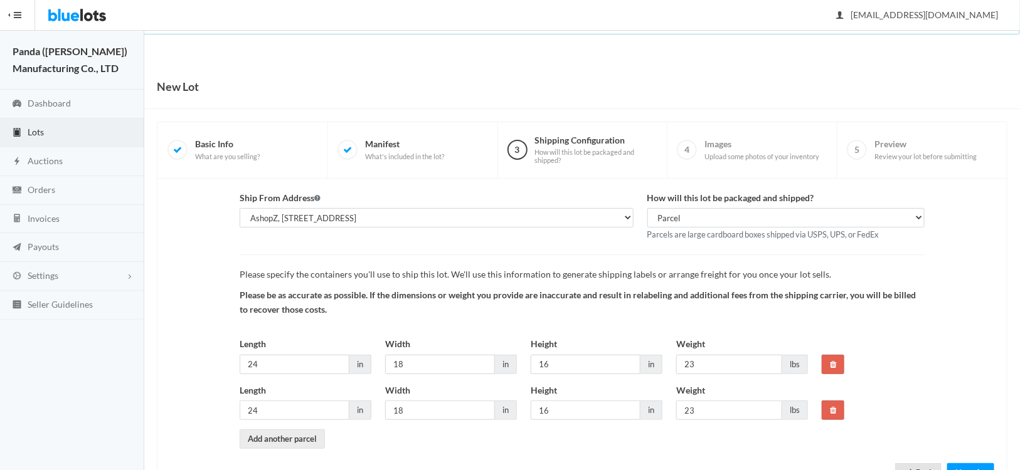
scroll to position [50, 0]
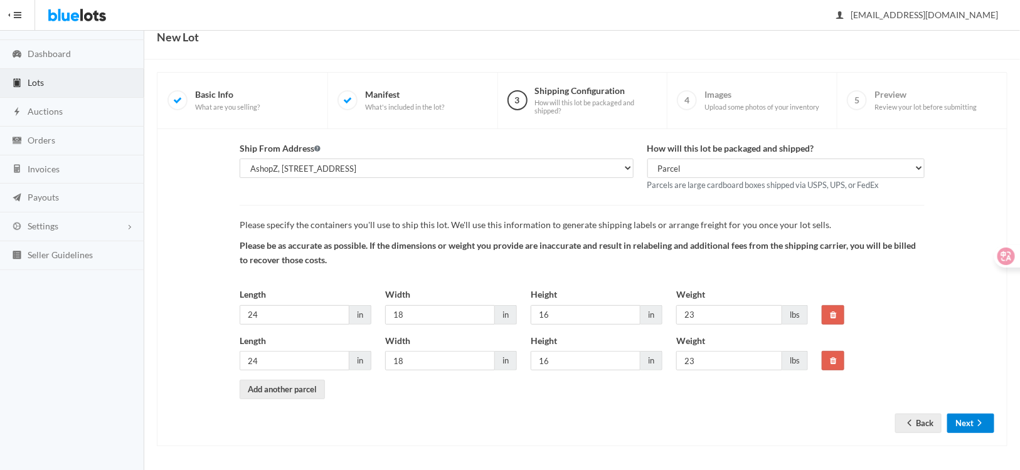
click at [963, 421] on button "Next" at bounding box center [970, 423] width 47 height 19
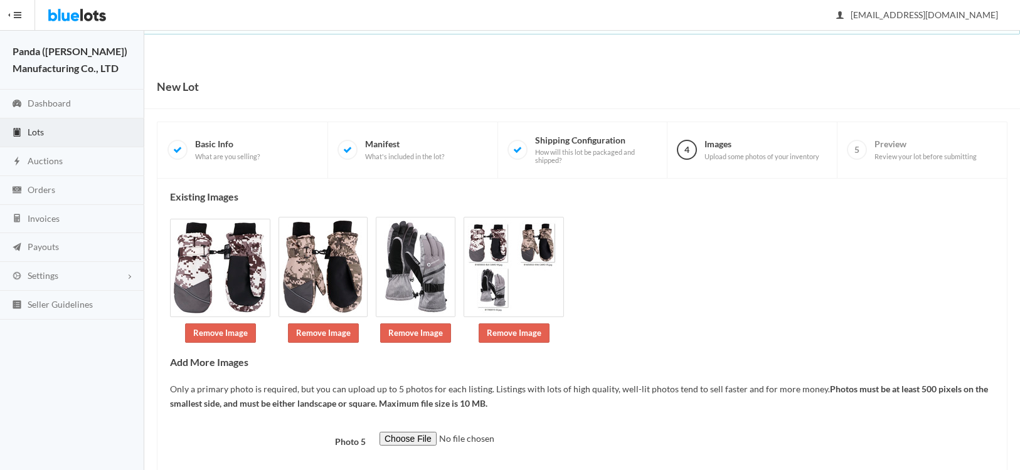
scroll to position [68, 0]
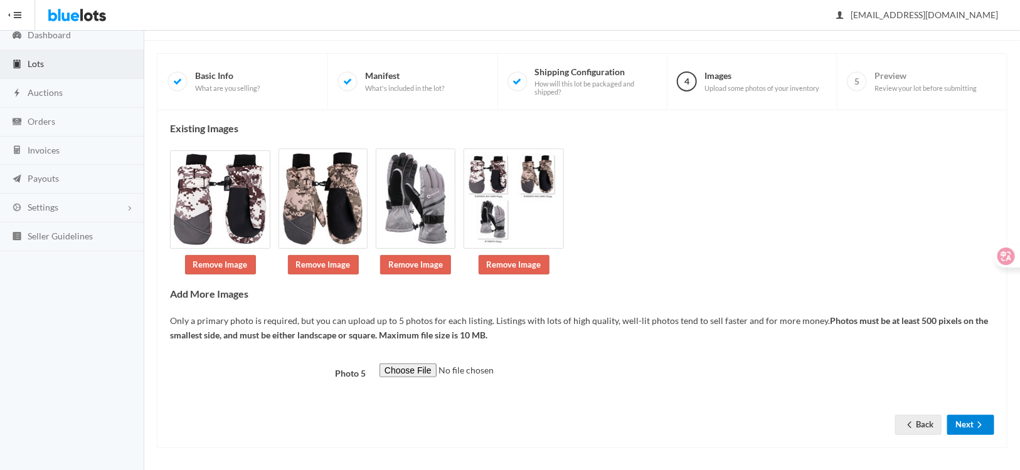
click at [976, 426] on ion-icon "arrow forward" at bounding box center [979, 426] width 13 height 12
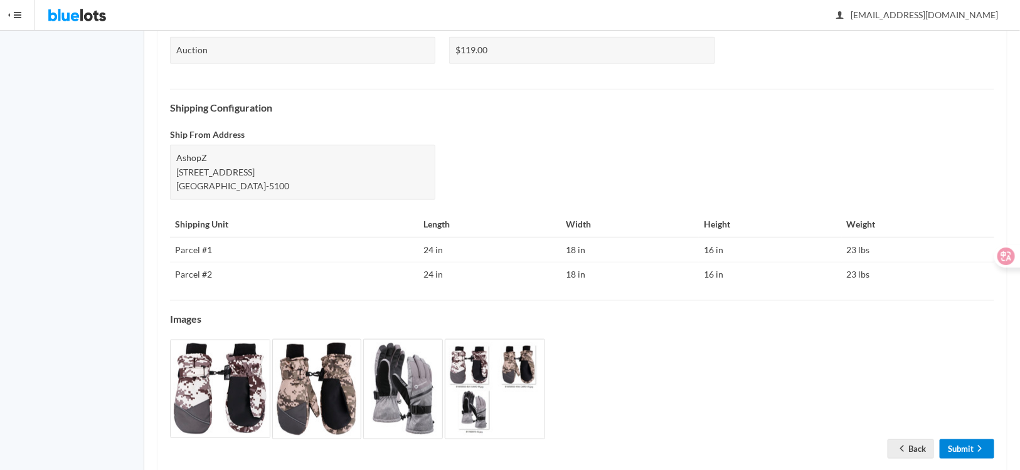
scroll to position [463, 0]
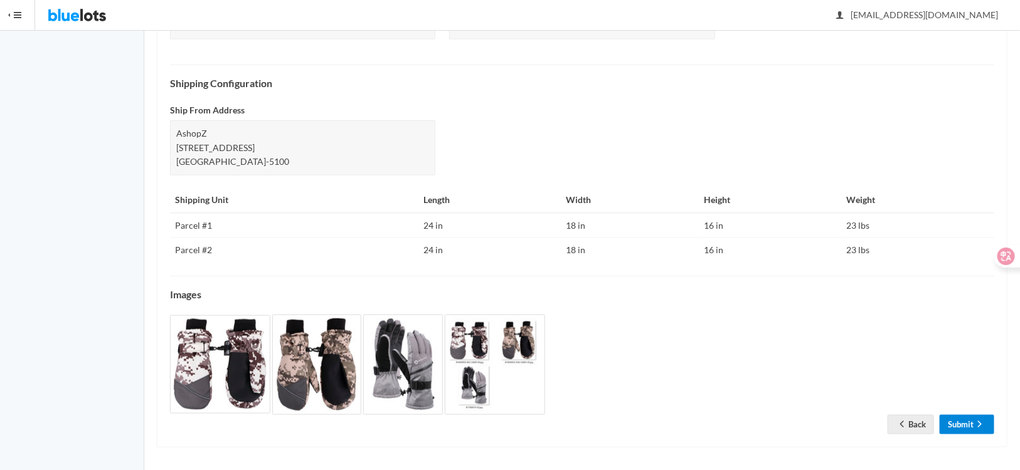
click at [964, 425] on link "Submit" at bounding box center [966, 424] width 55 height 19
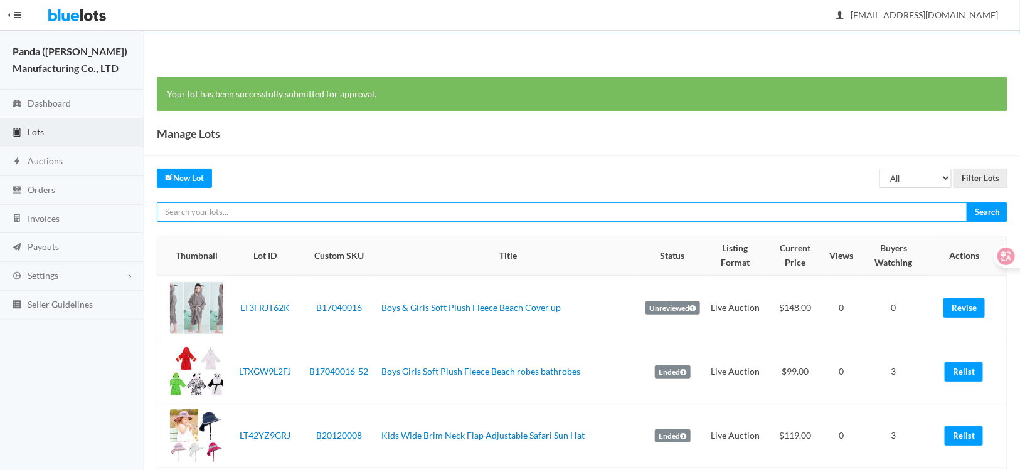
click at [270, 217] on input "text" at bounding box center [562, 212] width 810 height 19
paste input "LT27TKLTWA"
type input "LT27TKLTWA"
click at [966, 203] on input "Search" at bounding box center [986, 212] width 41 height 19
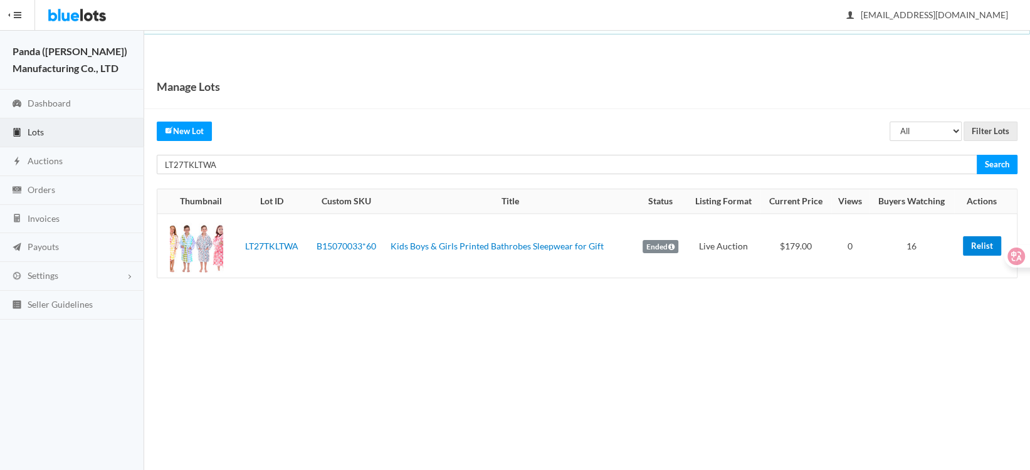
drag, startPoint x: 979, startPoint y: 248, endPoint x: 577, endPoint y: 33, distance: 455.6
click at [979, 248] on link "Relist" at bounding box center [982, 245] width 38 height 19
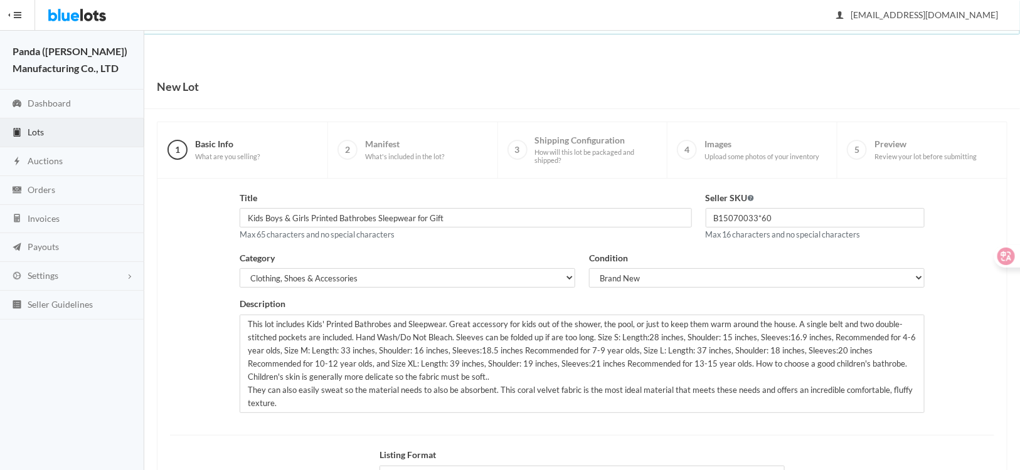
scroll to position [155, 0]
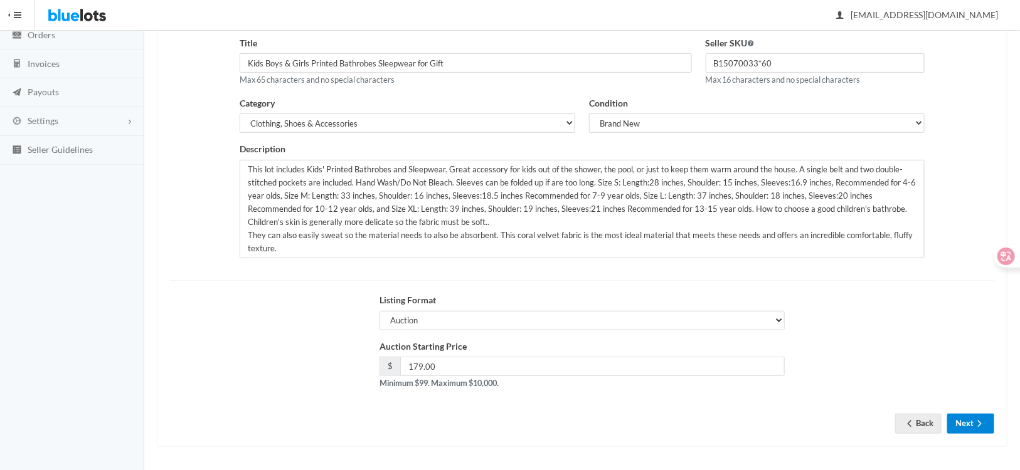
click at [966, 421] on button "Next" at bounding box center [970, 423] width 47 height 19
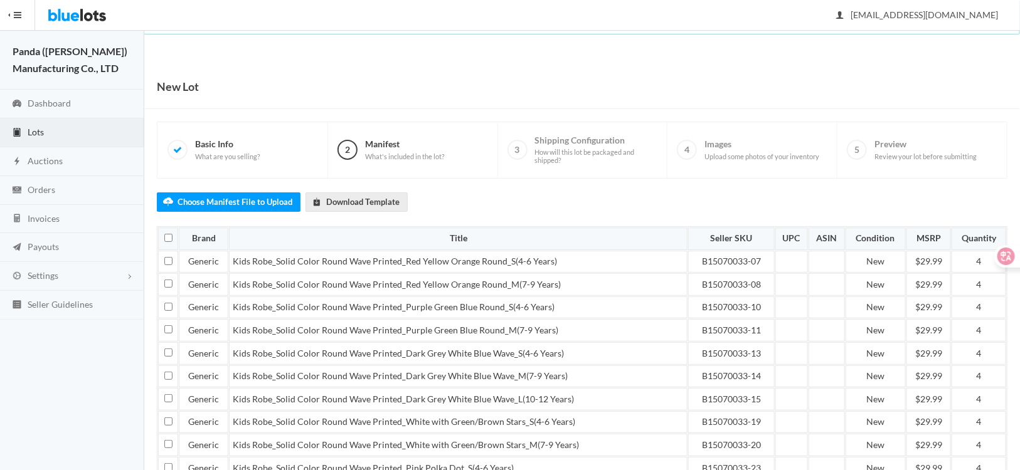
scroll to position [235, 0]
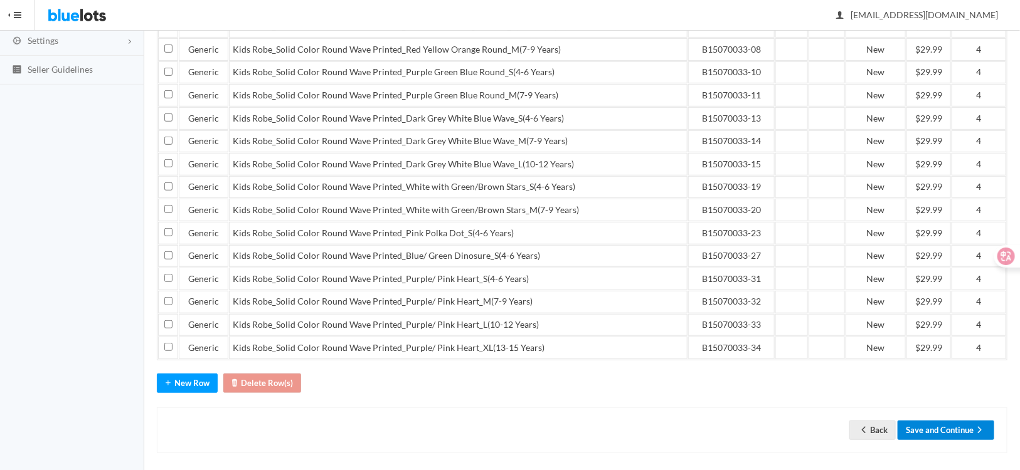
click at [929, 423] on button "Save and Continue" at bounding box center [945, 430] width 97 height 19
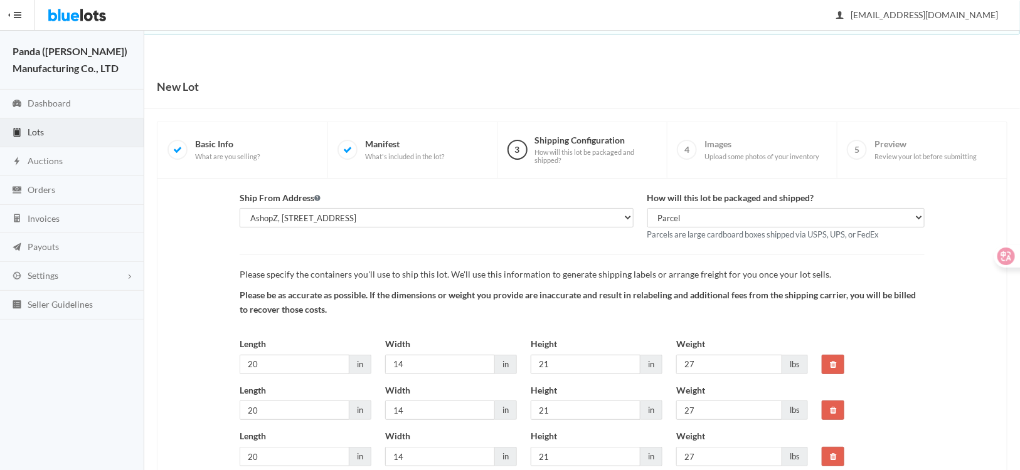
scroll to position [96, 0]
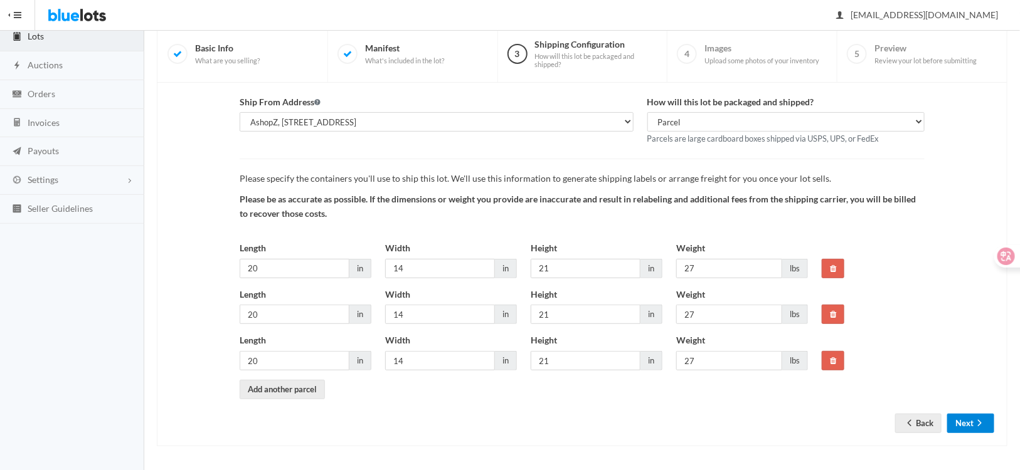
click at [959, 426] on button "Next" at bounding box center [970, 423] width 47 height 19
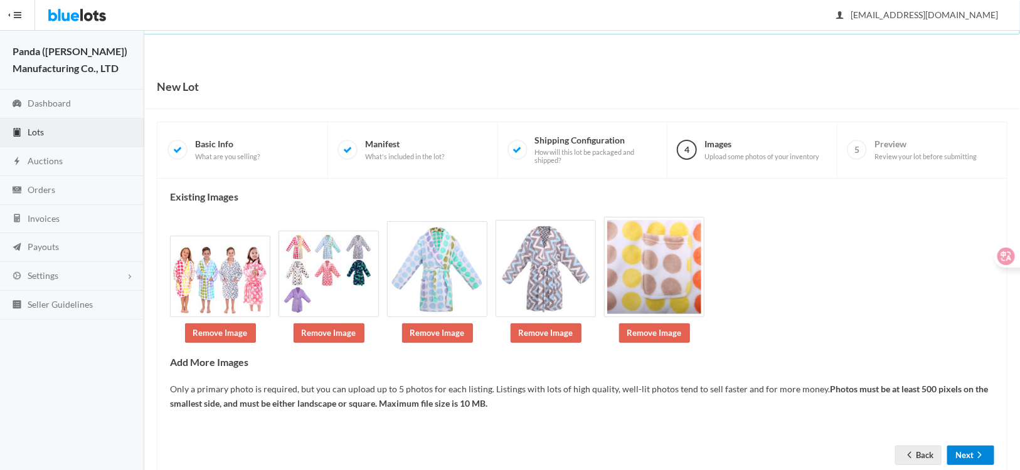
click at [958, 448] on button "Next" at bounding box center [970, 455] width 47 height 19
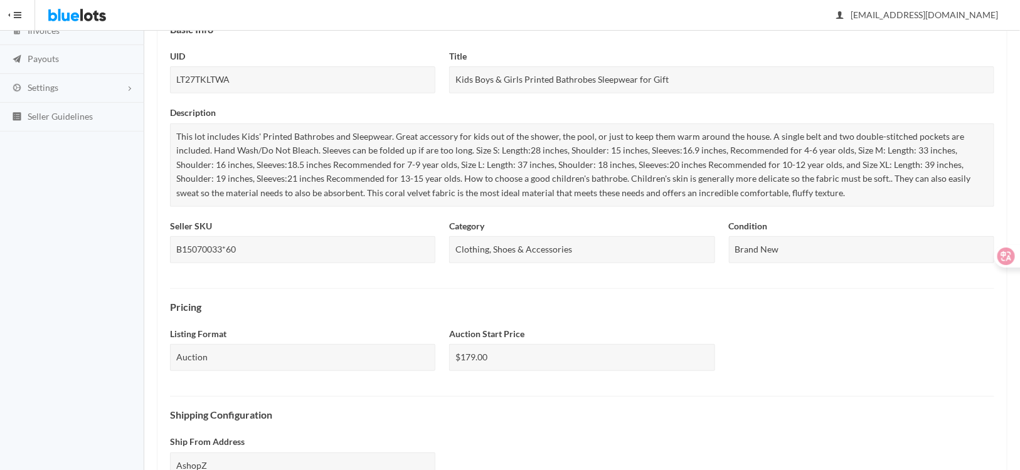
scroll to position [502, 0]
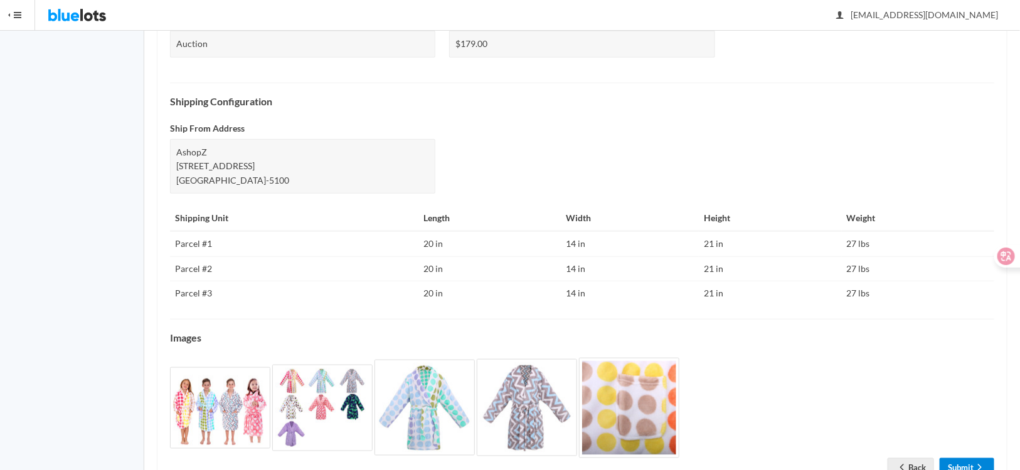
drag, startPoint x: 966, startPoint y: 460, endPoint x: 959, endPoint y: 459, distance: 6.9
click at [966, 460] on link "Submit" at bounding box center [966, 467] width 55 height 19
